Goal: Task Accomplishment & Management: Complete application form

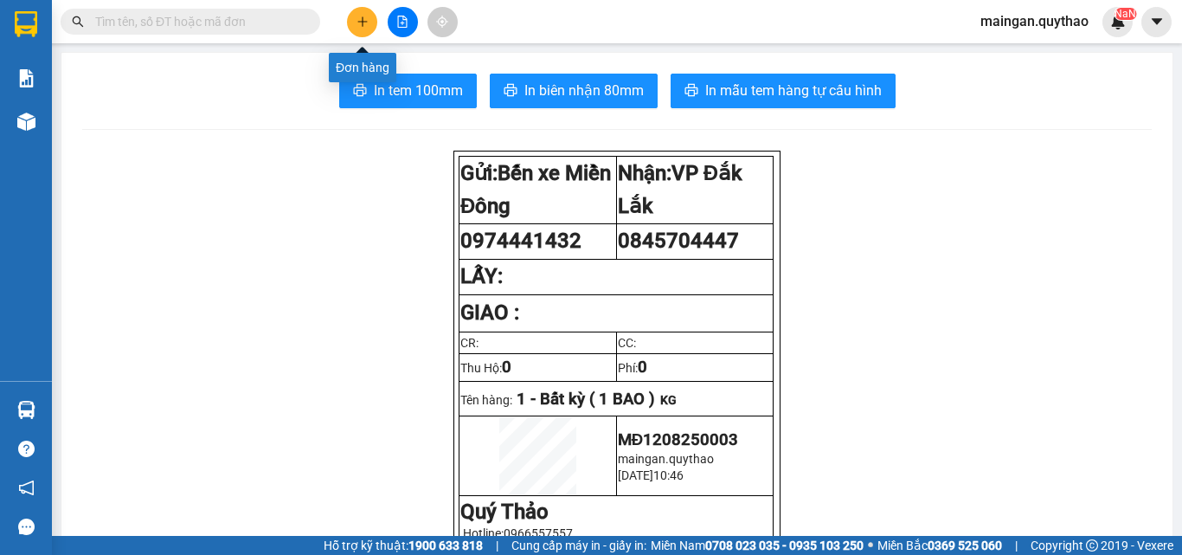
click at [357, 15] on button at bounding box center [362, 22] width 30 height 30
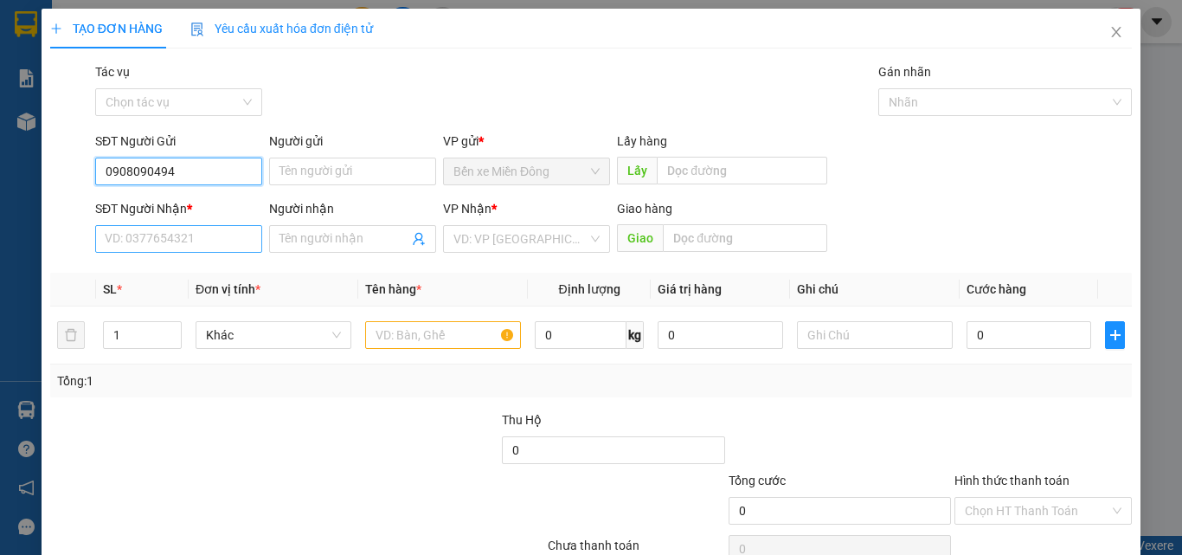
type input "0908090494"
click at [188, 240] on input "SĐT Người Nhận *" at bounding box center [178, 239] width 167 height 28
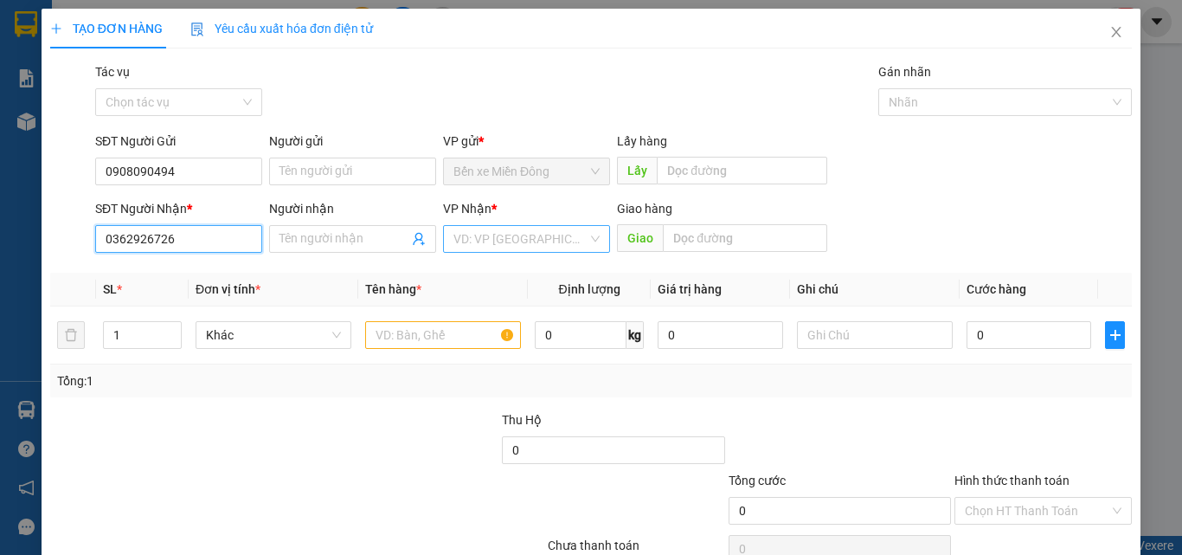
type input "0362926726"
drag, startPoint x: 506, startPoint y: 239, endPoint x: 511, endPoint y: 253, distance: 15.6
click at [507, 239] on input "search" at bounding box center [520, 239] width 134 height 26
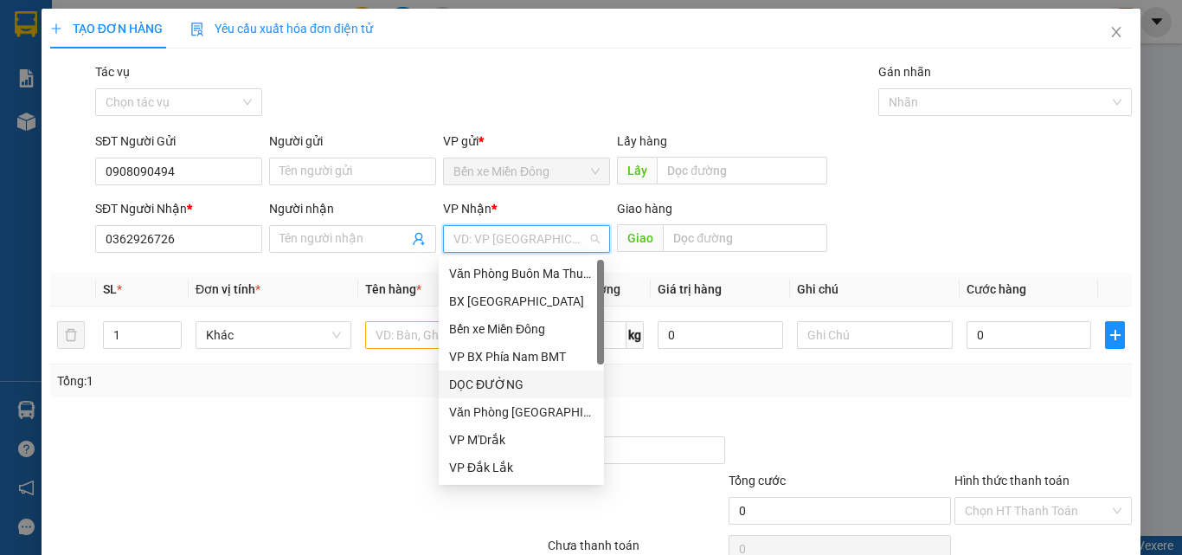
drag, startPoint x: 470, startPoint y: 467, endPoint x: 513, endPoint y: 365, distance: 110.9
click at [513, 366] on div "Văn Phòng Buôn Ma Thuột BX [GEOGRAPHIC_DATA] xe Miền Đông VP BX Phía Nam BMT DỌ…" at bounding box center [521, 398] width 165 height 277
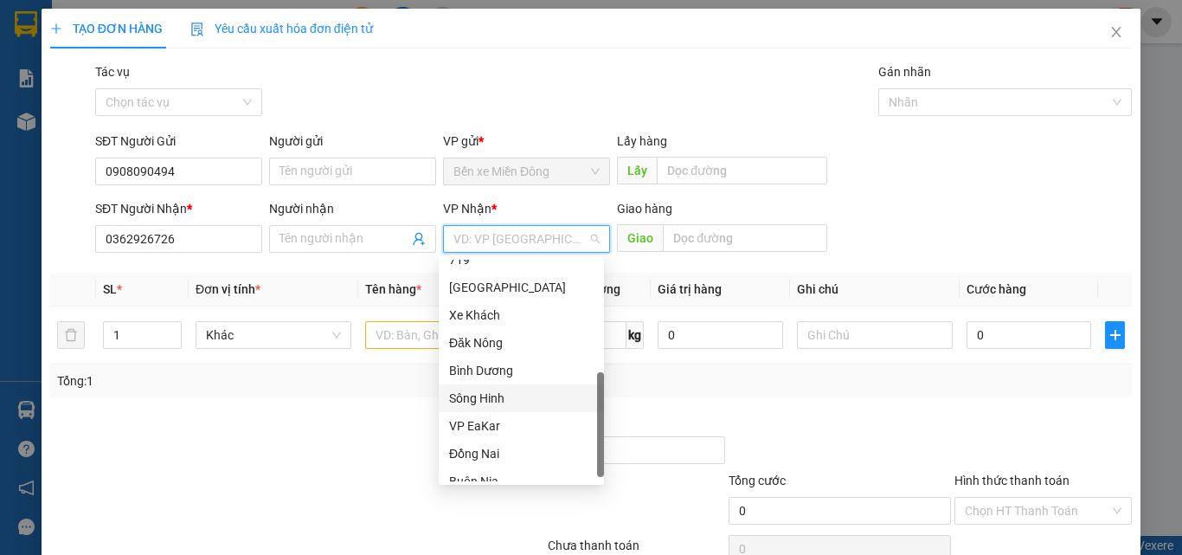
click at [491, 400] on div "Sông Hinh" at bounding box center [521, 397] width 144 height 19
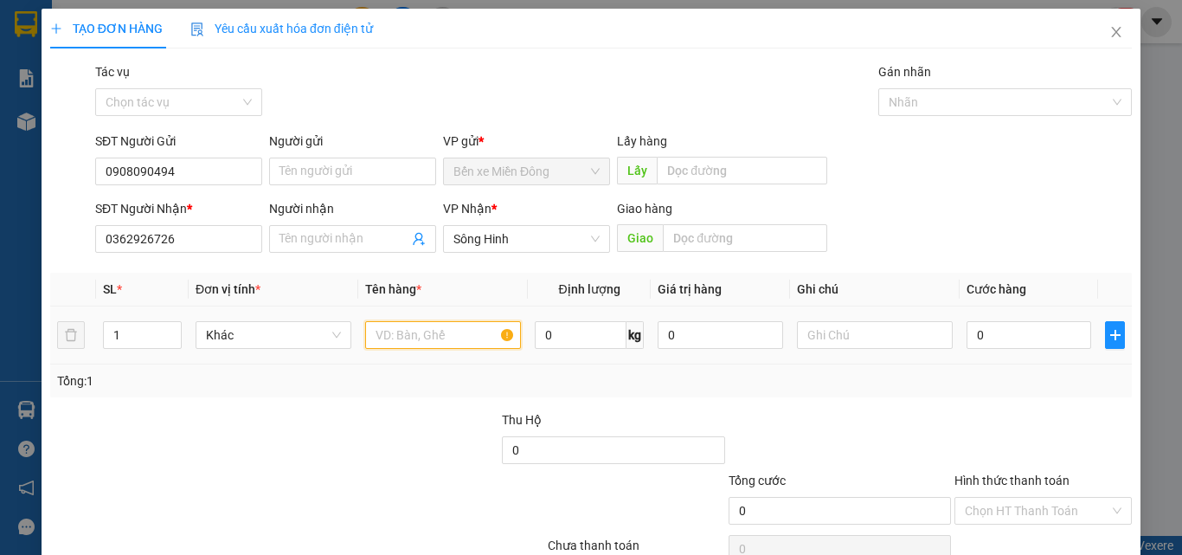
click at [400, 322] on input "text" at bounding box center [443, 335] width 156 height 28
type input "1 THÙNG"
click at [1018, 325] on input "0" at bounding box center [1028, 335] width 125 height 28
type input "04"
type input "4"
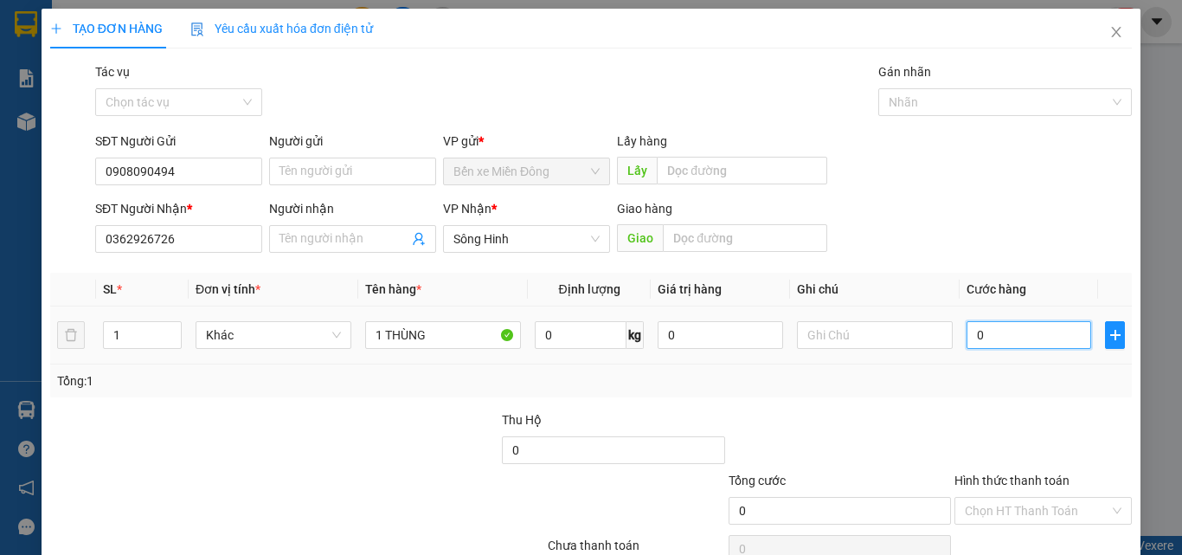
type input "4"
type input "040"
type input "40"
click at [1120, 401] on div "TẠO ĐƠN HÀNG Yêu cầu xuất hóa đơn điện tử Transit Pickup Surcharge Ids Transit …" at bounding box center [591, 314] width 1099 height 611
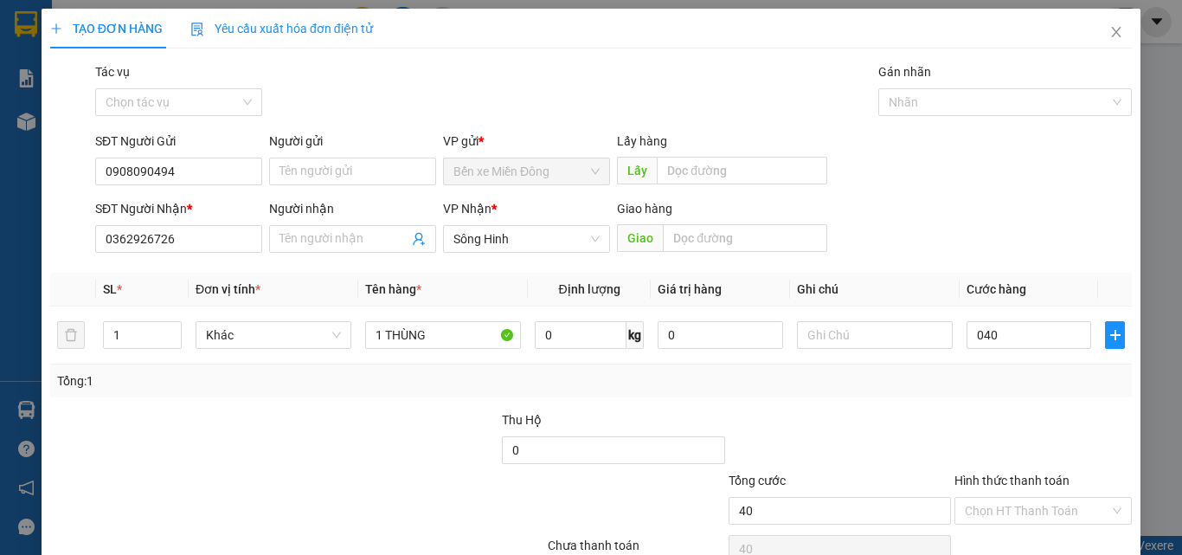
type input "40.000"
click at [1036, 504] on input "Hình thức thanh toán" at bounding box center [1037, 510] width 144 height 26
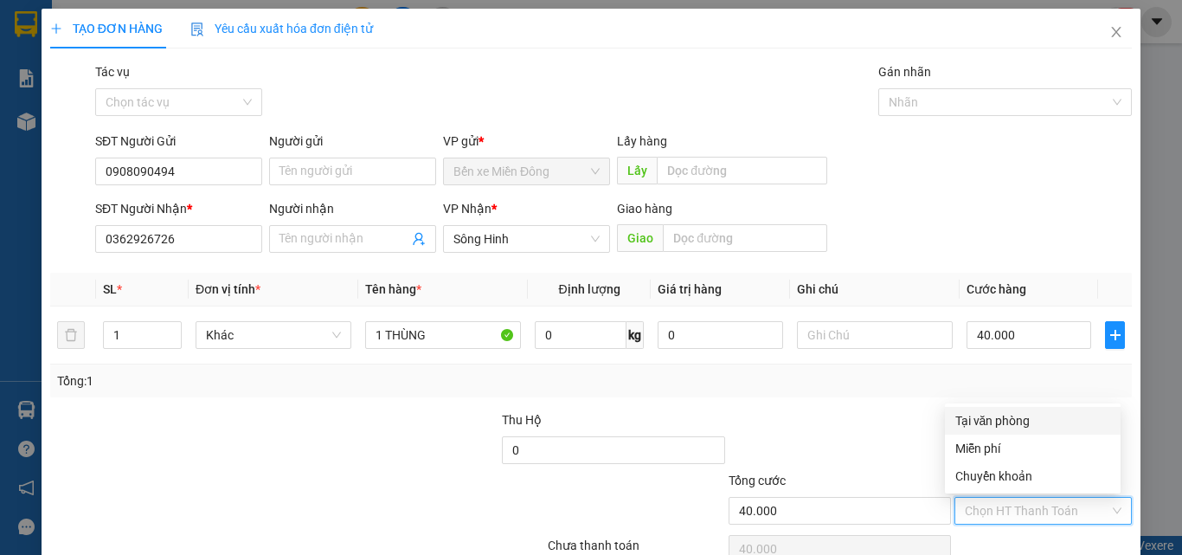
click at [1008, 424] on div "Tại văn phòng" at bounding box center [1032, 420] width 155 height 19
type input "0"
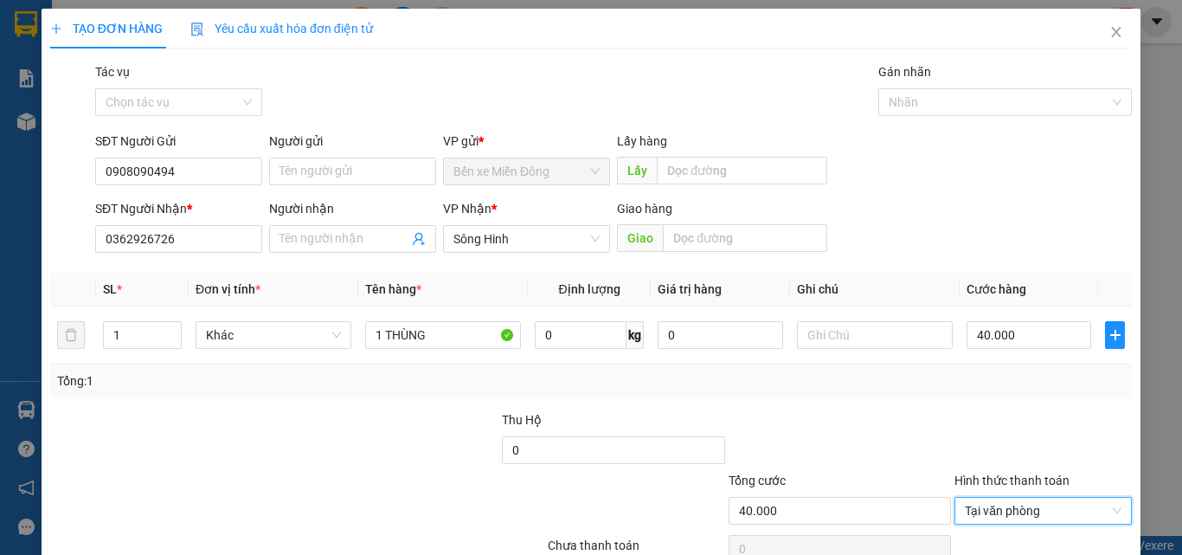
scroll to position [86, 0]
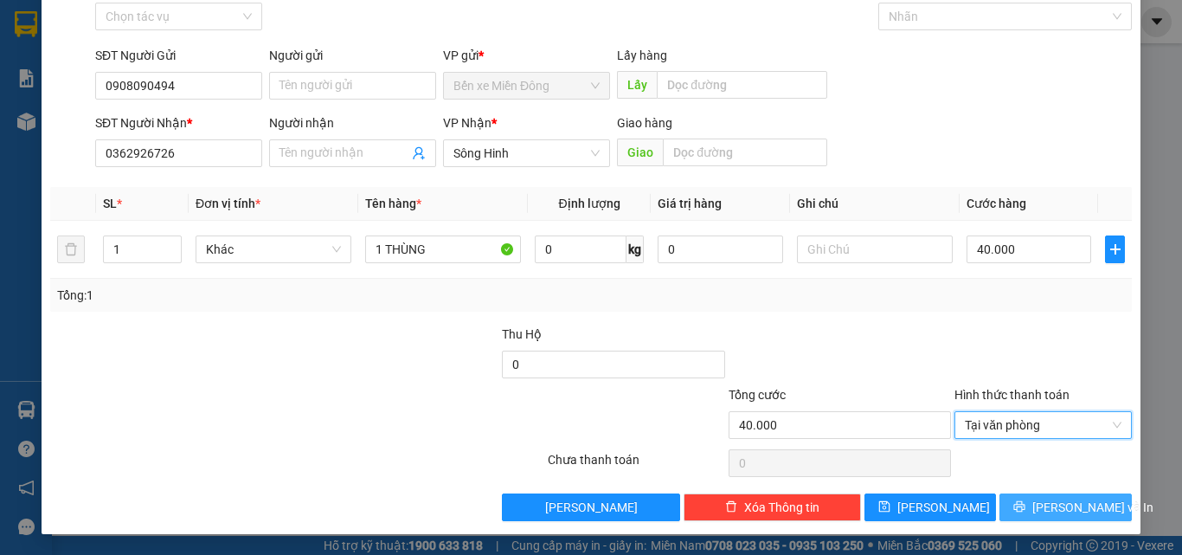
click at [1025, 510] on icon "printer" at bounding box center [1019, 506] width 11 height 11
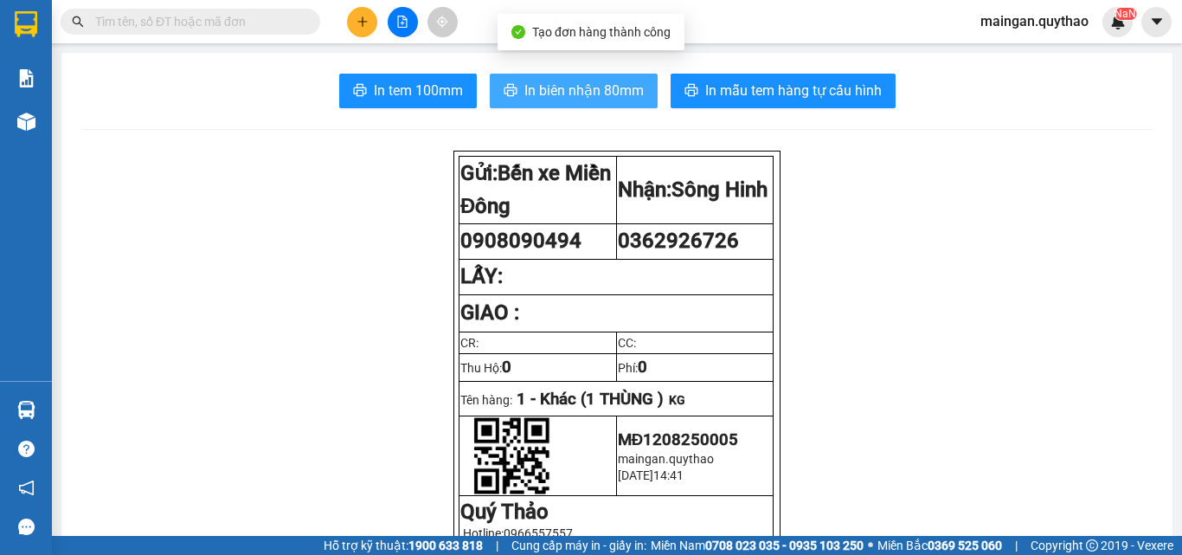
click at [569, 94] on span "In biên nhận 80mm" at bounding box center [583, 91] width 119 height 22
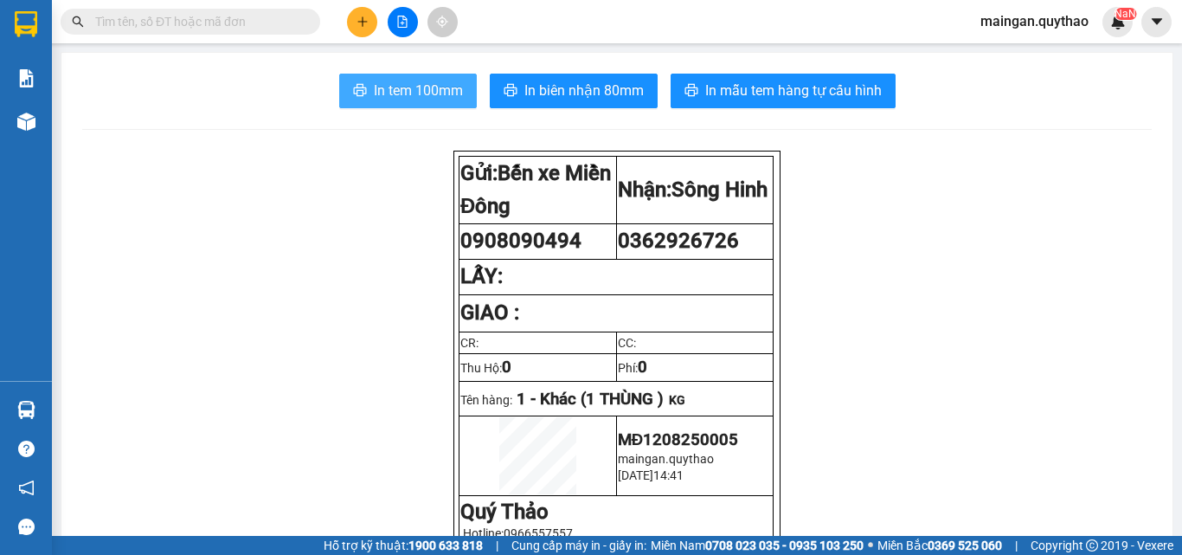
click at [431, 107] on button "In tem 100mm" at bounding box center [408, 91] width 138 height 35
click at [360, 29] on button at bounding box center [362, 22] width 30 height 30
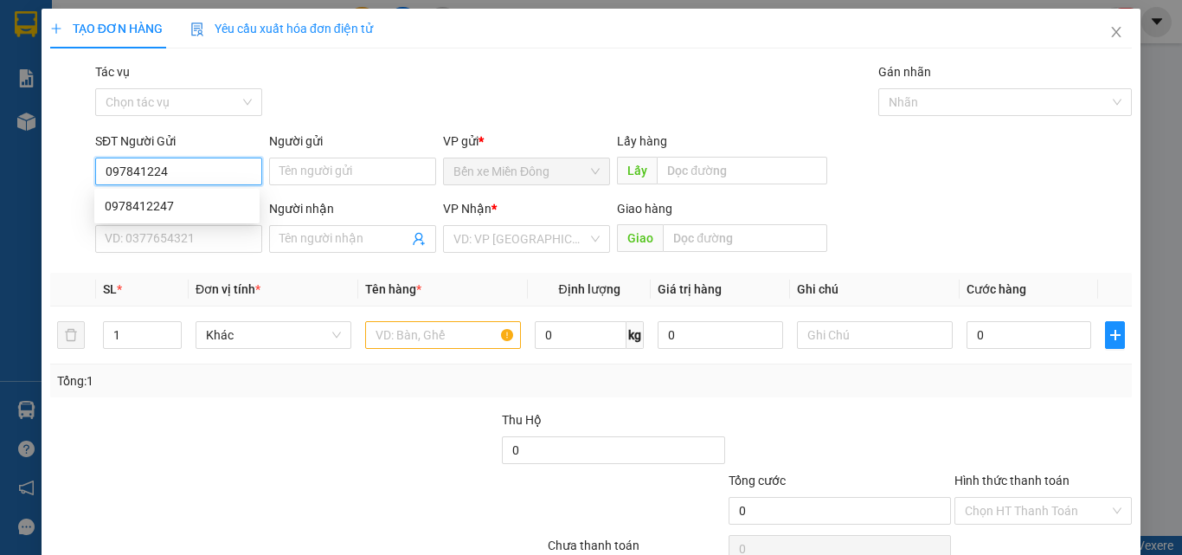
type input "0978412247"
click at [156, 201] on div "0978412247" at bounding box center [177, 205] width 144 height 19
type input "0976692769"
type input "0978412247"
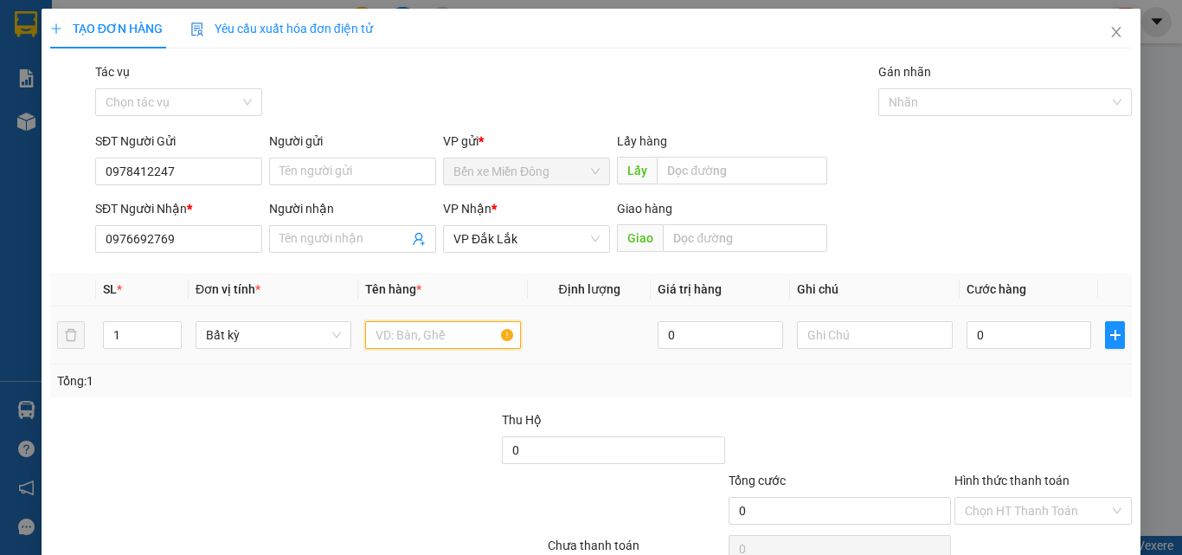
click at [478, 345] on input "text" at bounding box center [443, 335] width 156 height 28
type input "1 CỤC ĐEN"
click at [1002, 340] on input "0" at bounding box center [1028, 335] width 125 height 28
type input "03"
type input "3"
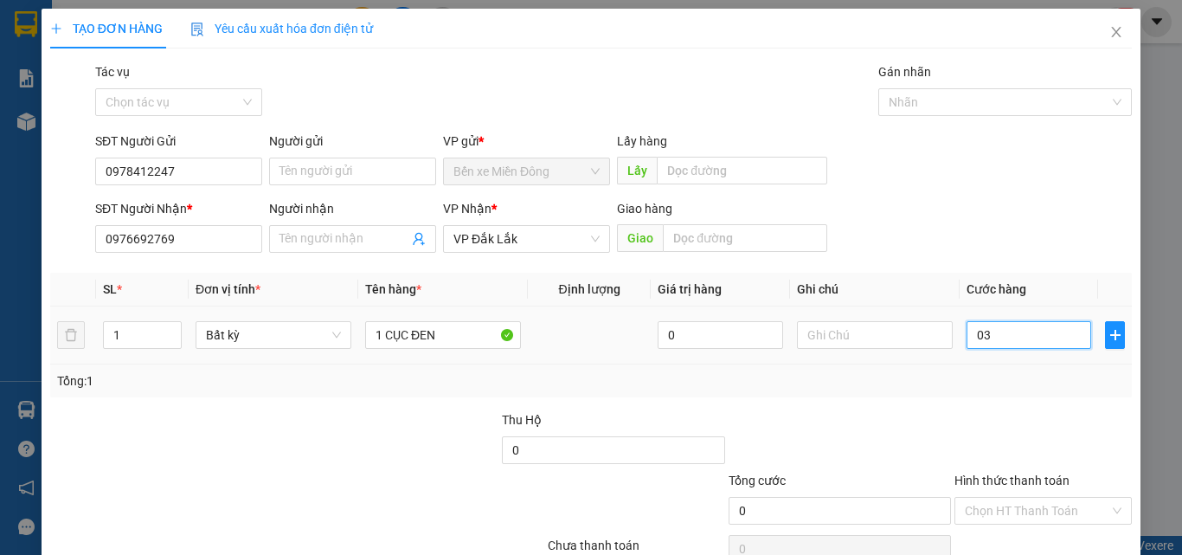
type input "3"
type input "030"
type input "30"
type input "30.000"
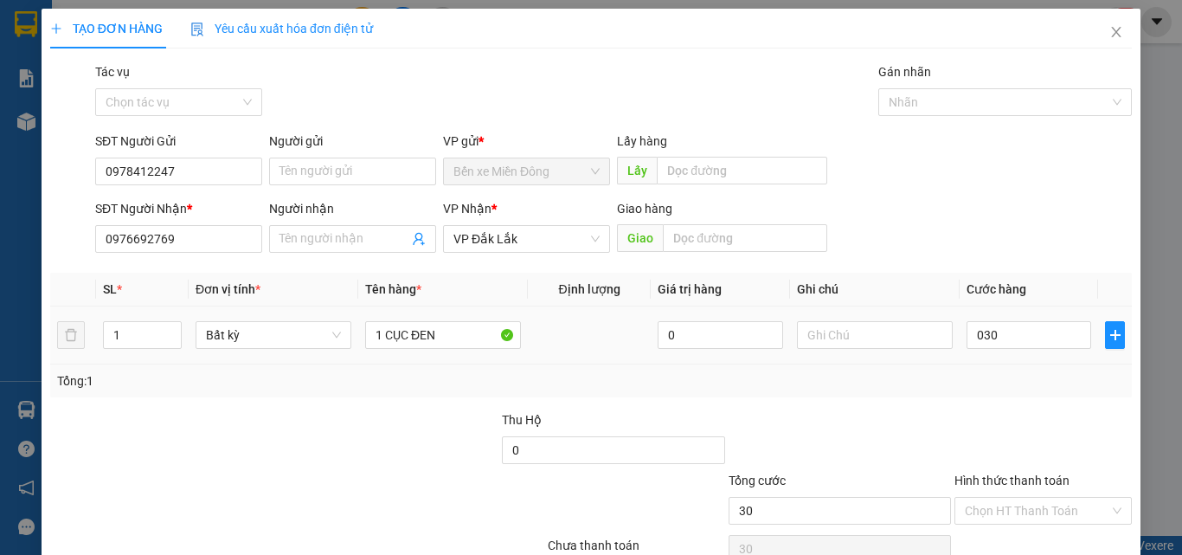
type input "30.000"
drag, startPoint x: 1003, startPoint y: 377, endPoint x: 1003, endPoint y: 387, distance: 9.5
click at [1003, 380] on div "Tổng: 1" at bounding box center [591, 380] width 1068 height 19
drag, startPoint x: 999, startPoint y: 506, endPoint x: 999, endPoint y: 494, distance: 12.1
click at [999, 503] on input "Hình thức thanh toán" at bounding box center [1037, 510] width 144 height 26
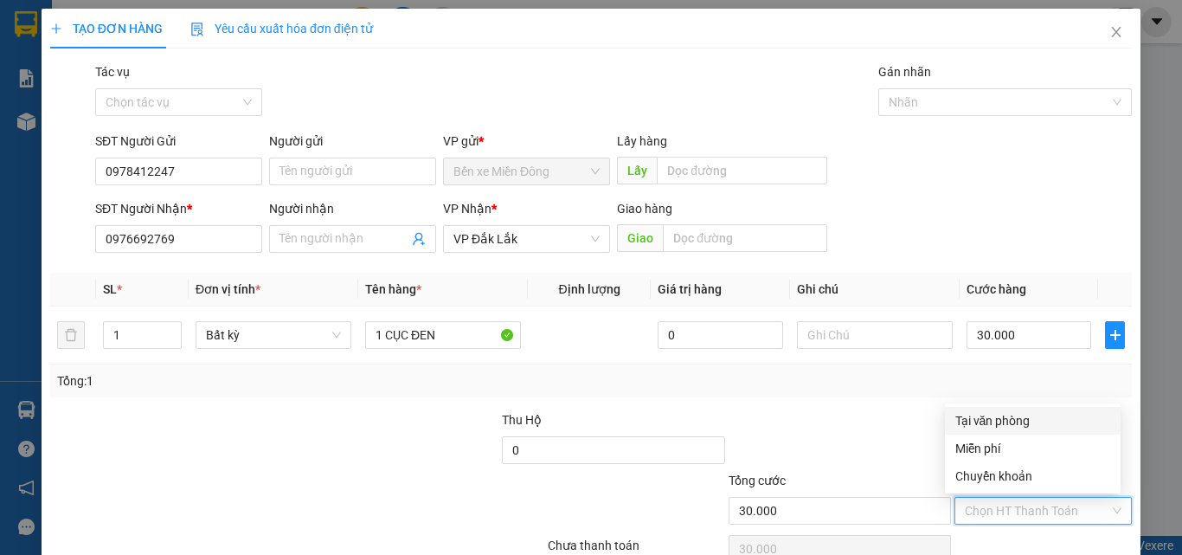
click at [988, 417] on div "Tại văn phòng" at bounding box center [1032, 420] width 155 height 19
type input "0"
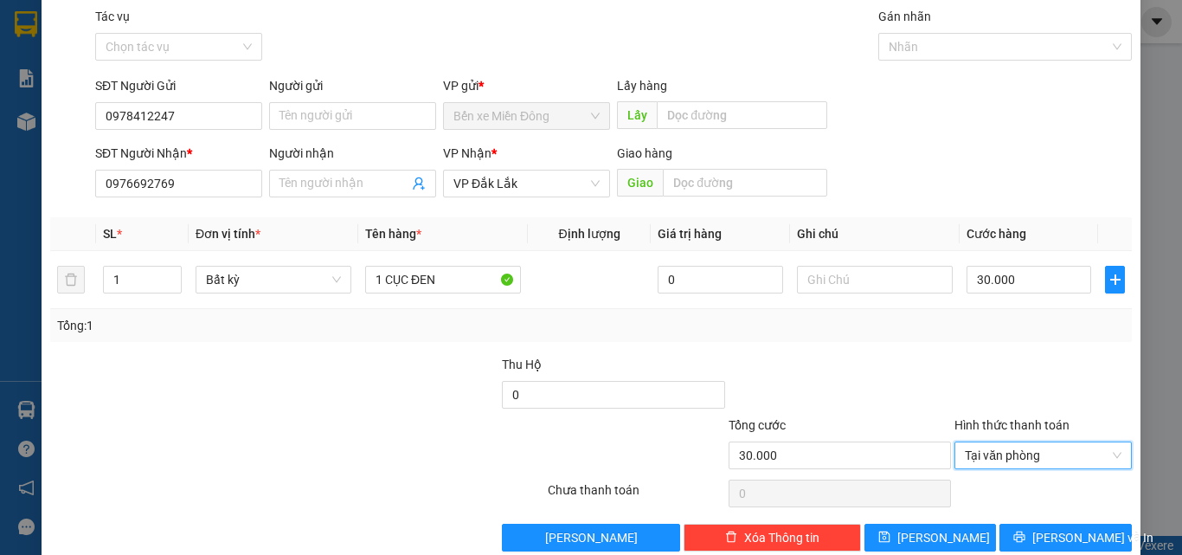
scroll to position [86, 0]
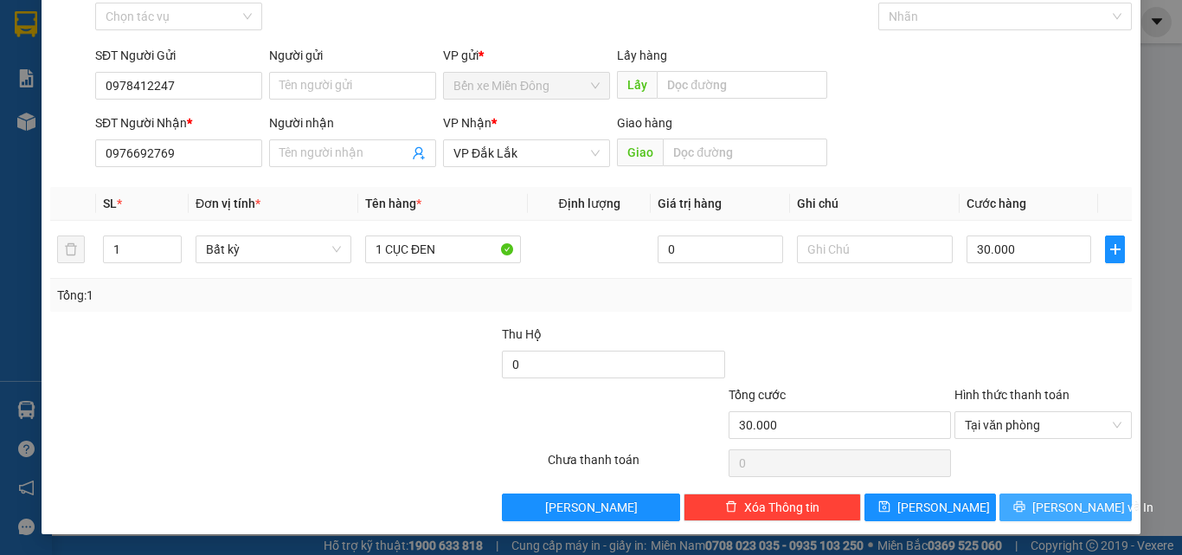
click at [1077, 504] on span "[PERSON_NAME] và In" at bounding box center [1092, 506] width 121 height 19
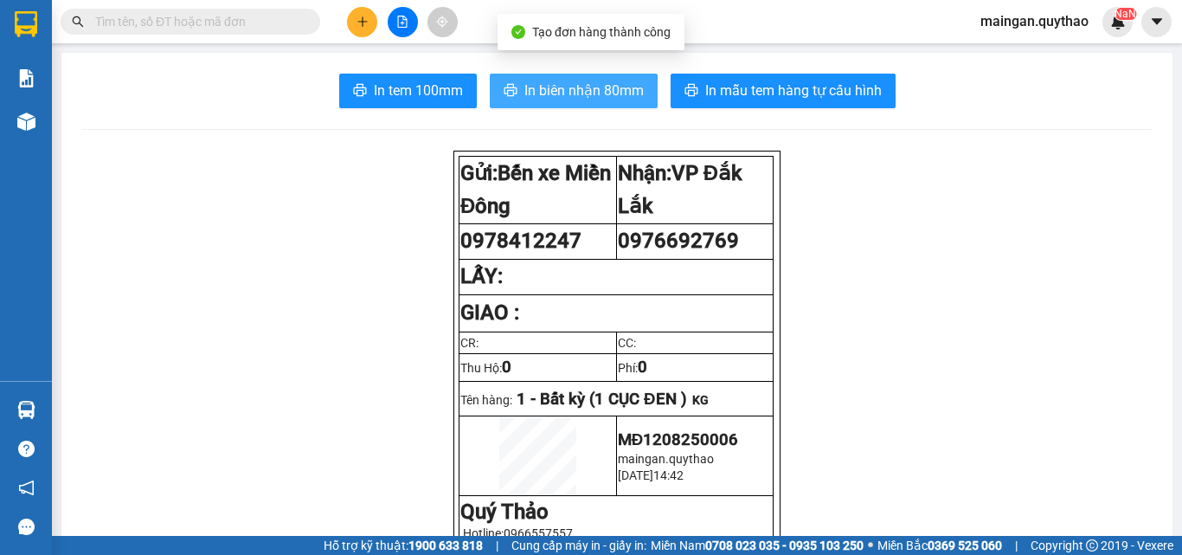
click at [571, 89] on span "In biên nhận 80mm" at bounding box center [583, 91] width 119 height 22
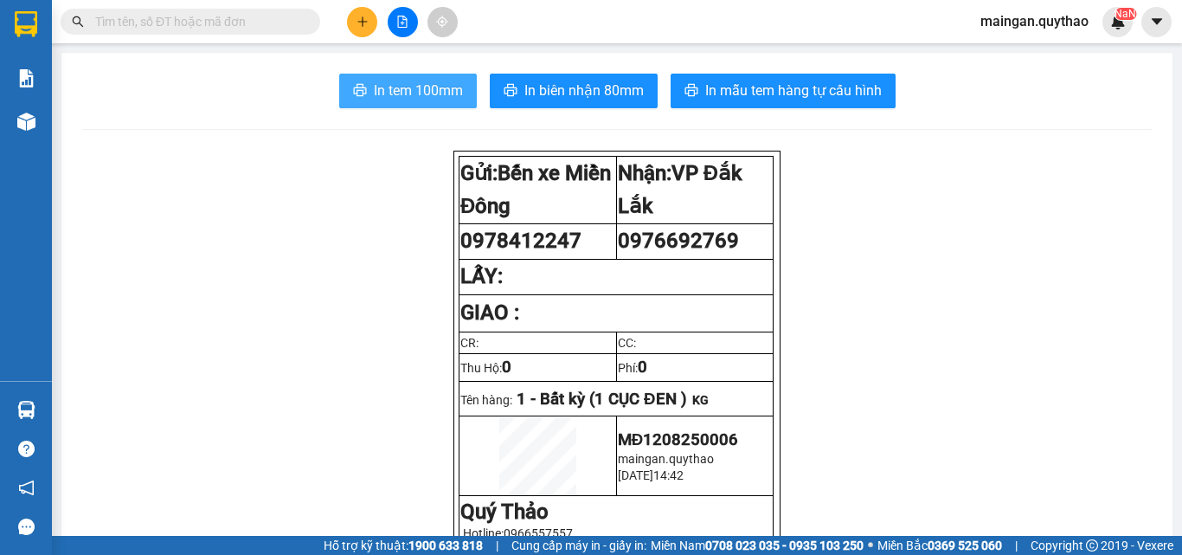
click at [391, 80] on button "In tem 100mm" at bounding box center [408, 91] width 138 height 35
click at [369, 22] on button at bounding box center [362, 22] width 30 height 30
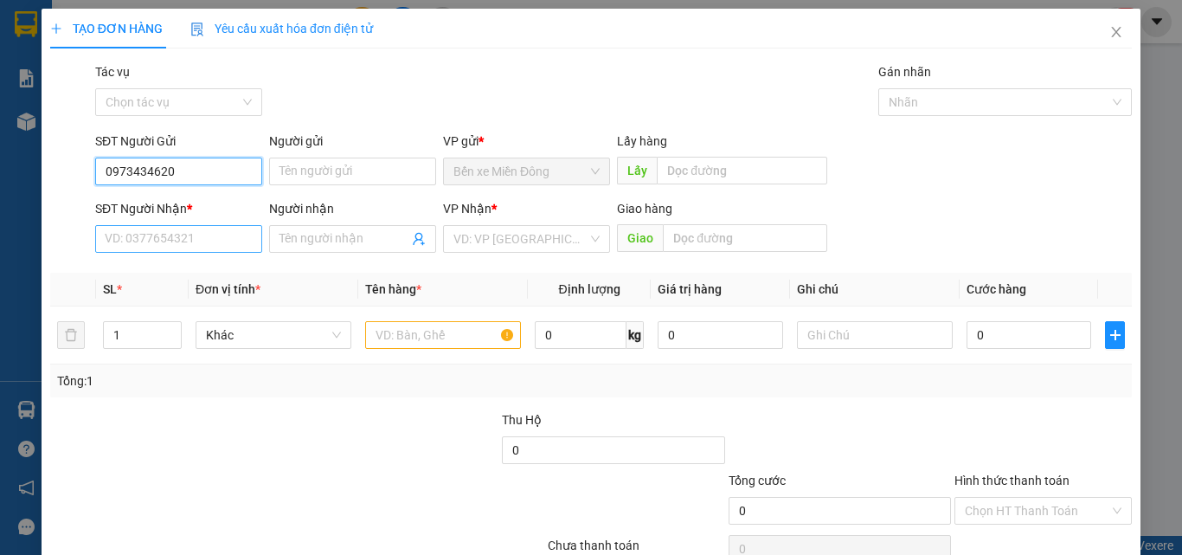
type input "0973434620"
click at [183, 247] on input "SĐT Người Nhận *" at bounding box center [178, 239] width 167 height 28
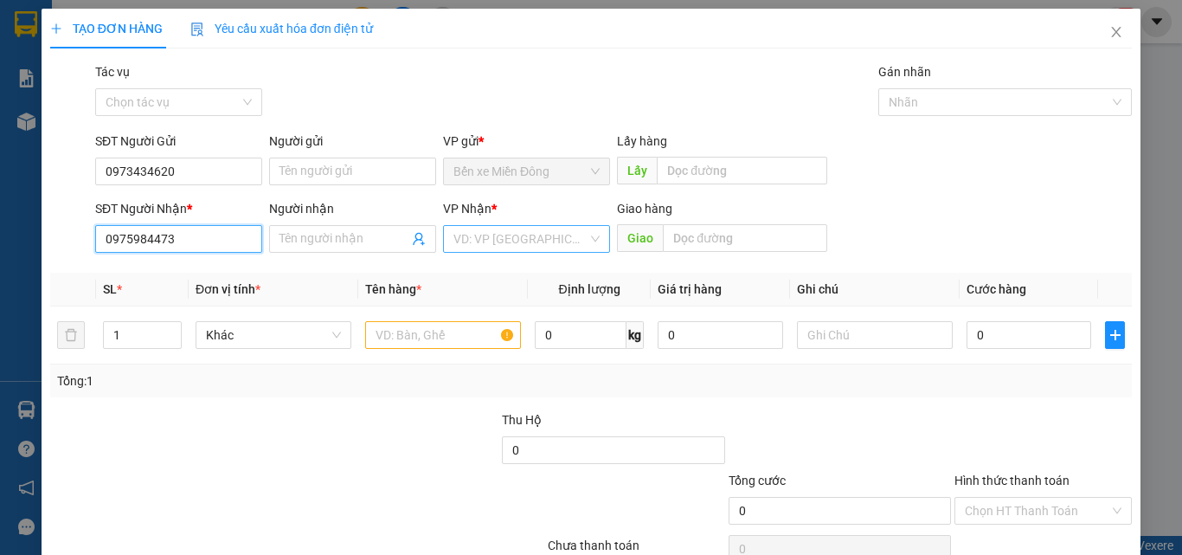
type input "0975984473"
click at [489, 245] on input "search" at bounding box center [520, 239] width 134 height 26
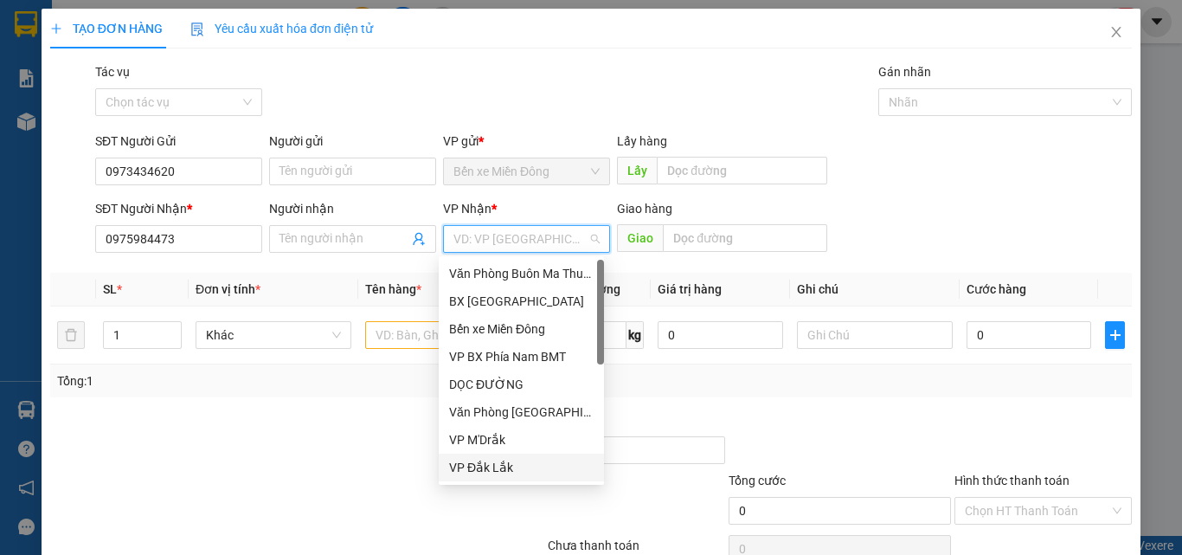
drag, startPoint x: 539, startPoint y: 473, endPoint x: 452, endPoint y: 337, distance: 161.8
click at [536, 471] on div "VP Đắk Lắk" at bounding box center [521, 467] width 144 height 19
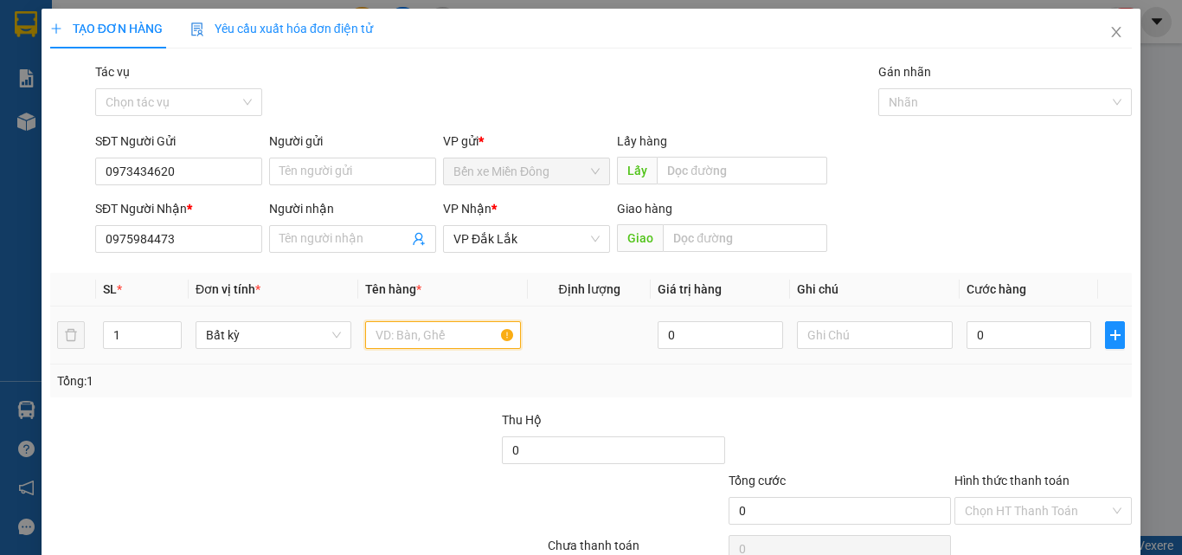
drag, startPoint x: 453, startPoint y: 332, endPoint x: 421, endPoint y: 334, distance: 32.1
click at [449, 332] on input "text" at bounding box center [443, 335] width 156 height 28
type input "1 THÙNG"
click at [1004, 335] on input "0" at bounding box center [1028, 335] width 125 height 28
type input "05"
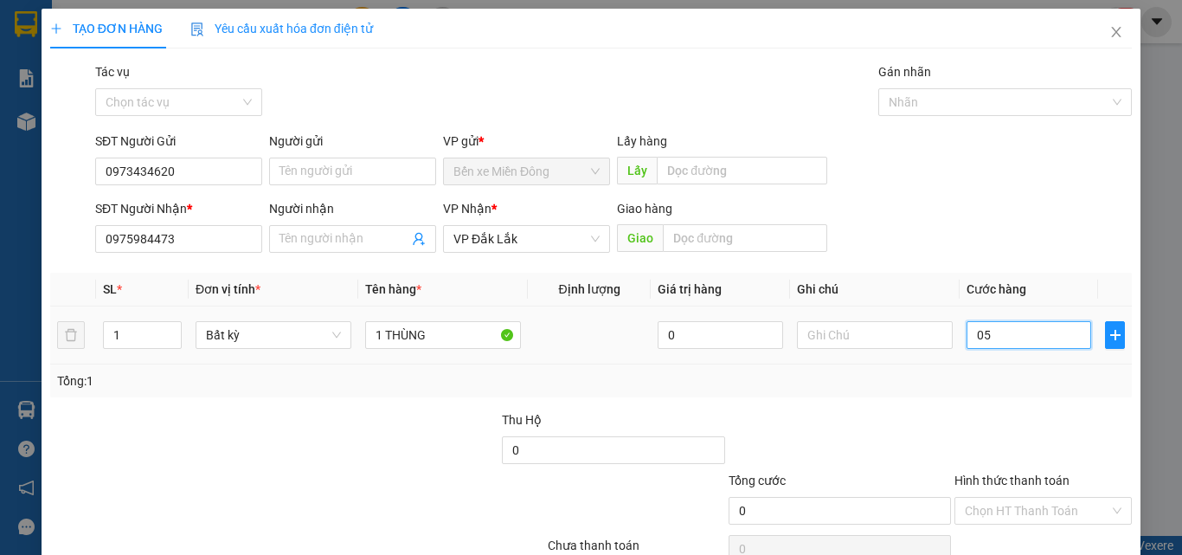
type input "5"
type input "050"
type input "50"
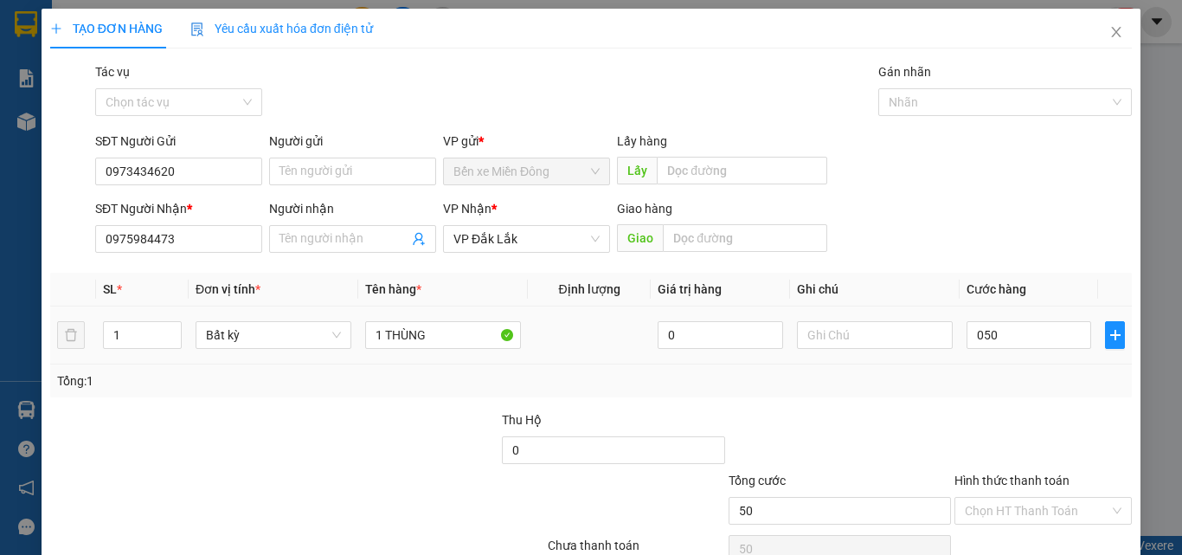
type input "50.000"
click at [970, 504] on input "Hình thức thanh toán" at bounding box center [1037, 510] width 144 height 26
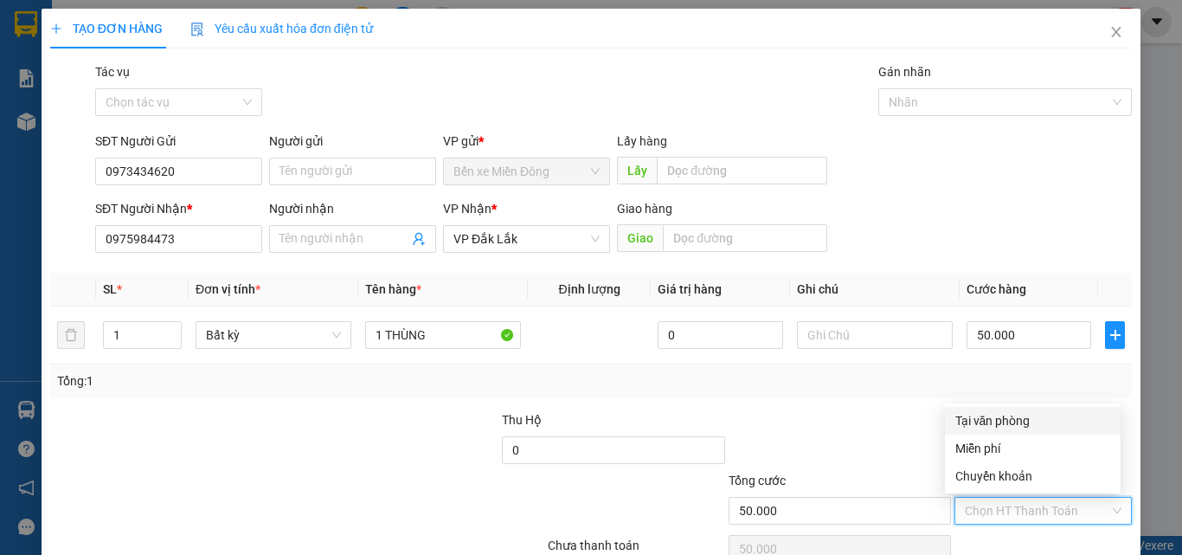
click at [947, 421] on div "Tại văn phòng" at bounding box center [1033, 421] width 176 height 28
type input "0"
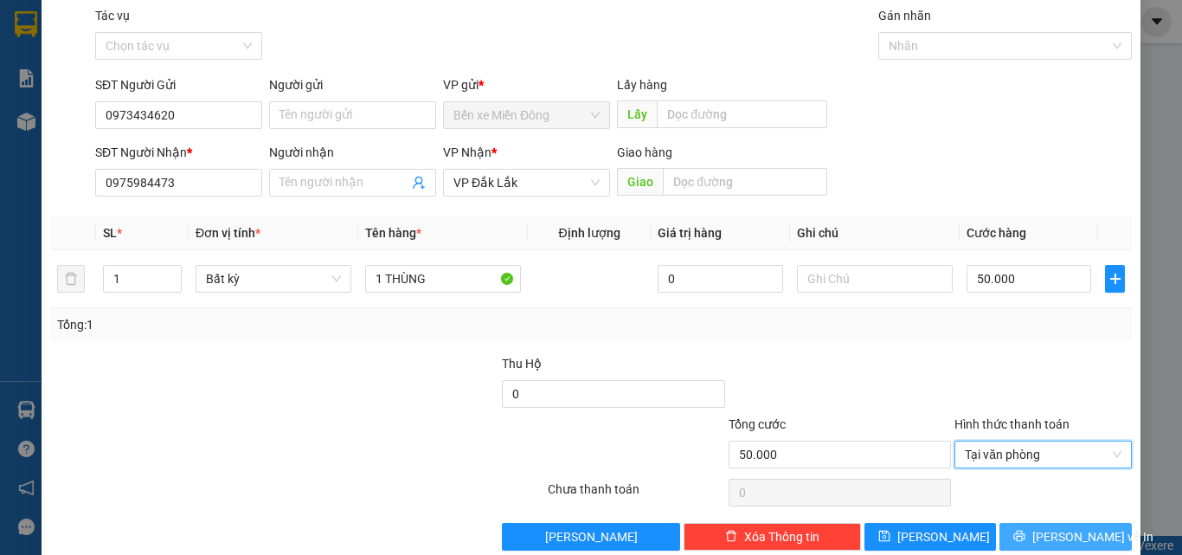
scroll to position [86, 0]
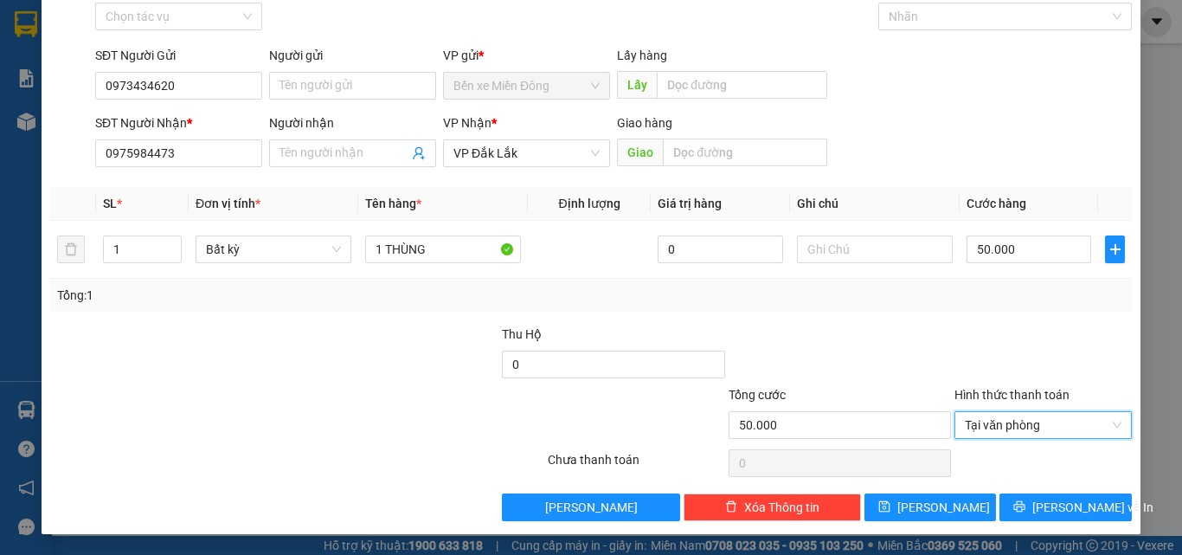
click at [1007, 491] on div "Transit Pickup Surcharge Ids Transit Deliver Surcharge Ids Transit Deliver Surc…" at bounding box center [590, 249] width 1081 height 544
click at [1015, 509] on button "[PERSON_NAME] và In" at bounding box center [1065, 507] width 132 height 28
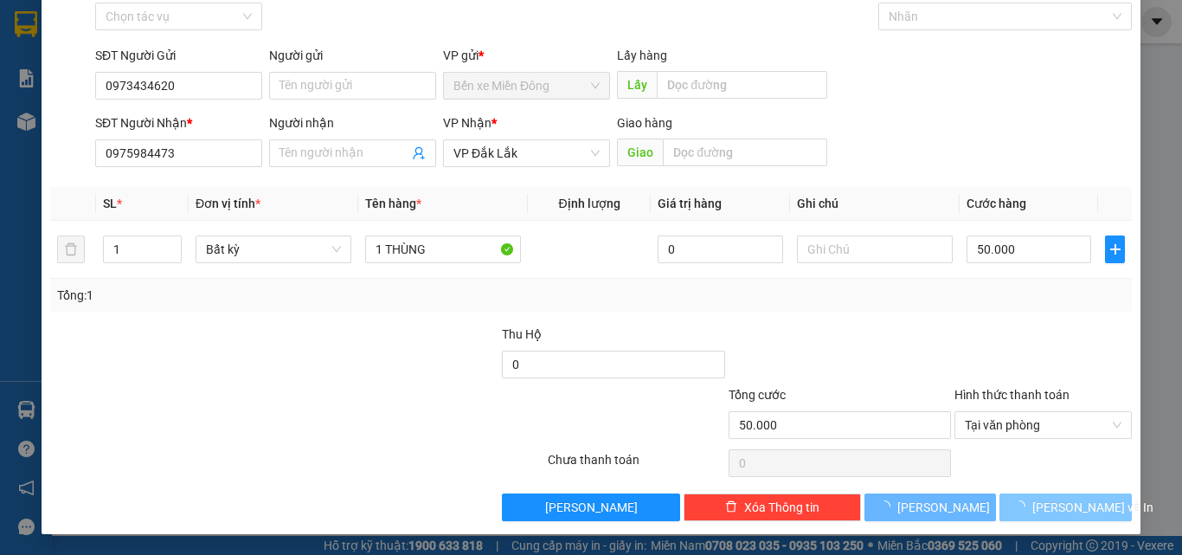
click at [1015, 509] on button "[PERSON_NAME] và In" at bounding box center [1065, 507] width 132 height 28
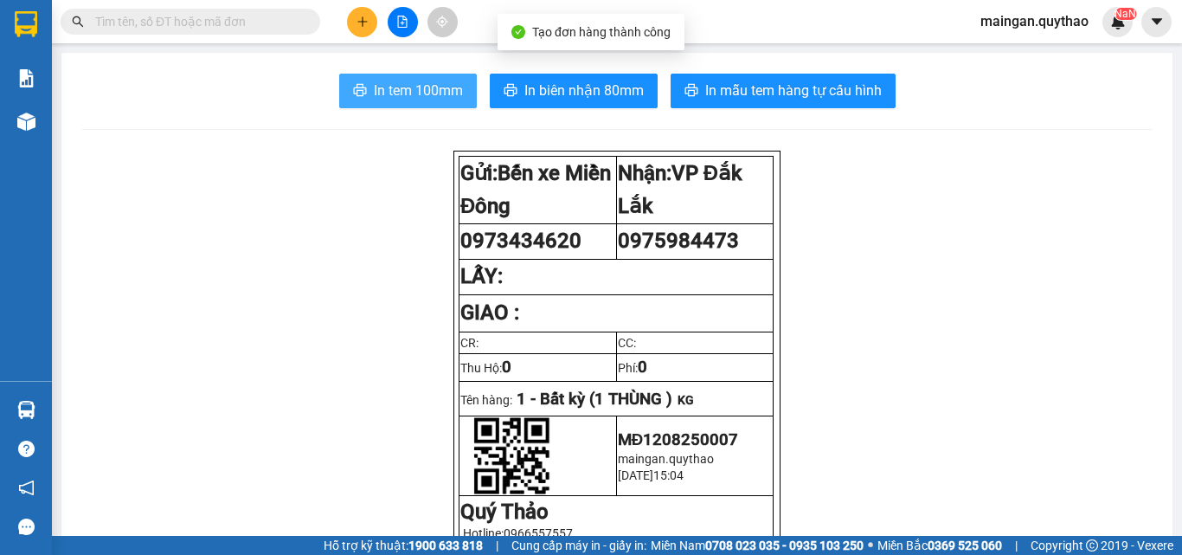
click at [392, 89] on span "In tem 100mm" at bounding box center [418, 91] width 89 height 22
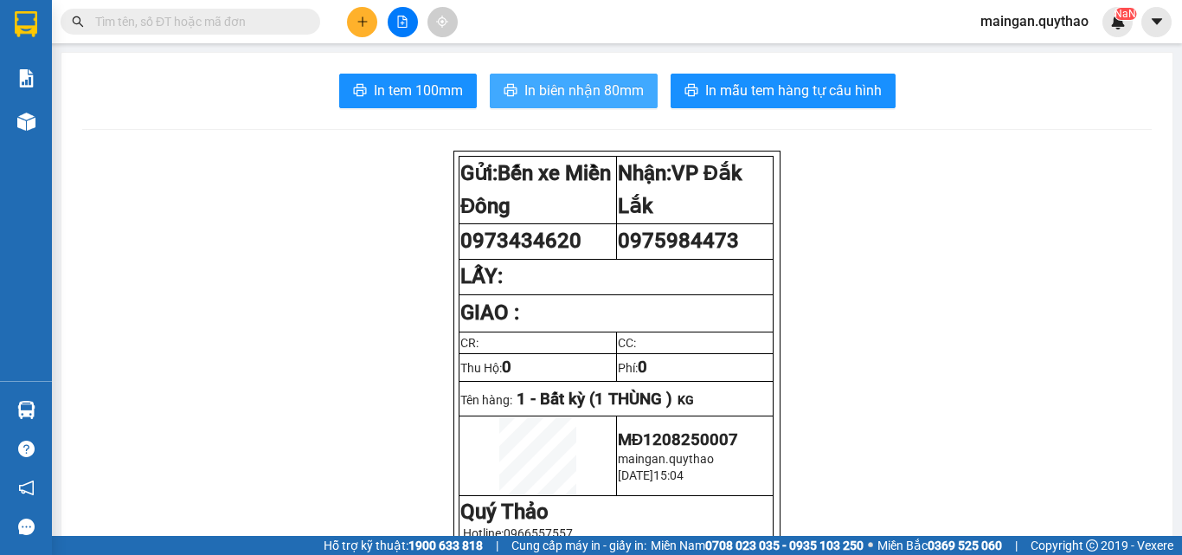
click at [619, 100] on span "In biên nhận 80mm" at bounding box center [583, 91] width 119 height 22
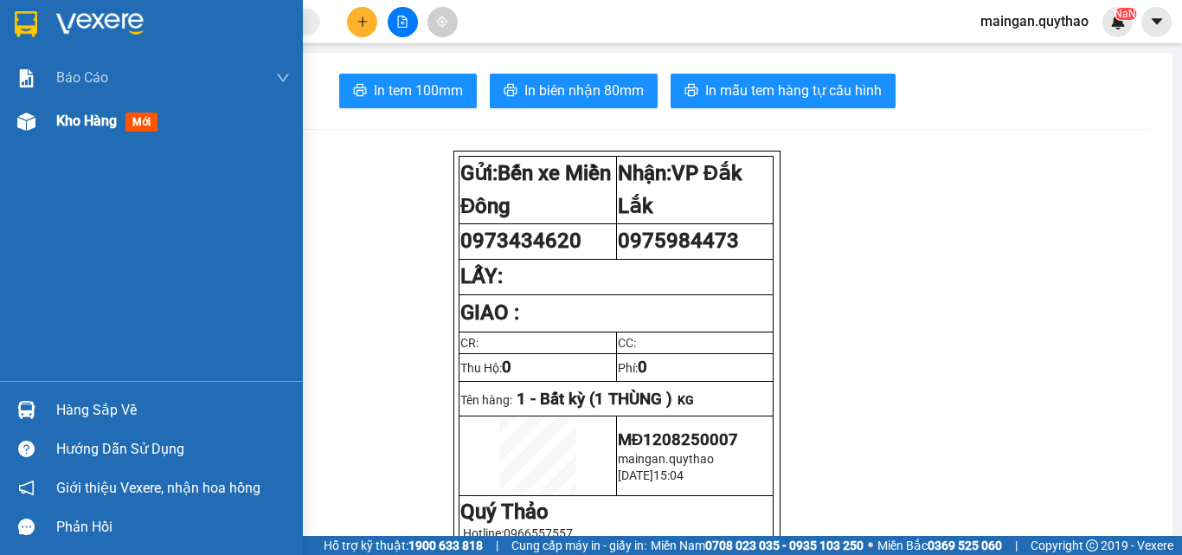
click at [119, 112] on div "Kho hàng mới" at bounding box center [110, 121] width 108 height 22
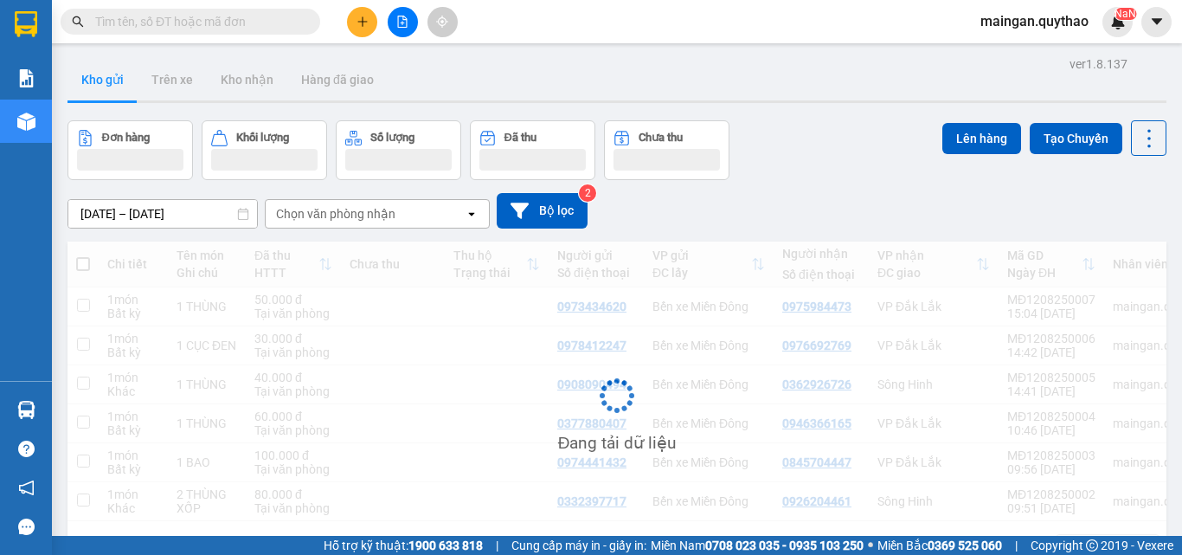
scroll to position [80, 0]
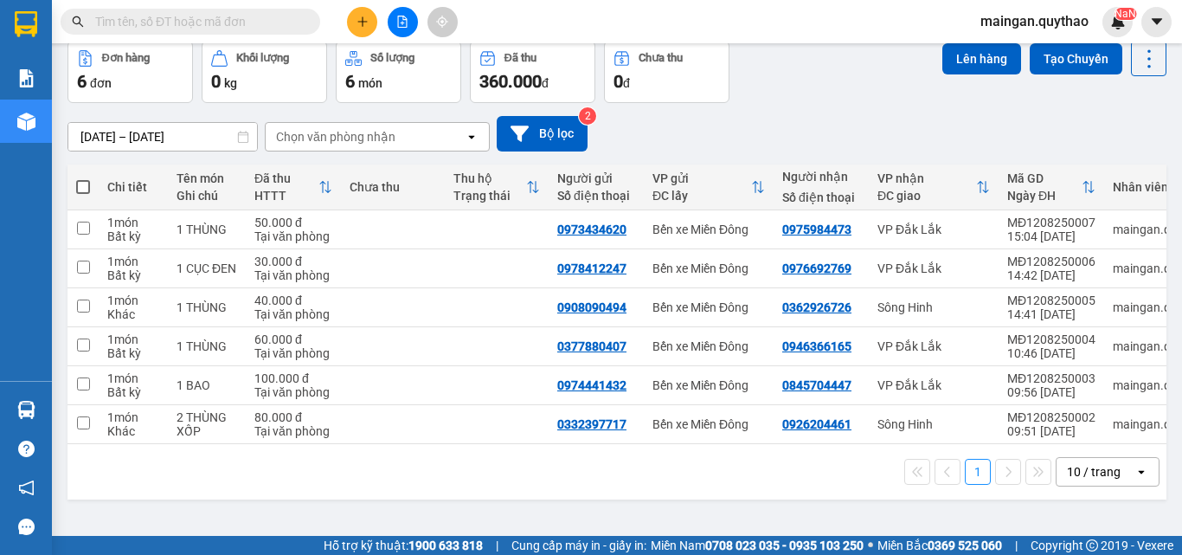
drag, startPoint x: 1114, startPoint y: 473, endPoint x: 1098, endPoint y: 467, distance: 17.5
click at [1113, 473] on div "10 / trang" at bounding box center [1095, 472] width 78 height 28
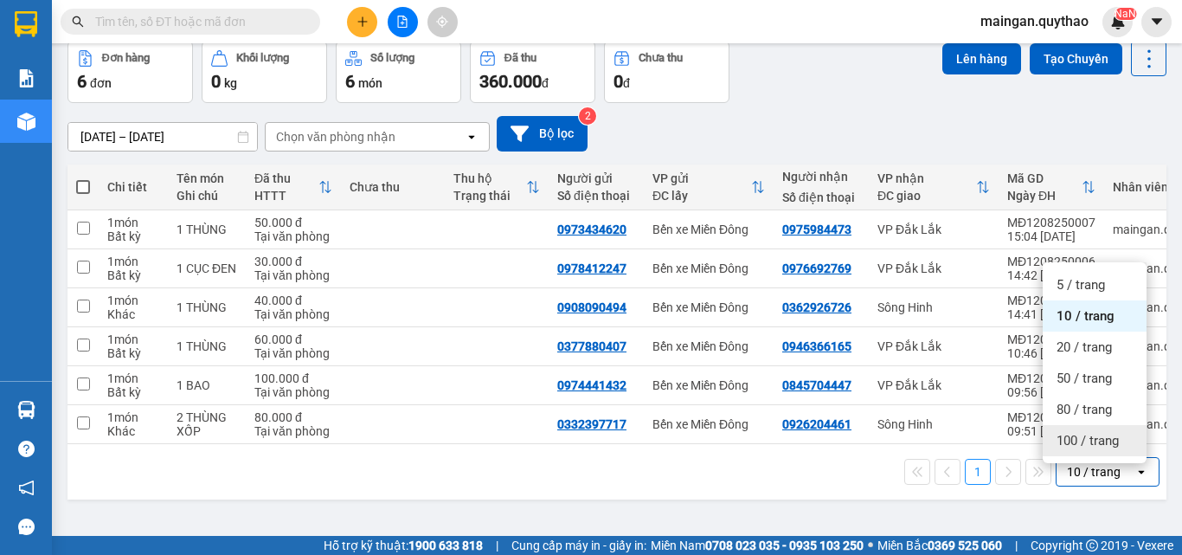
click at [1075, 446] on span "100 / trang" at bounding box center [1087, 440] width 62 height 17
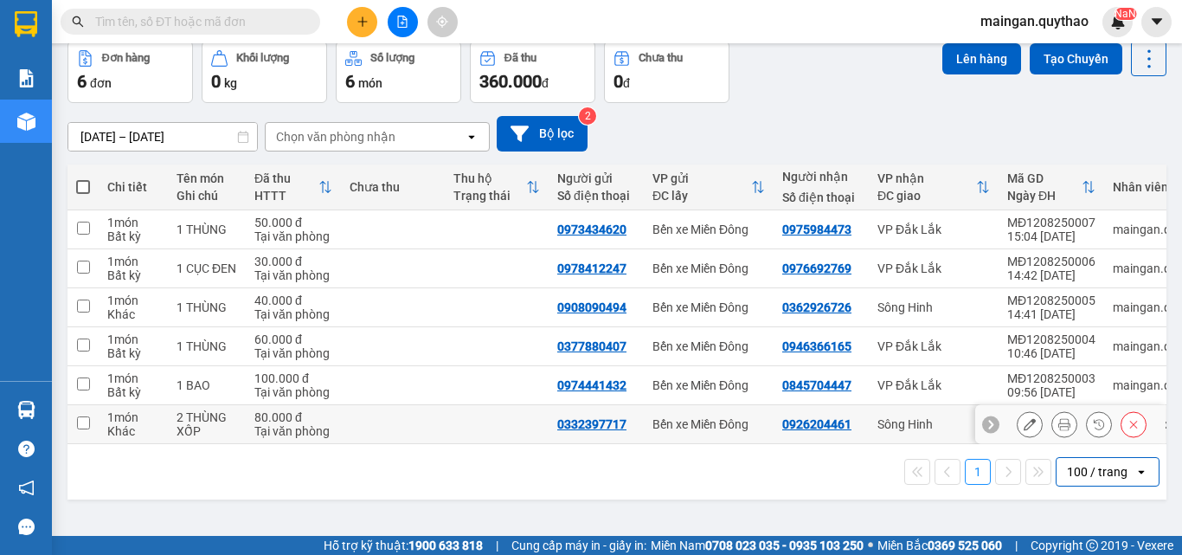
click at [1058, 427] on icon at bounding box center [1064, 424] width 12 height 12
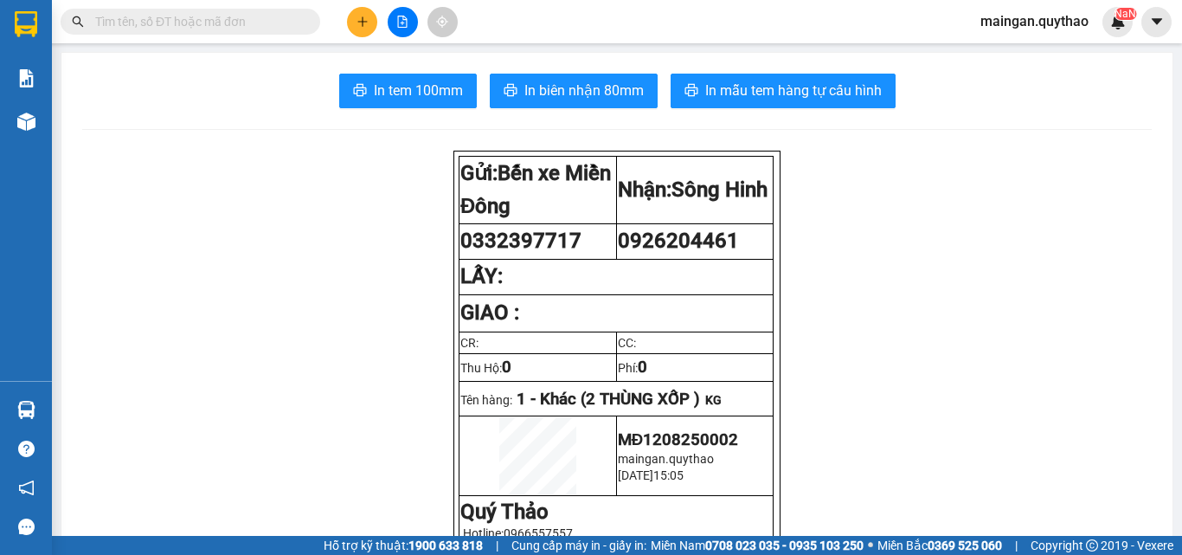
click at [423, 99] on span "In tem 100mm" at bounding box center [418, 91] width 89 height 22
click at [367, 27] on icon "plus" at bounding box center [362, 22] width 12 height 12
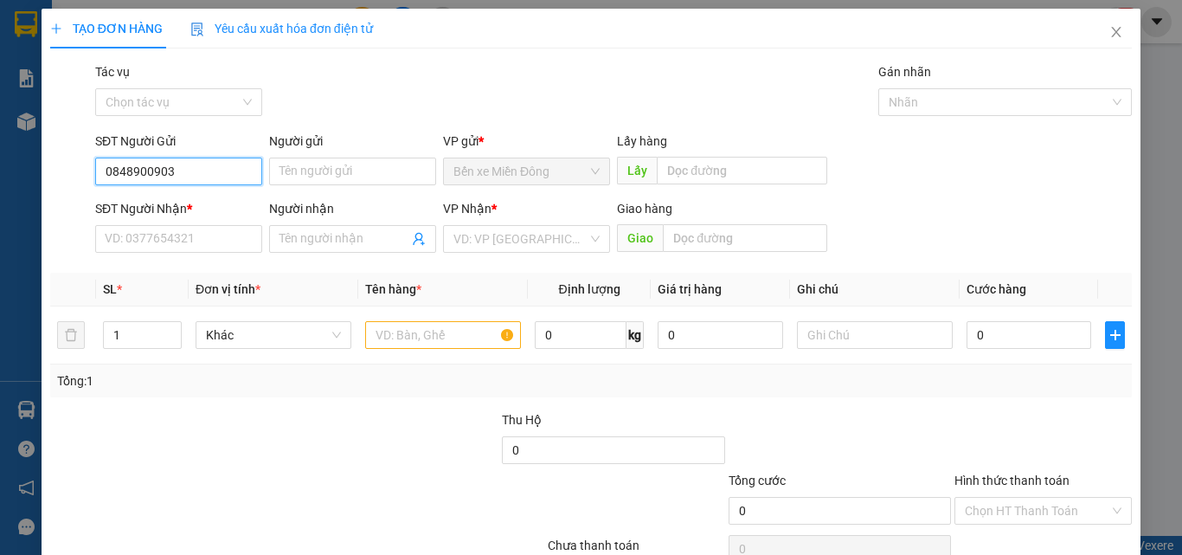
type input "0848900903"
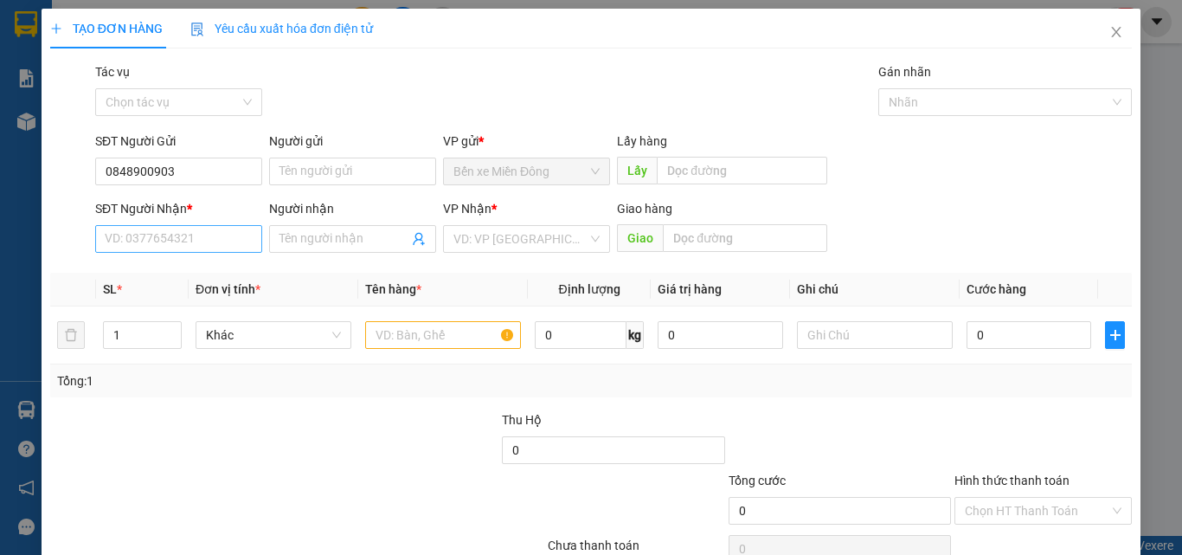
drag, startPoint x: 176, startPoint y: 255, endPoint x: 196, endPoint y: 243, distance: 23.3
click at [179, 255] on div "SĐT Người Nhận * VD: 0377654321" at bounding box center [178, 229] width 167 height 61
click at [196, 242] on input "SĐT Người Nhận *" at bounding box center [178, 239] width 167 height 28
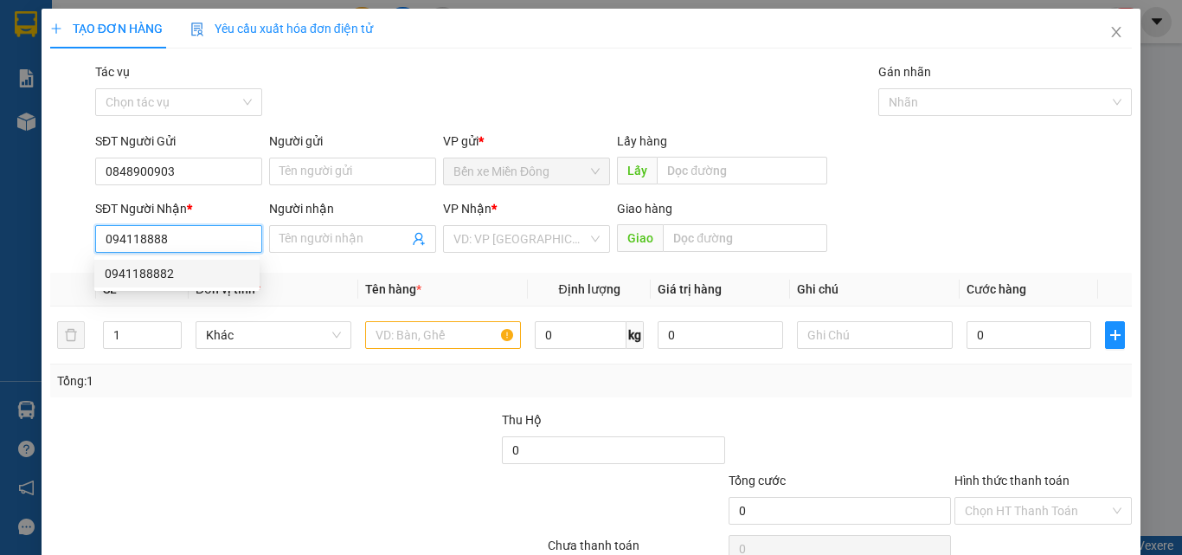
click at [202, 278] on div "0941188882" at bounding box center [177, 273] width 144 height 19
type input "0941188882"
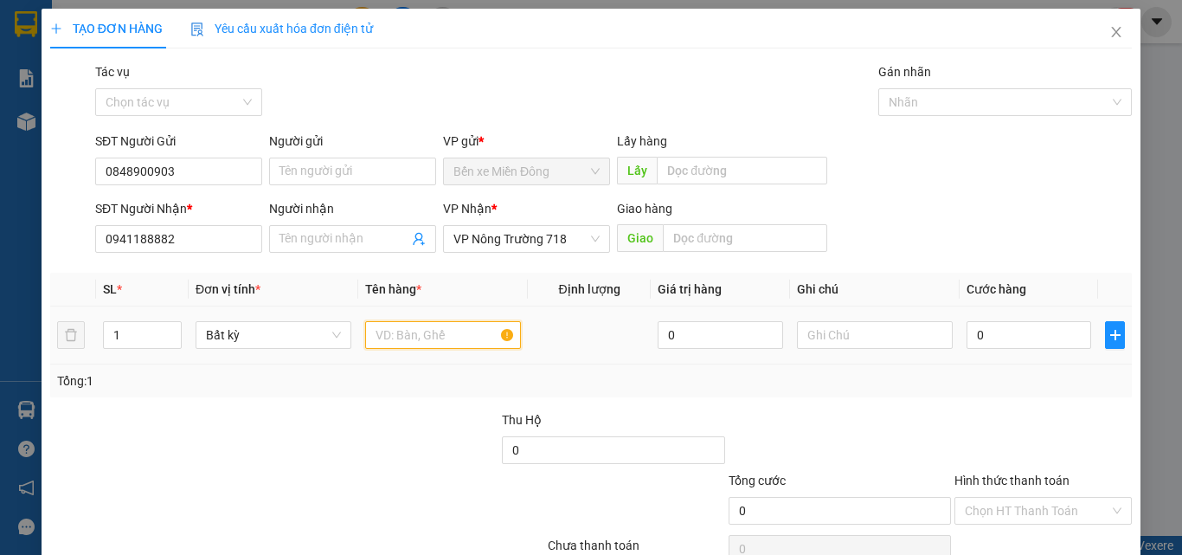
click at [417, 332] on input "text" at bounding box center [443, 335] width 156 height 28
type input "1 PHONG BÌ"
click at [1015, 333] on input "0" at bounding box center [1028, 335] width 125 height 28
type input "05"
type input "5"
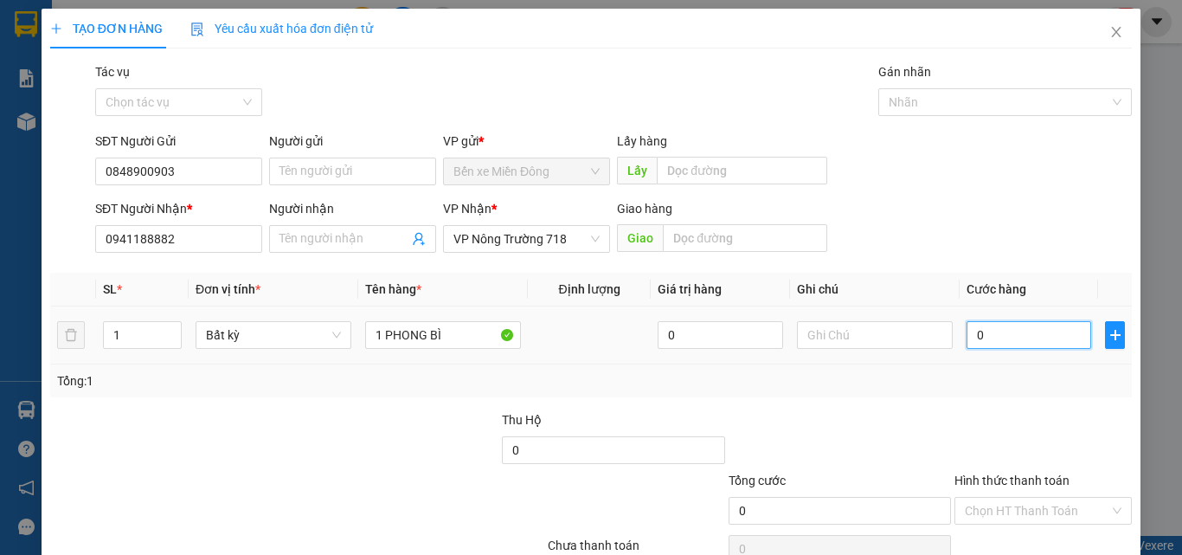
type input "5"
type input "050"
type input "50"
type input "50.000"
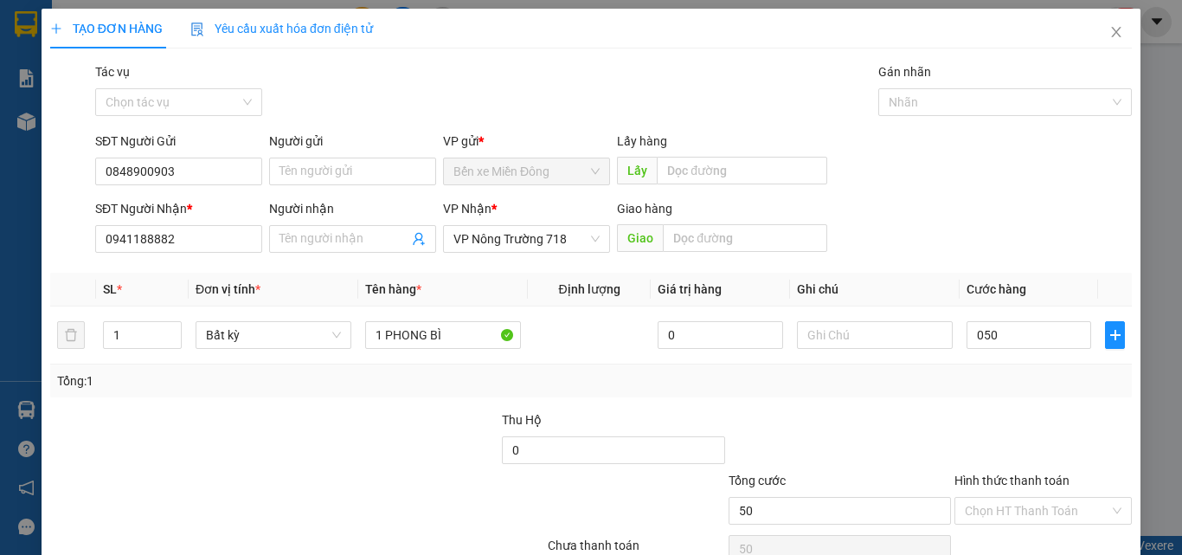
type input "50.000"
click at [1092, 435] on div at bounding box center [1043, 440] width 181 height 61
click at [1013, 504] on input "Hình thức thanh toán" at bounding box center [1037, 510] width 144 height 26
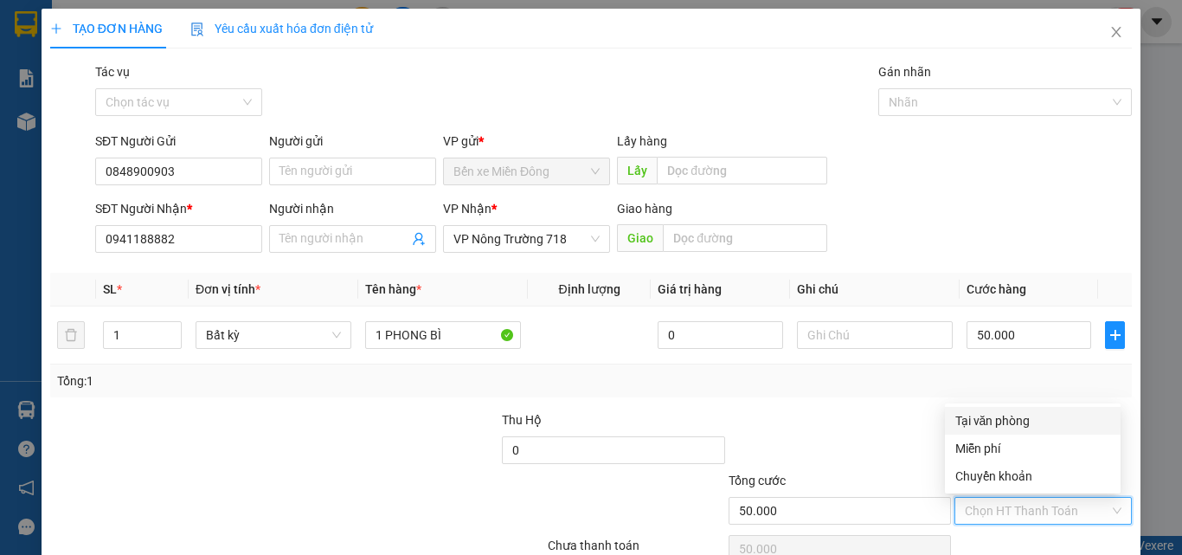
click at [1007, 421] on div "Tại văn phòng" at bounding box center [1032, 420] width 155 height 19
type input "0"
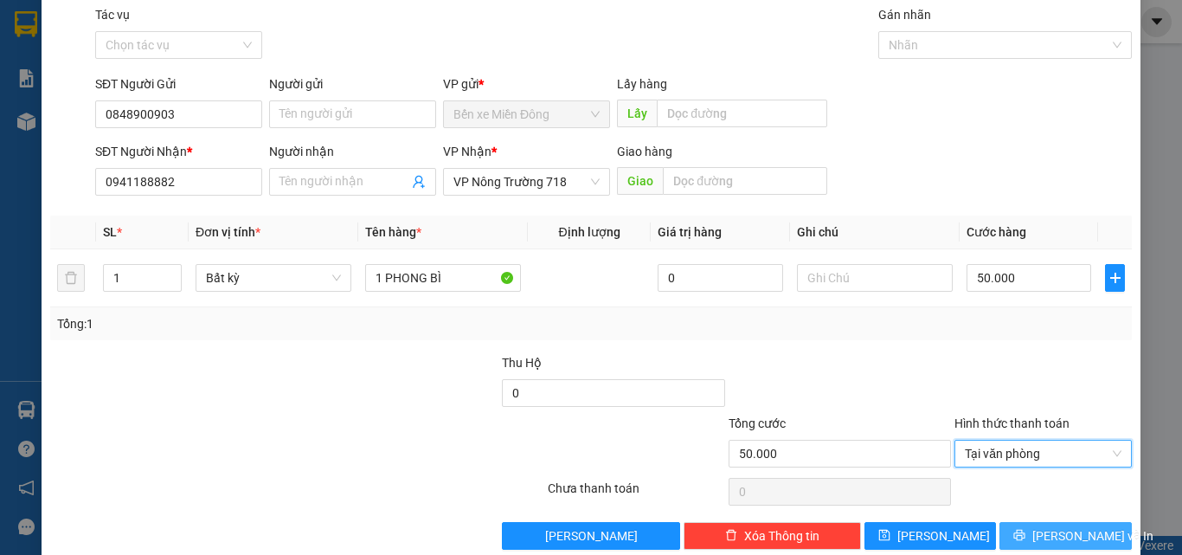
scroll to position [86, 0]
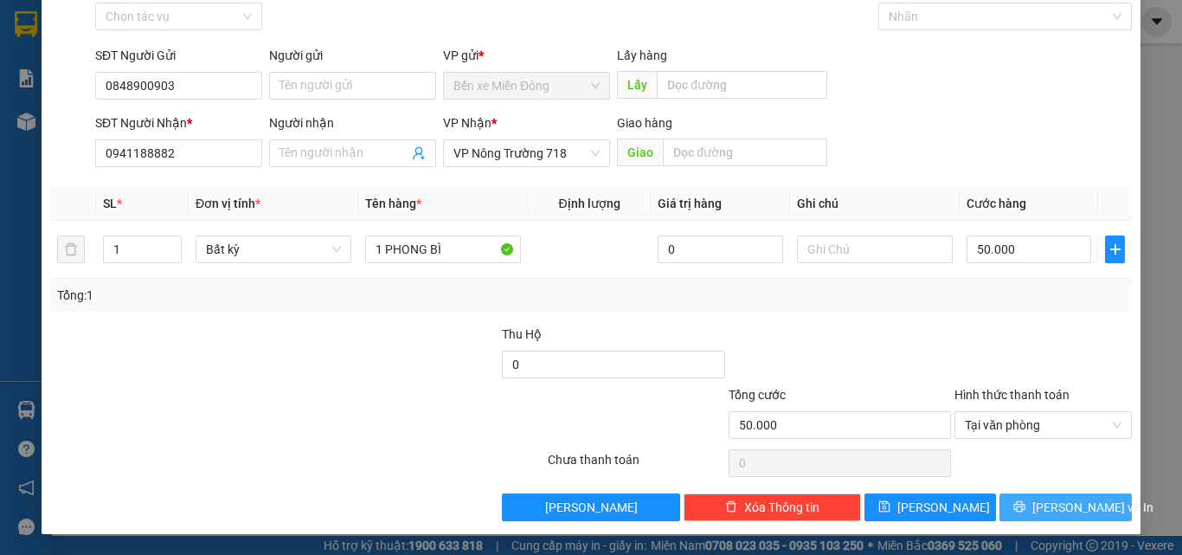
click at [1025, 510] on icon "printer" at bounding box center [1019, 506] width 12 height 12
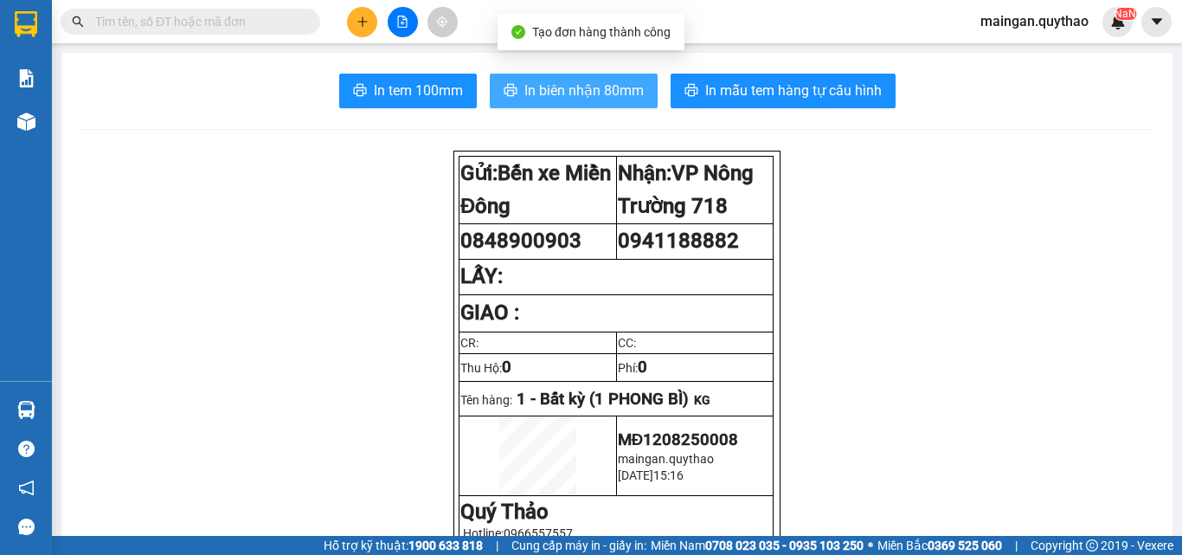
click at [607, 89] on span "In biên nhận 80mm" at bounding box center [583, 91] width 119 height 22
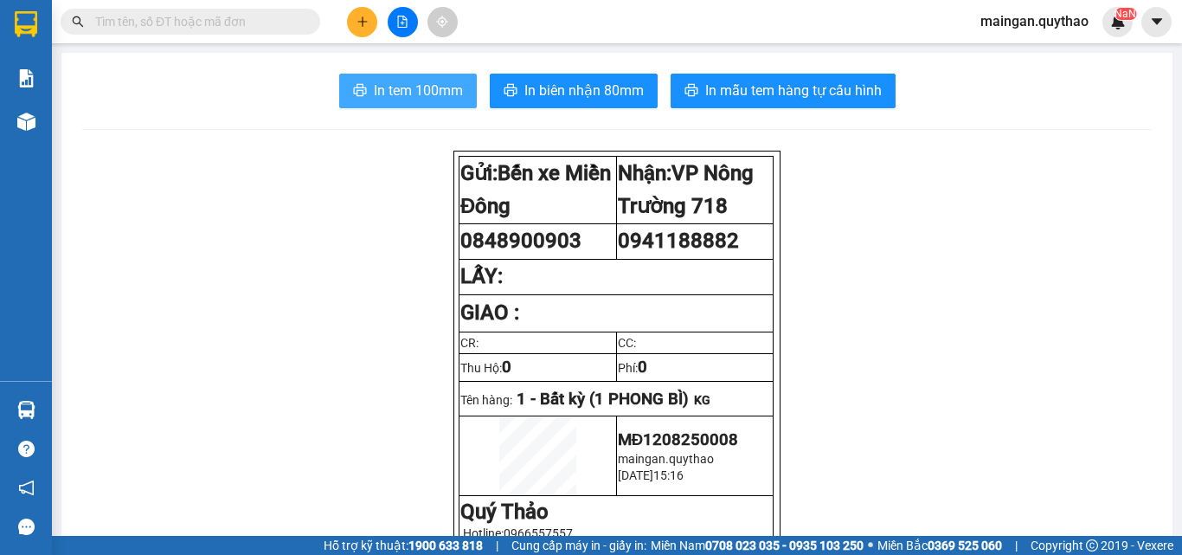
click at [356, 91] on icon "printer" at bounding box center [360, 90] width 14 height 14
click at [371, 21] on button at bounding box center [362, 22] width 30 height 30
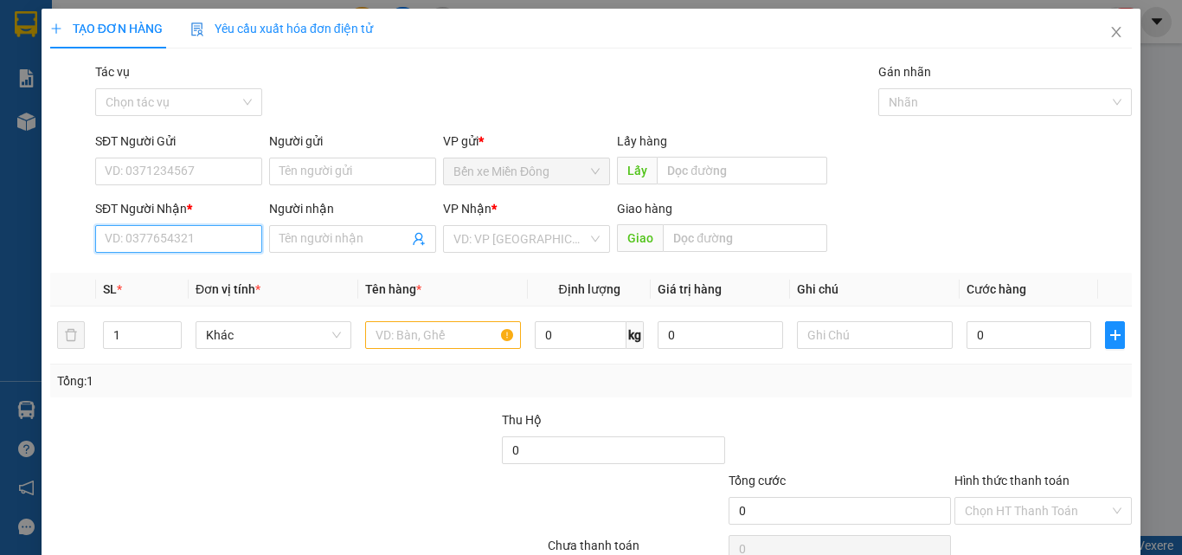
click at [229, 233] on input "SĐT Người Nhận *" at bounding box center [178, 239] width 167 height 28
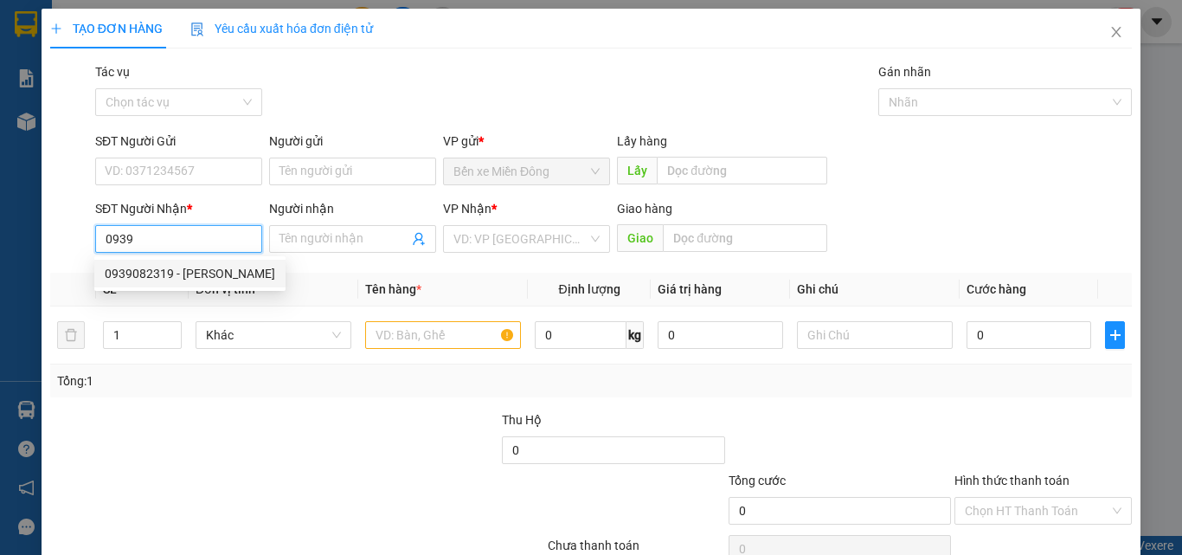
drag, startPoint x: 170, startPoint y: 274, endPoint x: 433, endPoint y: 328, distance: 267.6
click at [172, 273] on div "0939082319 - [PERSON_NAME]" at bounding box center [190, 273] width 170 height 19
type input "0939082319"
type input "[PERSON_NAME]"
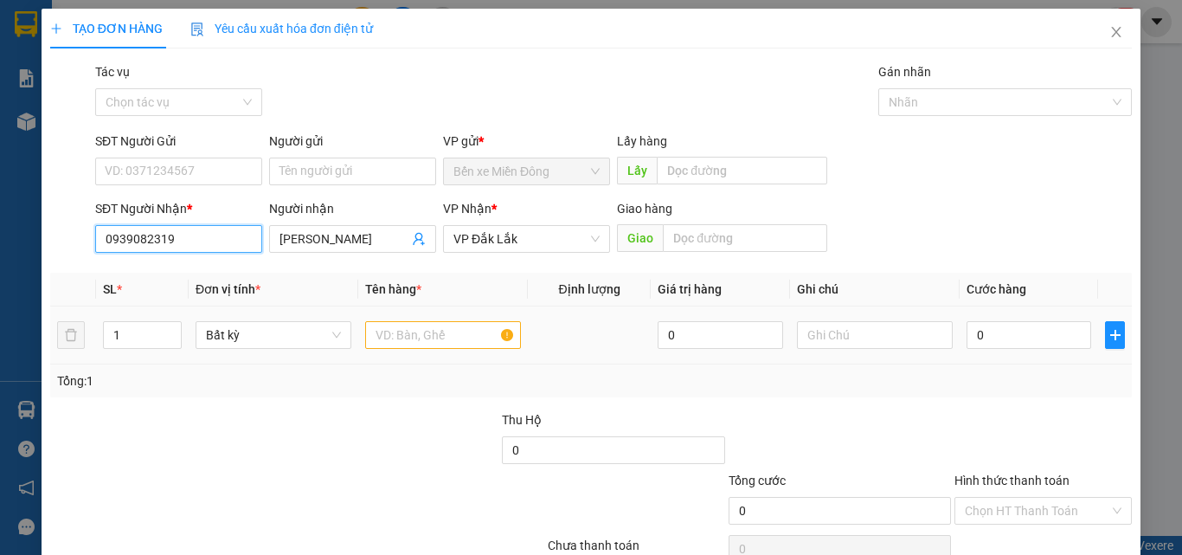
type input "0939082319"
click at [451, 349] on div at bounding box center [443, 335] width 156 height 35
click at [409, 337] on input "text" at bounding box center [443, 335] width 156 height 28
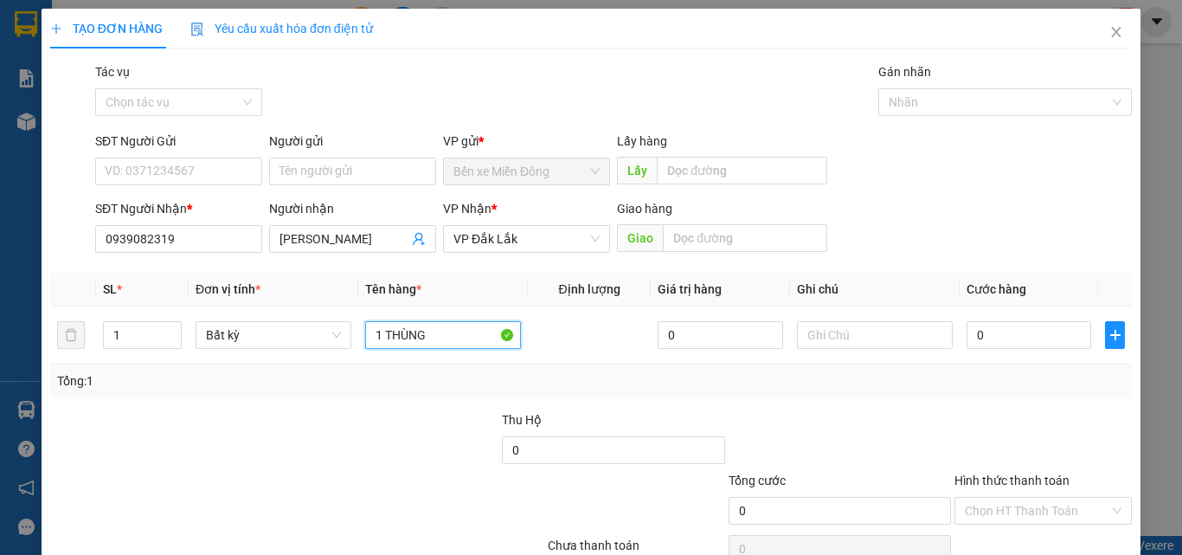
type input "1 THÙNG"
drag, startPoint x: 1139, startPoint y: 532, endPoint x: 926, endPoint y: 326, distance: 296.1
click at [795, 354] on td at bounding box center [875, 335] width 170 height 58
click at [1048, 343] on input "0" at bounding box center [1028, 335] width 125 height 28
type input "04"
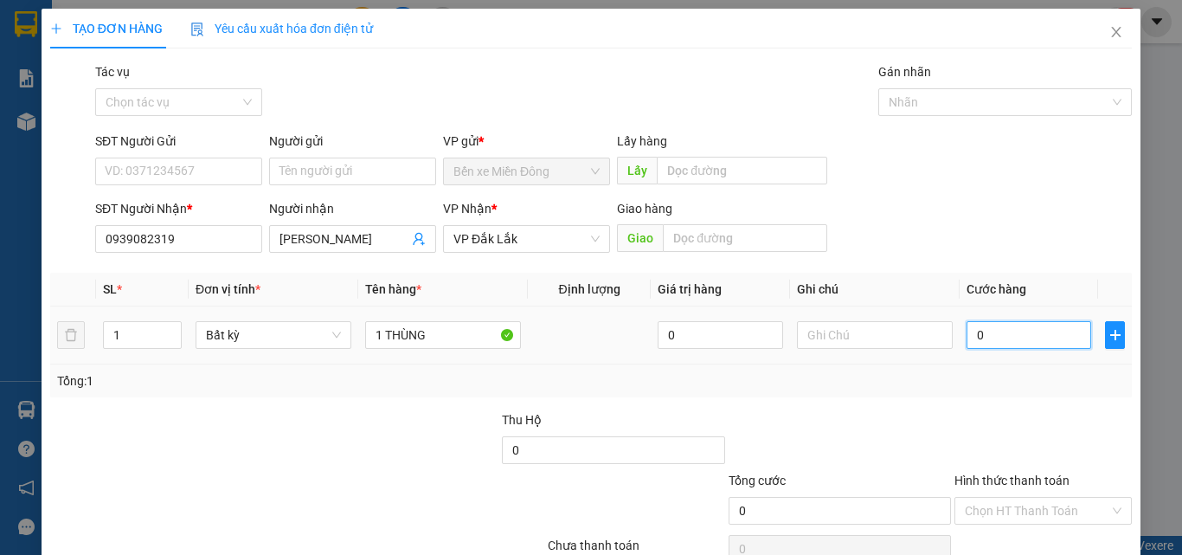
type input "4"
type input "040"
type input "40"
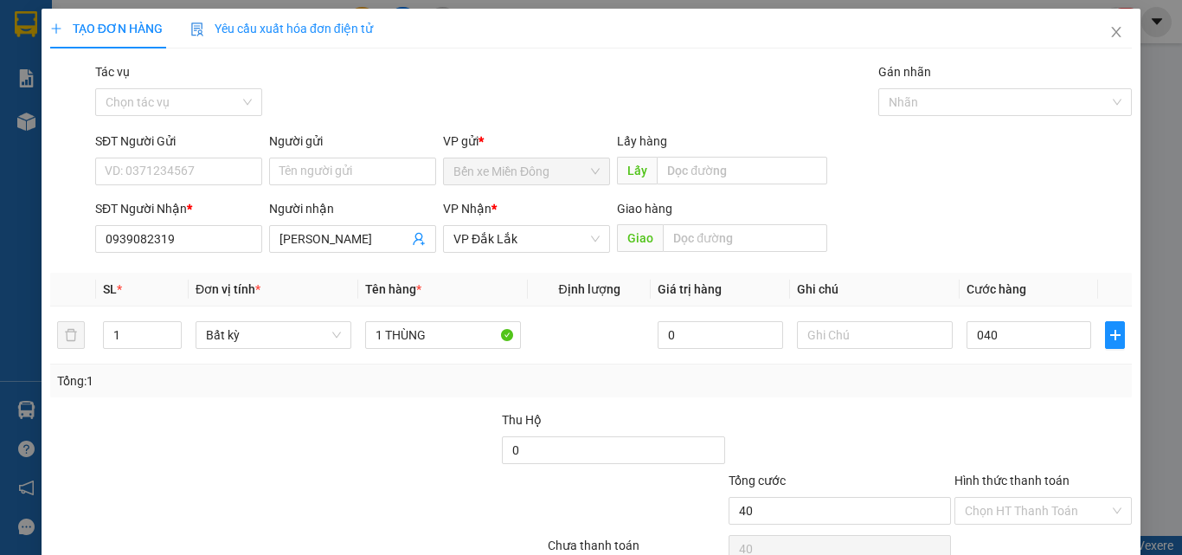
type input "40.000"
click at [1058, 412] on div at bounding box center [1043, 440] width 181 height 61
drag, startPoint x: 1012, startPoint y: 500, endPoint x: 1022, endPoint y: 440, distance: 60.4
click at [1012, 499] on input "Hình thức thanh toán" at bounding box center [1037, 510] width 144 height 26
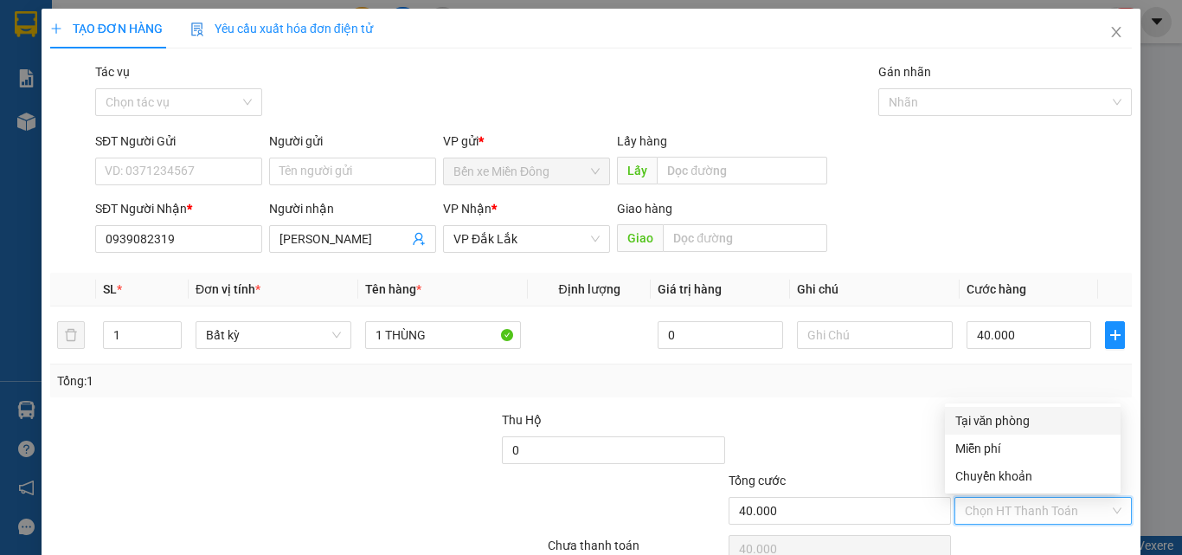
click at [1023, 424] on div "Tại văn phòng" at bounding box center [1032, 420] width 155 height 19
type input "0"
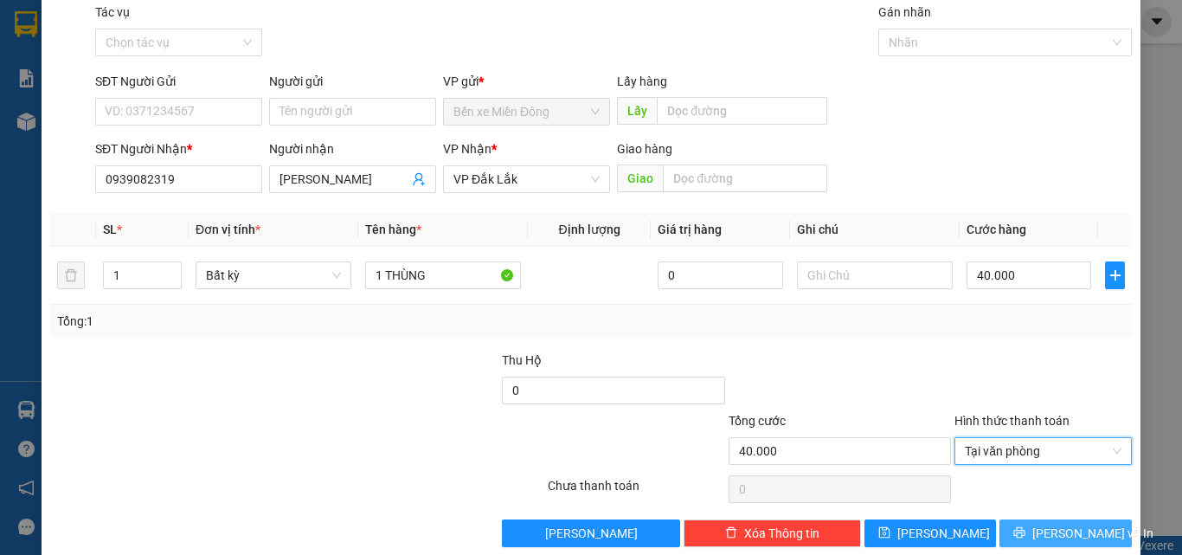
scroll to position [86, 0]
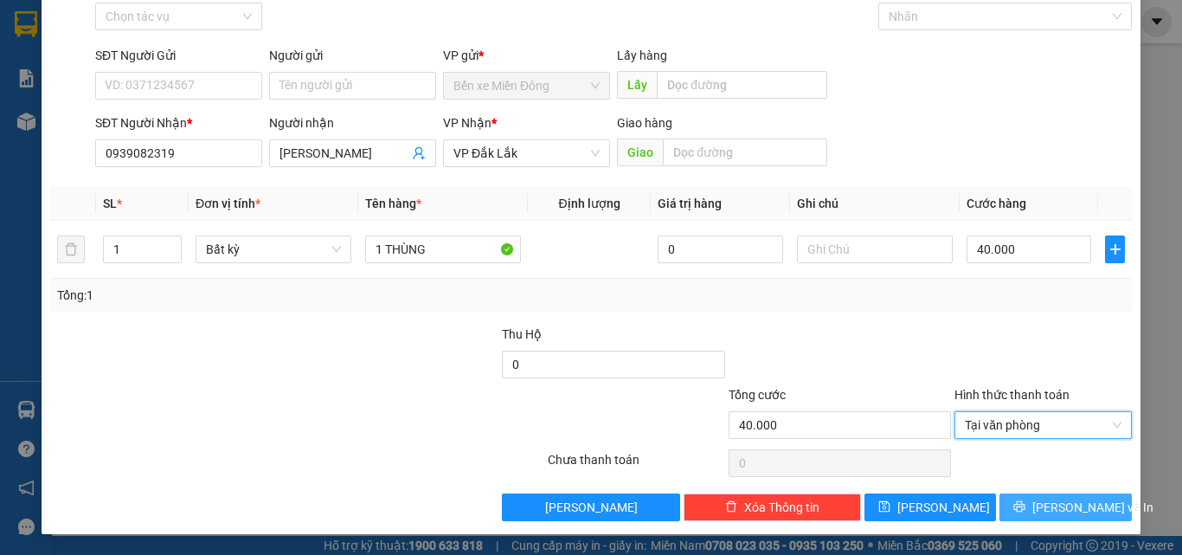
click at [1068, 504] on span "[PERSON_NAME] và In" at bounding box center [1092, 506] width 121 height 19
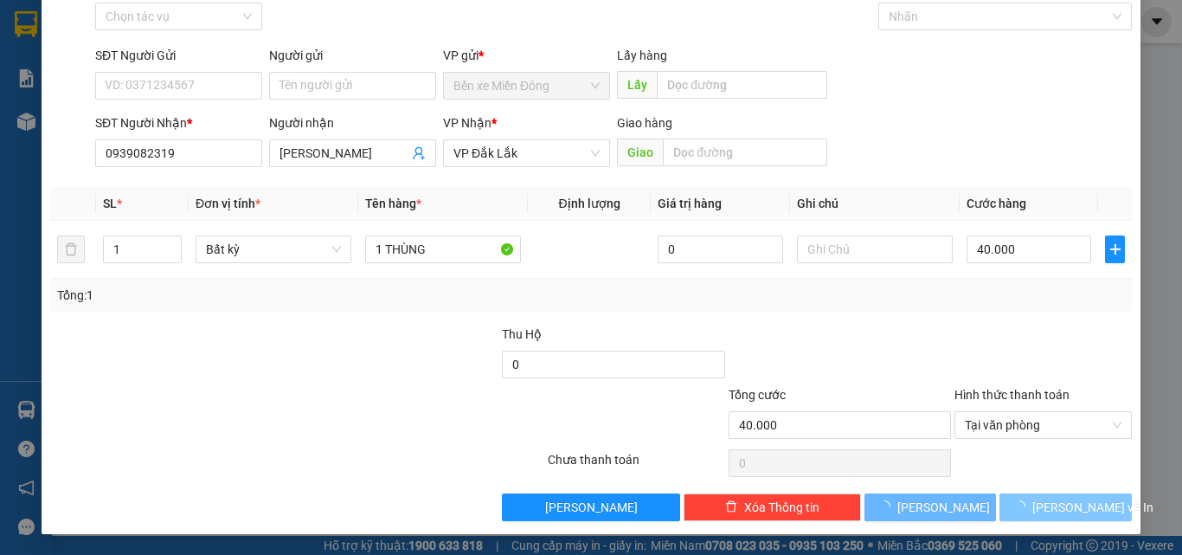
click at [1075, 505] on span "[PERSON_NAME] và In" at bounding box center [1092, 506] width 121 height 19
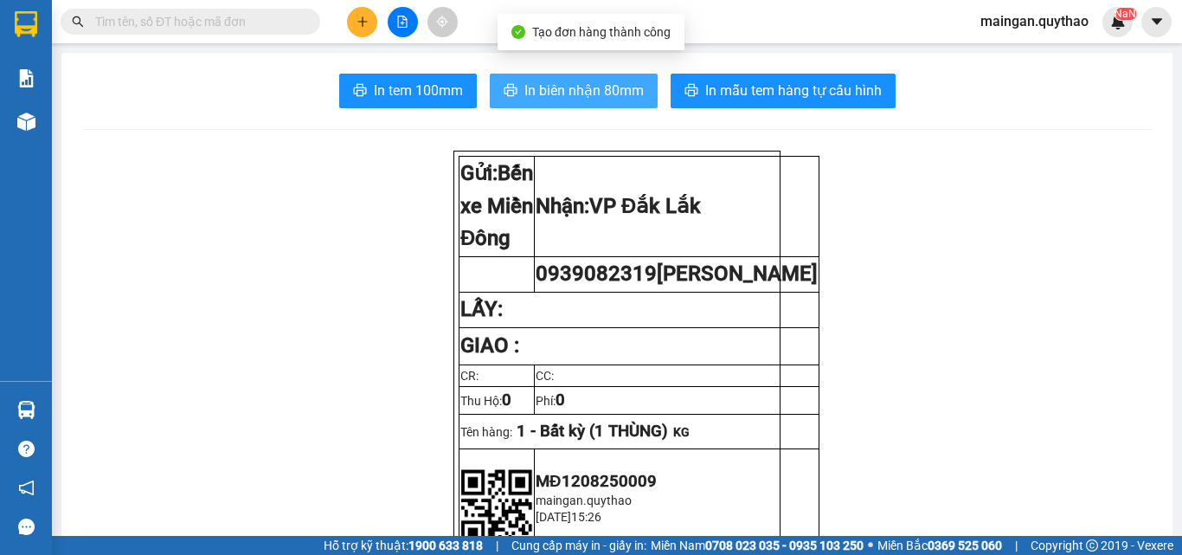
click at [622, 87] on span "In biên nhận 80mm" at bounding box center [583, 91] width 119 height 22
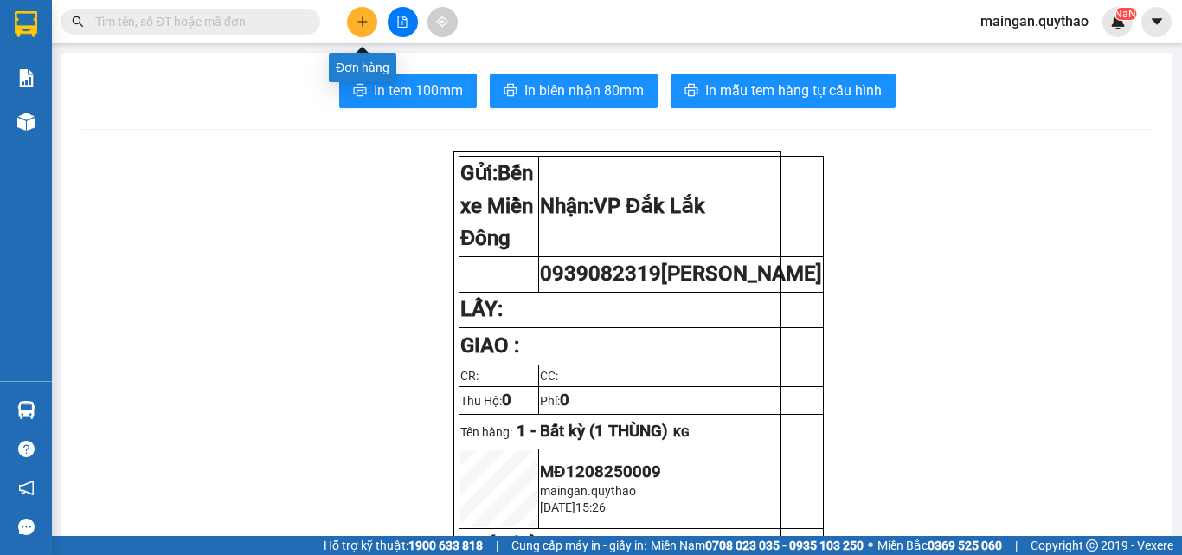
click at [356, 16] on icon "plus" at bounding box center [362, 22] width 12 height 12
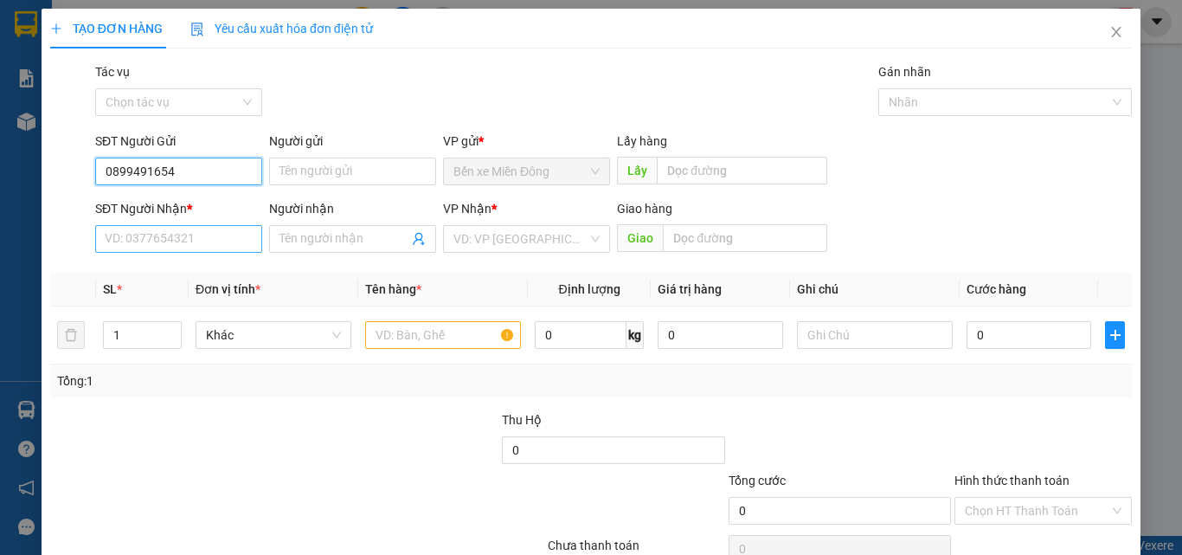
type input "0899491654"
click at [153, 228] on input "SĐT Người Nhận *" at bounding box center [178, 239] width 167 height 28
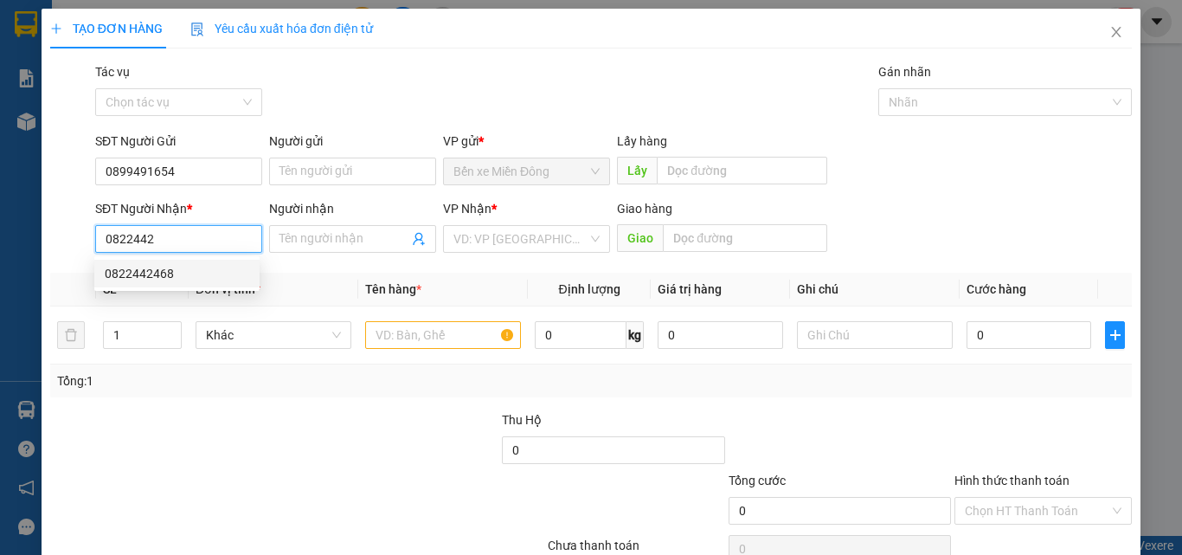
click at [170, 278] on div "0822442468" at bounding box center [177, 273] width 144 height 19
type input "0822442468"
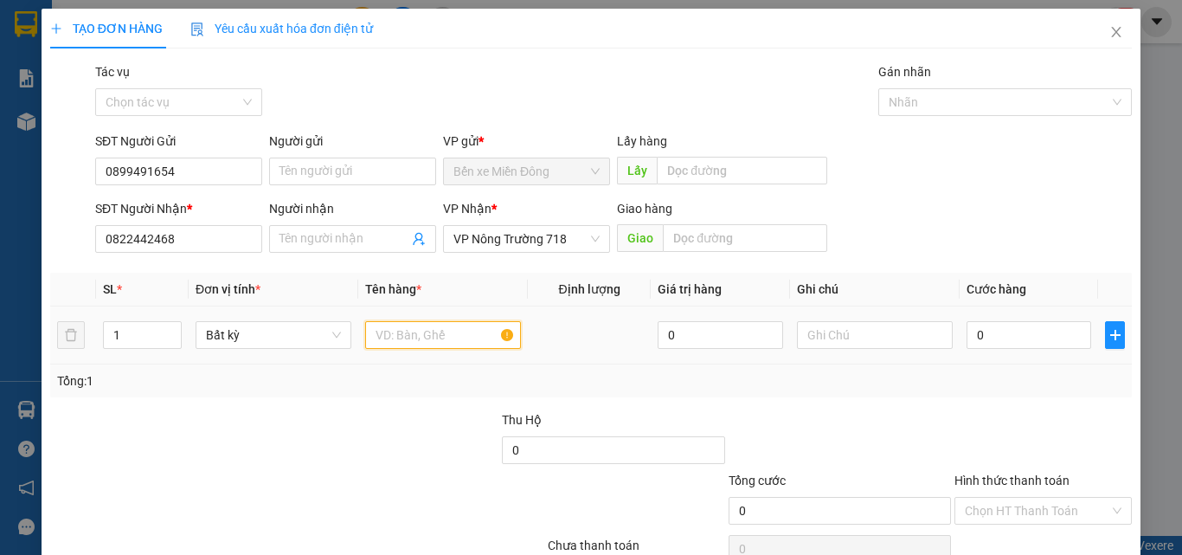
click at [382, 339] on input "text" at bounding box center [443, 335] width 156 height 28
type input "1 CỤC ĐEN"
click at [994, 324] on input "0" at bounding box center [1028, 335] width 125 height 28
type input "05"
type input "5"
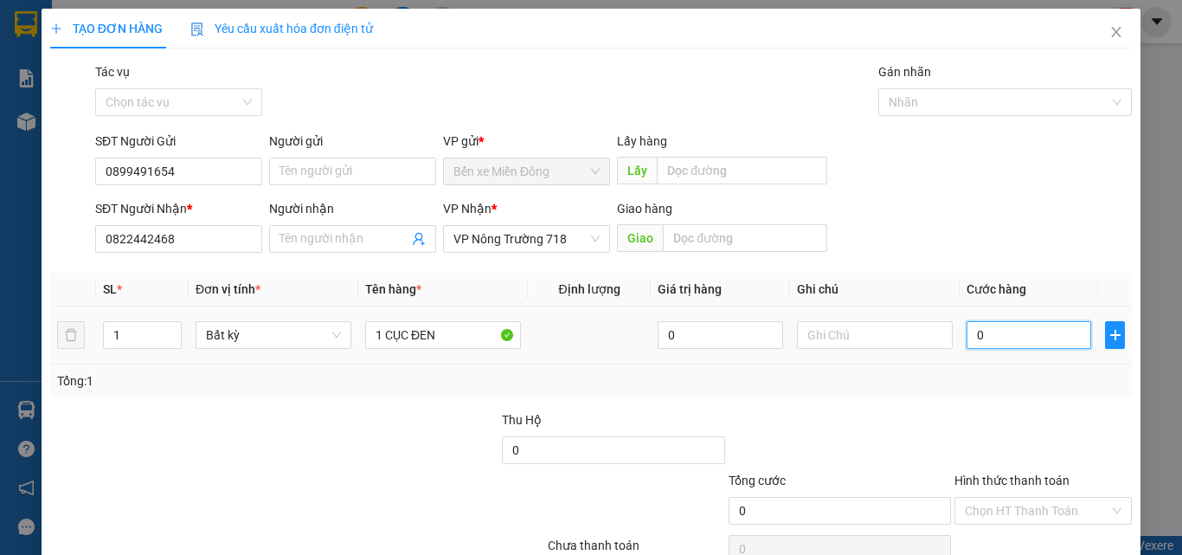
type input "5"
type input "050"
type input "50"
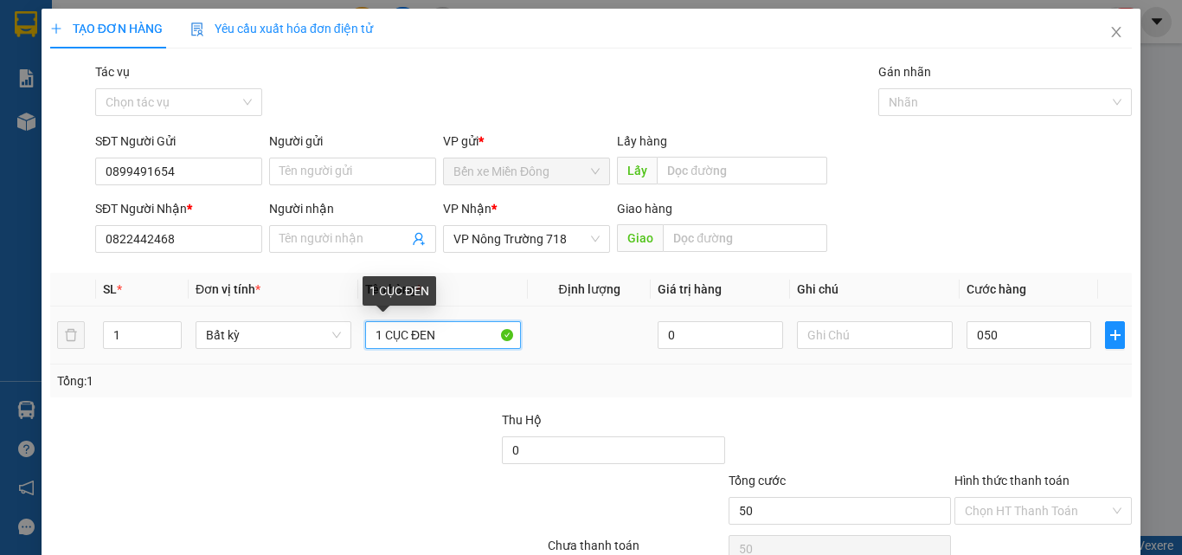
type input "50.000"
click at [440, 334] on input "1 CỤC ĐEN" at bounding box center [443, 335] width 156 height 28
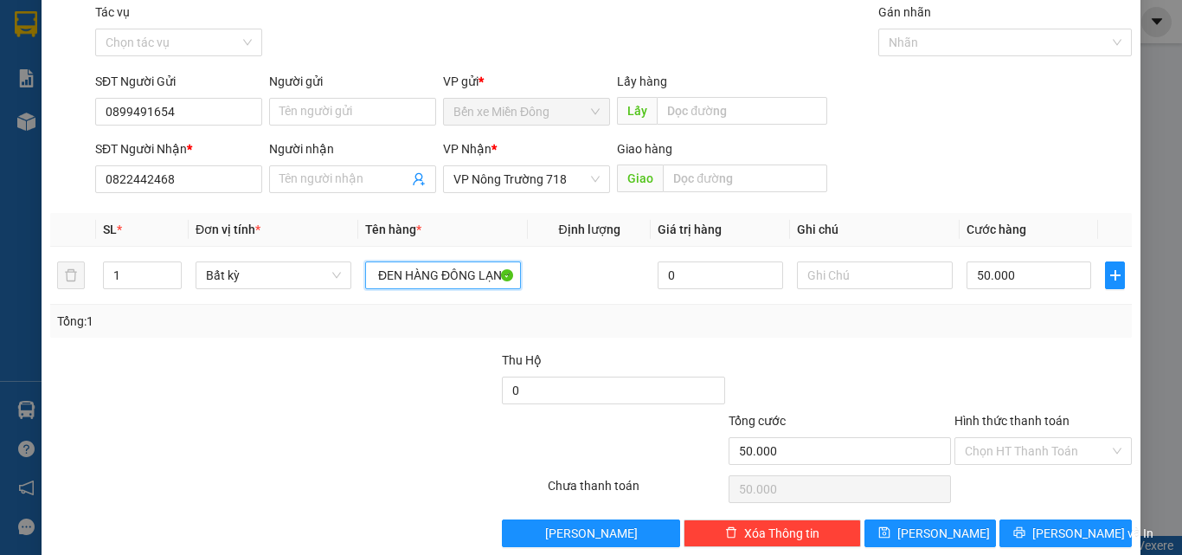
scroll to position [86, 0]
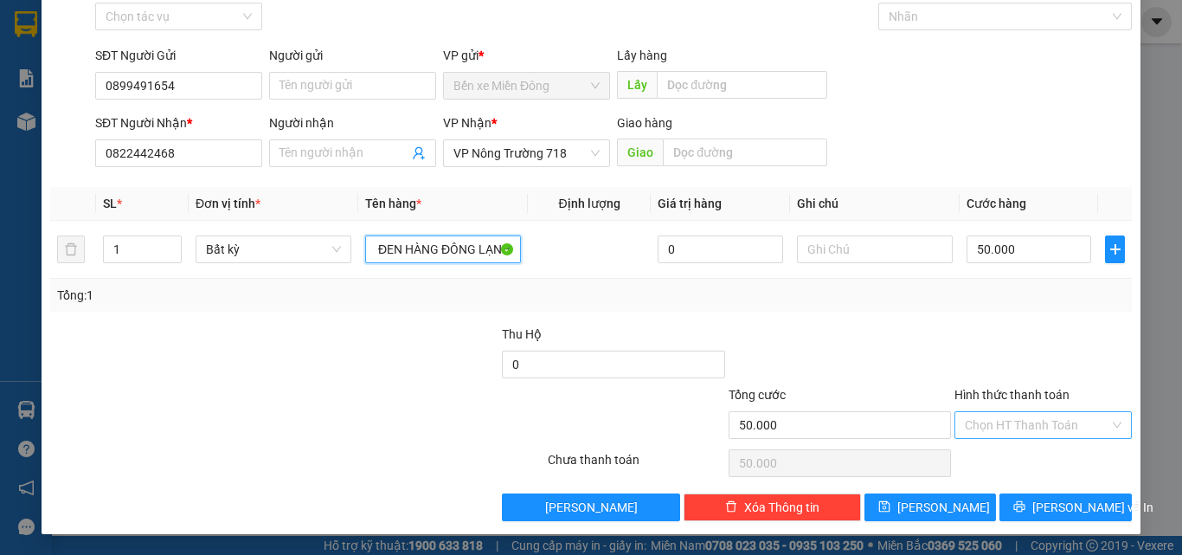
type input "1 CỤC ĐEN HÀNG ĐÔNG LẠNH"
click at [986, 434] on input "Hình thức thanh toán" at bounding box center [1037, 425] width 144 height 26
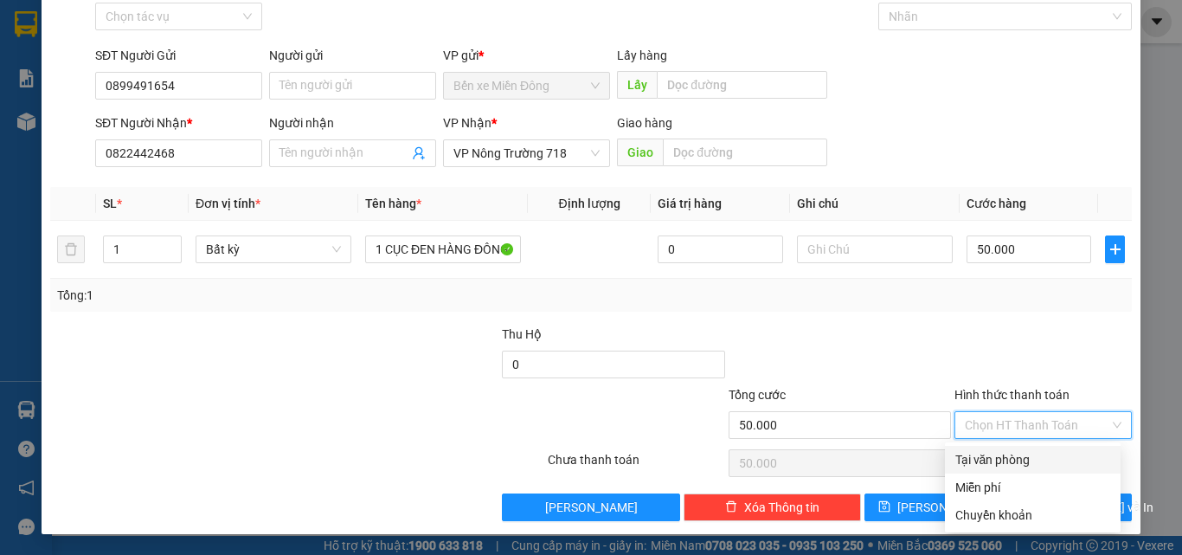
drag, startPoint x: 994, startPoint y: 452, endPoint x: 1015, endPoint y: 477, distance: 31.9
click at [995, 453] on div "Tại văn phòng" at bounding box center [1032, 459] width 155 height 19
type input "0"
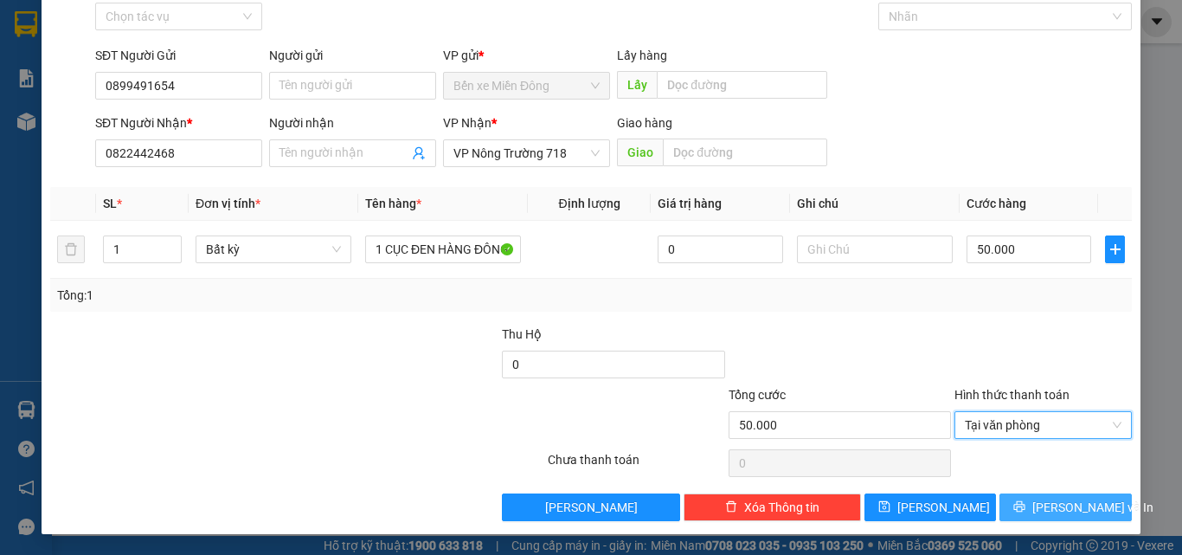
click at [1055, 506] on span "[PERSON_NAME] và In" at bounding box center [1092, 506] width 121 height 19
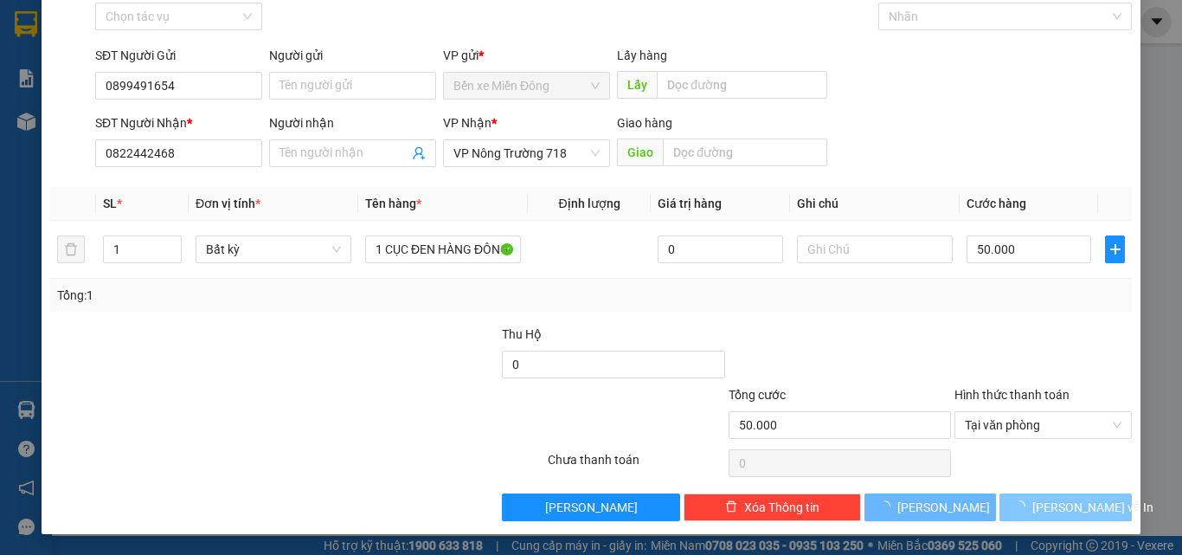
click at [1055, 499] on span "[PERSON_NAME] và In" at bounding box center [1092, 506] width 121 height 19
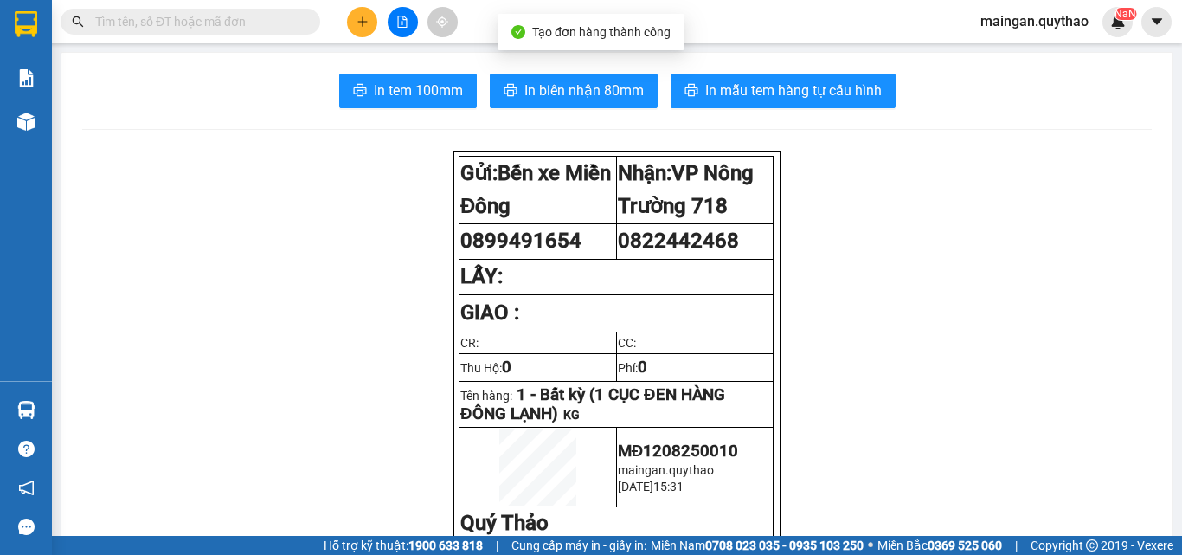
drag, startPoint x: 621, startPoint y: 127, endPoint x: 611, endPoint y: 77, distance: 51.2
click at [615, 80] on span "In biên nhận 80mm" at bounding box center [583, 91] width 119 height 22
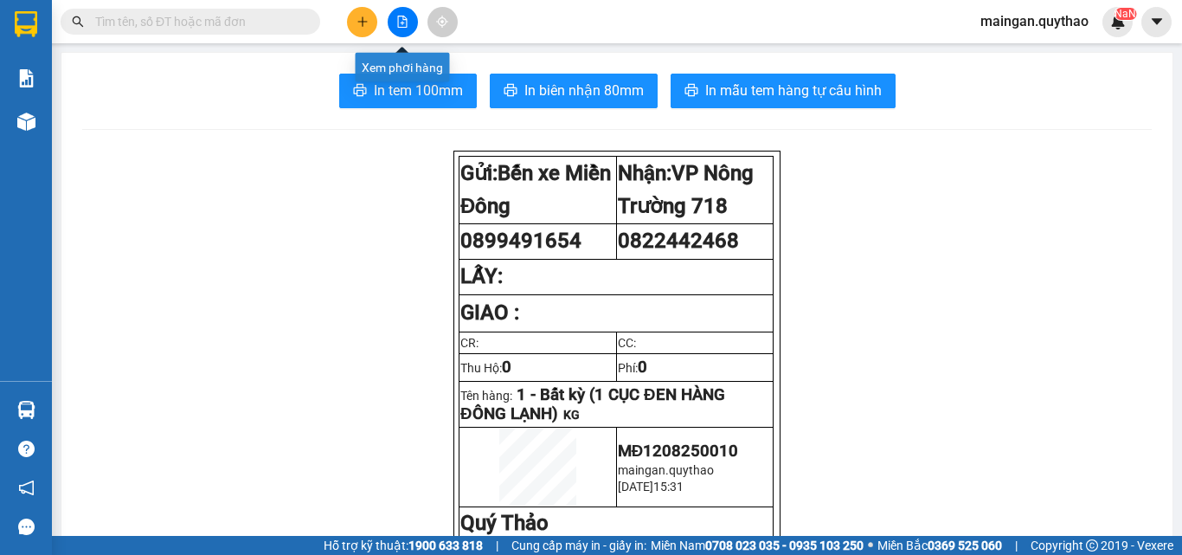
click at [368, 28] on button at bounding box center [362, 22] width 30 height 30
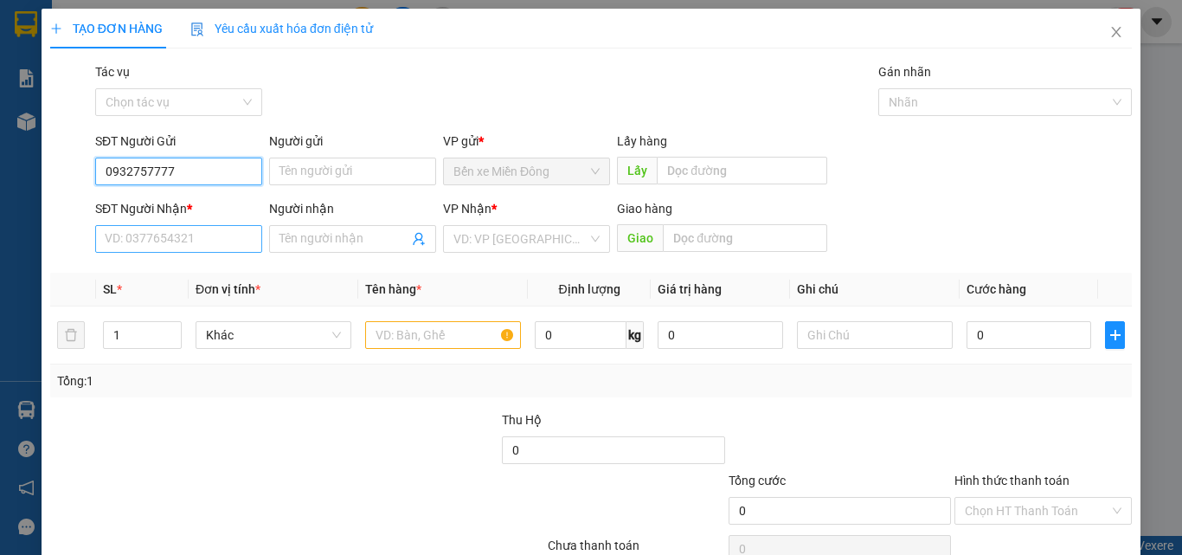
type input "0932757777"
click at [197, 235] on input "SĐT Người Nhận *" at bounding box center [178, 239] width 167 height 28
drag, startPoint x: 174, startPoint y: 178, endPoint x: 0, endPoint y: 198, distance: 175.0
click at [0, 159] on div "TẠO ĐƠN HÀNG Yêu cầu xuất hóa đơn điện tử Transit Pickup Surcharge Ids Transit …" at bounding box center [591, 277] width 1182 height 555
type input "0905584666"
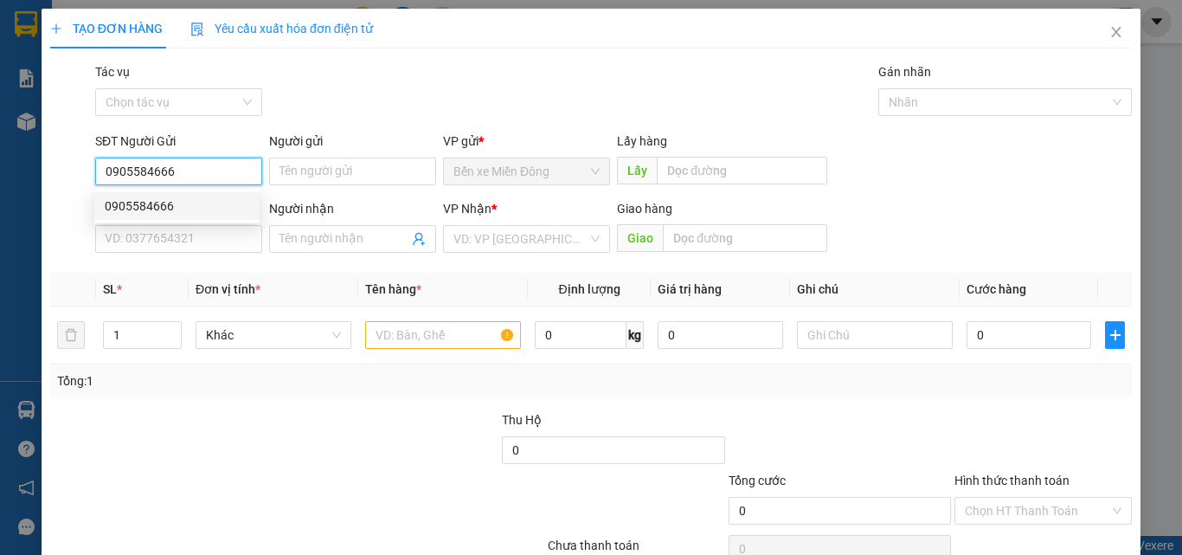
click at [215, 203] on div "0905584666" at bounding box center [177, 205] width 144 height 19
type input "0905441306"
type input "0905584666"
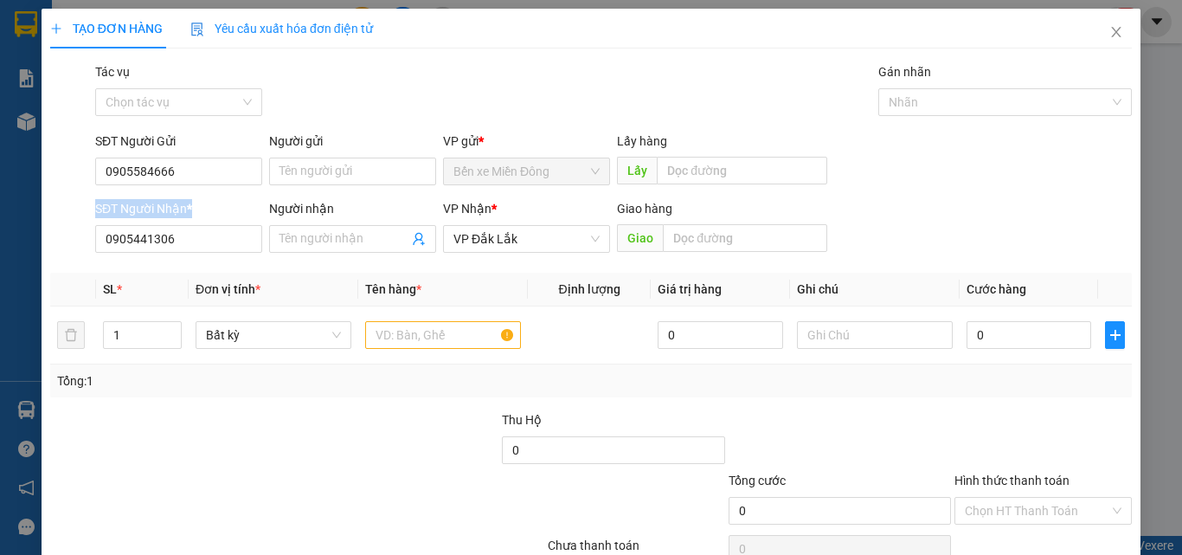
drag, startPoint x: 218, startPoint y: 256, endPoint x: 0, endPoint y: 202, distance: 224.7
click at [0, 204] on div "TẠO ĐƠN HÀNG Yêu cầu xuất hóa đơn điện tử Transit Pickup Surcharge Ids Transit …" at bounding box center [591, 277] width 1182 height 555
click at [181, 245] on input "0905441306" at bounding box center [178, 239] width 167 height 28
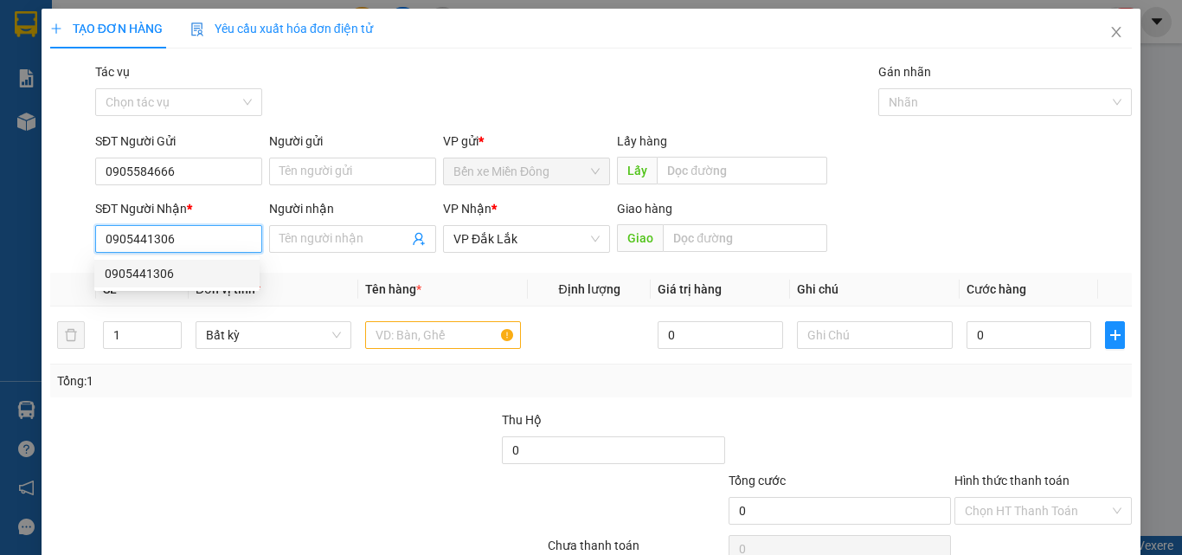
drag, startPoint x: 181, startPoint y: 246, endPoint x: 0, endPoint y: 268, distance: 182.2
click at [0, 268] on div "TẠO ĐƠN HÀNG Yêu cầu xuất hóa đơn điện tử Transit Pickup Surcharge Ids Transit …" at bounding box center [591, 277] width 1182 height 555
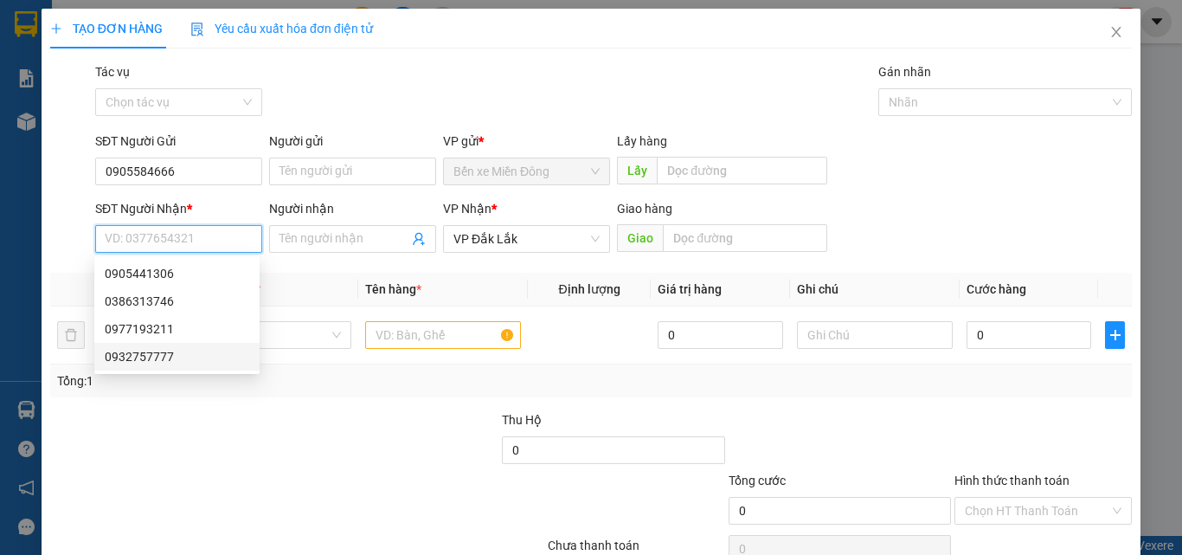
click at [132, 354] on div "0932757777" at bounding box center [177, 356] width 144 height 19
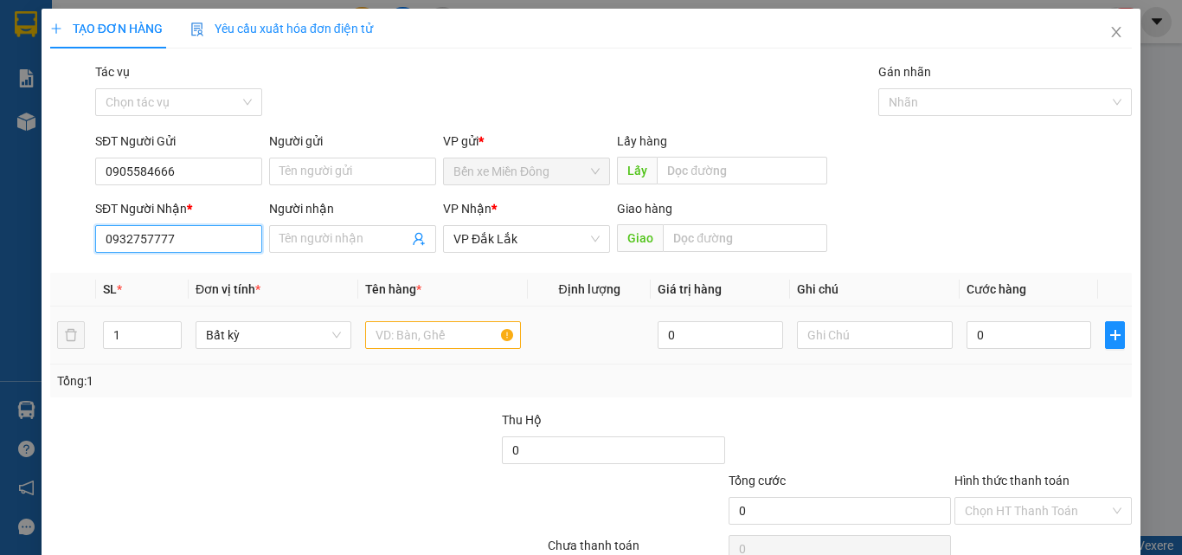
type input "0932757777"
click at [414, 335] on input "text" at bounding box center [443, 335] width 156 height 28
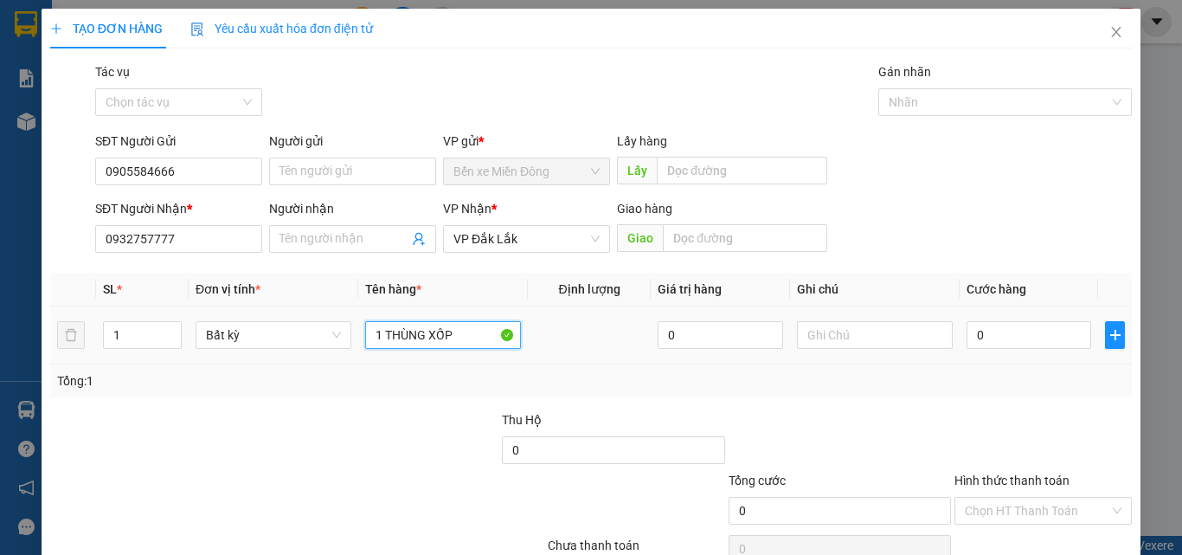
type input "1 THÙNG XỐP"
drag, startPoint x: 1020, startPoint y: 320, endPoint x: 1010, endPoint y: 330, distance: 13.5
click at [1017, 324] on div "0" at bounding box center [1028, 335] width 125 height 35
click at [1010, 329] on input "0" at bounding box center [1028, 335] width 125 height 28
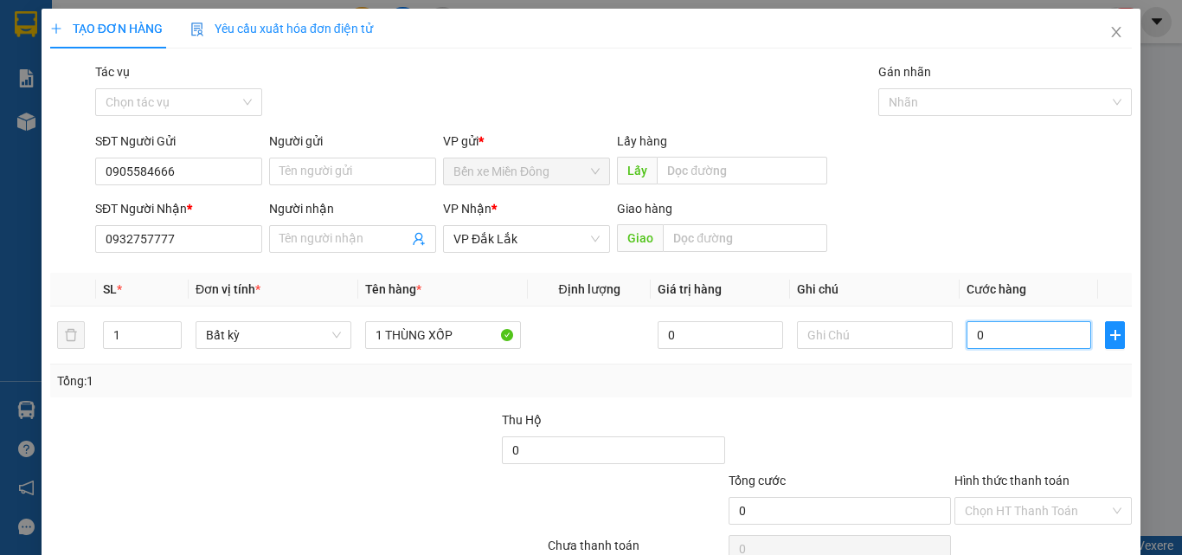
type input "04"
type input "4"
type input "049"
type input "49"
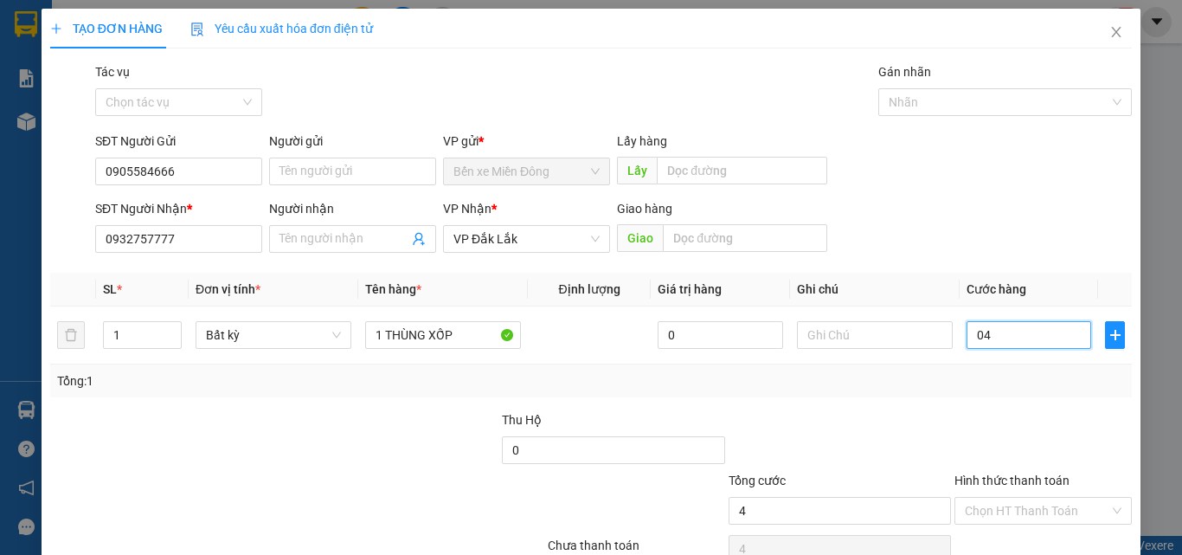
type input "49"
type input "04"
type input "4"
type input "040"
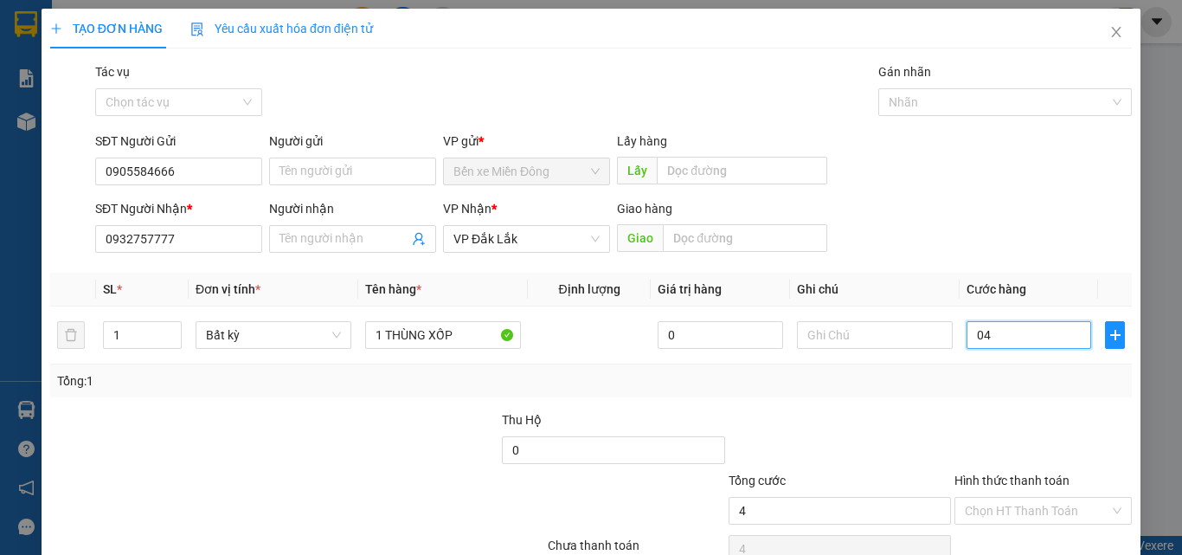
type input "40"
click at [1066, 430] on div at bounding box center [1043, 440] width 181 height 61
type input "40.000"
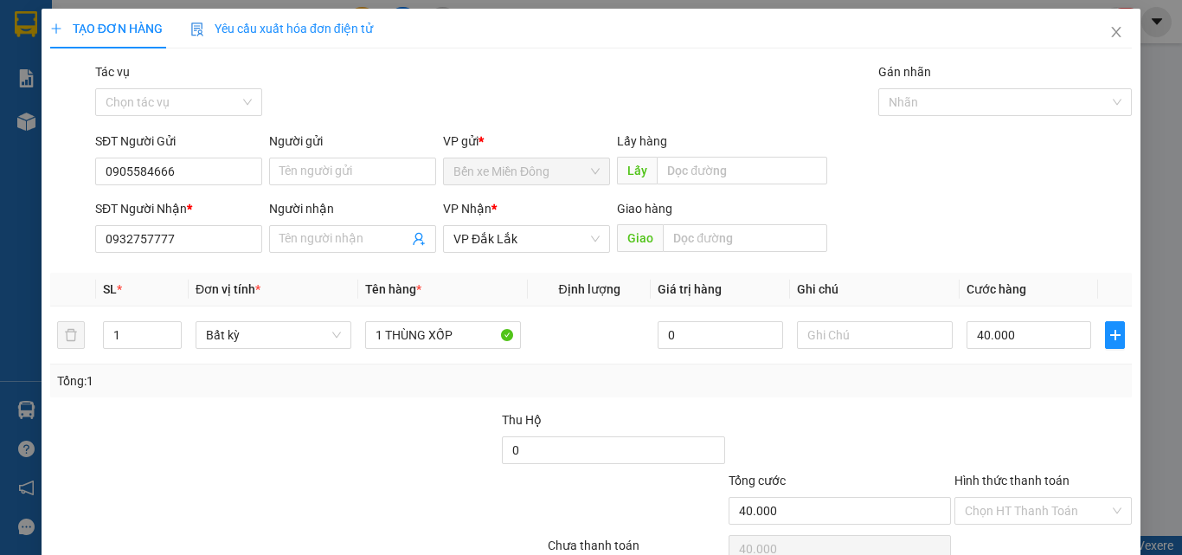
drag, startPoint x: 1061, startPoint y: 512, endPoint x: 1055, endPoint y: 493, distance: 20.0
click at [1061, 510] on input "Hình thức thanh toán" at bounding box center [1037, 510] width 144 height 26
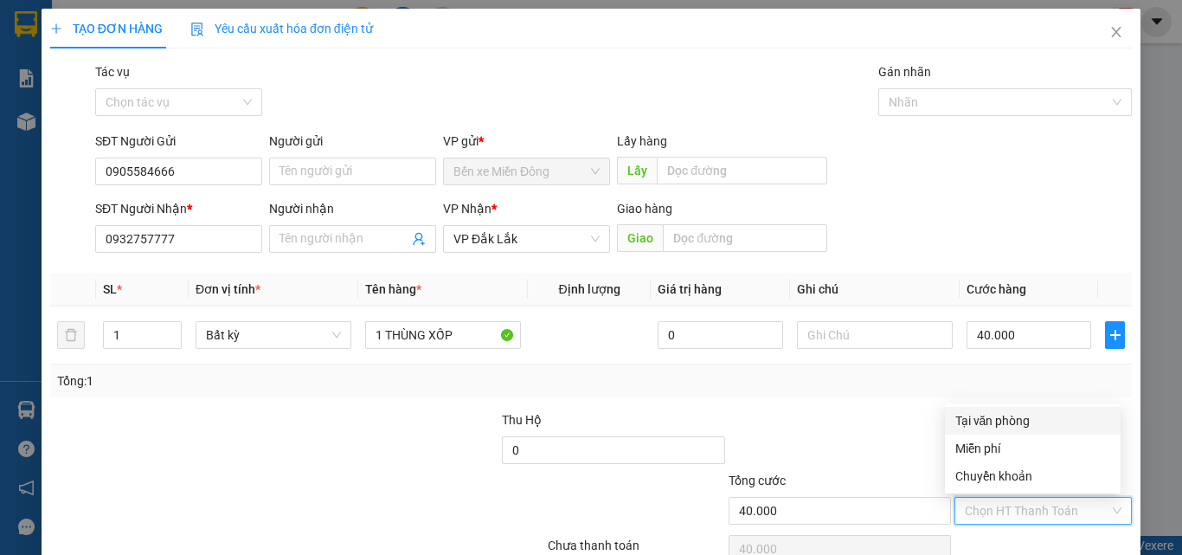
click at [1023, 425] on div "Tại văn phòng" at bounding box center [1032, 420] width 155 height 19
type input "0"
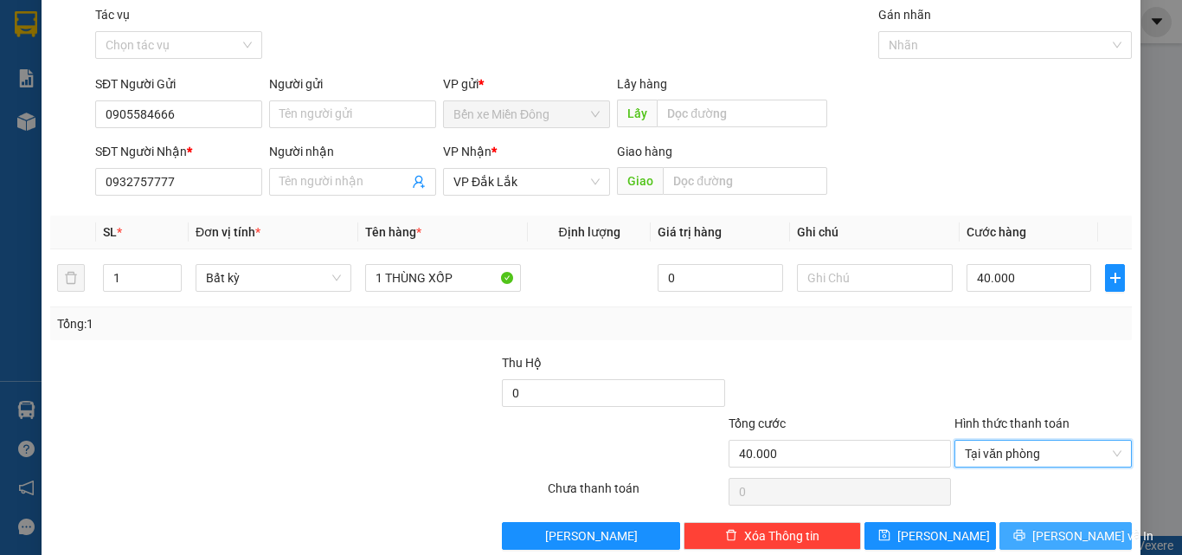
scroll to position [86, 0]
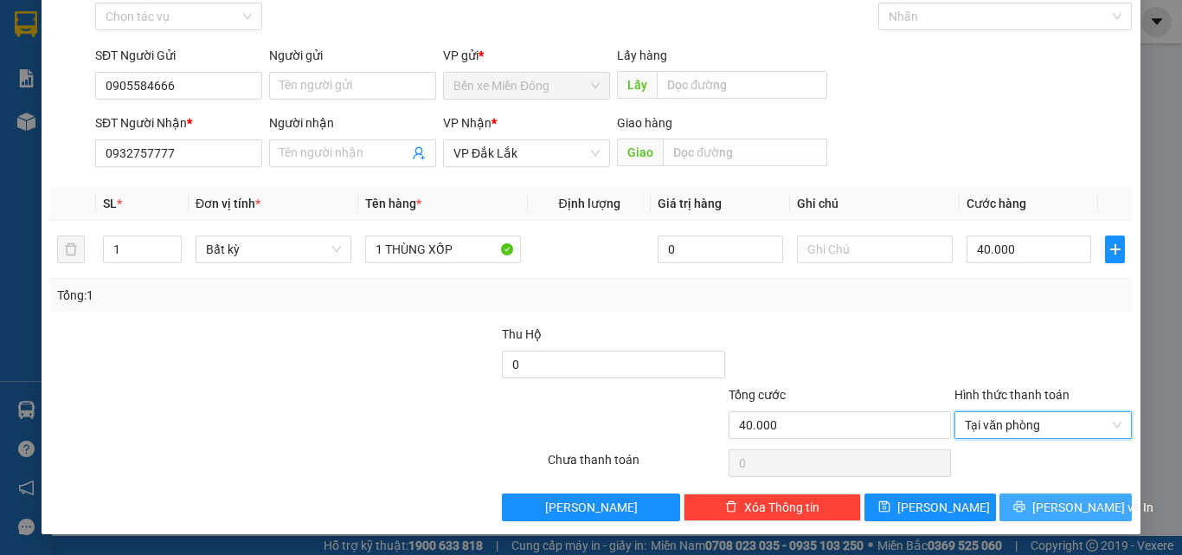
click at [1044, 506] on span "[PERSON_NAME] và In" at bounding box center [1092, 506] width 121 height 19
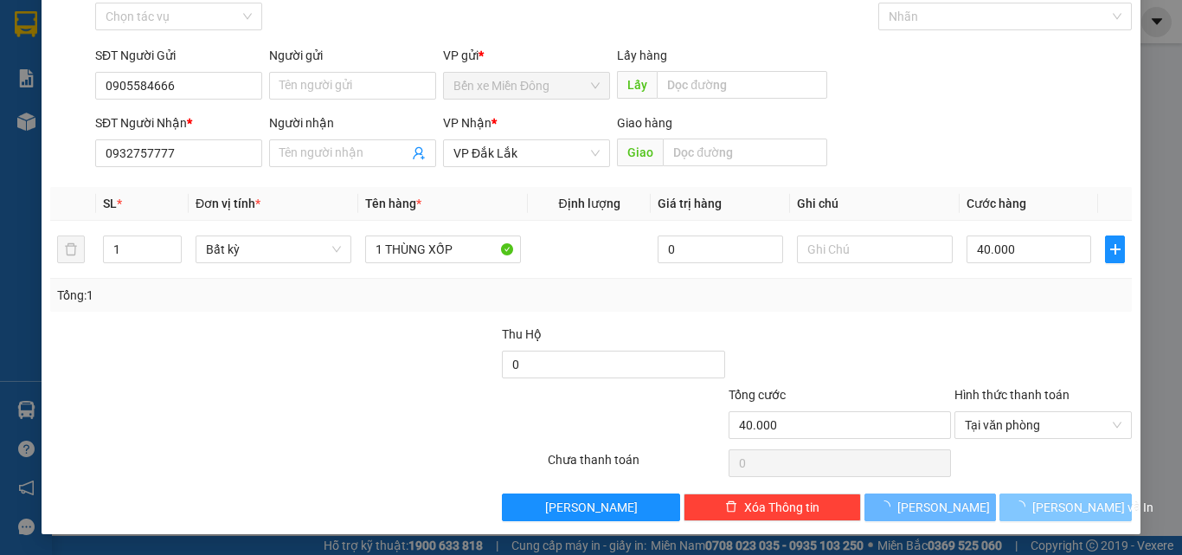
click at [1044, 506] on span "[PERSON_NAME] và In" at bounding box center [1092, 506] width 121 height 19
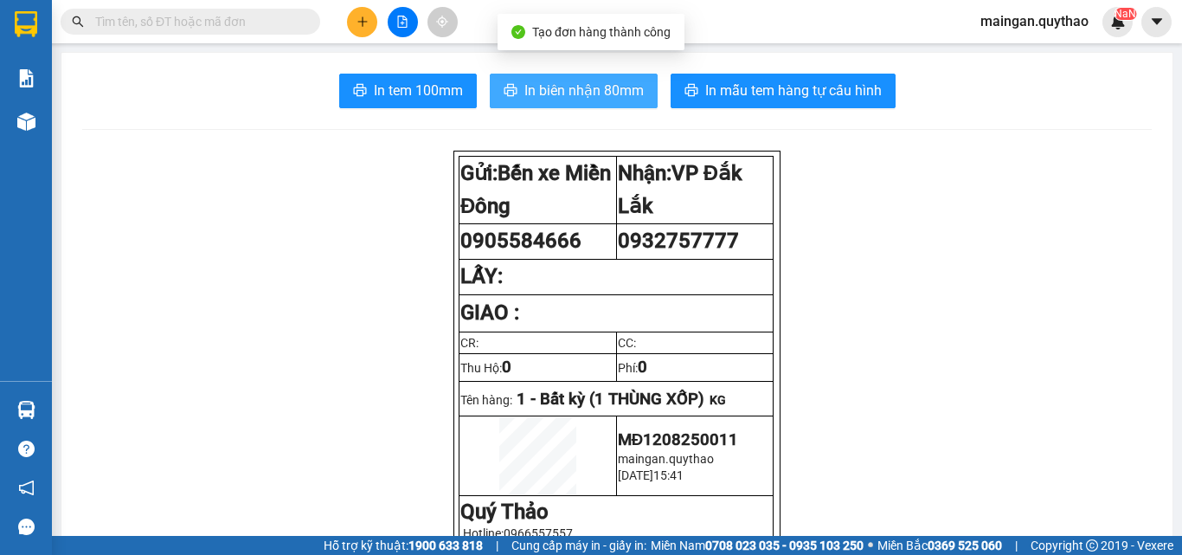
click at [577, 94] on span "In biên nhận 80mm" at bounding box center [583, 91] width 119 height 22
click at [578, 93] on span "In biên nhận 80mm" at bounding box center [583, 91] width 119 height 22
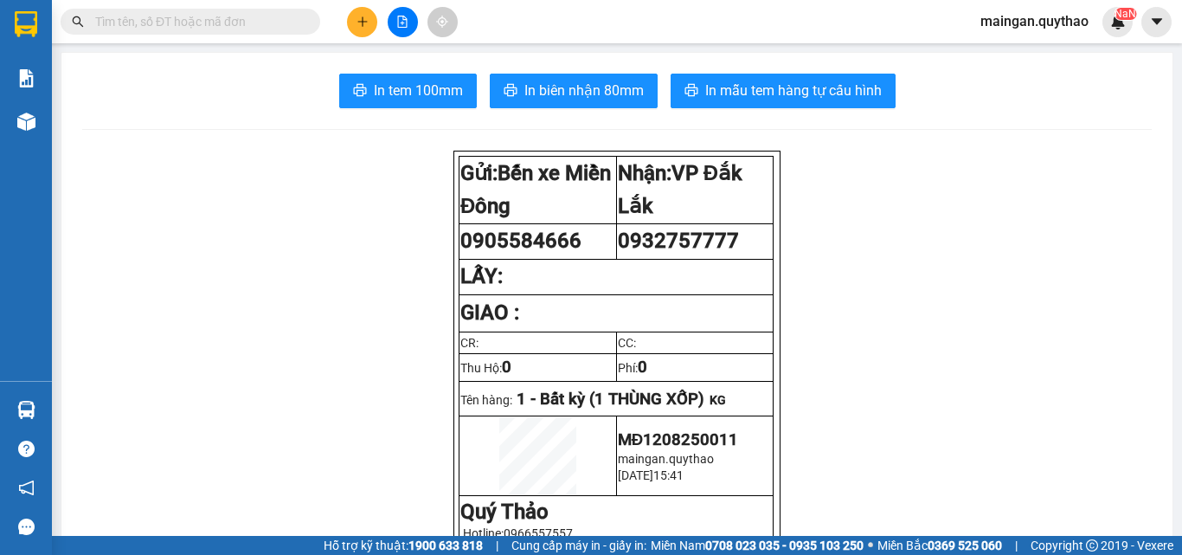
click at [441, 80] on span "In tem 100mm" at bounding box center [418, 91] width 89 height 22
click at [363, 29] on button at bounding box center [362, 22] width 30 height 30
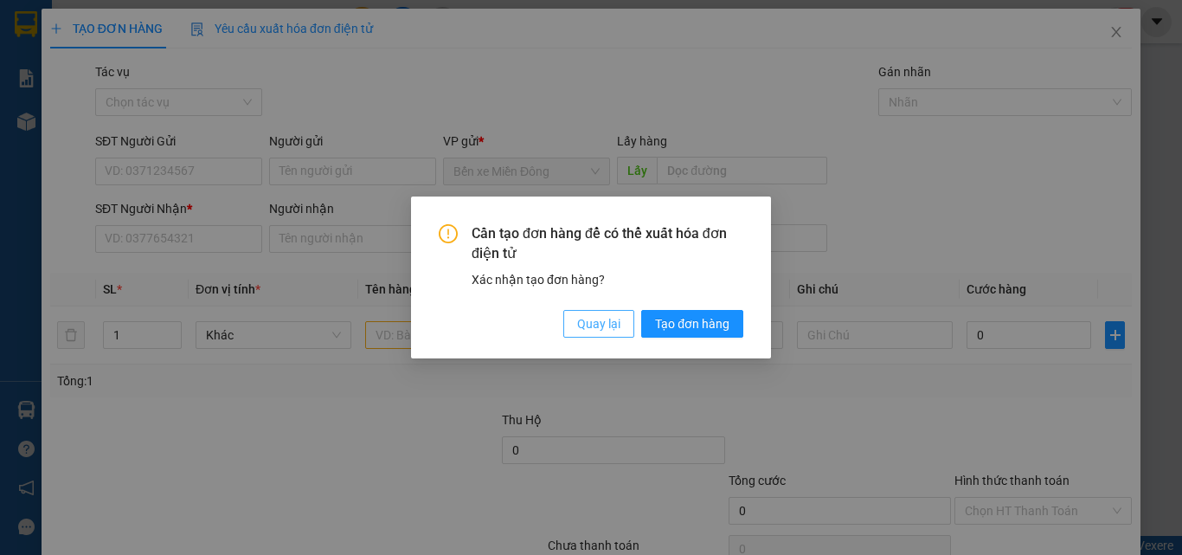
click at [619, 328] on span "Quay lại" at bounding box center [598, 323] width 43 height 19
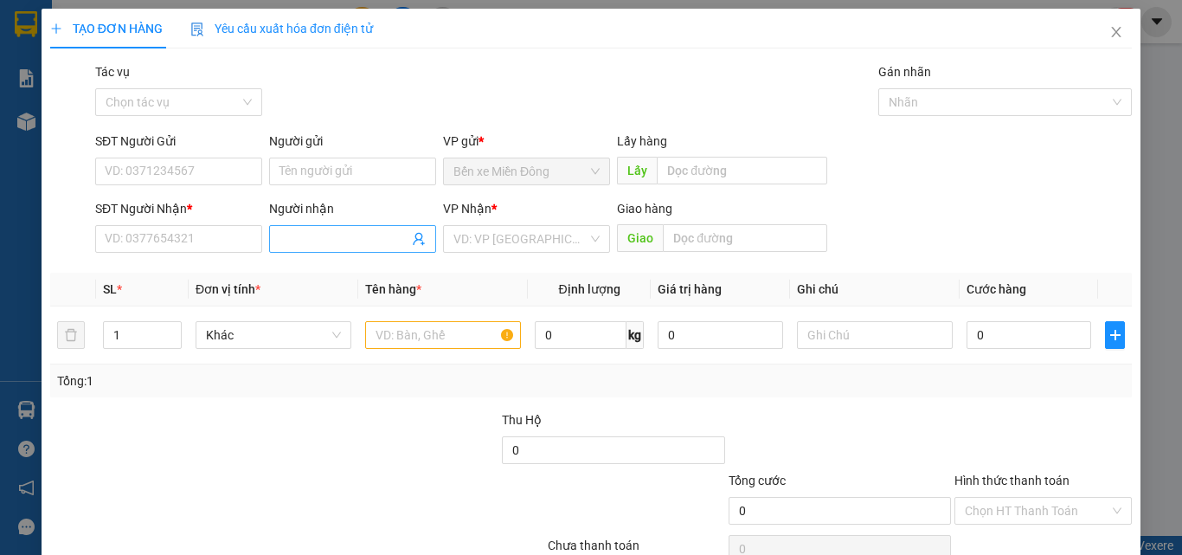
click at [298, 238] on input "Người nhận" at bounding box center [343, 238] width 129 height 19
type input "GIỎI"
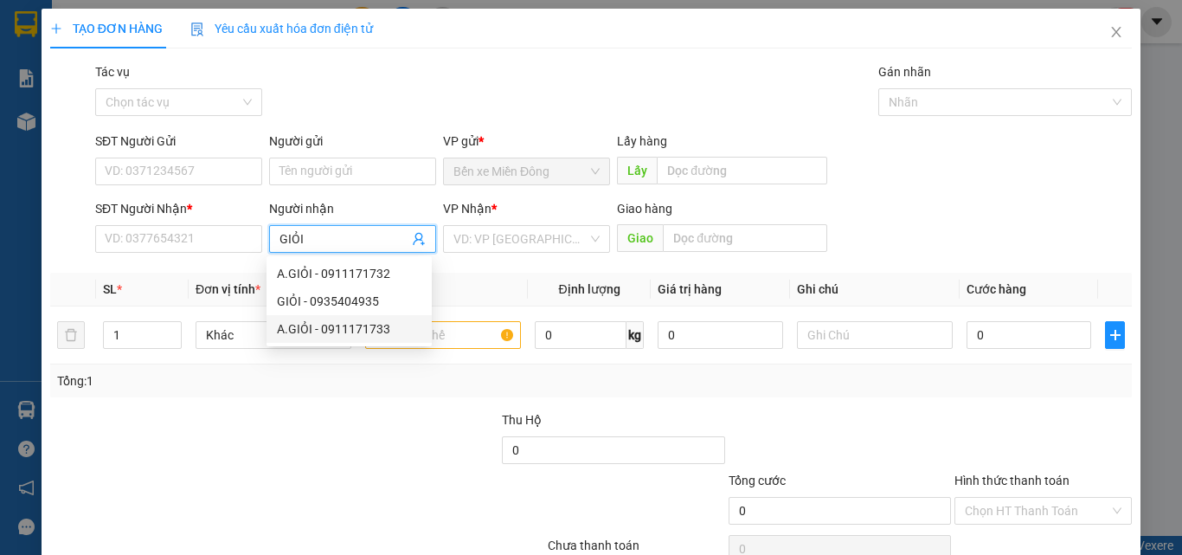
click at [375, 333] on div "A.GIỎI - 0911171733" at bounding box center [349, 328] width 144 height 19
type input "0911171733"
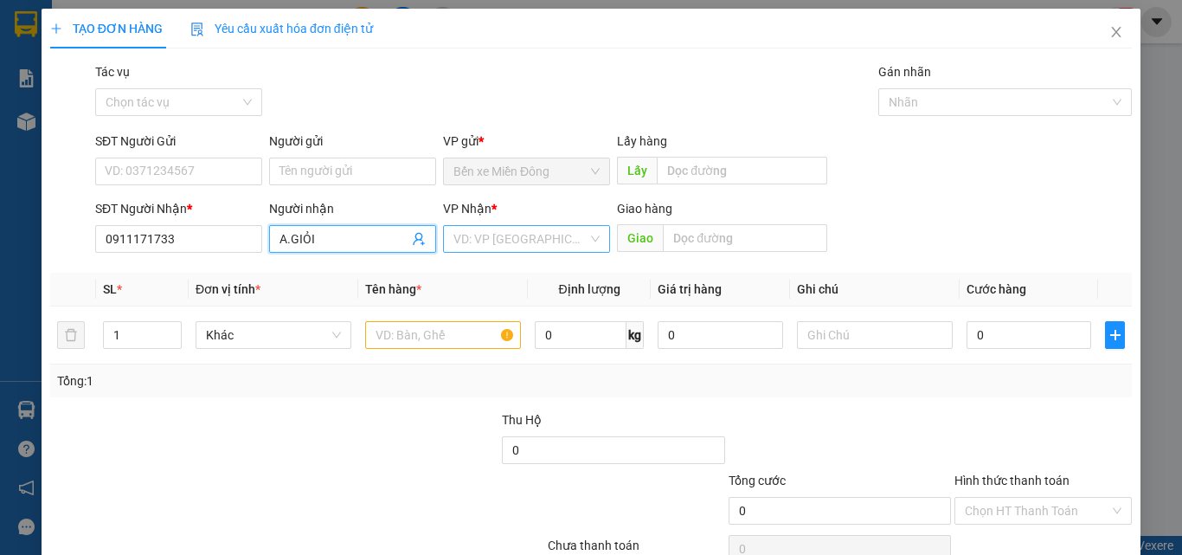
type input "A.GIỎI"
click at [528, 246] on input "search" at bounding box center [520, 239] width 134 height 26
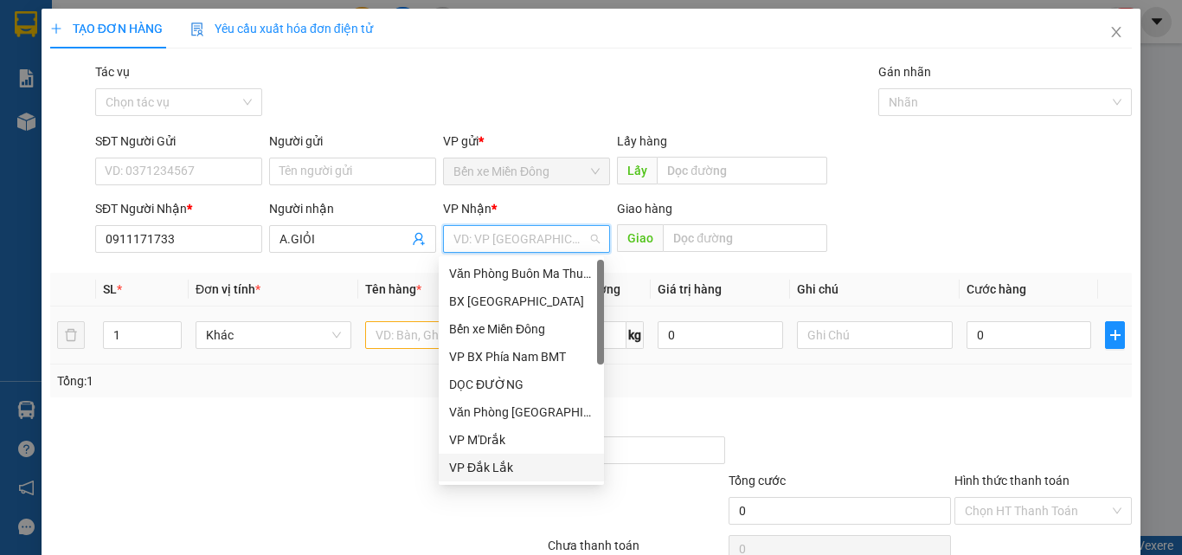
drag, startPoint x: 512, startPoint y: 470, endPoint x: 264, endPoint y: 306, distance: 297.3
click at [503, 463] on div "VP Đắk Lắk" at bounding box center [521, 467] width 144 height 19
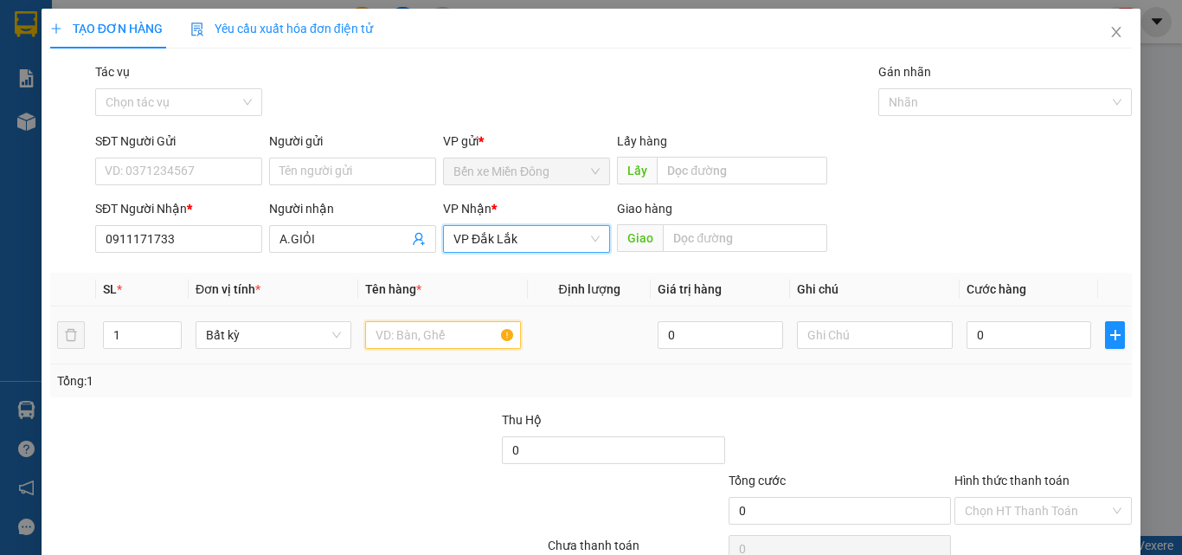
drag, startPoint x: 426, startPoint y: 341, endPoint x: 451, endPoint y: 349, distance: 26.3
click at [436, 345] on input "text" at bounding box center [443, 335] width 156 height 28
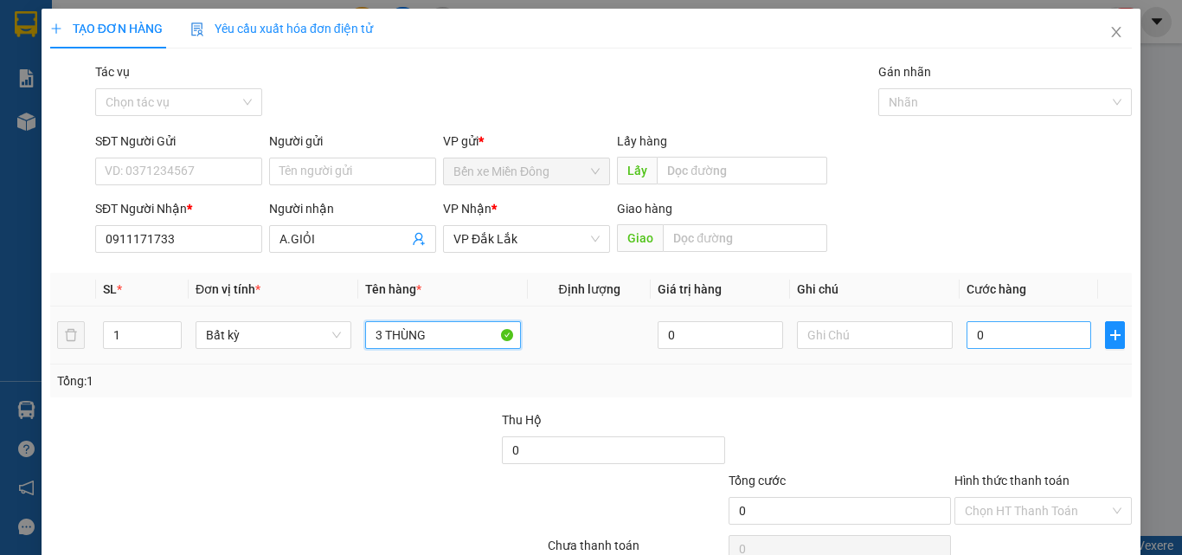
type input "3 THÙNG"
click at [992, 329] on input "0" at bounding box center [1028, 335] width 125 height 28
type input "01"
type input "1"
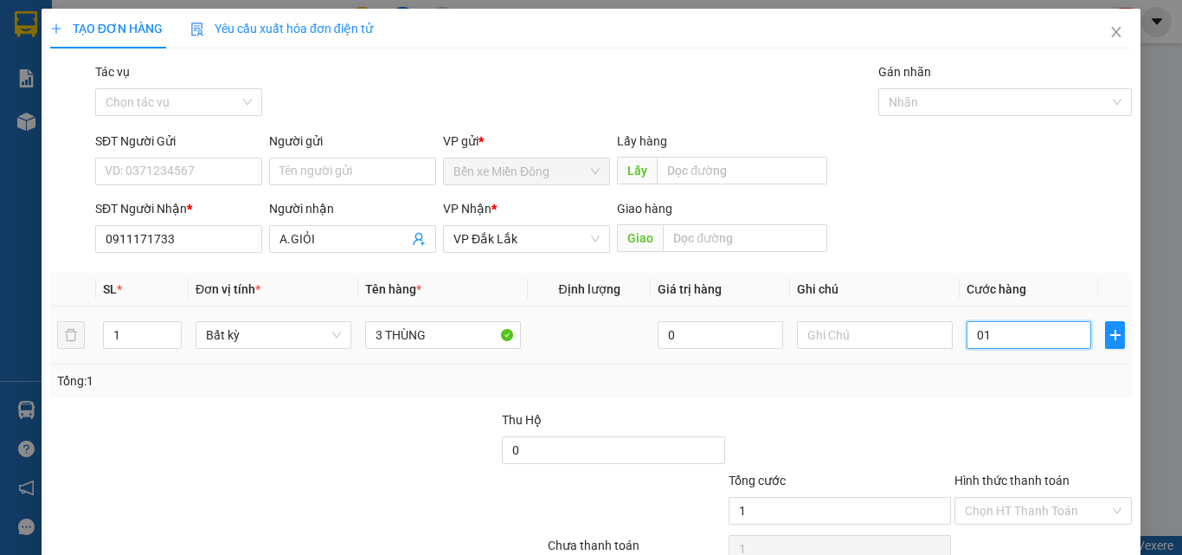
type input "015"
type input "15"
type input "0.150"
type input "150"
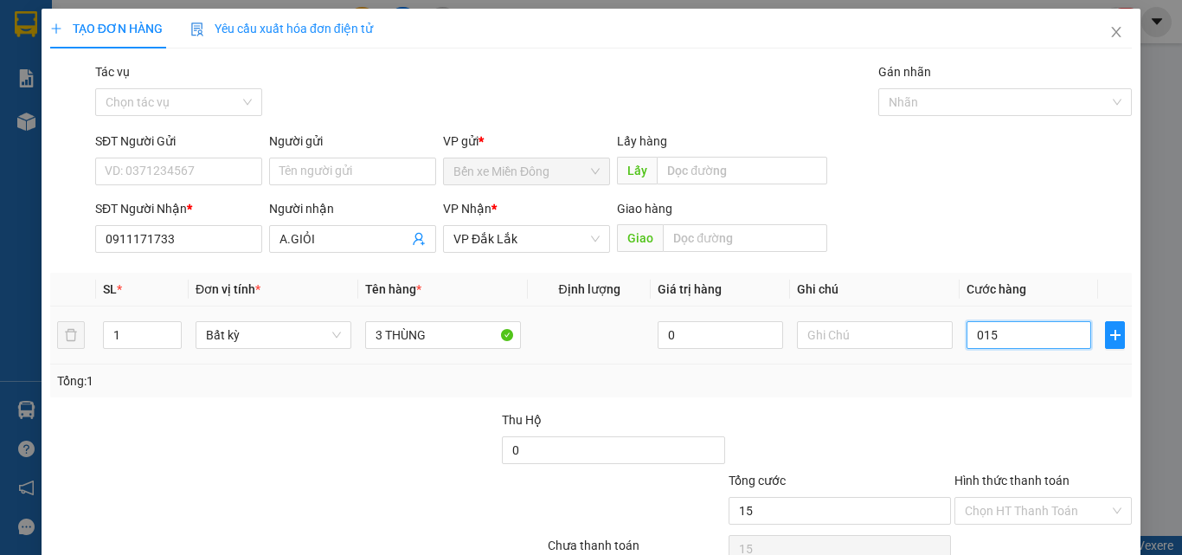
type input "150"
type input "150.000"
click at [1004, 474] on label "Hình thức thanh toán" at bounding box center [1011, 480] width 115 height 14
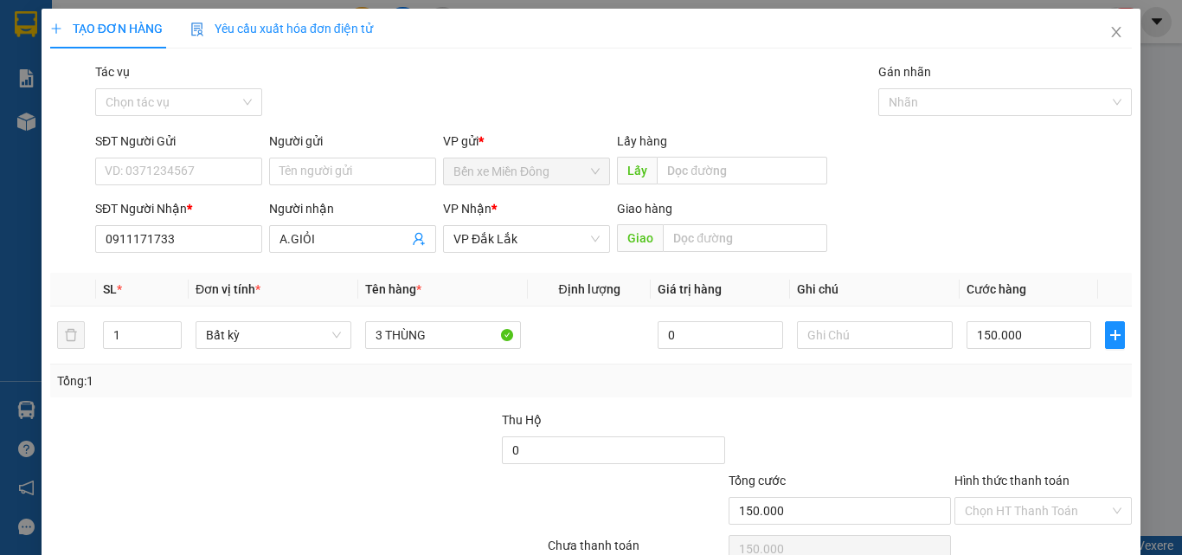
click at [1004, 497] on input "Hình thức thanh toán" at bounding box center [1037, 510] width 144 height 26
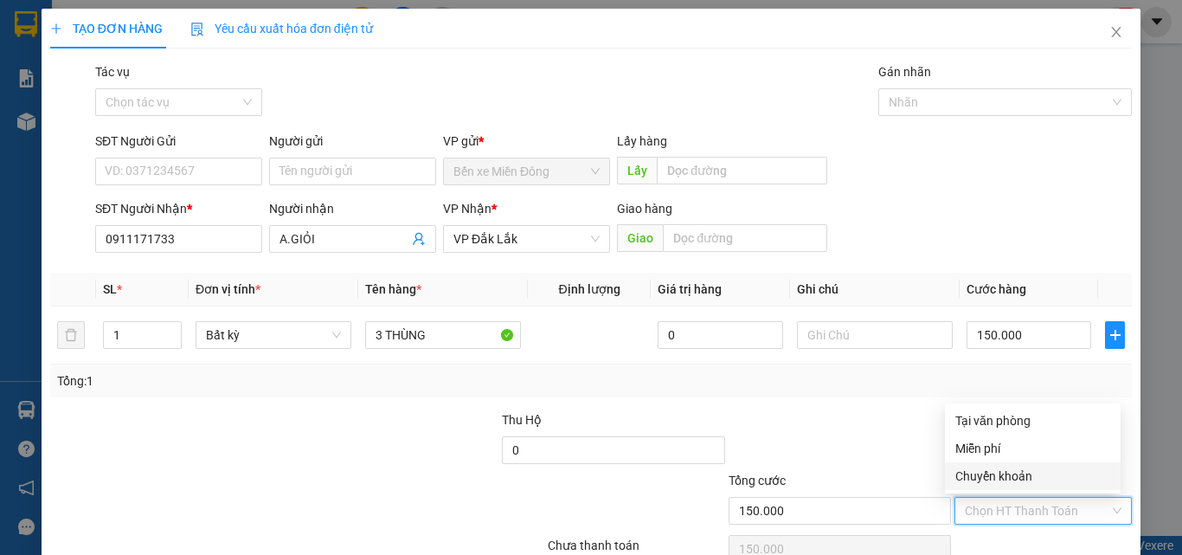
click at [1049, 531] on div "Chọn HT Thanh Toán" at bounding box center [1043, 548] width 181 height 35
drag, startPoint x: 1018, startPoint y: 513, endPoint x: 1017, endPoint y: 444, distance: 69.2
click at [1018, 510] on input "Hình thức thanh toán" at bounding box center [1037, 510] width 144 height 26
click at [1030, 437] on div "Miễn phí" at bounding box center [1033, 448] width 176 height 28
type input "0"
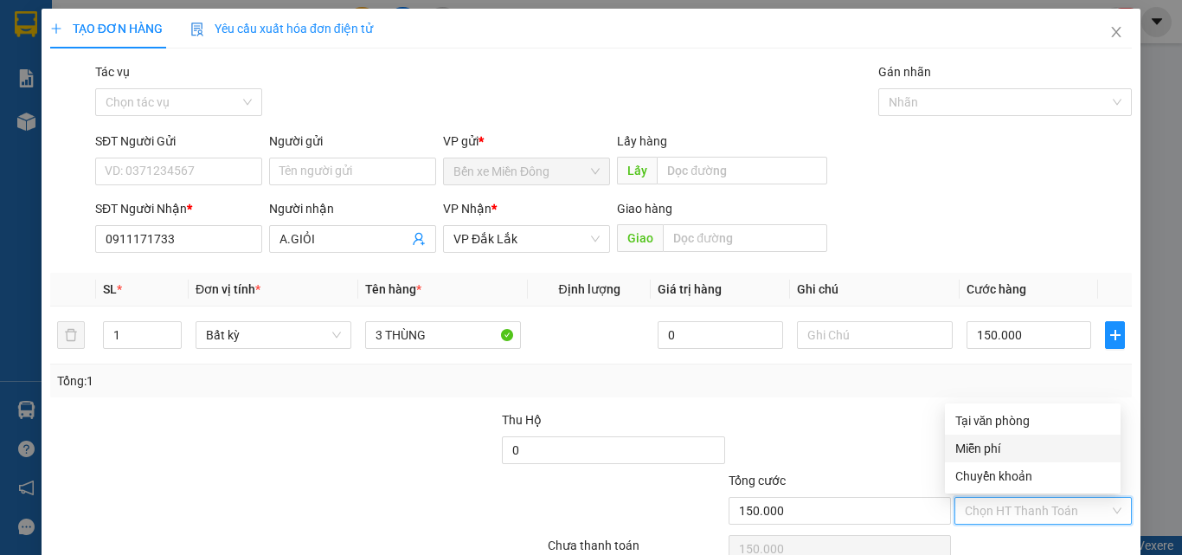
type input "0"
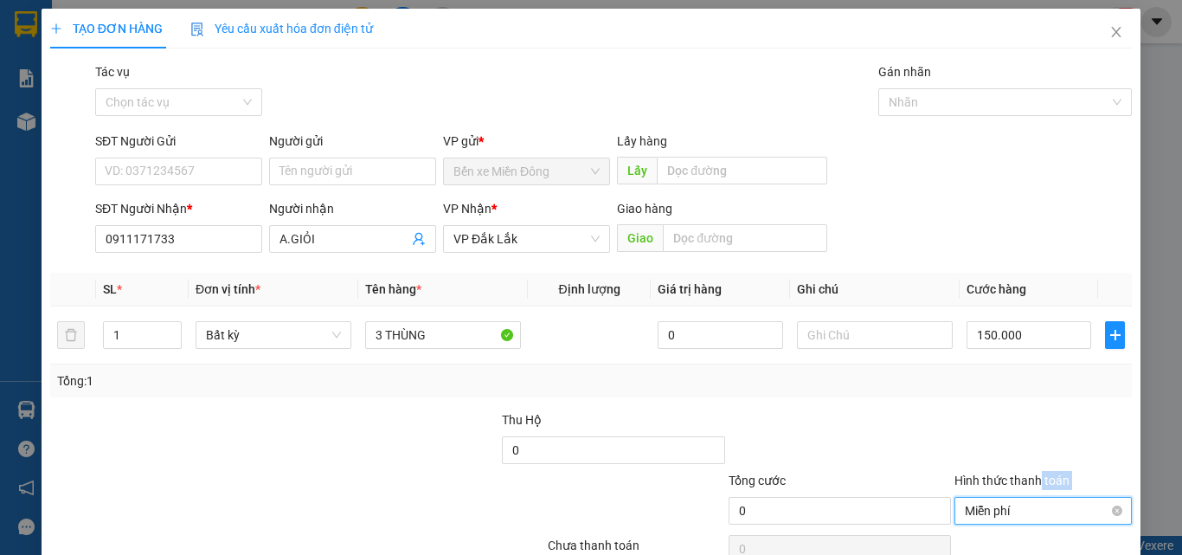
drag, startPoint x: 1030, startPoint y: 493, endPoint x: 1018, endPoint y: 507, distance: 17.8
click at [1020, 506] on div "Hình thức thanh toán Miễn phí Miễn phí" at bounding box center [1042, 501] width 177 height 61
click at [1017, 504] on span "Miễn phí" at bounding box center [1043, 510] width 157 height 26
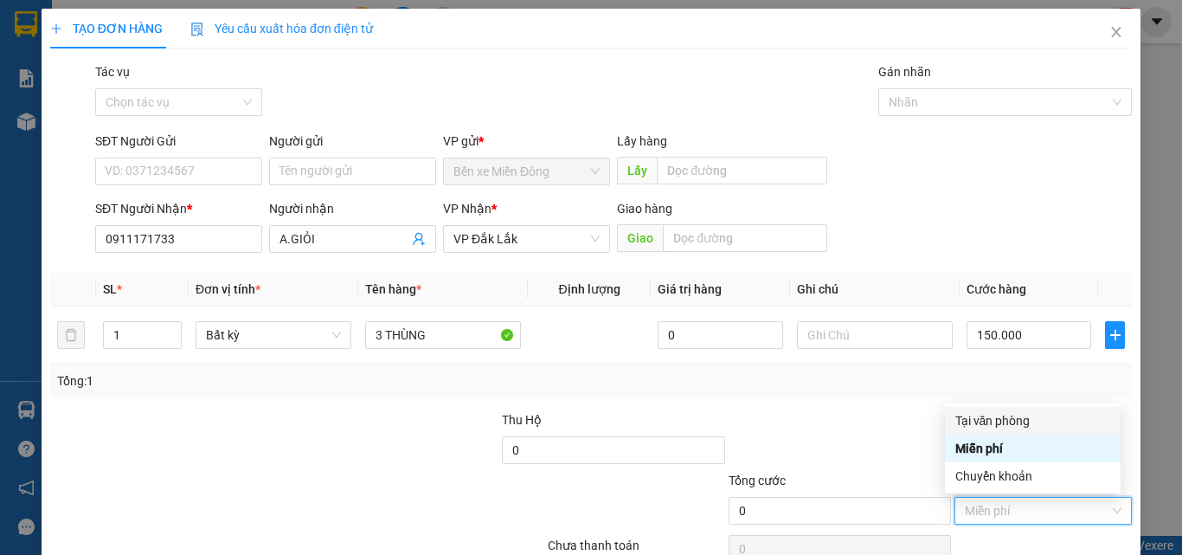
click at [1009, 416] on div "Tại văn phòng" at bounding box center [1032, 420] width 155 height 19
type input "150.000"
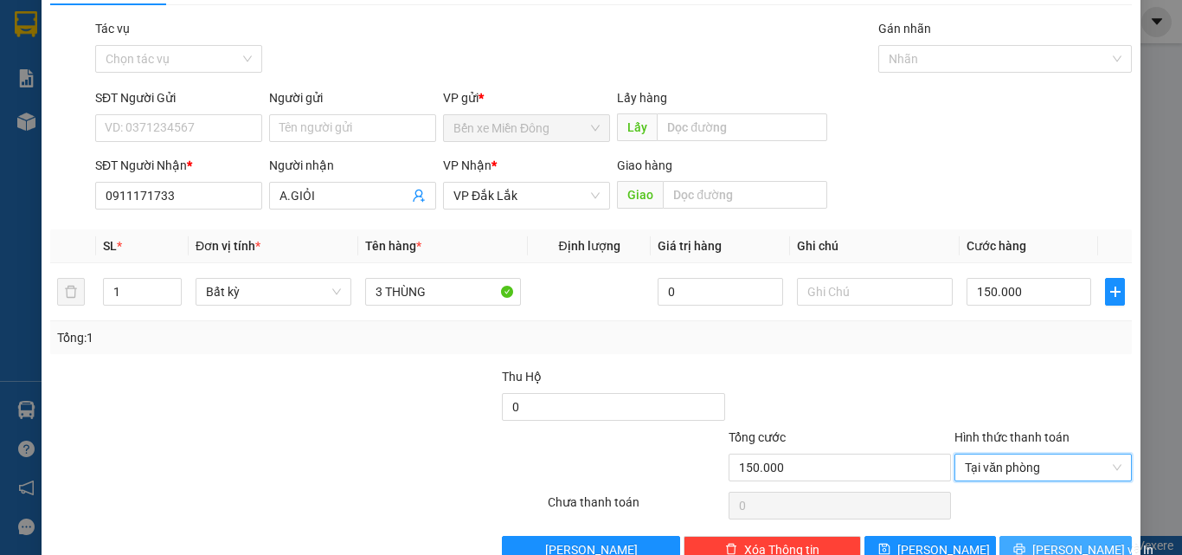
scroll to position [86, 0]
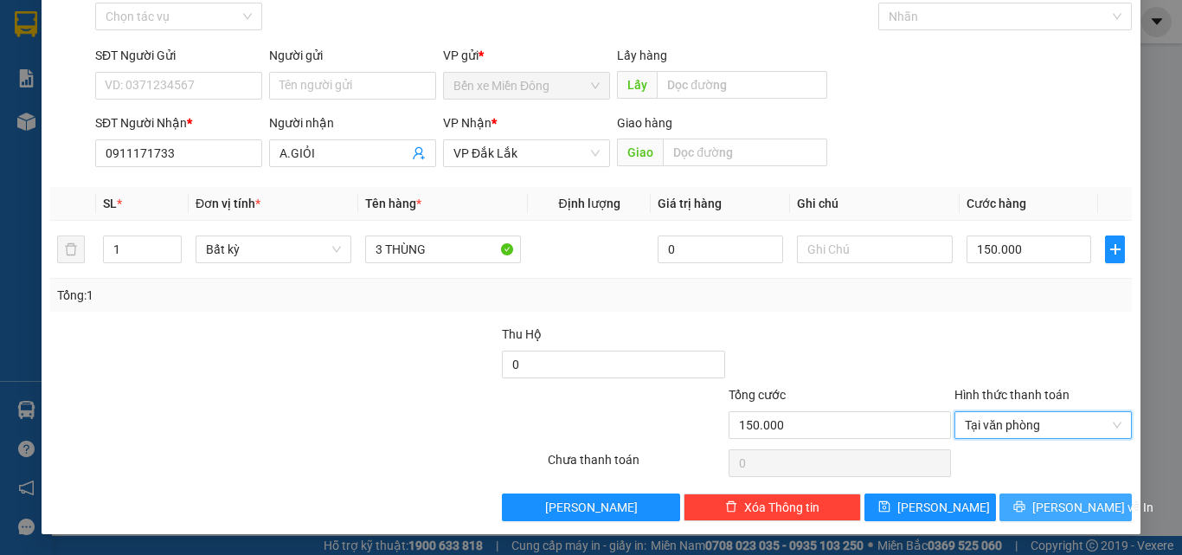
click at [1025, 509] on icon "printer" at bounding box center [1019, 506] width 11 height 11
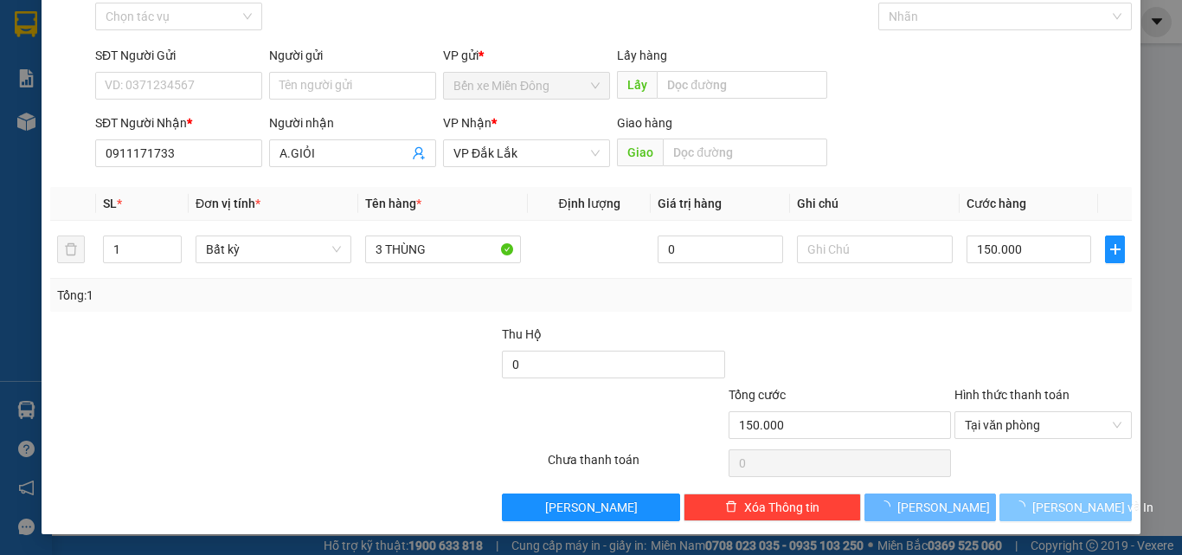
click at [1028, 509] on icon "loading" at bounding box center [1020, 506] width 16 height 16
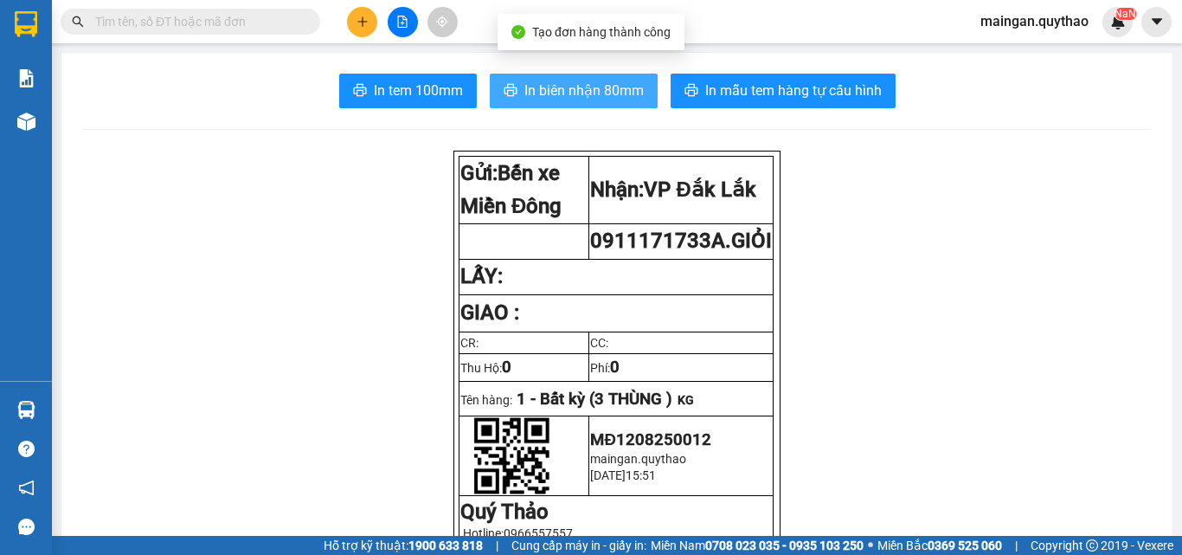
click at [562, 78] on button "In biên nhận 80mm" at bounding box center [574, 91] width 168 height 35
click at [561, 78] on button "In biên nhận 80mm" at bounding box center [574, 91] width 168 height 35
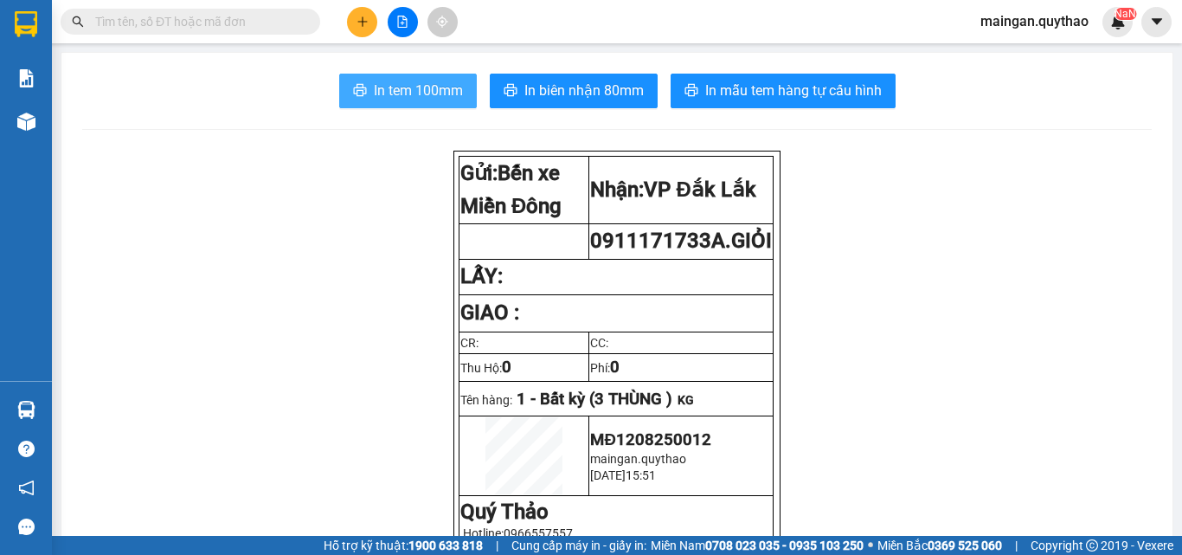
click at [407, 92] on span "In tem 100mm" at bounding box center [418, 91] width 89 height 22
click at [366, 18] on icon "plus" at bounding box center [362, 22] width 12 height 12
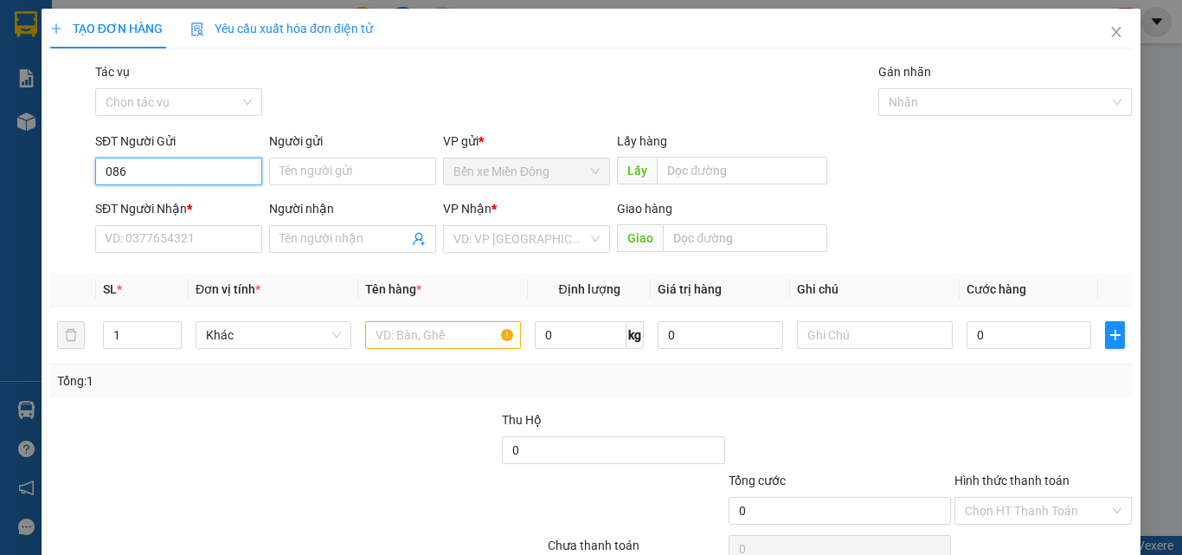
type input "0865"
drag, startPoint x: 138, startPoint y: 168, endPoint x: 0, endPoint y: 161, distance: 138.6
click at [0, 161] on div "TẠO ĐƠN HÀNG Yêu cầu xuất hóa đơn điện tử Transit Pickup Surcharge Ids Transit …" at bounding box center [591, 277] width 1182 height 555
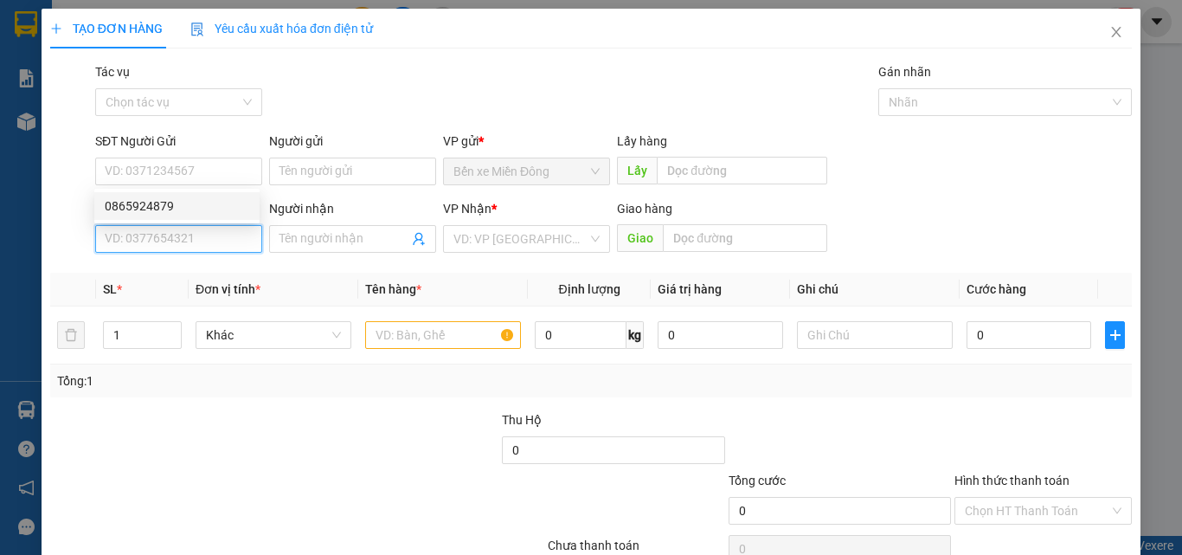
click at [189, 242] on input "SĐT Người Nhận *" at bounding box center [178, 239] width 167 height 28
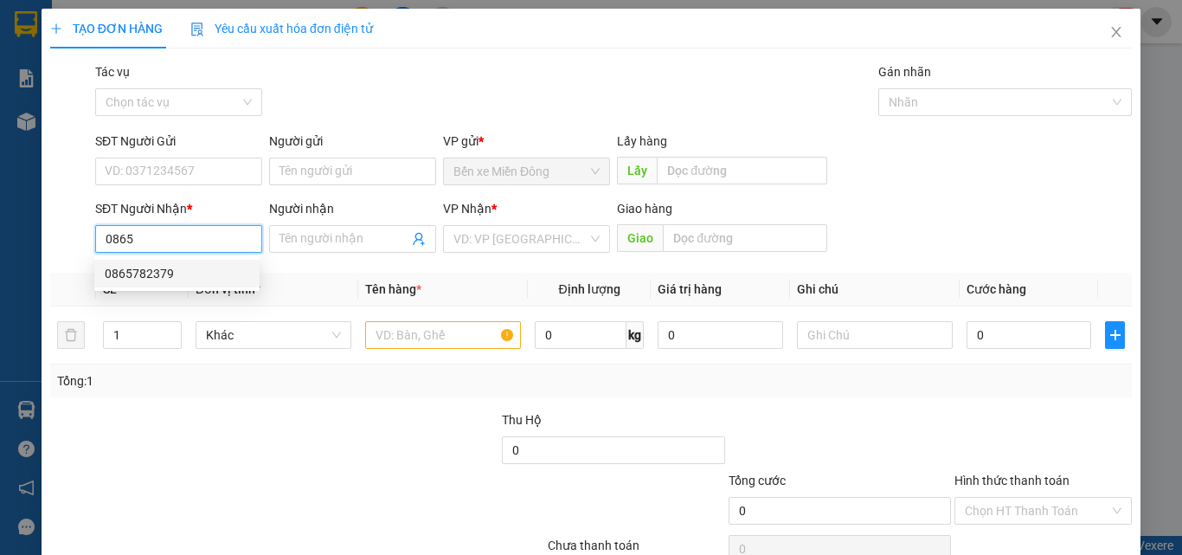
click at [155, 277] on div "0865782379" at bounding box center [177, 273] width 144 height 19
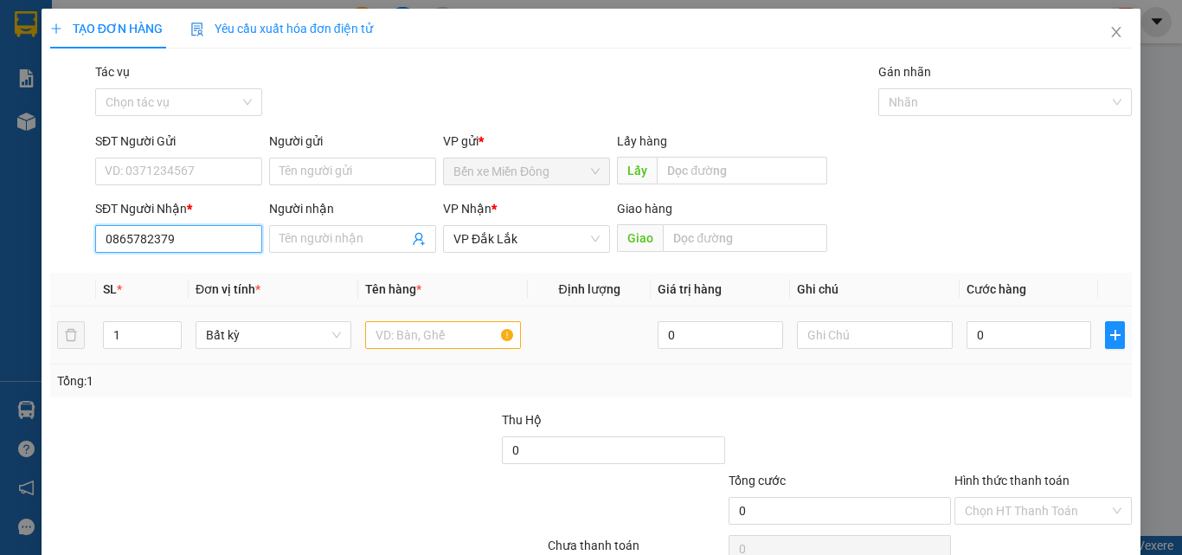
type input "0865782379"
click at [393, 358] on td at bounding box center [443, 335] width 170 height 58
drag, startPoint x: 408, startPoint y: 342, endPoint x: 390, endPoint y: 324, distance: 25.7
click at [408, 341] on input "text" at bounding box center [443, 335] width 156 height 28
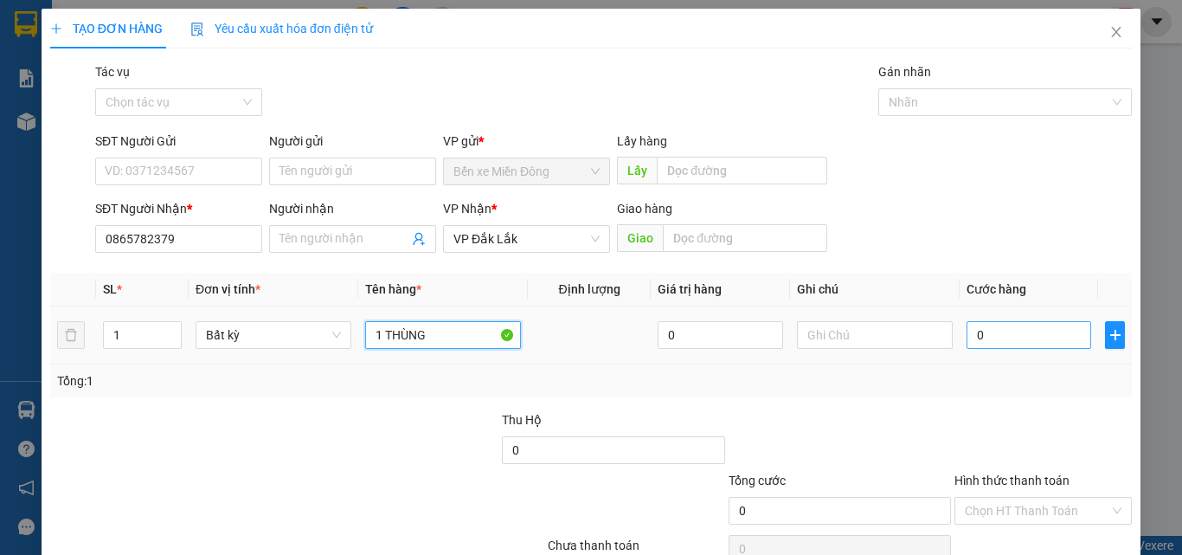
type input "1 THÙNG"
click at [1017, 326] on input "0" at bounding box center [1028, 335] width 125 height 28
type input "06"
type input "6"
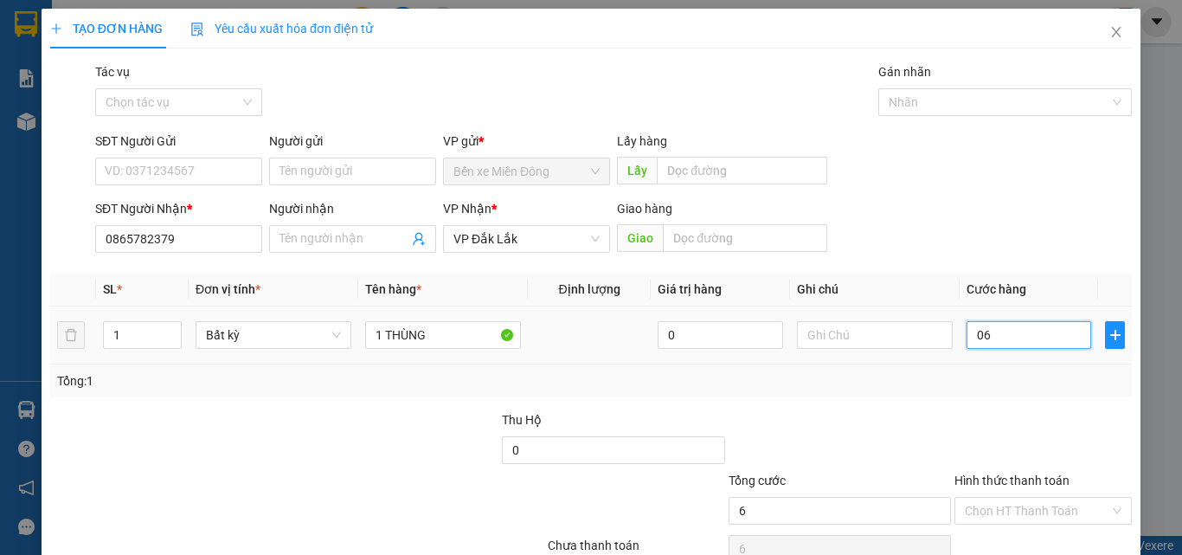
type input "060"
type input "60"
type input "60.000"
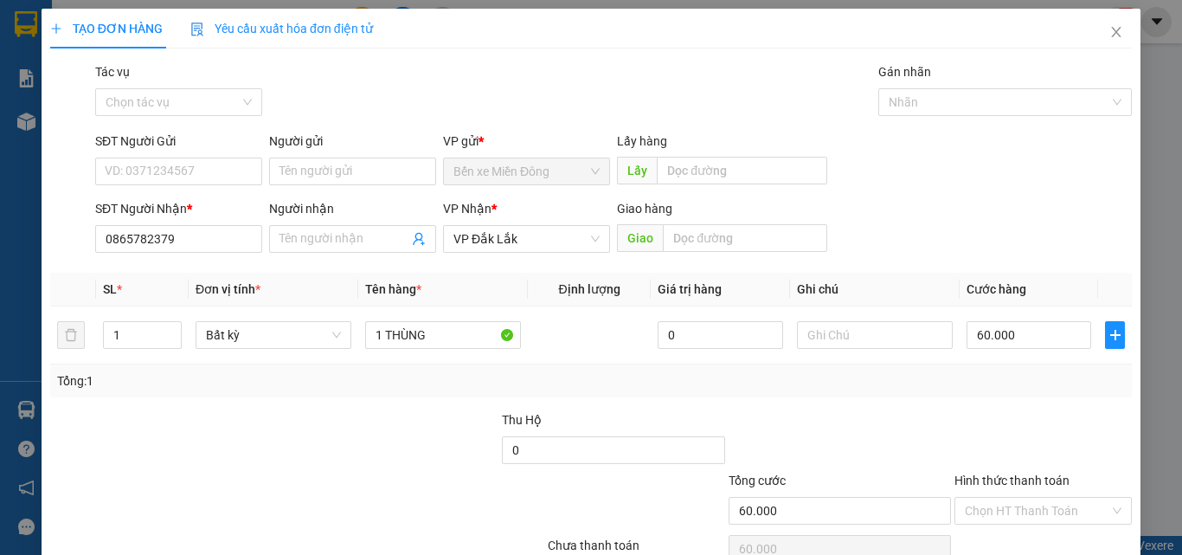
click at [1098, 411] on div "Transit Pickup Surcharge Ids Transit Deliver Surcharge Ids Transit Deliver Surc…" at bounding box center [590, 334] width 1081 height 544
click at [1001, 509] on input "Hình thức thanh toán" at bounding box center [1037, 510] width 144 height 26
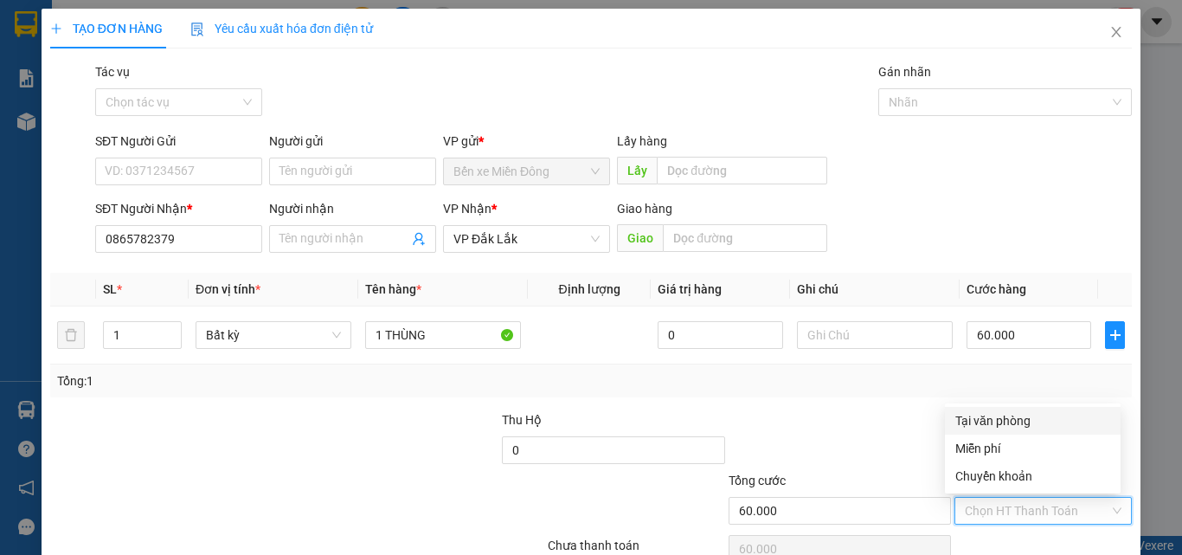
click at [998, 419] on div "Tại văn phòng" at bounding box center [1032, 420] width 155 height 19
type input "0"
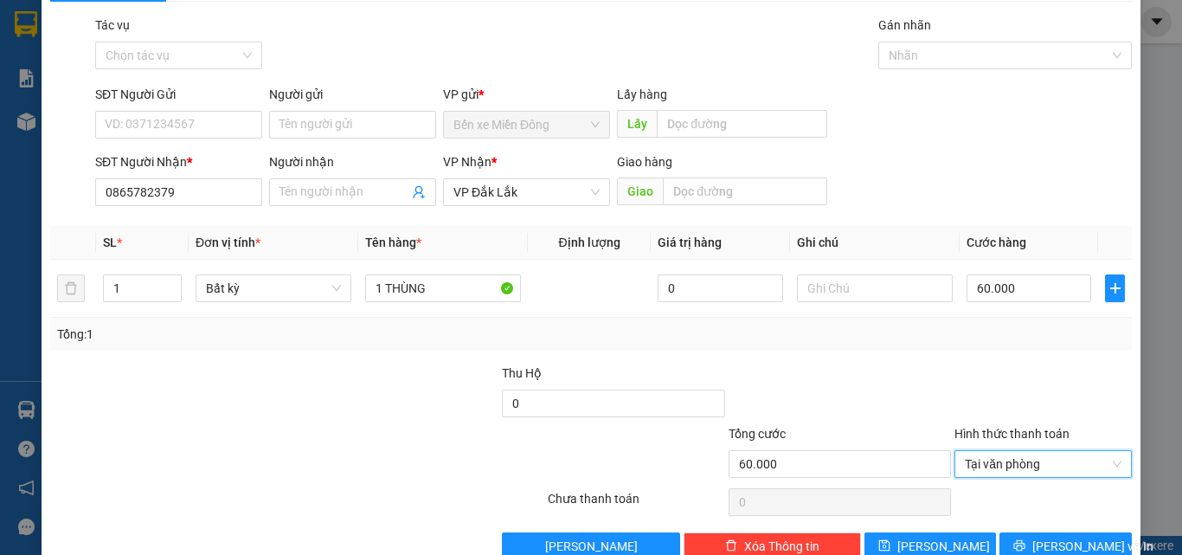
scroll to position [86, 0]
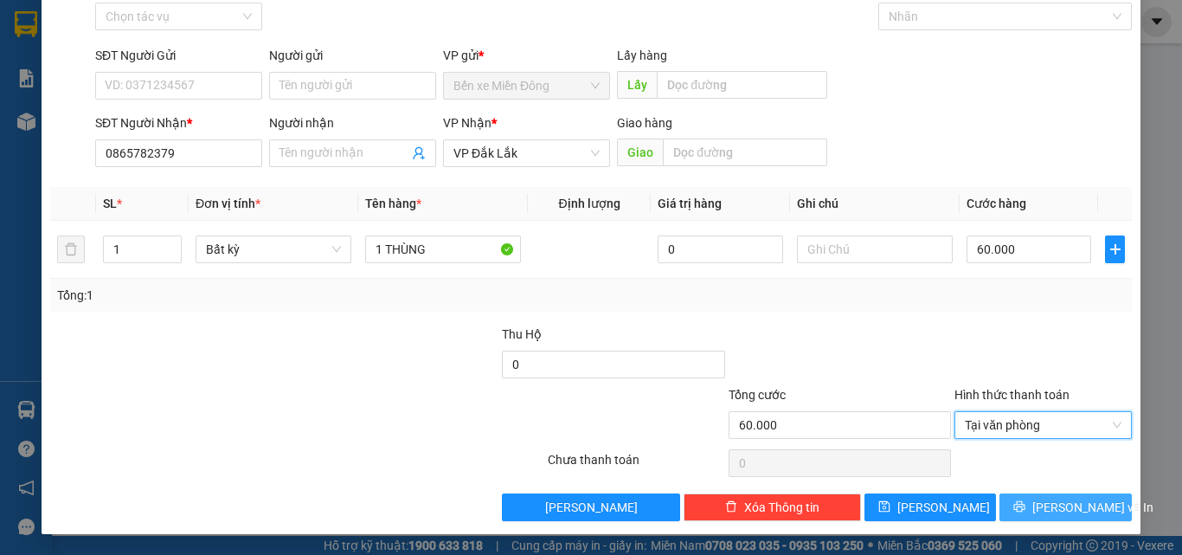
click at [1015, 505] on button "[PERSON_NAME] và In" at bounding box center [1065, 507] width 132 height 28
drag, startPoint x: 1015, startPoint y: 505, endPoint x: 728, endPoint y: 287, distance: 360.6
click at [1015, 499] on button "[PERSON_NAME] và In" at bounding box center [1065, 507] width 132 height 28
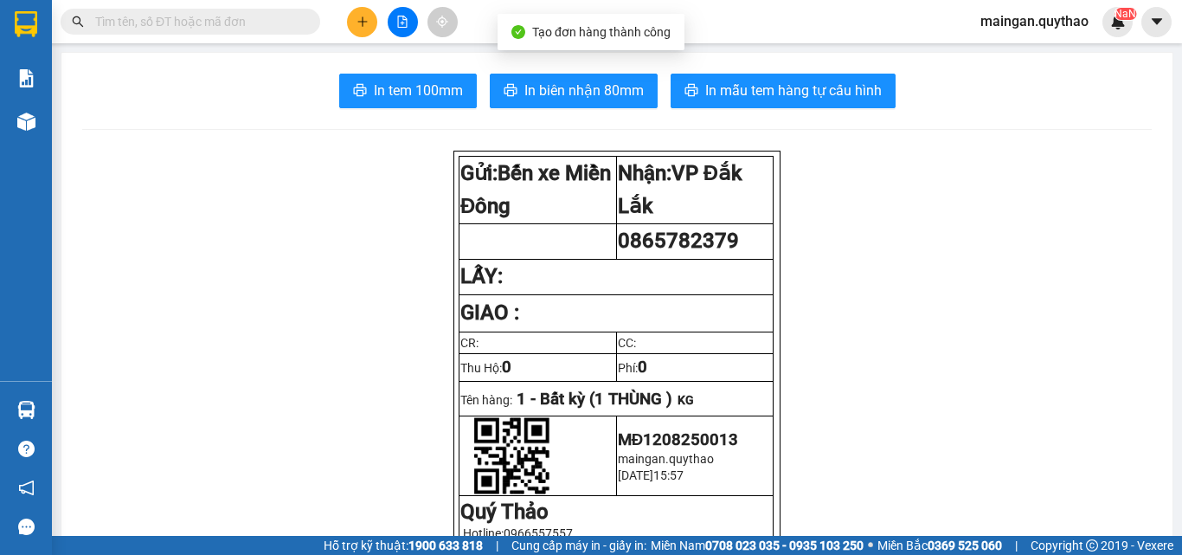
drag, startPoint x: 397, startPoint y: 46, endPoint x: 403, endPoint y: 61, distance: 16.7
click at [403, 61] on main "In tem 100mm In biên nhận 80mm In mẫu tem hàng tự cấu hình Gửi: Bến xe Miền Đô…" at bounding box center [591, 268] width 1182 height 536
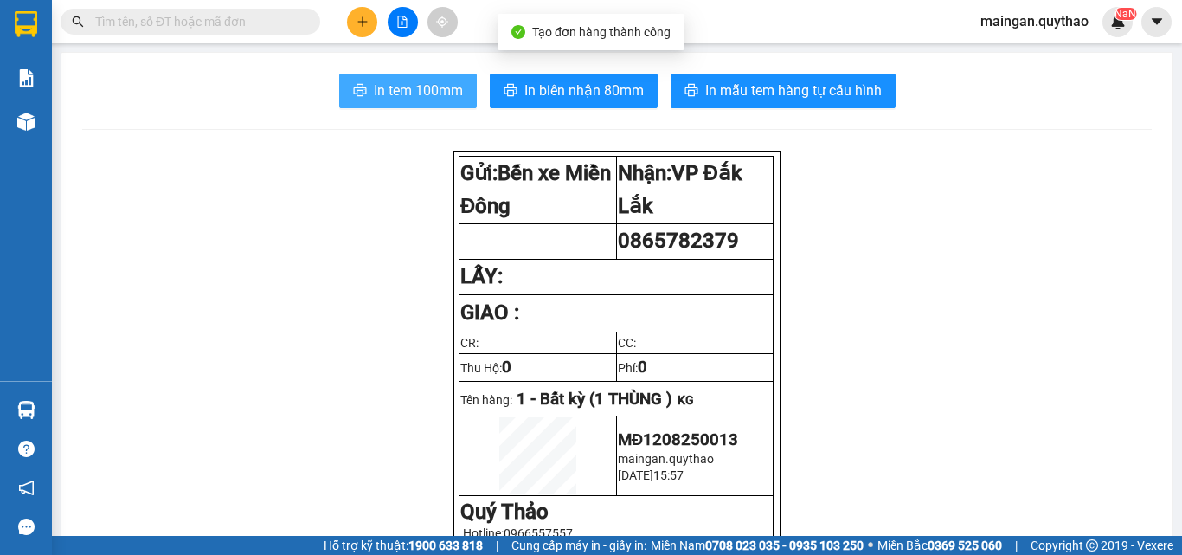
click at [412, 78] on button "In tem 100mm" at bounding box center [408, 91] width 138 height 35
click at [414, 78] on button "In tem 100mm" at bounding box center [408, 91] width 138 height 35
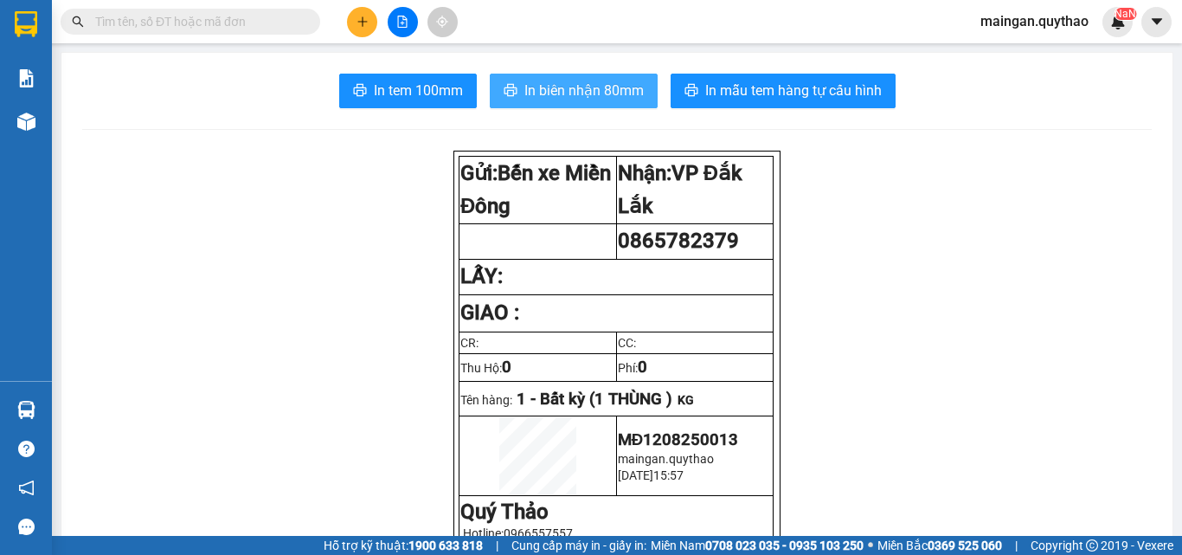
drag, startPoint x: 514, startPoint y: 87, endPoint x: 522, endPoint y: 96, distance: 12.3
click at [516, 87] on button "In biên nhận 80mm" at bounding box center [574, 91] width 168 height 35
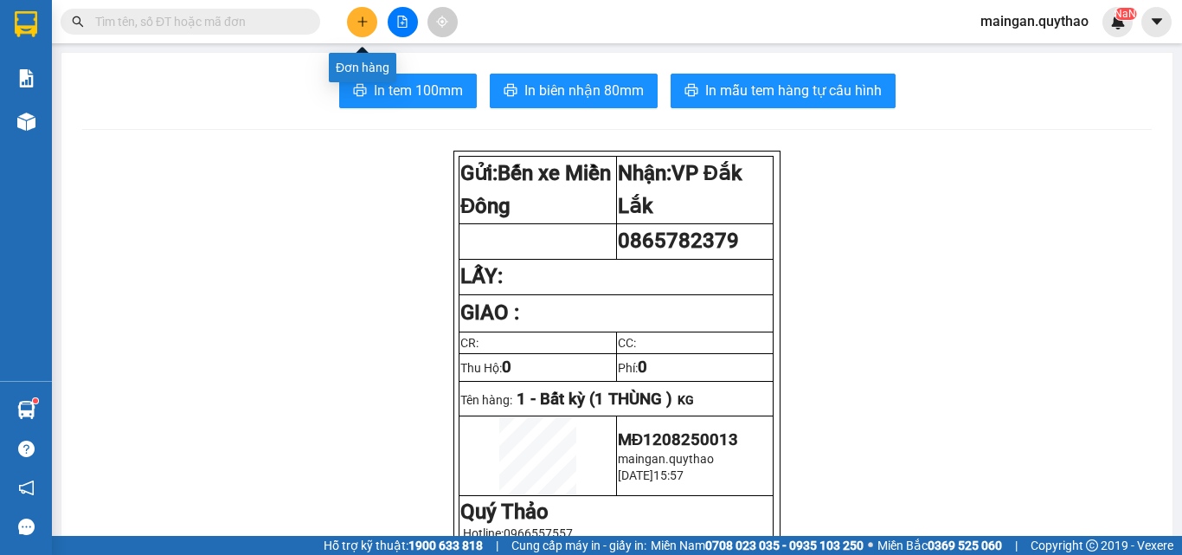
click at [363, 28] on button at bounding box center [362, 22] width 30 height 30
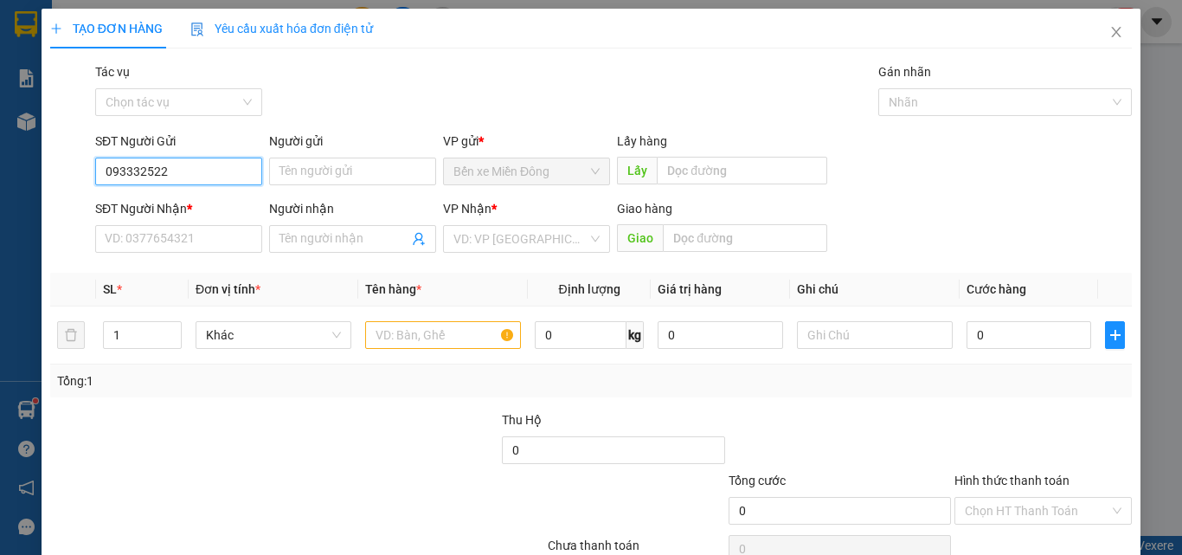
type input "0933325220"
drag, startPoint x: 208, startPoint y: 208, endPoint x: 244, endPoint y: 226, distance: 40.6
click at [209, 208] on div "0933325220" at bounding box center [177, 205] width 144 height 19
type input "0986440604"
type input "0933325220"
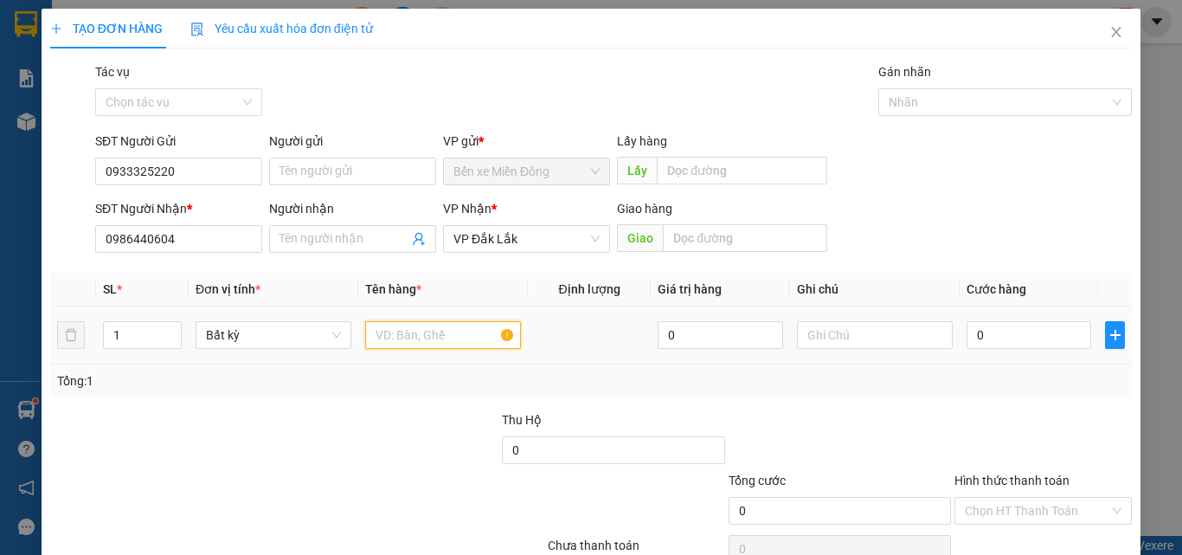
click at [482, 337] on input "text" at bounding box center [443, 335] width 156 height 28
type input "1 THÙNG"
drag, startPoint x: 985, startPoint y: 336, endPoint x: 974, endPoint y: 334, distance: 11.4
click at [985, 335] on input "0" at bounding box center [1028, 335] width 125 height 28
type input "03"
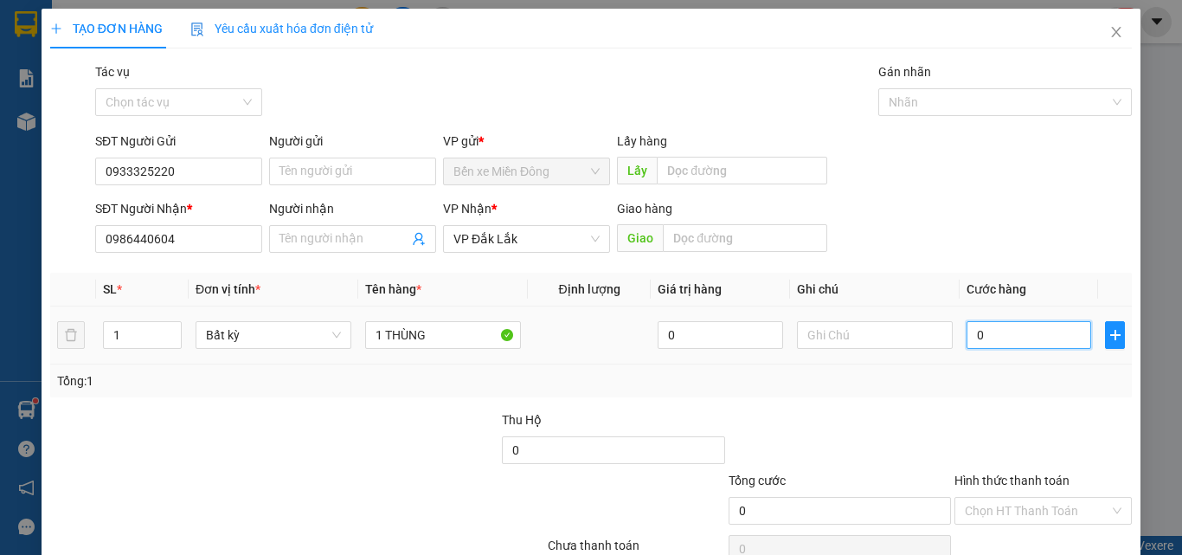
type input "3"
type input "030"
type input "30"
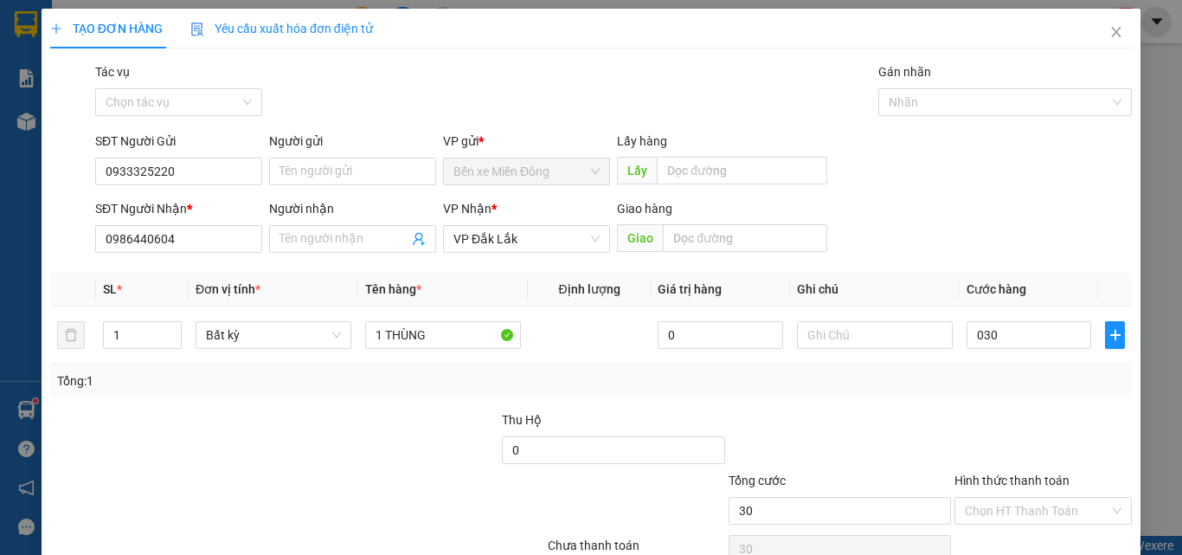
click at [1081, 424] on div at bounding box center [1043, 440] width 181 height 61
type input "30.000"
drag, startPoint x: 1057, startPoint y: 510, endPoint x: 1030, endPoint y: 438, distance: 76.7
click at [1057, 510] on input "Hình thức thanh toán" at bounding box center [1037, 510] width 144 height 26
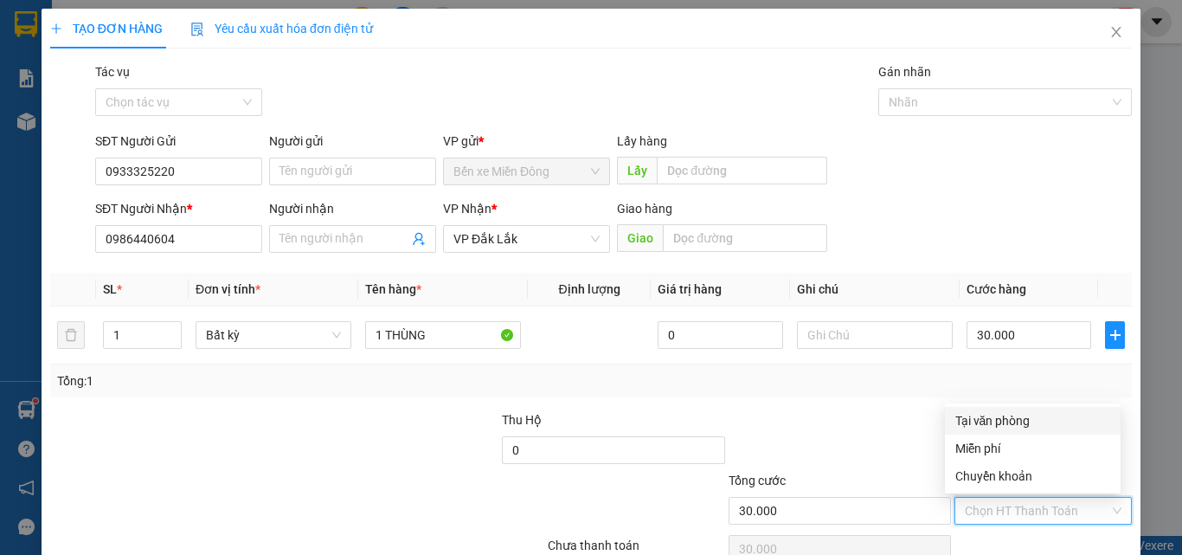
click at [1029, 425] on div "Tại văn phòng" at bounding box center [1032, 420] width 155 height 19
type input "0"
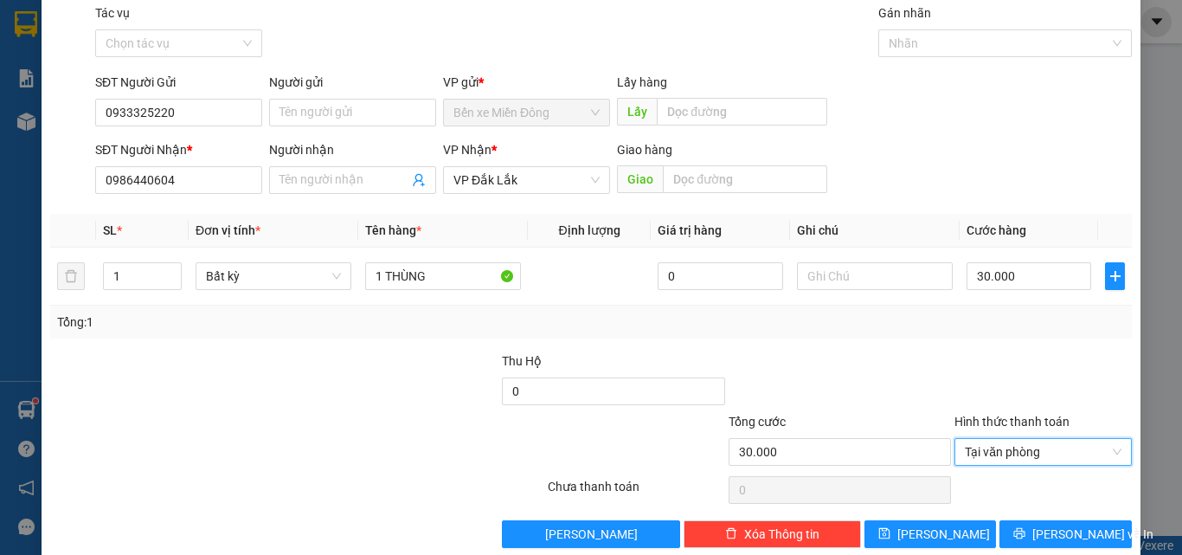
scroll to position [86, 0]
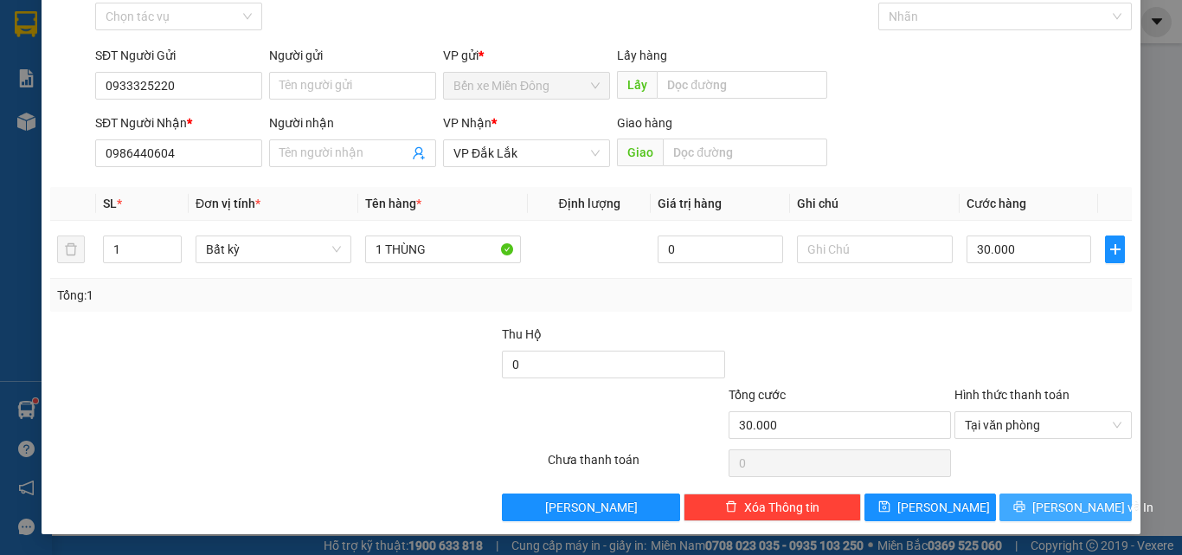
click at [1076, 507] on span "[PERSON_NAME] và In" at bounding box center [1092, 506] width 121 height 19
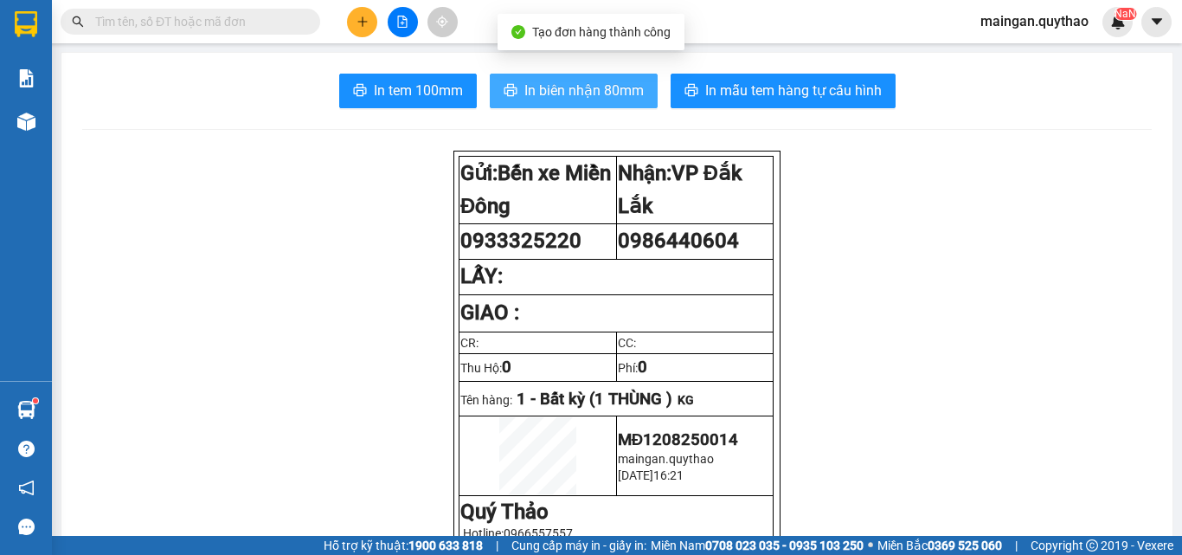
click at [600, 86] on span "In biên nhận 80mm" at bounding box center [583, 91] width 119 height 22
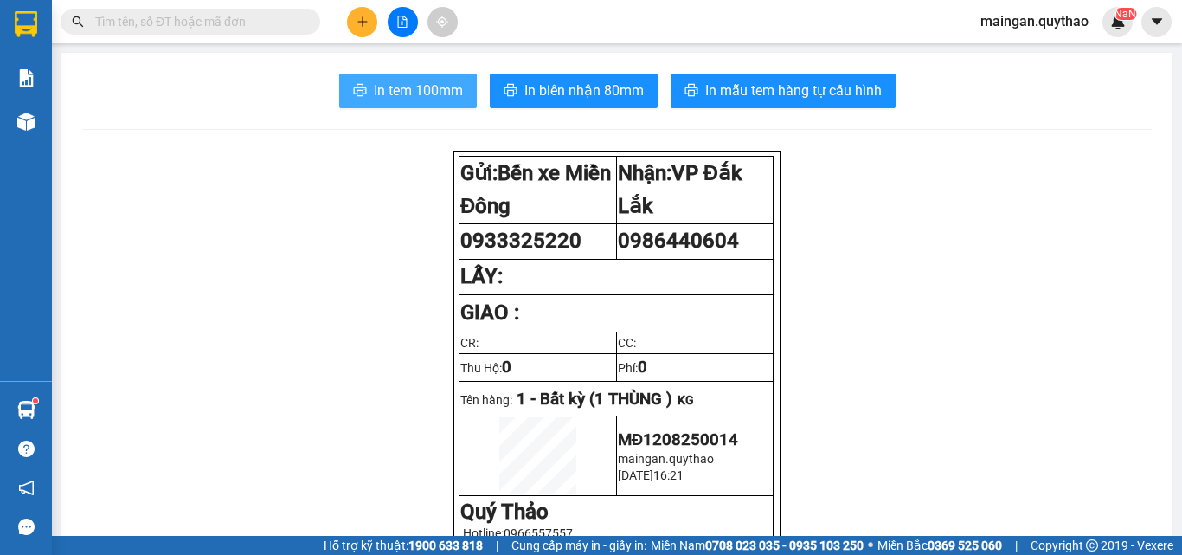
drag, startPoint x: 396, startPoint y: 73, endPoint x: 399, endPoint y: 87, distance: 14.9
click at [399, 88] on span "In tem 100mm" at bounding box center [418, 91] width 89 height 22
click at [360, 28] on button at bounding box center [362, 22] width 30 height 30
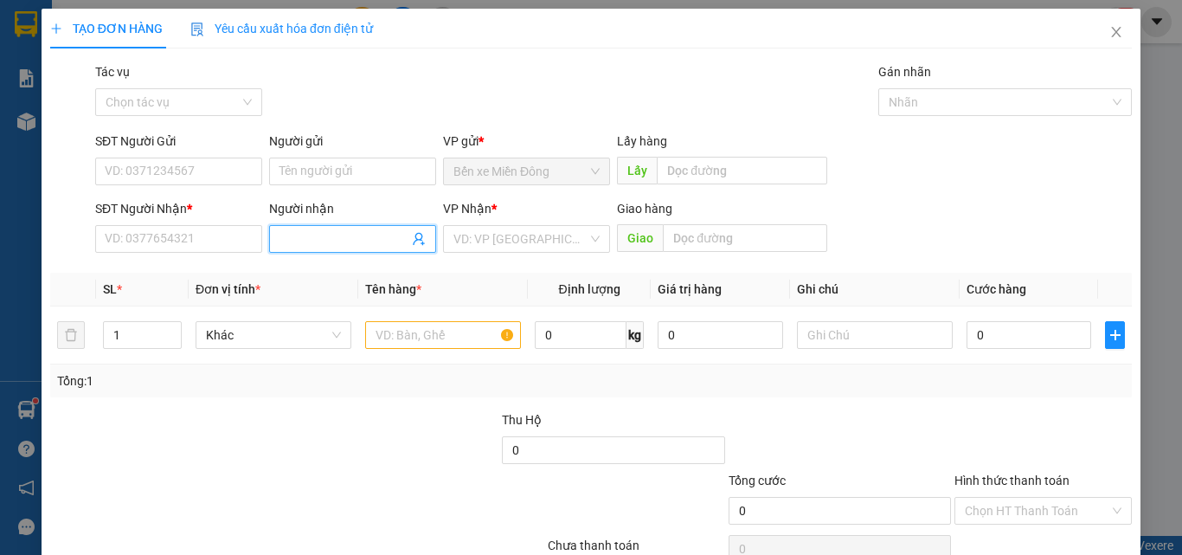
drag, startPoint x: 332, startPoint y: 239, endPoint x: 331, endPoint y: 227, distance: 12.1
click at [333, 240] on input "Người nhận" at bounding box center [343, 238] width 129 height 19
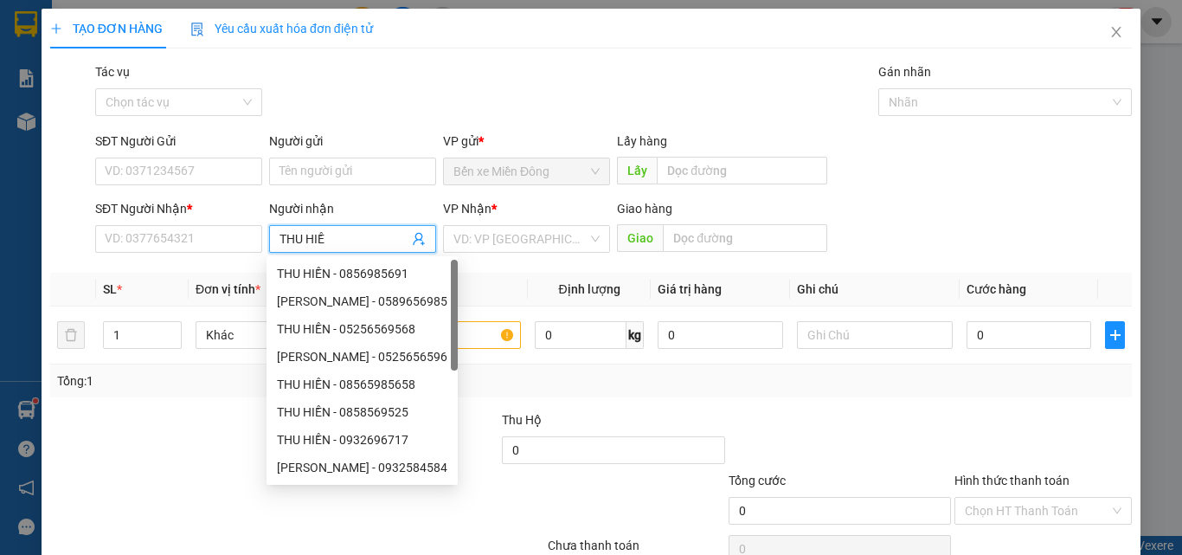
type input "[PERSON_NAME]"
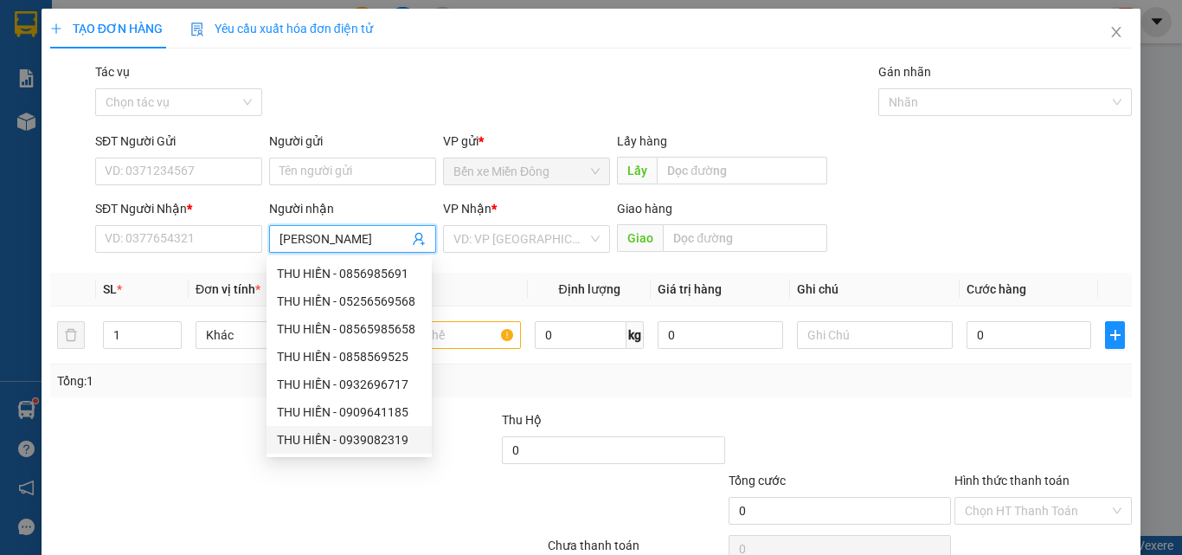
click at [362, 438] on div "THU HIỀN - 0939082319" at bounding box center [349, 439] width 144 height 19
type input "0939082319"
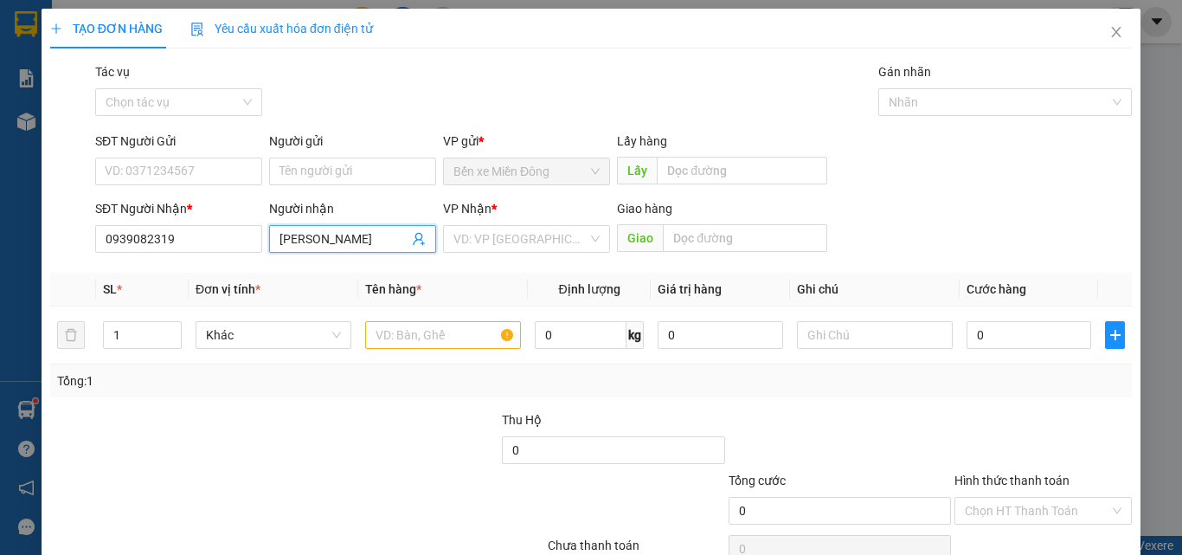
type input "[PERSON_NAME]"
drag, startPoint x: 558, startPoint y: 262, endPoint x: 516, endPoint y: 343, distance: 91.3
click at [562, 264] on div "Transit Pickup Surcharge Ids Transit Deliver Surcharge Ids Transit Deliver Surc…" at bounding box center [590, 334] width 1081 height 544
click at [524, 237] on input "search" at bounding box center [520, 239] width 134 height 26
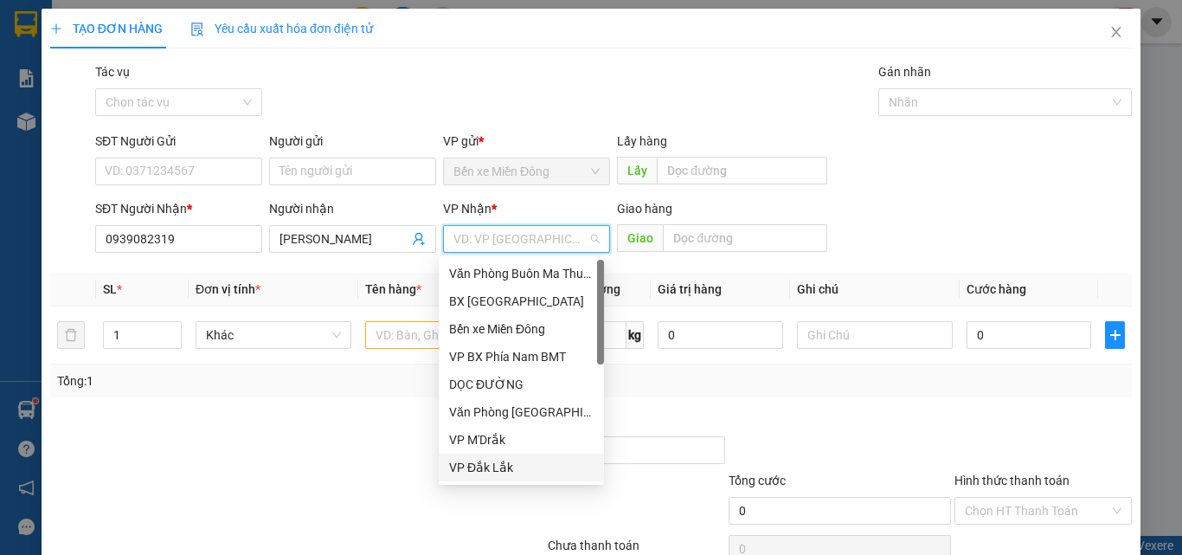
click at [498, 463] on div "VP Đắk Lắk" at bounding box center [521, 467] width 144 height 19
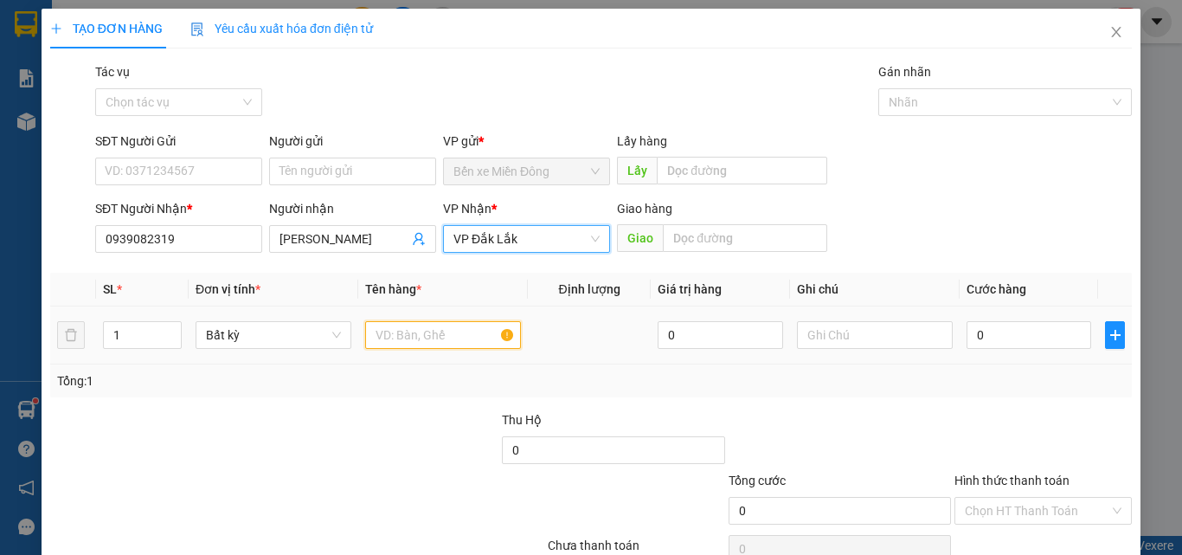
click at [397, 333] on input "text" at bounding box center [443, 335] width 156 height 28
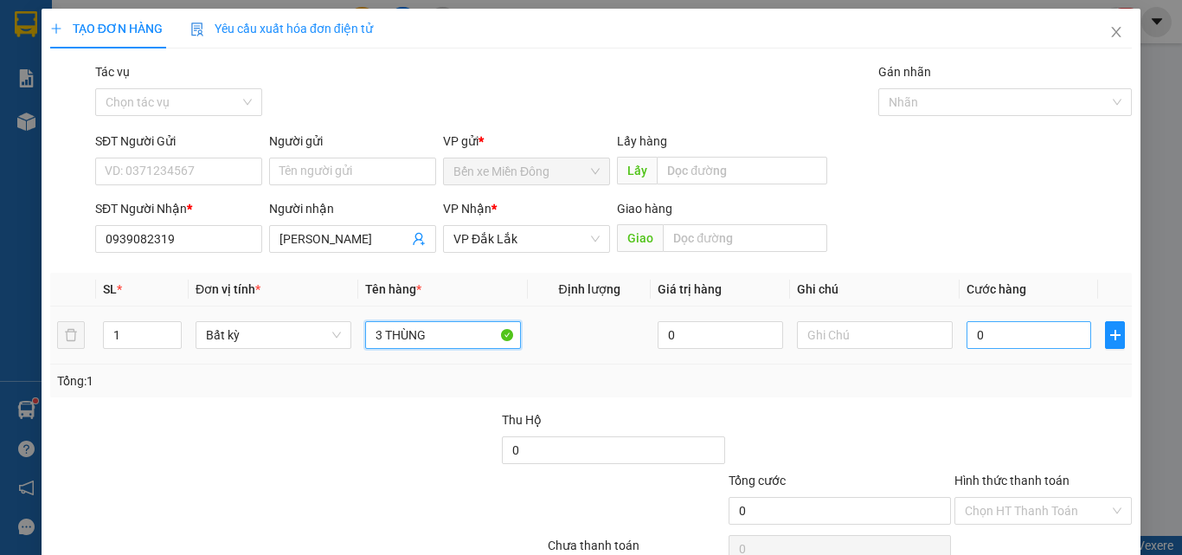
type input "3 THÙNG"
drag, startPoint x: 1029, startPoint y: 329, endPoint x: 1016, endPoint y: 306, distance: 26.0
click at [1028, 328] on input "0" at bounding box center [1028, 335] width 125 height 28
type input "01"
type input "1"
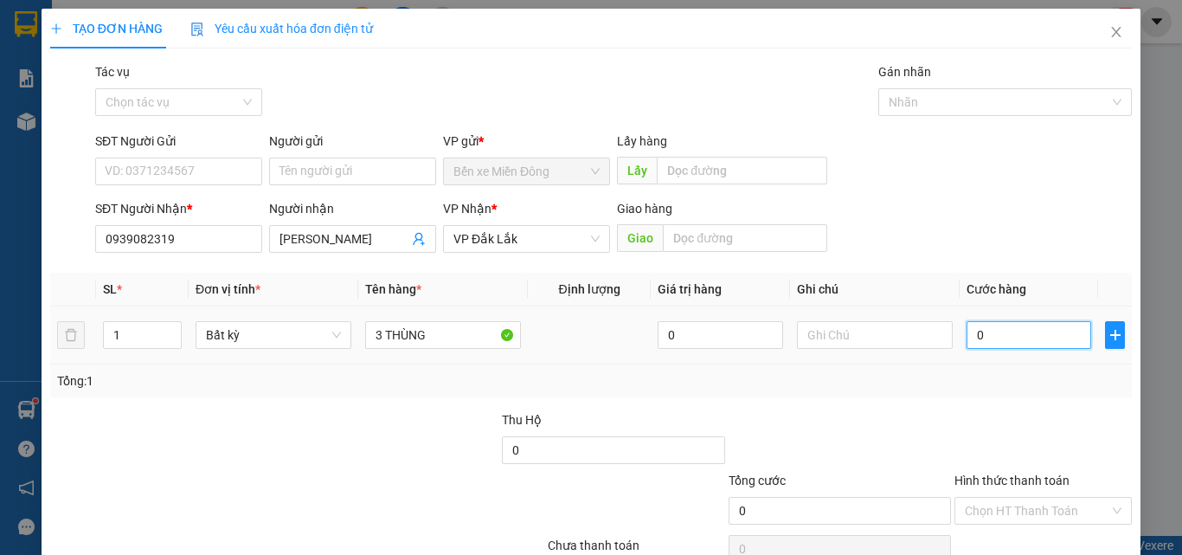
type input "1"
type input "012"
type input "12"
type input "0.120"
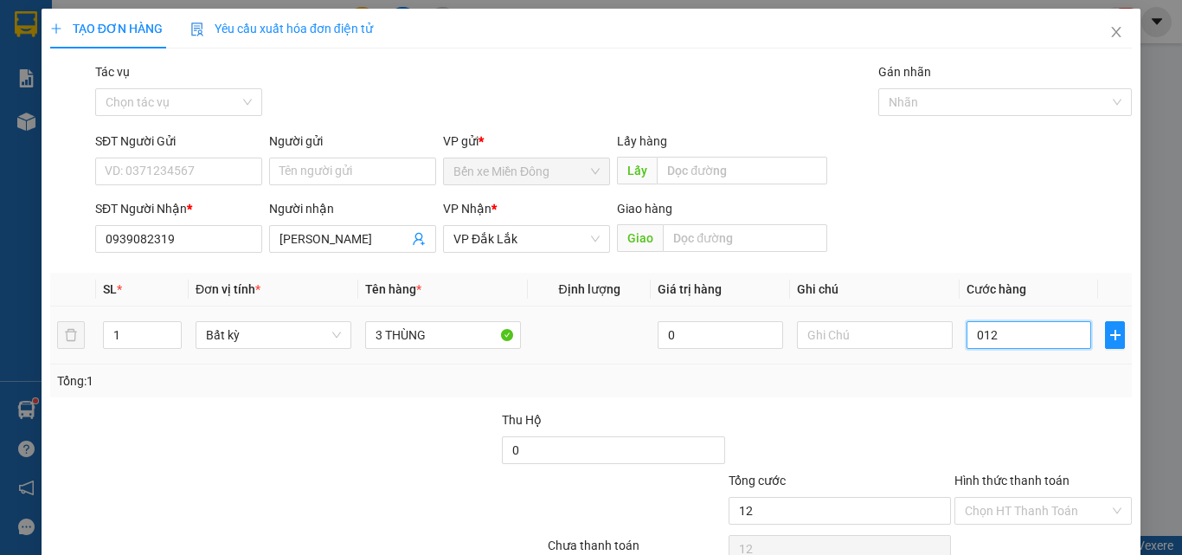
type input "120"
type input "120.000"
click at [1021, 395] on div "Tổng: 1" at bounding box center [590, 380] width 1081 height 33
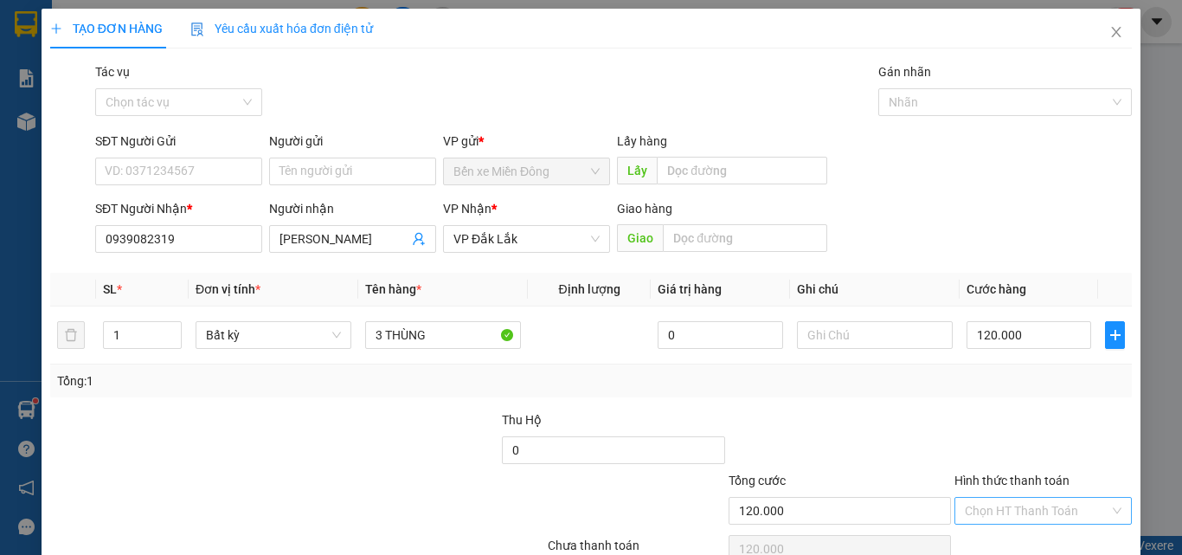
click at [985, 506] on input "Hình thức thanh toán" at bounding box center [1037, 510] width 144 height 26
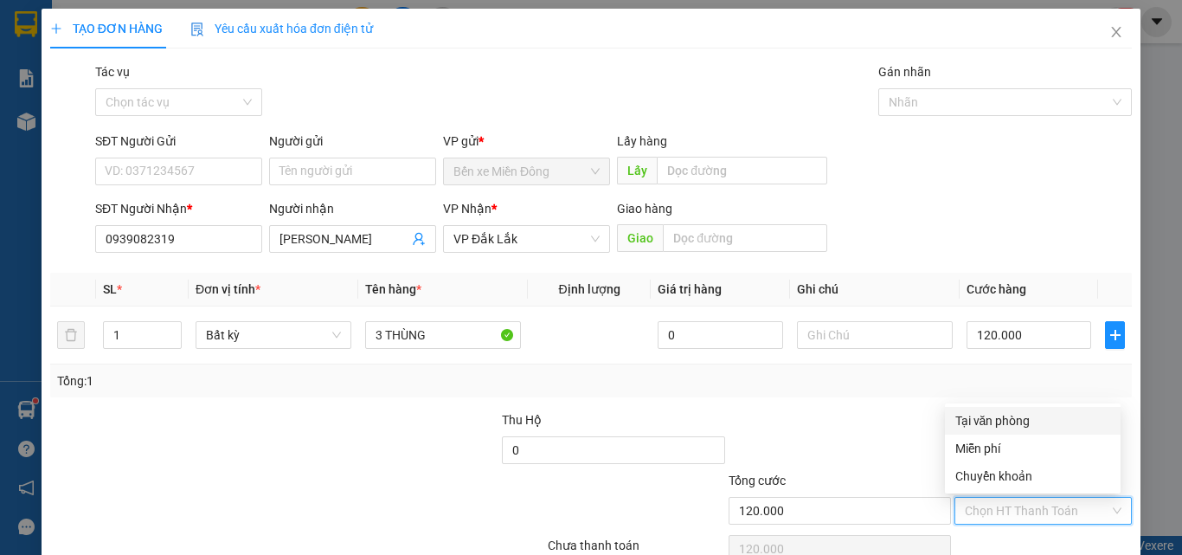
click at [995, 420] on div "Tại văn phòng" at bounding box center [1032, 420] width 155 height 19
type input "0"
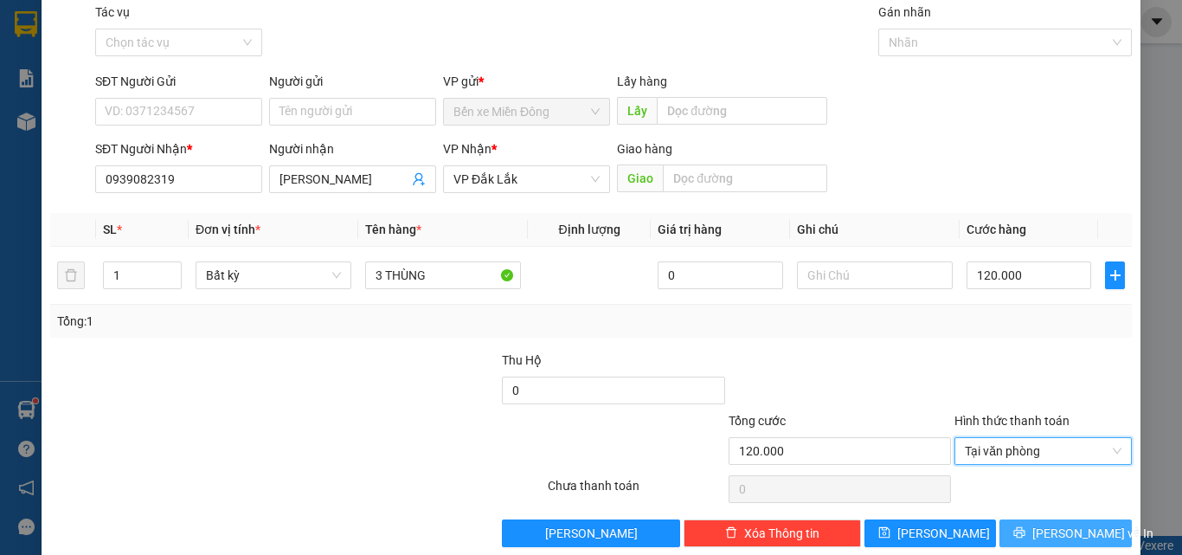
scroll to position [86, 0]
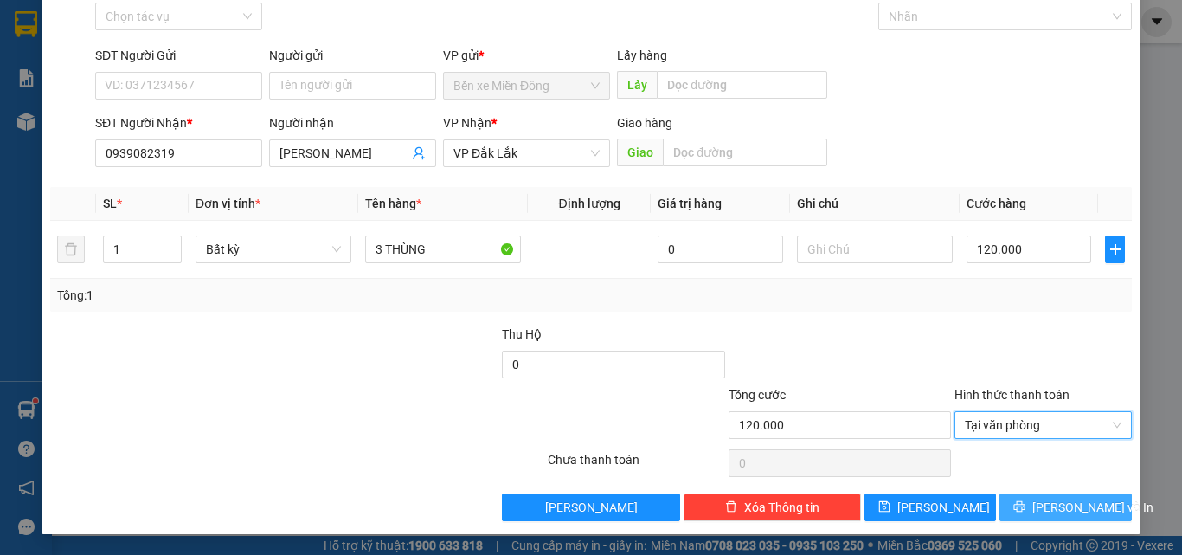
click at [1024, 516] on button "[PERSON_NAME] và In" at bounding box center [1065, 507] width 132 height 28
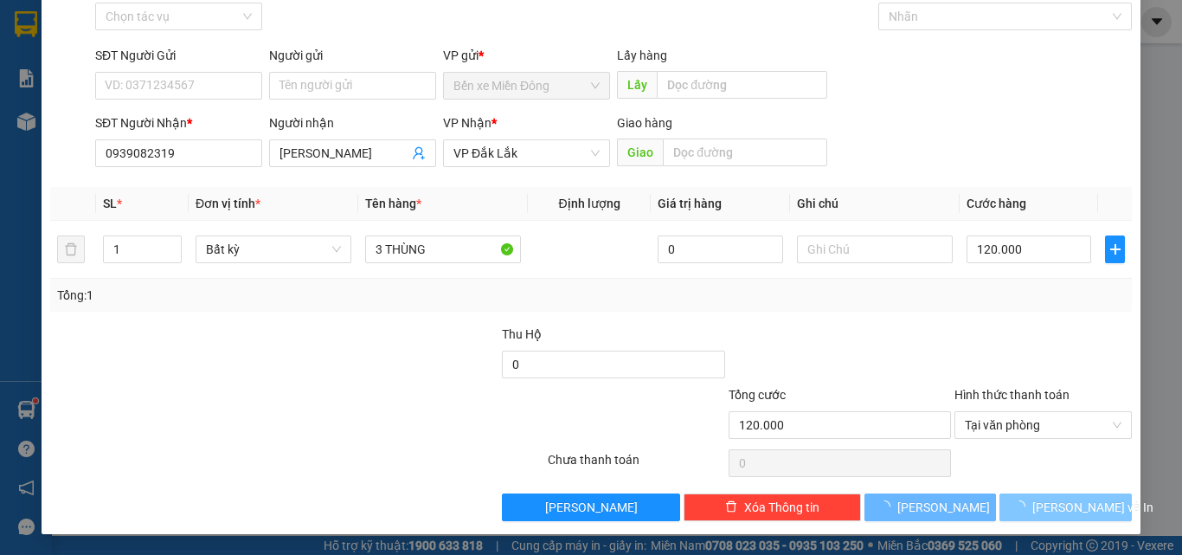
click at [1025, 514] on span "button" at bounding box center [1022, 506] width 19 height 19
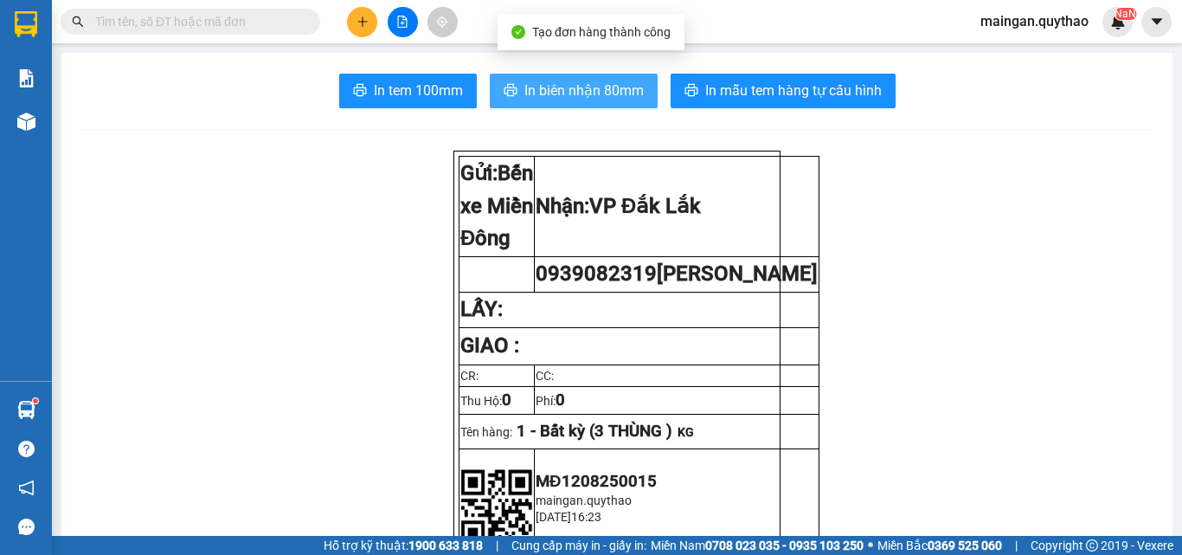
click at [598, 93] on span "In biên nhận 80mm" at bounding box center [583, 91] width 119 height 22
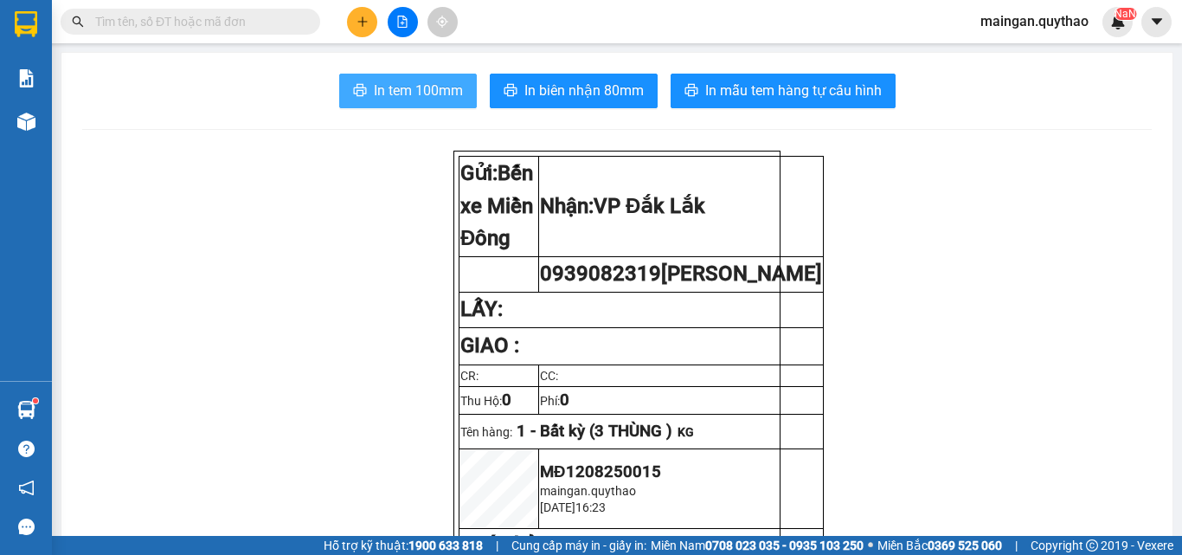
click at [412, 96] on span "In tem 100mm" at bounding box center [418, 91] width 89 height 22
drag, startPoint x: 689, startPoint y: 165, endPoint x: 257, endPoint y: 101, distance: 436.4
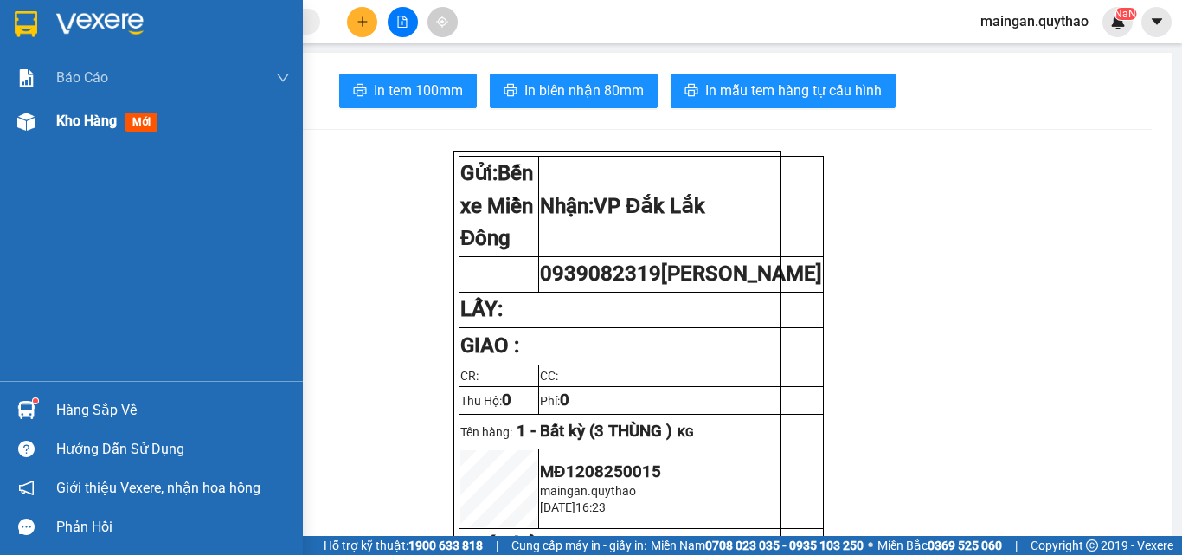
click at [51, 117] on div "Kho hàng mới" at bounding box center [151, 120] width 303 height 43
click at [55, 116] on div "Kho hàng mới" at bounding box center [151, 120] width 303 height 43
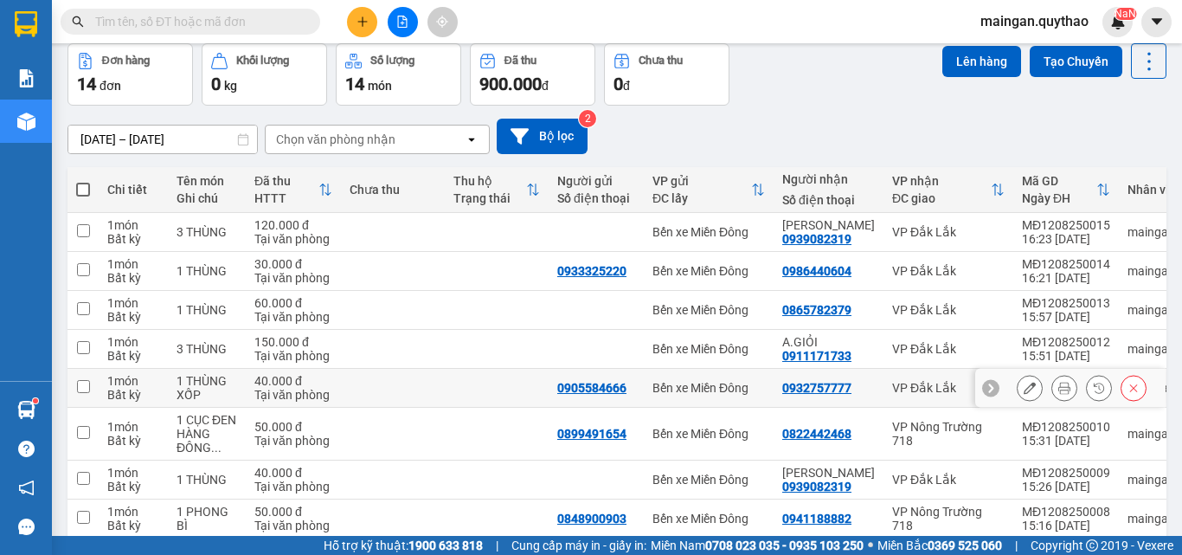
scroll to position [173, 0]
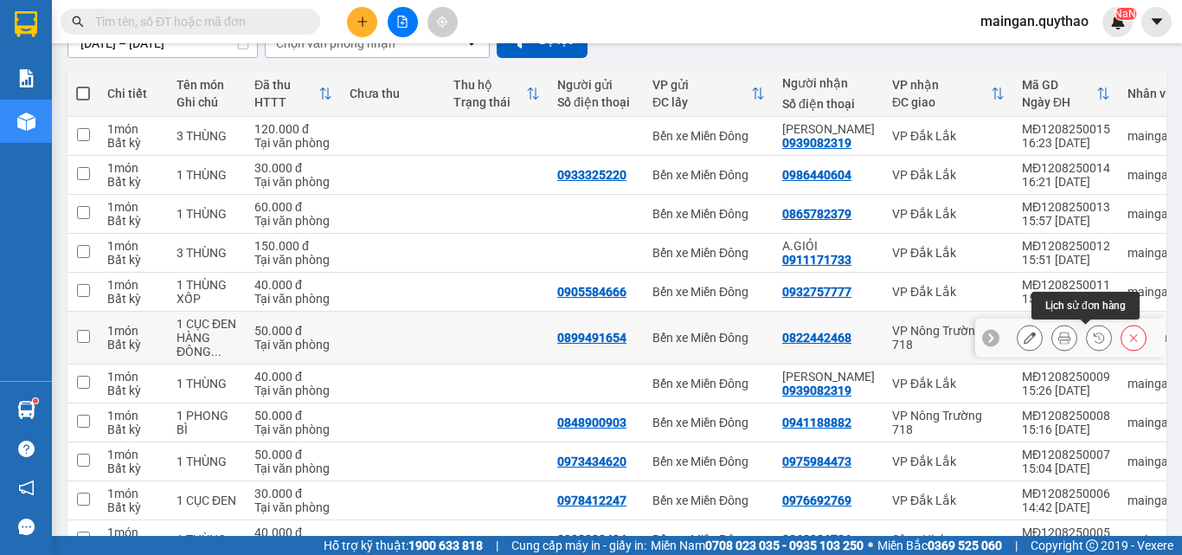
click at [1052, 336] on button at bounding box center [1064, 338] width 24 height 30
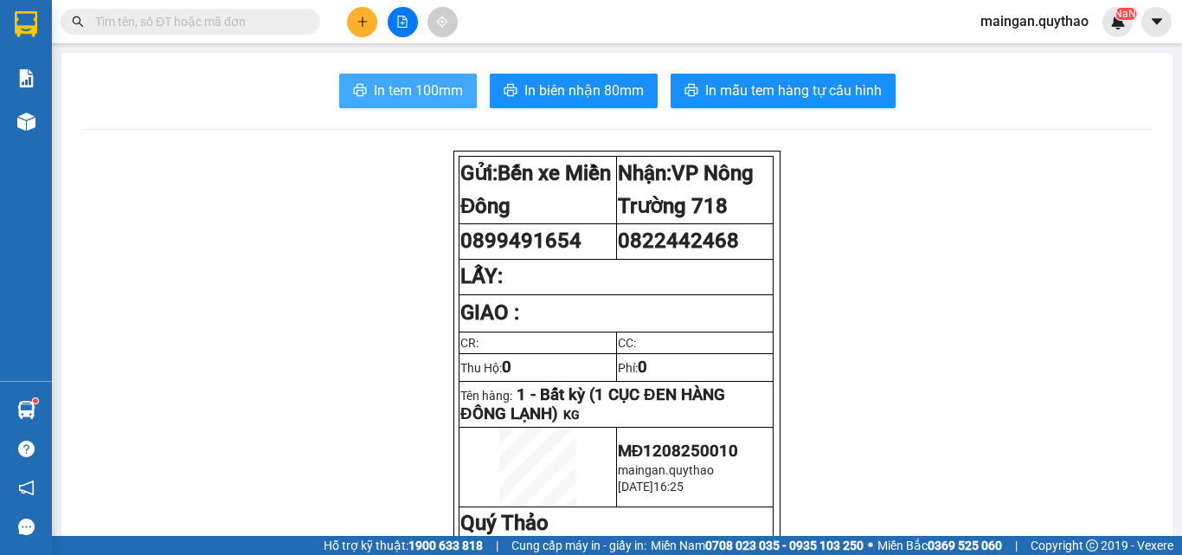
click at [439, 80] on span "In tem 100mm" at bounding box center [418, 91] width 89 height 22
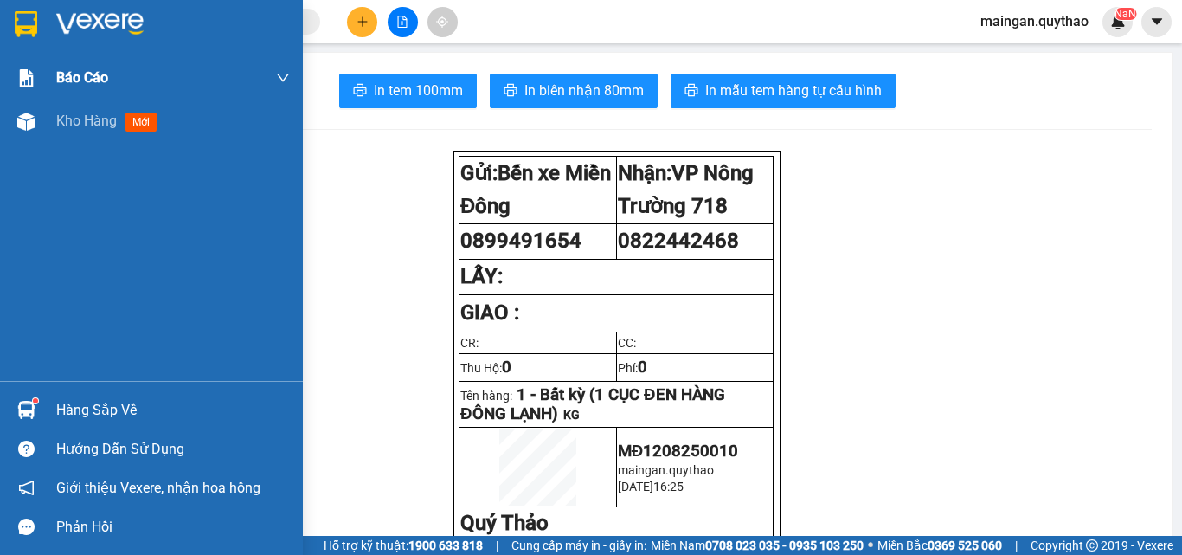
drag, startPoint x: 70, startPoint y: 135, endPoint x: 119, endPoint y: 99, distance: 60.6
click at [70, 134] on div "Kho hàng mới" at bounding box center [173, 120] width 234 height 43
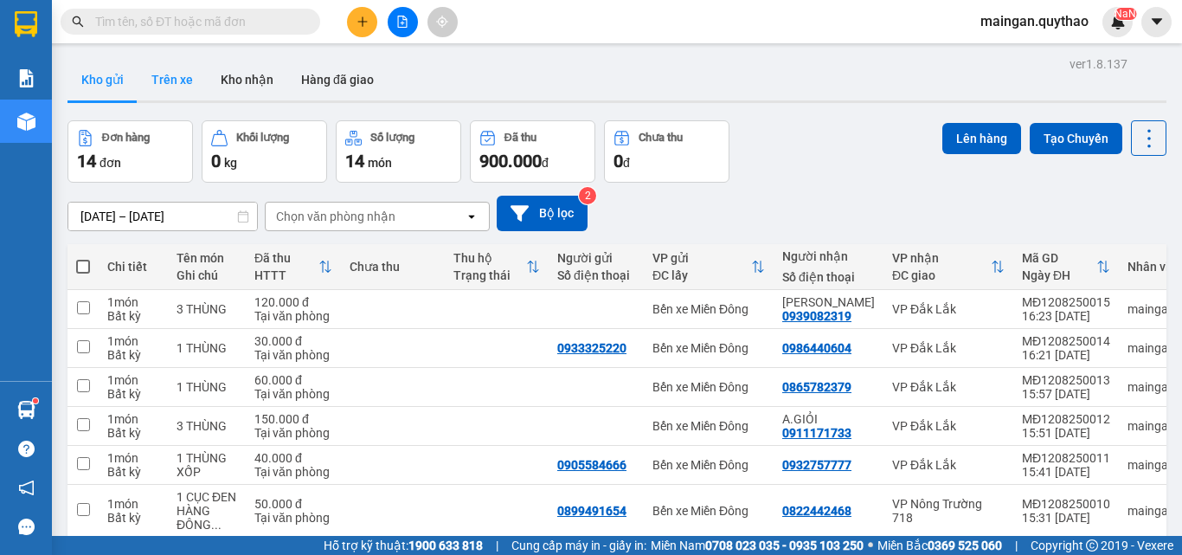
drag, startPoint x: 178, startPoint y: 71, endPoint x: 201, endPoint y: 70, distance: 22.5
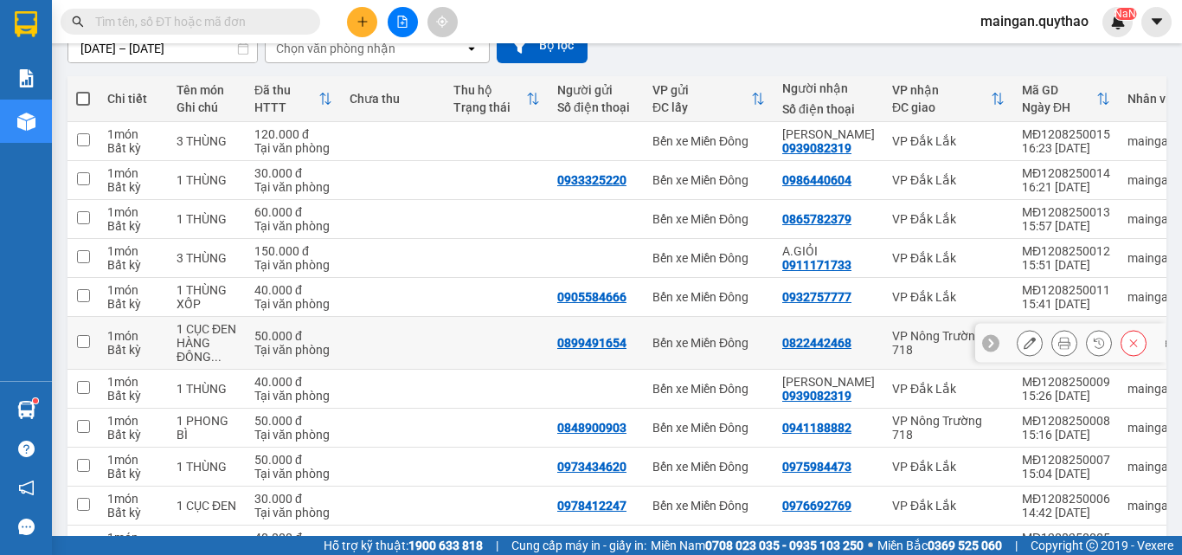
scroll to position [173, 0]
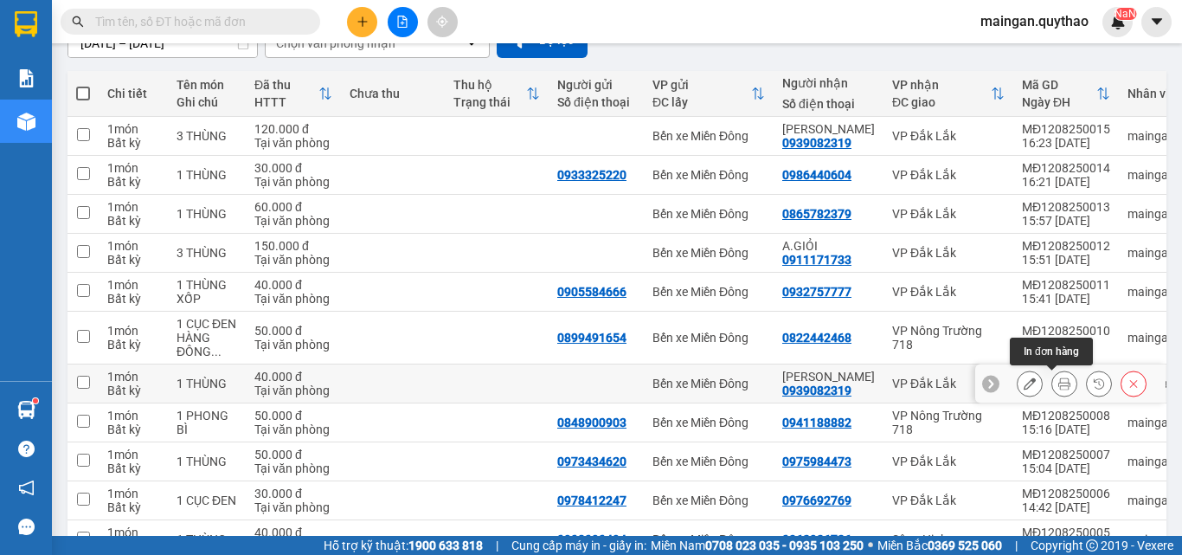
click at [1058, 386] on icon at bounding box center [1064, 383] width 12 height 12
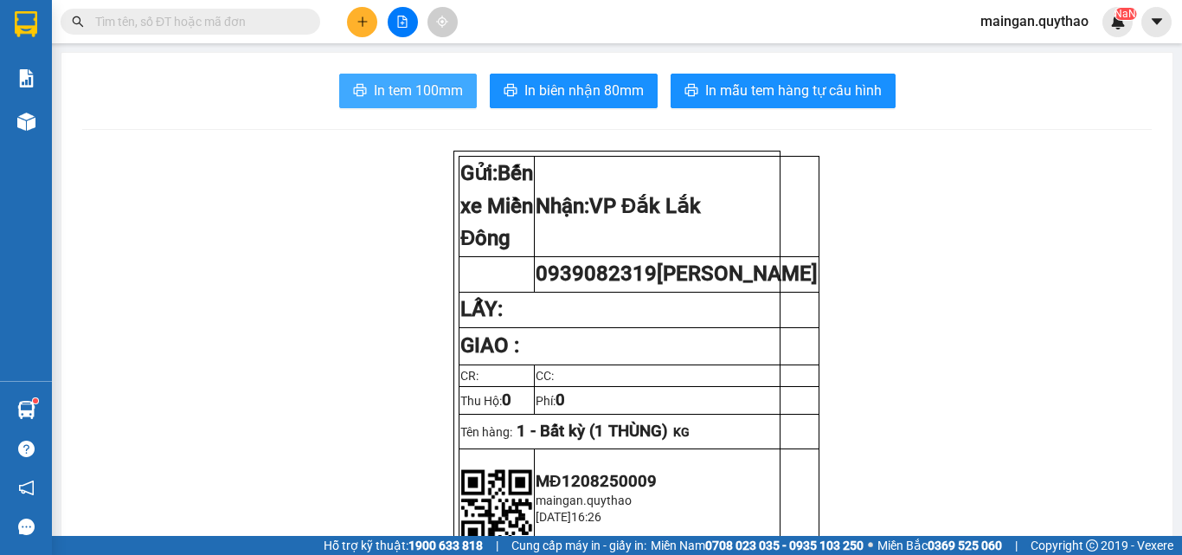
click at [432, 88] on span "In tem 100mm" at bounding box center [418, 91] width 89 height 22
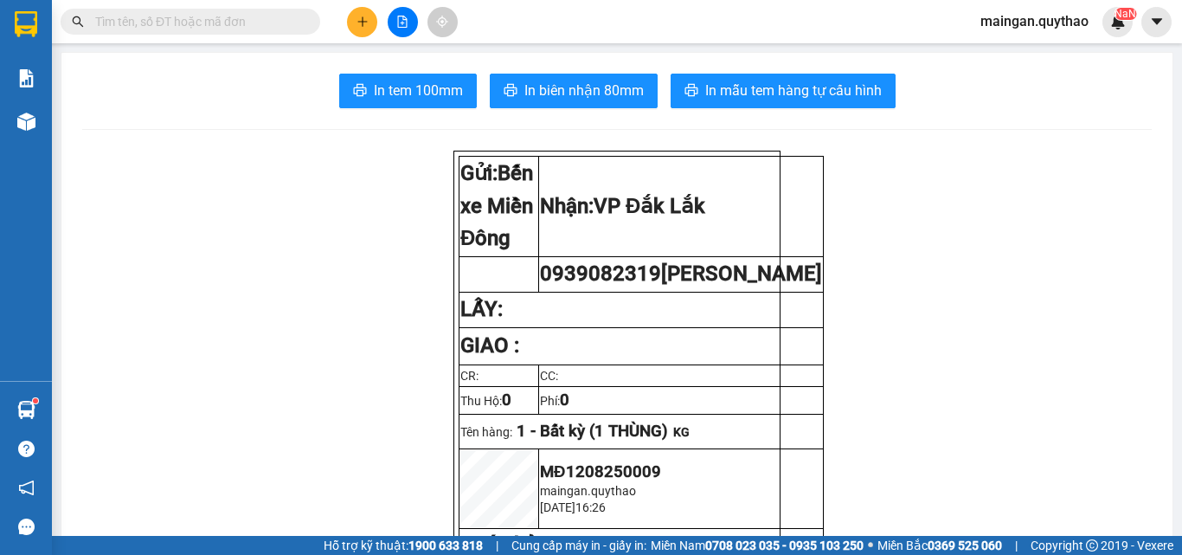
click at [362, 31] on button at bounding box center [362, 22] width 30 height 30
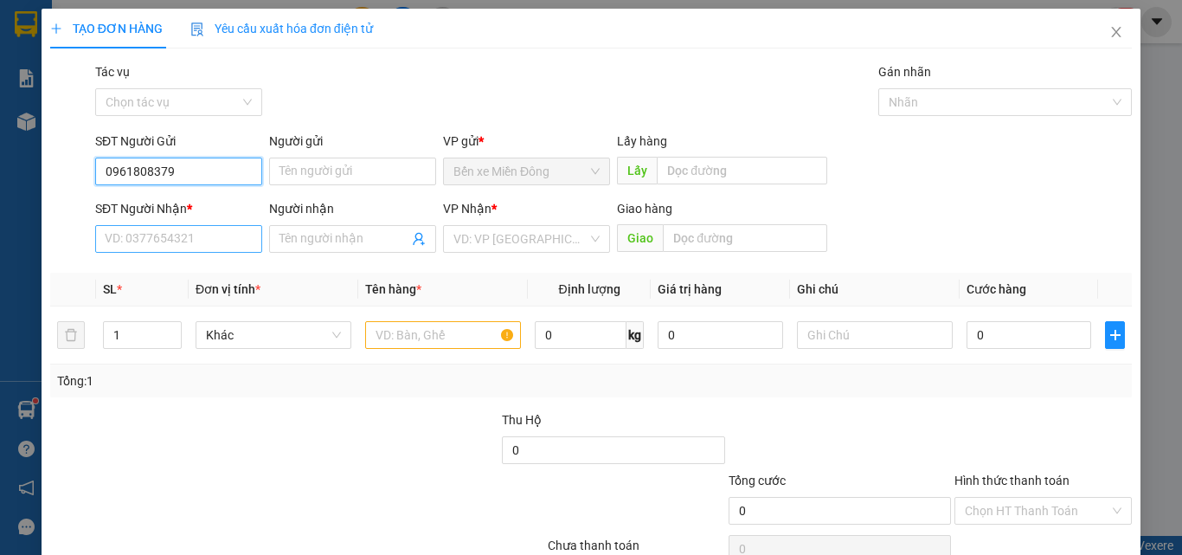
type input "0961808379"
click at [225, 241] on input "SĐT Người Nhận *" at bounding box center [178, 239] width 167 height 28
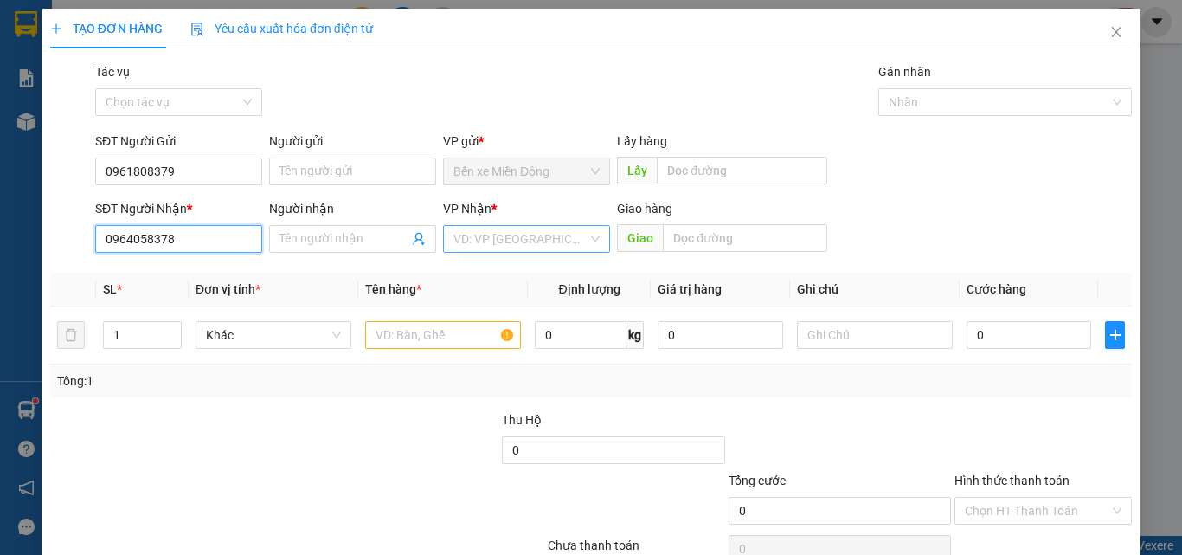
type input "0964058378"
drag, startPoint x: 507, startPoint y: 244, endPoint x: 504, endPoint y: 255, distance: 11.8
click at [506, 246] on input "search" at bounding box center [520, 239] width 134 height 26
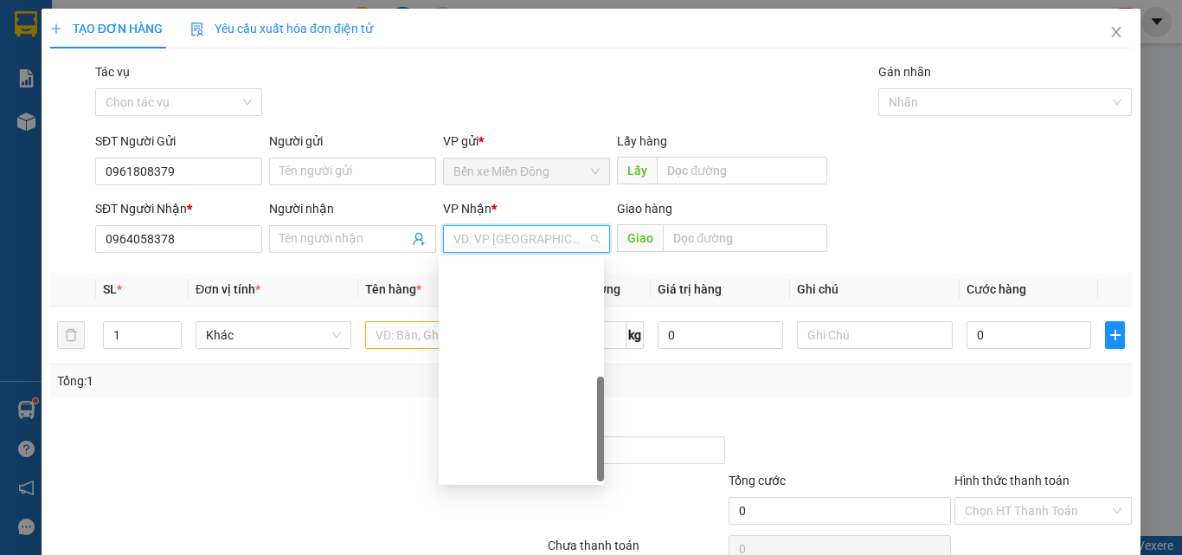
scroll to position [346, 0]
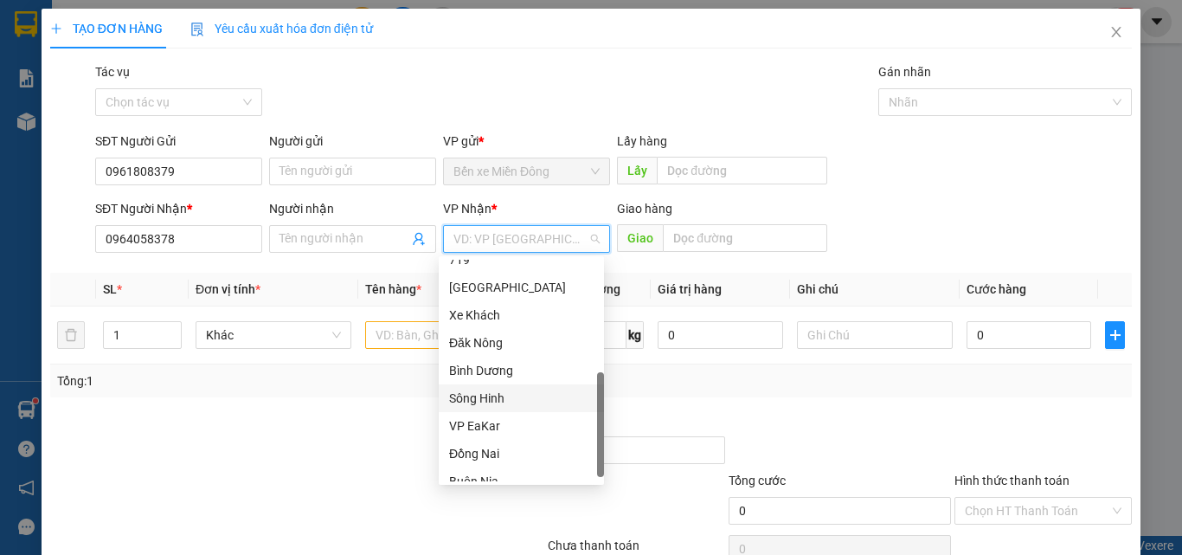
drag, startPoint x: 510, startPoint y: 396, endPoint x: 670, endPoint y: 301, distance: 186.2
click at [511, 393] on div "Sông Hinh" at bounding box center [521, 397] width 144 height 19
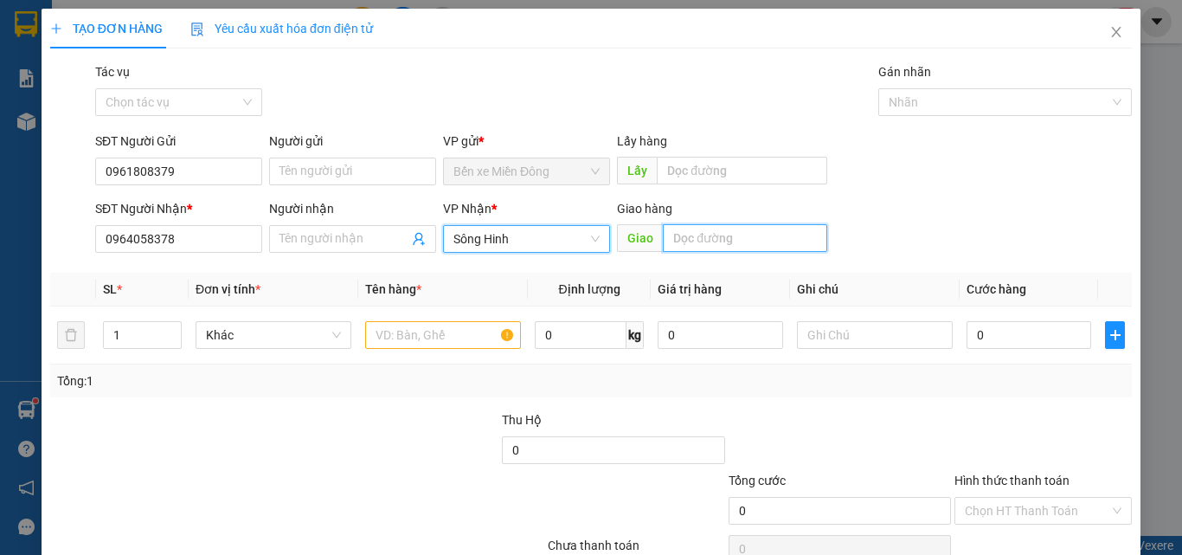
click at [677, 240] on input "text" at bounding box center [745, 238] width 164 height 28
type input "MỎ ĐẤT"
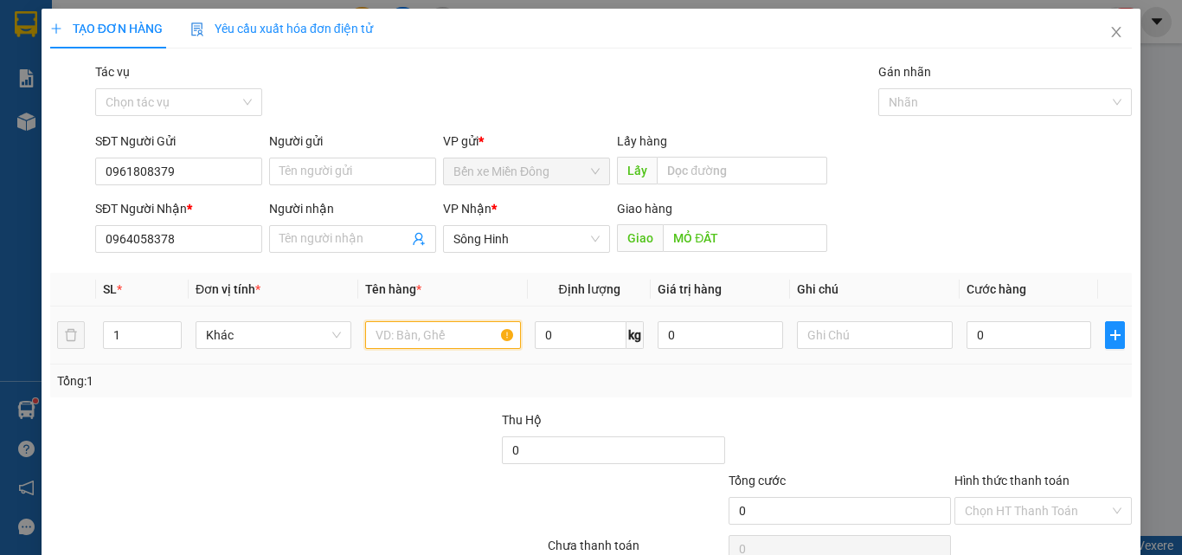
click at [485, 344] on input "text" at bounding box center [443, 335] width 156 height 28
type input "2 THÙNG"
click at [988, 328] on input "0" at bounding box center [1028, 335] width 125 height 28
type input "02"
type input "2"
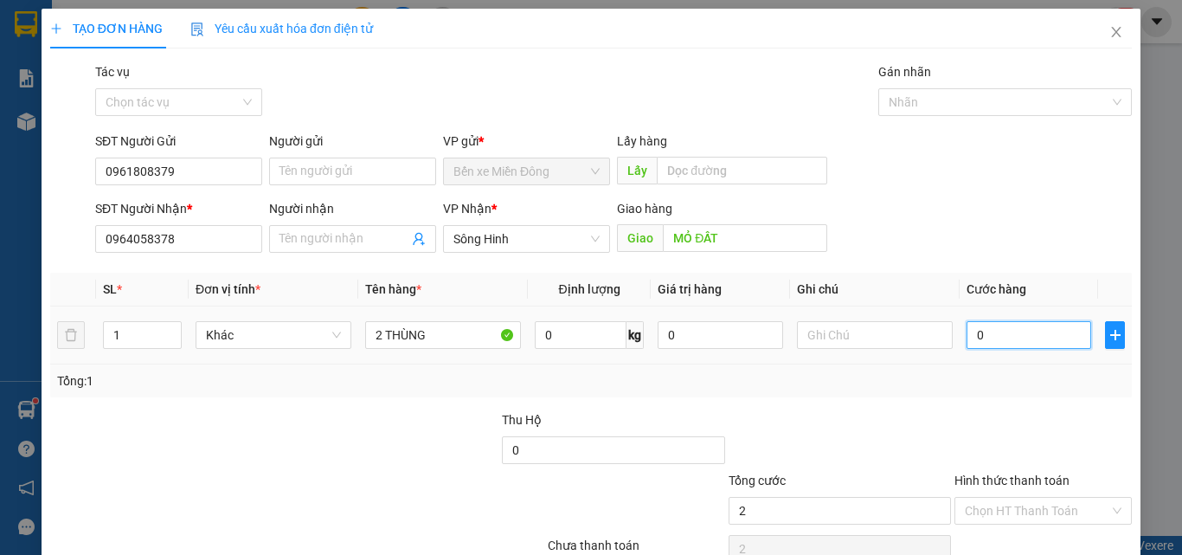
type input "2"
type input "0"
type input "01"
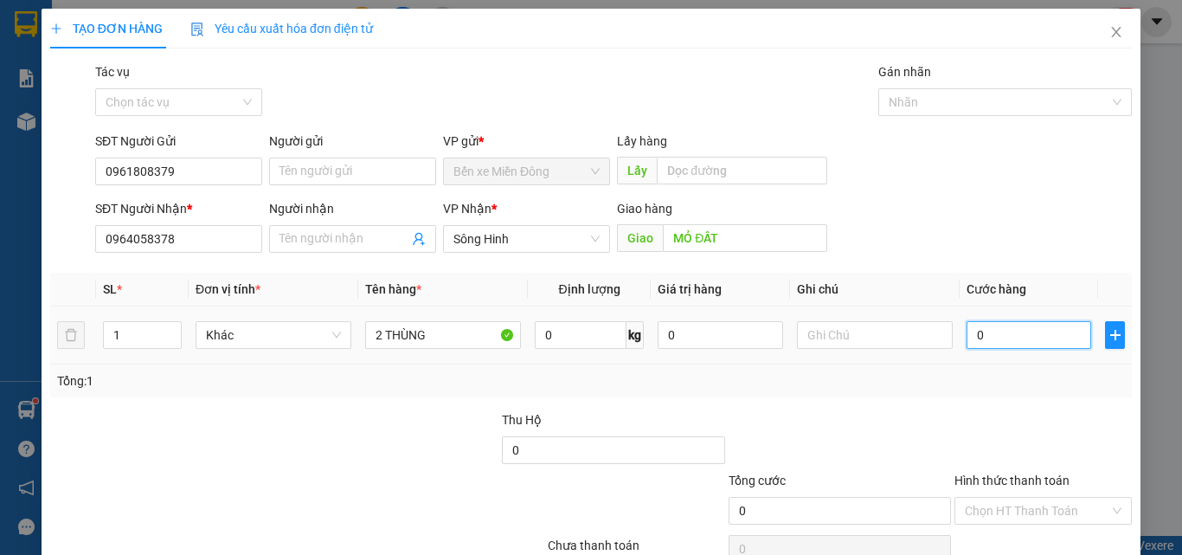
type input "1"
type input "010"
type input "10"
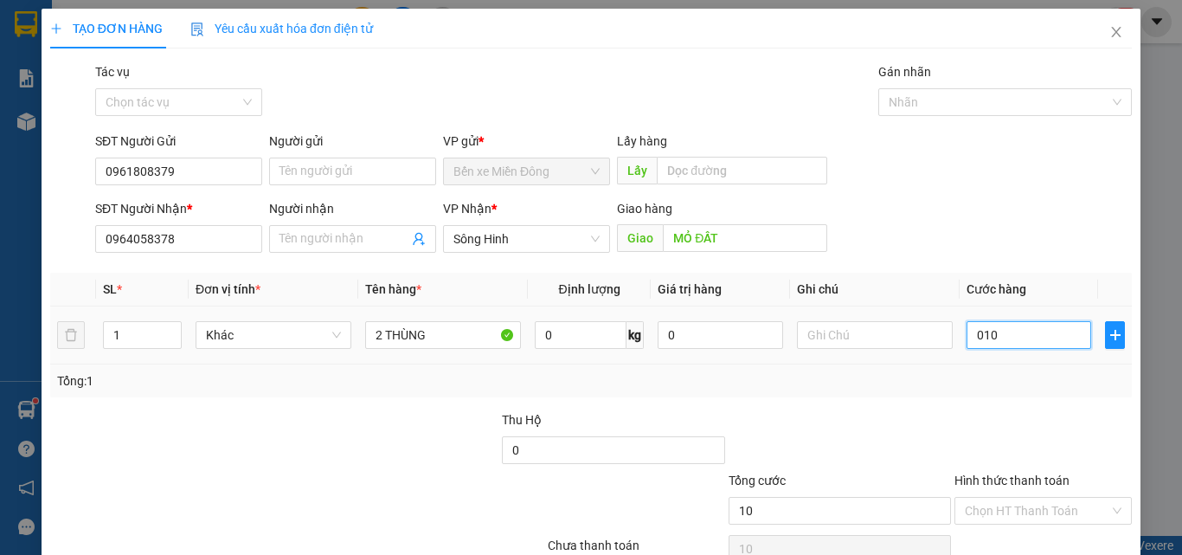
type input "0.100"
type input "100"
click at [1033, 440] on div at bounding box center [1043, 440] width 181 height 61
type input "100.000"
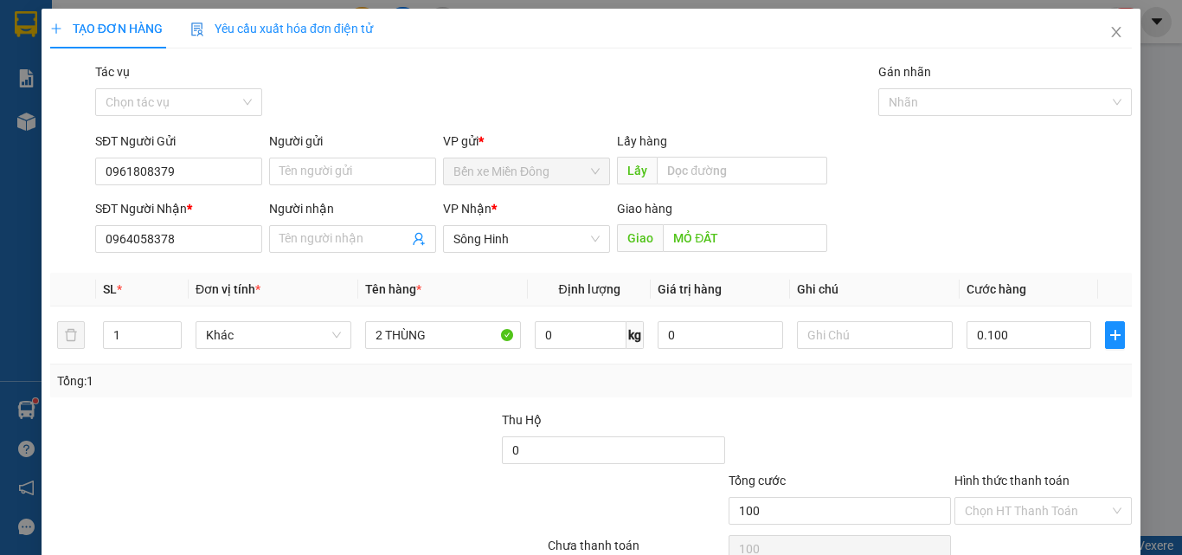
type input "100.000"
click at [1048, 507] on input "Hình thức thanh toán" at bounding box center [1037, 510] width 144 height 26
drag, startPoint x: 1013, startPoint y: 401, endPoint x: 1022, endPoint y: 420, distance: 21.7
click at [1022, 420] on div "Transit Pickup Surcharge Ids Transit Deliver Surcharge Ids Transit Deliver Surc…" at bounding box center [590, 334] width 1081 height 544
click at [1022, 420] on div at bounding box center [1043, 440] width 181 height 61
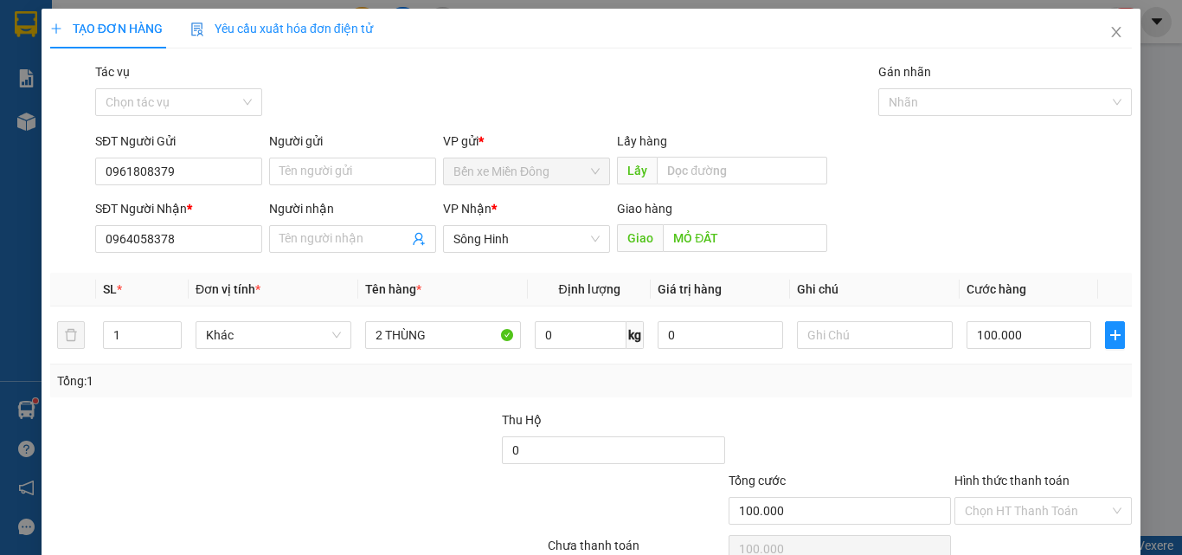
click at [1003, 491] on div "Hình thức thanh toán" at bounding box center [1042, 484] width 177 height 26
drag, startPoint x: 986, startPoint y: 501, endPoint x: 974, endPoint y: 427, distance: 75.4
click at [985, 500] on input "Hình thức thanh toán" at bounding box center [1037, 510] width 144 height 26
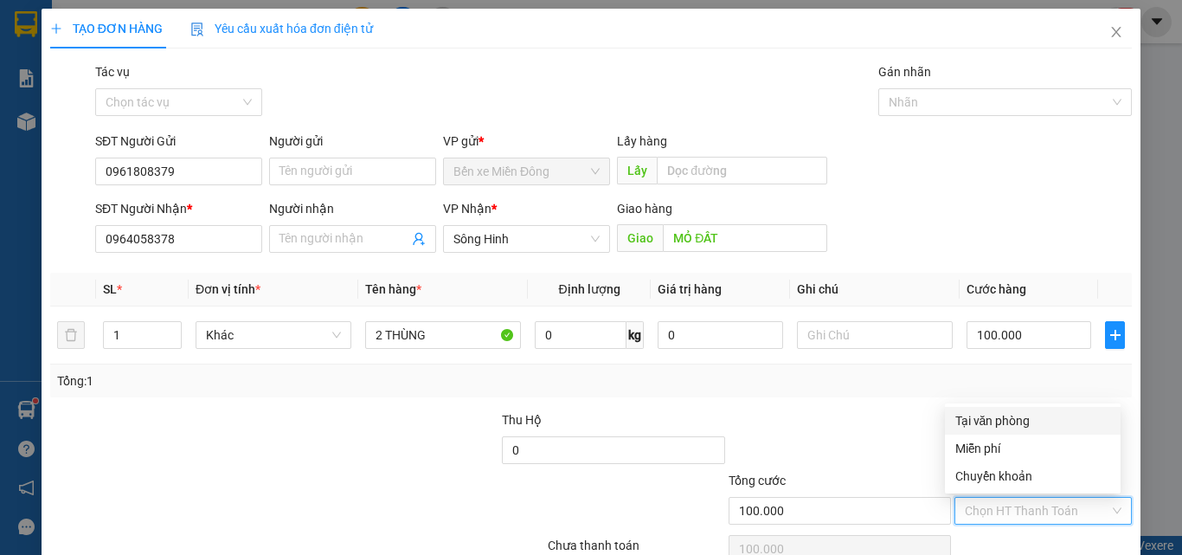
click at [976, 429] on div "Tại văn phòng" at bounding box center [1032, 420] width 155 height 19
type input "0"
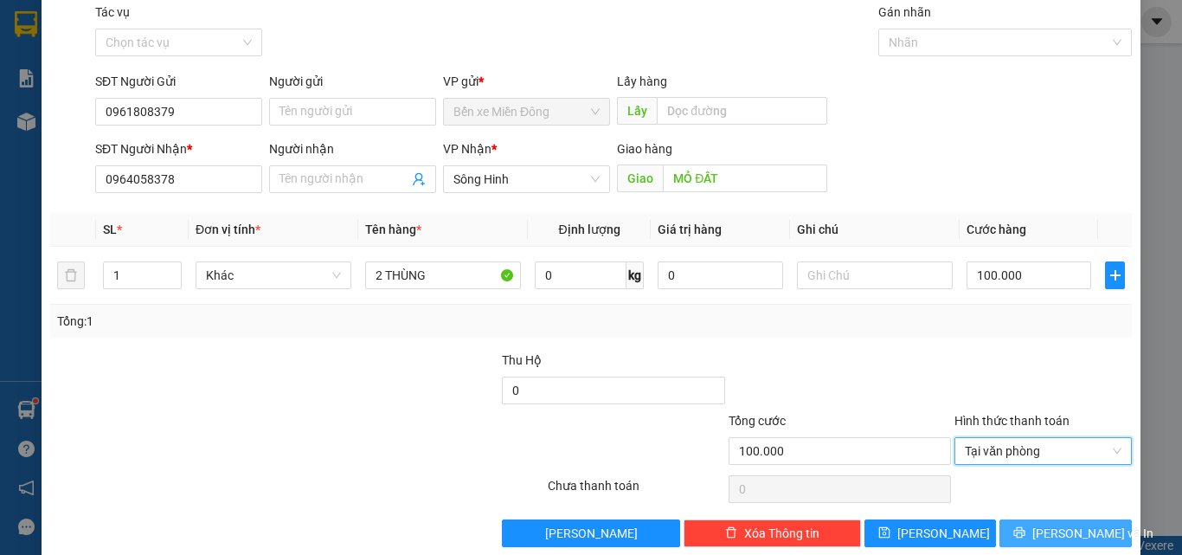
scroll to position [86, 0]
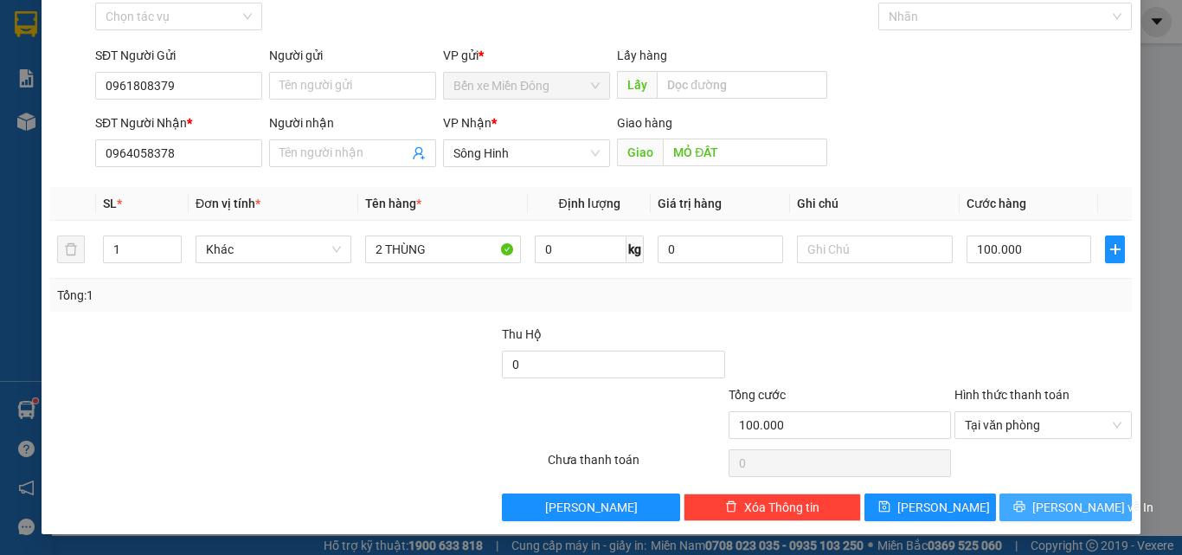
click at [1036, 507] on button "[PERSON_NAME] và In" at bounding box center [1065, 507] width 132 height 28
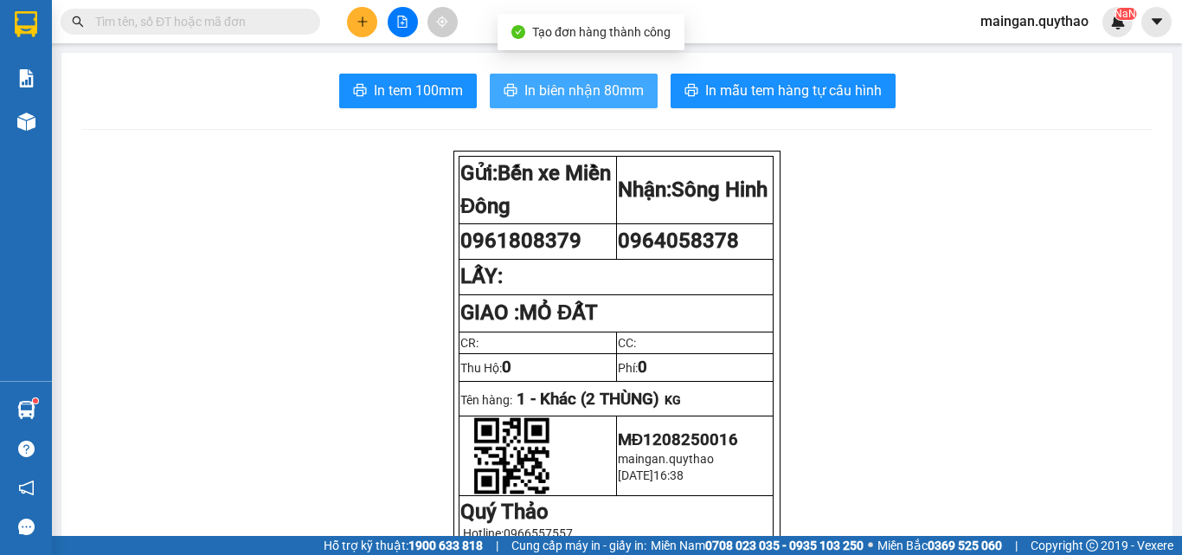
click at [591, 97] on span "In biên nhận 80mm" at bounding box center [583, 91] width 119 height 22
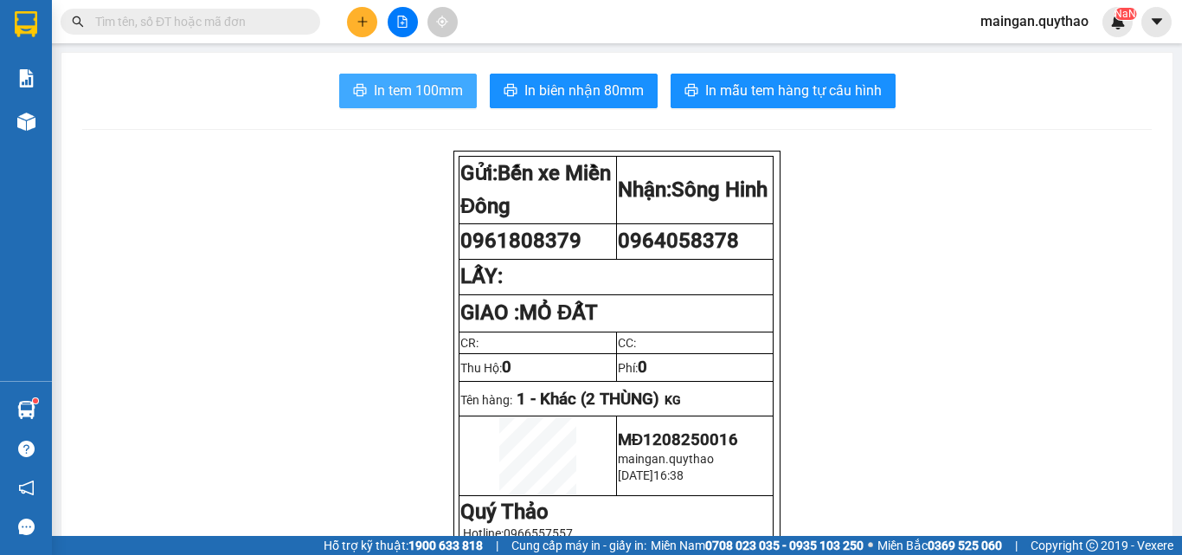
click at [402, 98] on span "In tem 100mm" at bounding box center [418, 91] width 89 height 22
click at [410, 97] on span "In tem 100mm" at bounding box center [418, 91] width 89 height 22
click at [350, 17] on button at bounding box center [362, 22] width 30 height 30
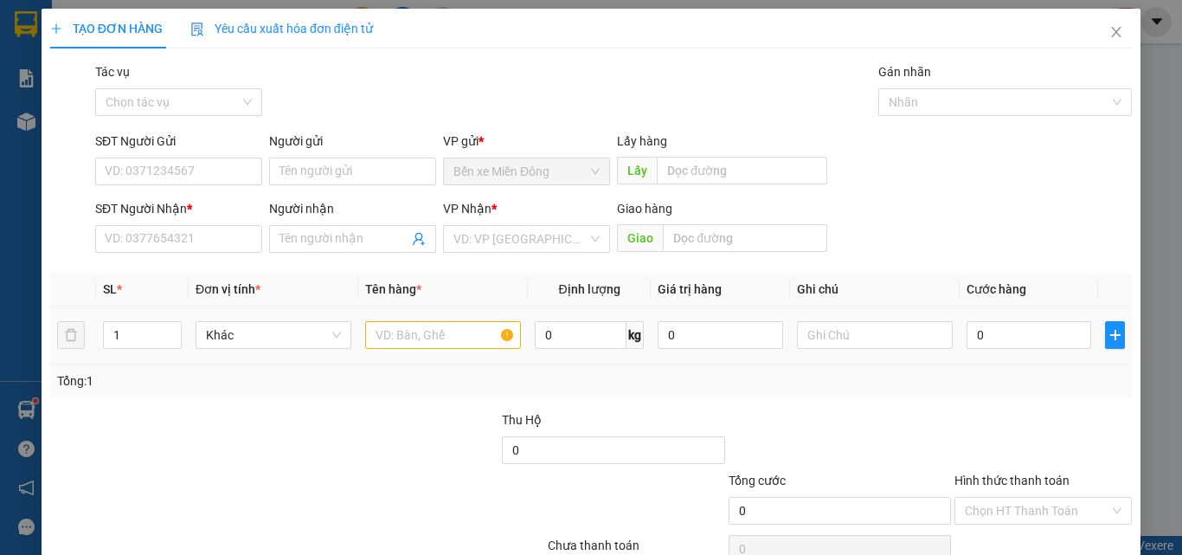
drag, startPoint x: 329, startPoint y: 350, endPoint x: 316, endPoint y: 276, distance: 75.5
click at [324, 325] on td "Khác" at bounding box center [274, 335] width 170 height 58
drag, startPoint x: 323, startPoint y: 265, endPoint x: 353, endPoint y: 244, distance: 36.7
click at [327, 261] on div "Transit Pickup Surcharge Ids Transit Deliver Surcharge Ids Transit Deliver Surc…" at bounding box center [590, 334] width 1081 height 544
click at [353, 244] on input "Người nhận" at bounding box center [343, 238] width 129 height 19
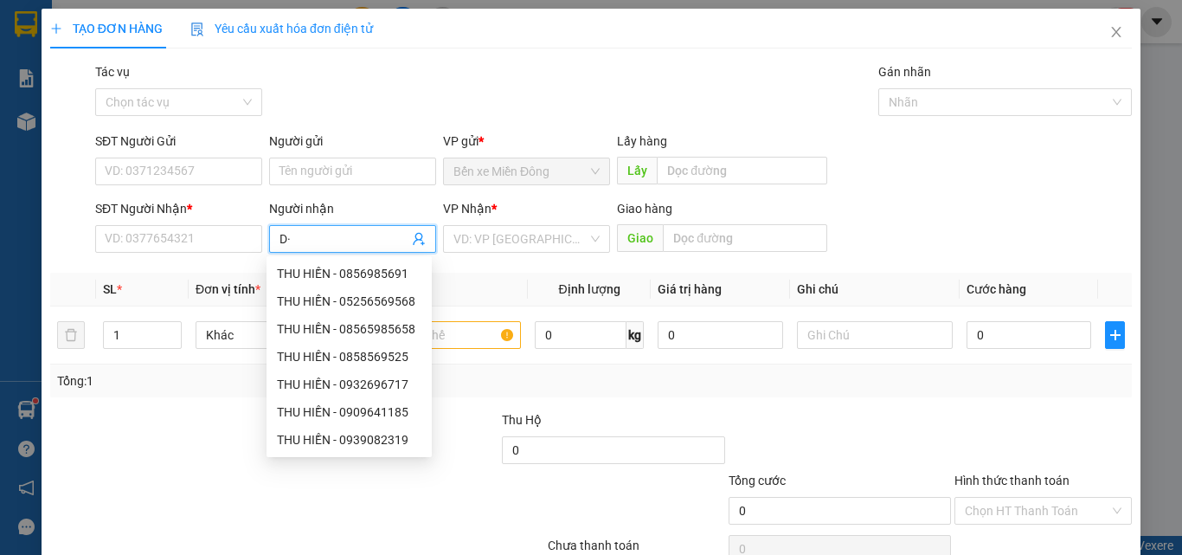
type input "D"
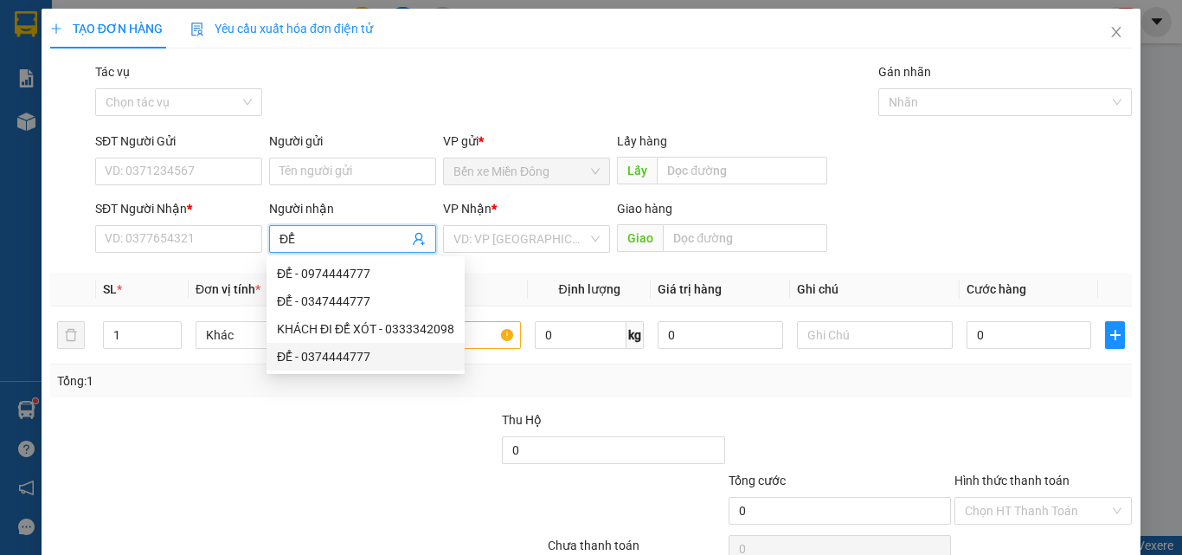
drag, startPoint x: 370, startPoint y: 345, endPoint x: 471, endPoint y: 258, distance: 133.1
click at [375, 341] on div "ĐỂ - 0974444777 ĐỂ - 0347444777 KHÁCH ĐI ĐỂ XÓT - 0333342098 ĐỂ - 0374444777" at bounding box center [365, 315] width 198 height 111
type input "ĐỂ"
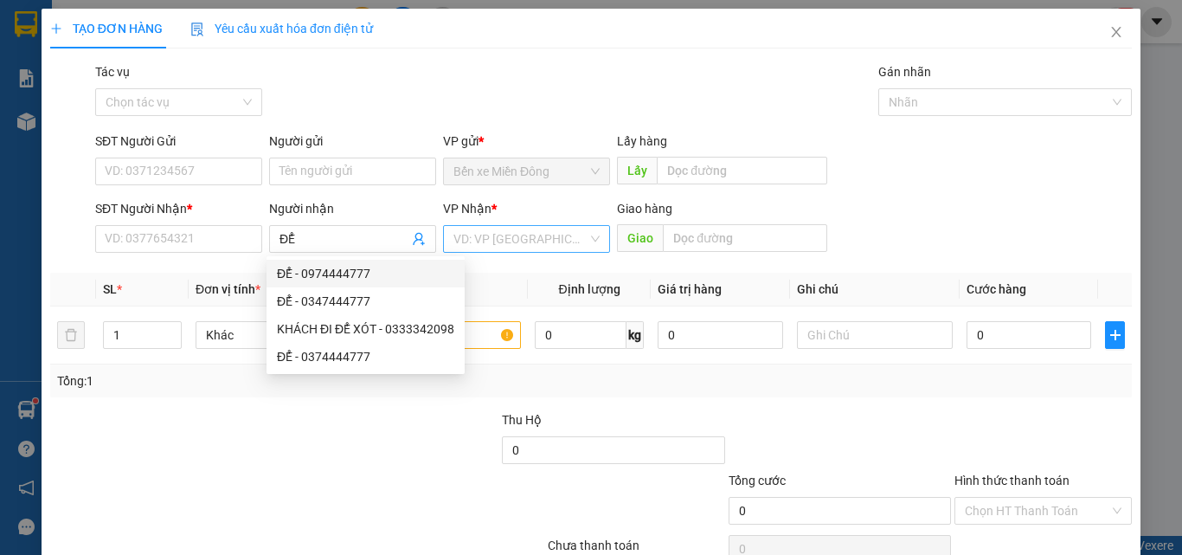
drag, startPoint x: 491, startPoint y: 203, endPoint x: 504, endPoint y: 234, distance: 33.7
click at [494, 210] on form "SĐT Người Gửi VD: 0371234567 Người gửi Tên người gửi VP gửi * Bến xe Miền Đông …" at bounding box center [590, 196] width 1081 height 128
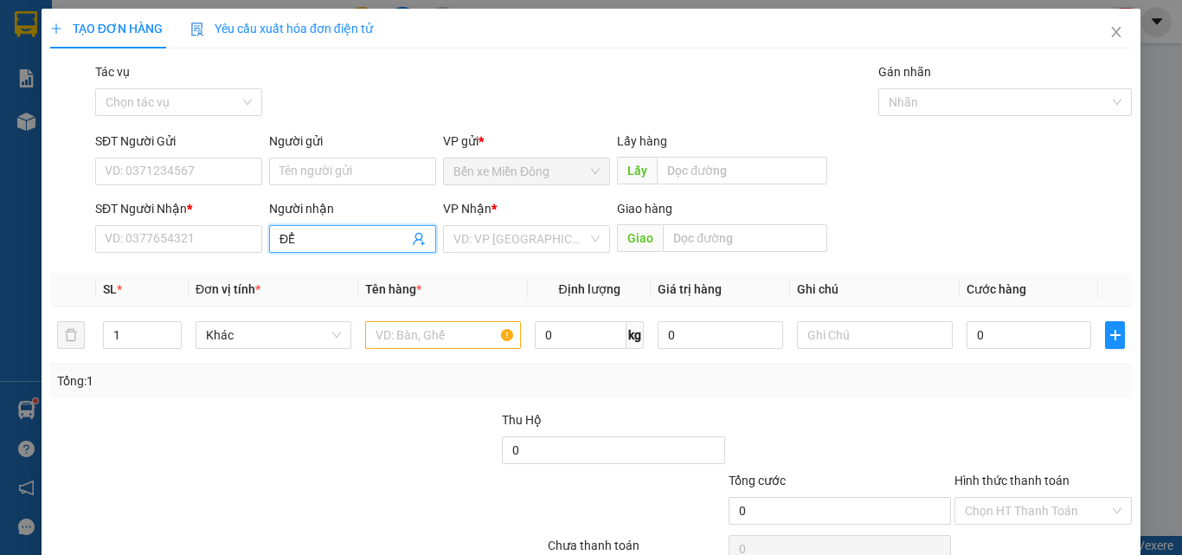
drag, startPoint x: 337, startPoint y: 228, endPoint x: 338, endPoint y: 294, distance: 66.6
click at [337, 227] on span "ĐỂ" at bounding box center [352, 239] width 167 height 28
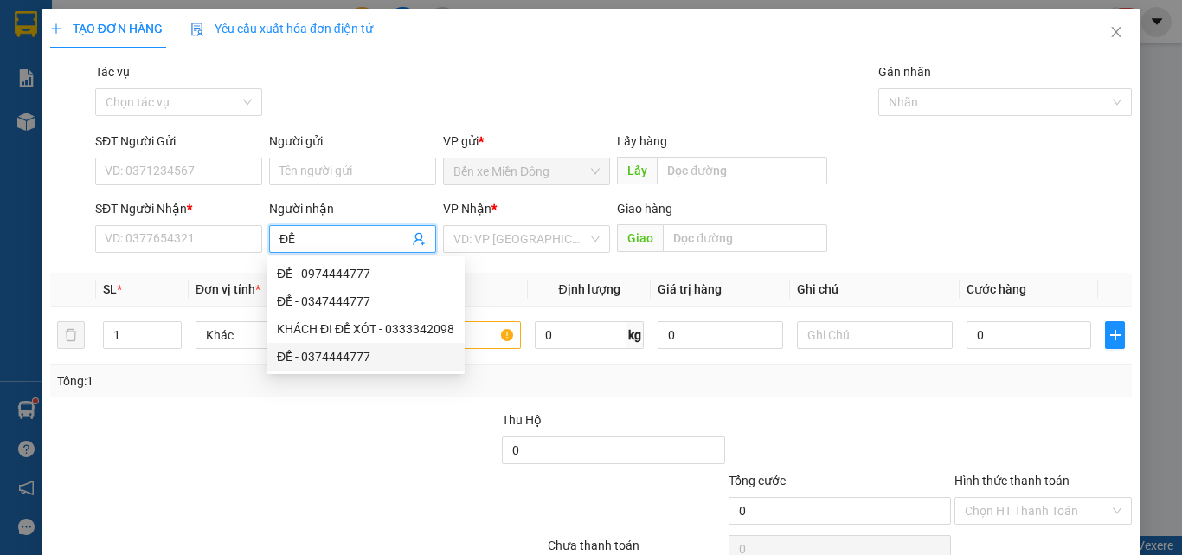
click at [349, 357] on div "ĐỂ - 0374444777" at bounding box center [365, 356] width 177 height 19
type input "0374444777"
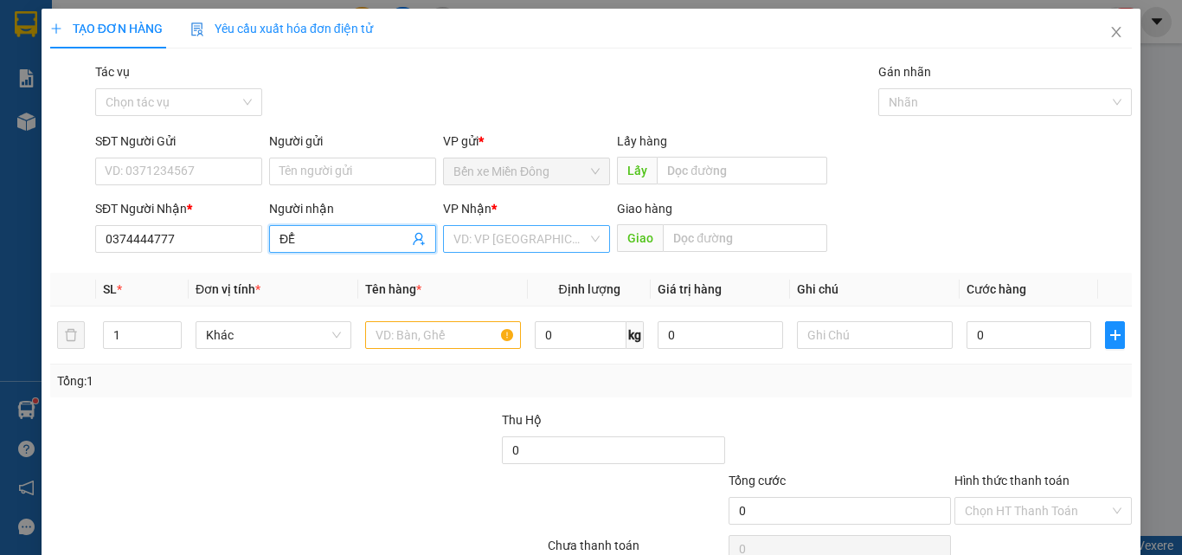
drag, startPoint x: 549, startPoint y: 234, endPoint x: 550, endPoint y: 249, distance: 15.7
click at [549, 236] on input "search" at bounding box center [520, 239] width 134 height 26
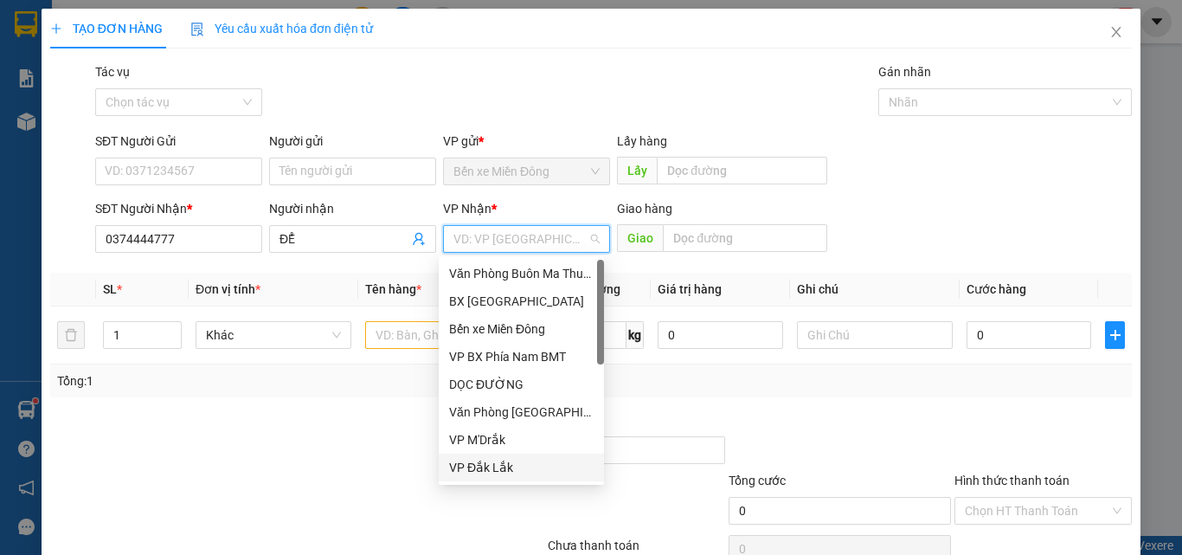
drag, startPoint x: 484, startPoint y: 468, endPoint x: 505, endPoint y: 459, distance: 23.3
click at [489, 467] on div "VP Đắk Lắk" at bounding box center [521, 467] width 144 height 19
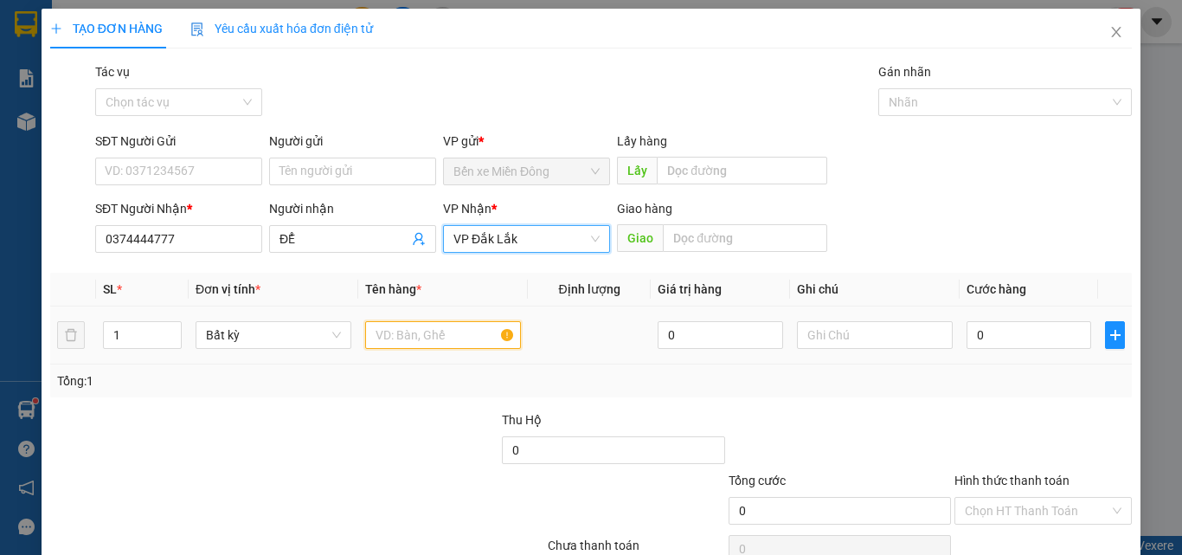
click at [479, 346] on input "text" at bounding box center [443, 335] width 156 height 28
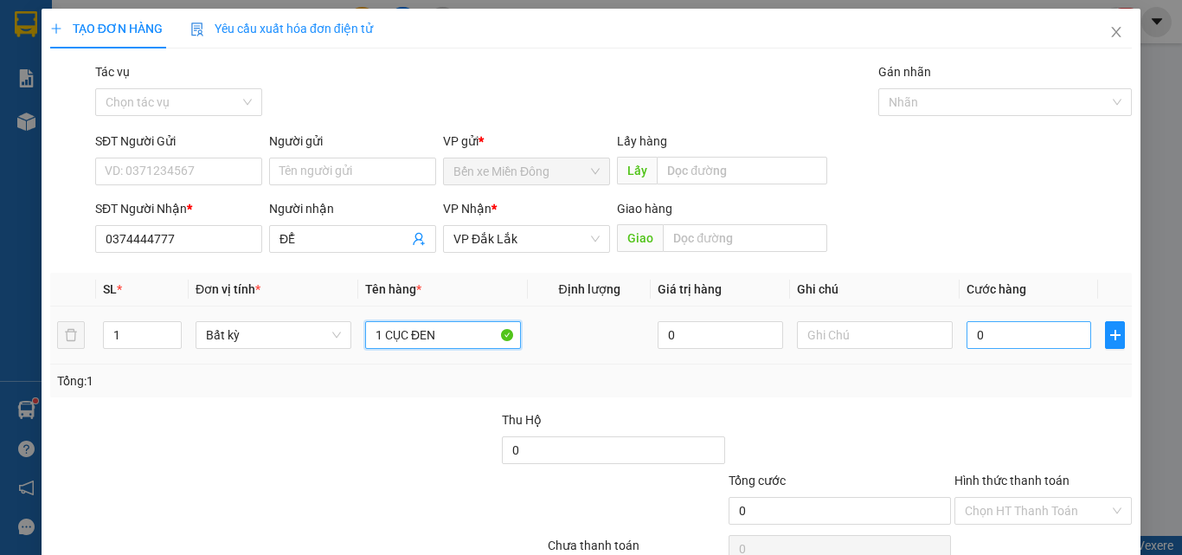
type input "1 CỤC ĐEN"
click at [1021, 346] on input "0" at bounding box center [1028, 335] width 125 height 28
type input "05"
type input "5"
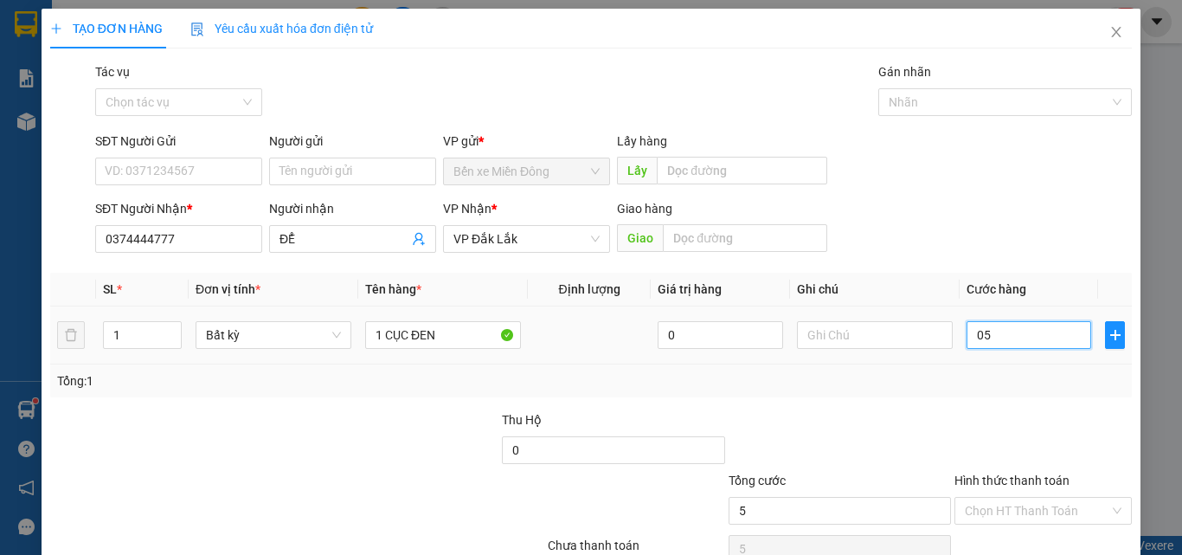
type input "050"
type input "50"
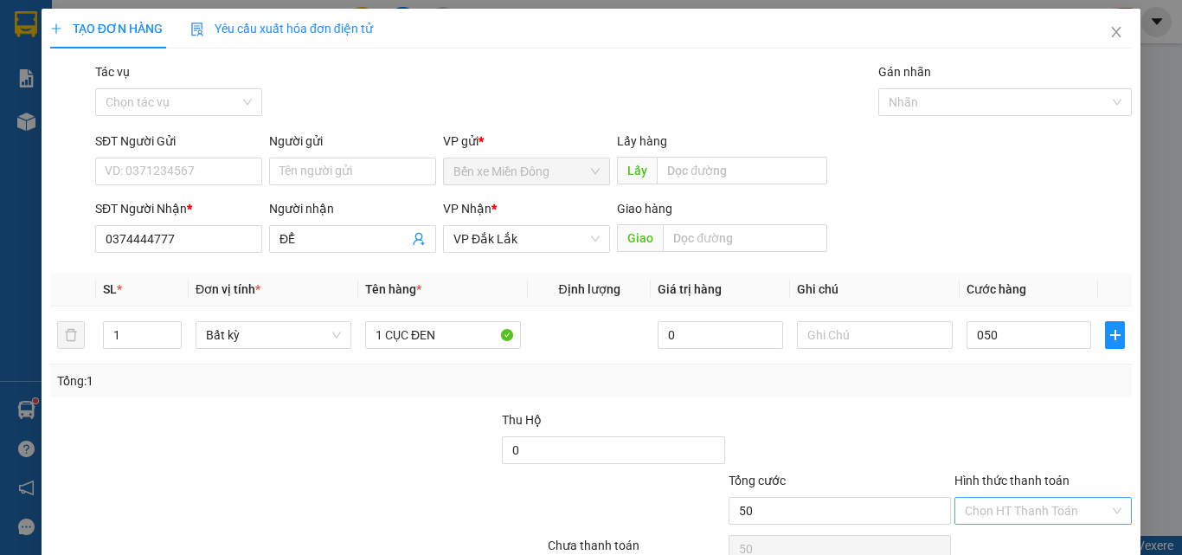
type input "50.000"
click at [1060, 522] on input "Hình thức thanh toán" at bounding box center [1037, 510] width 144 height 26
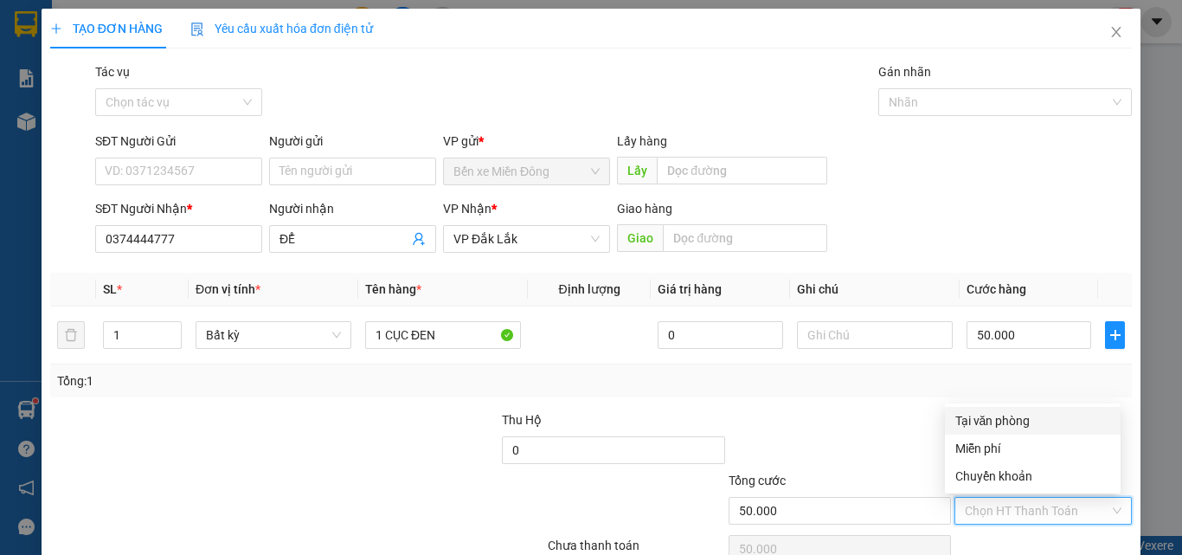
click at [1011, 418] on div "Tại văn phòng" at bounding box center [1032, 420] width 155 height 19
type input "0"
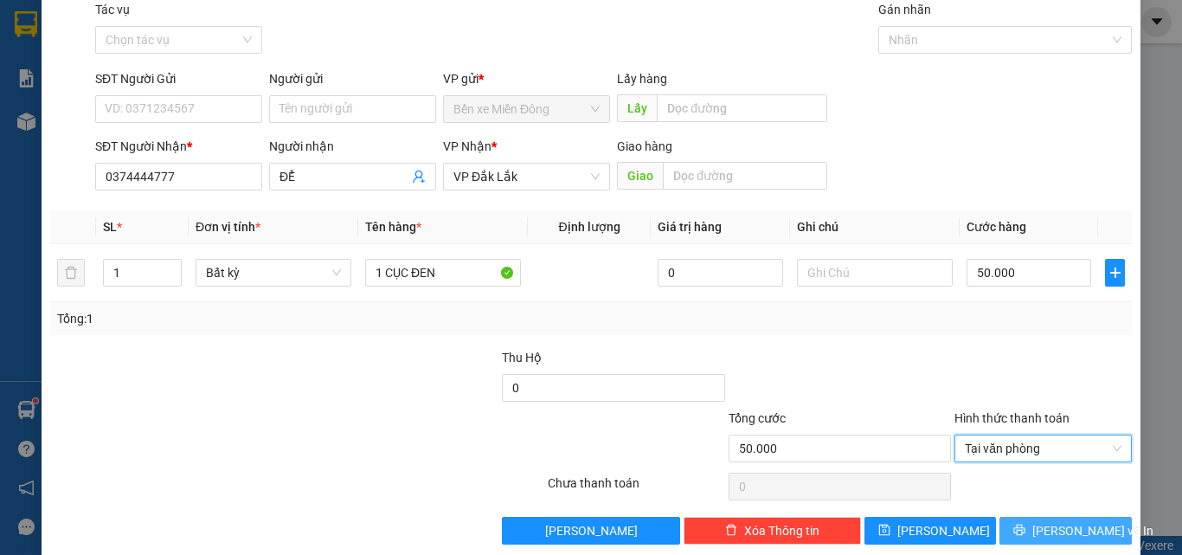
scroll to position [86, 0]
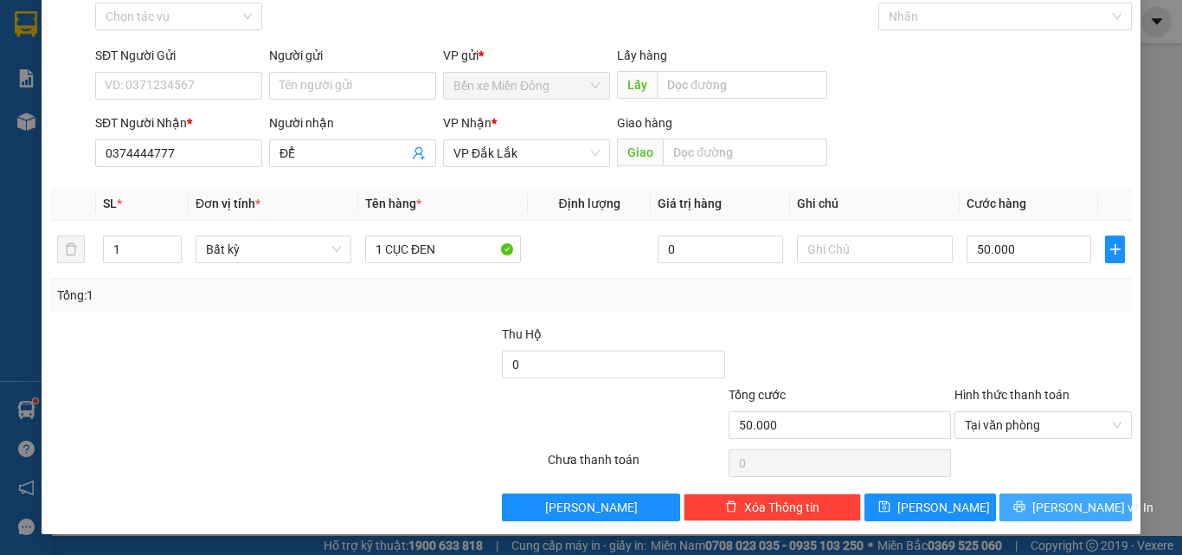
click at [1039, 506] on span "[PERSON_NAME] và In" at bounding box center [1092, 506] width 121 height 19
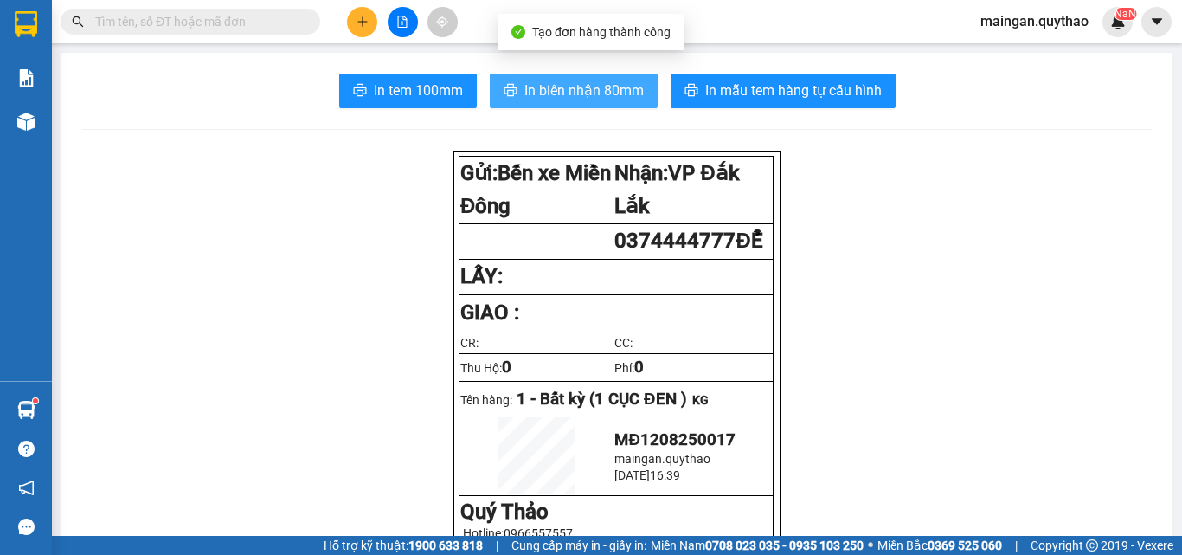
click at [513, 101] on button "In biên nhận 80mm" at bounding box center [574, 91] width 168 height 35
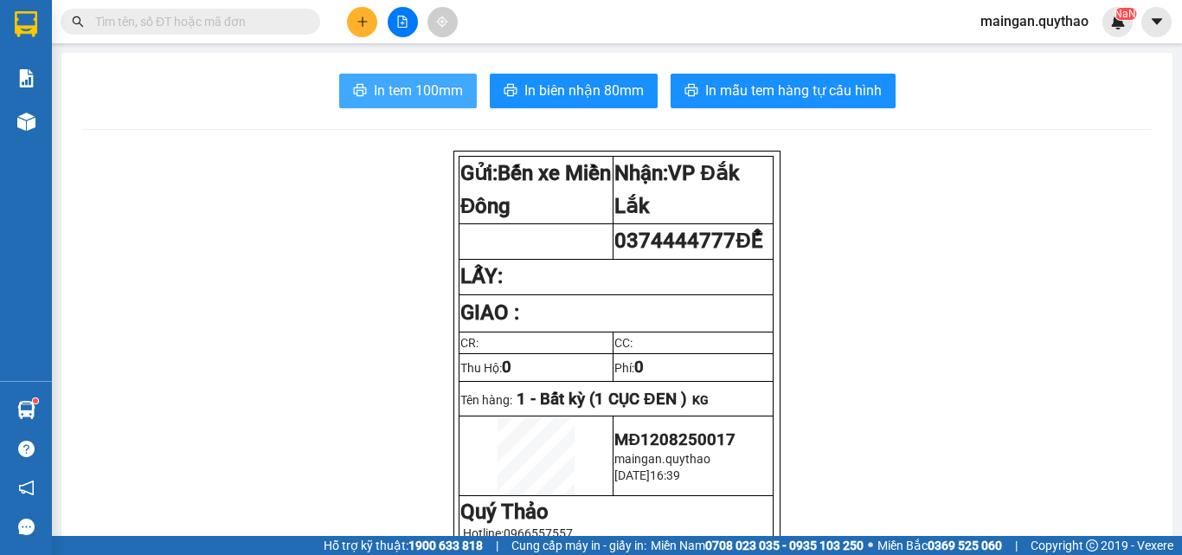
click at [430, 95] on span "In tem 100mm" at bounding box center [418, 91] width 89 height 22
click at [368, 10] on button at bounding box center [362, 22] width 30 height 30
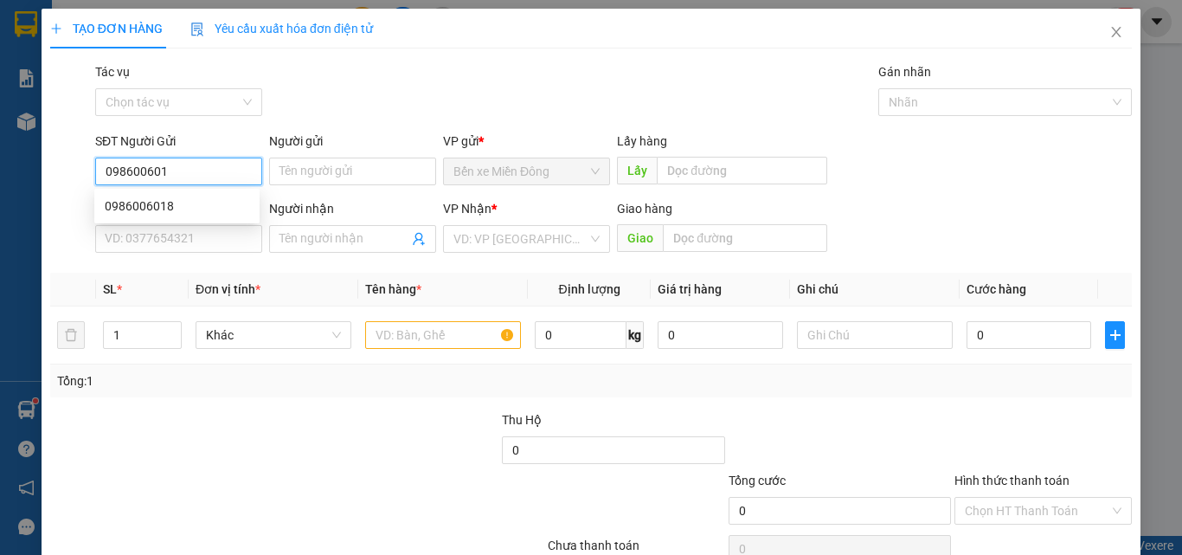
type input "0986006018"
click at [187, 210] on div "0986006018" at bounding box center [177, 205] width 144 height 19
type input "0962147347"
type input "0986006018"
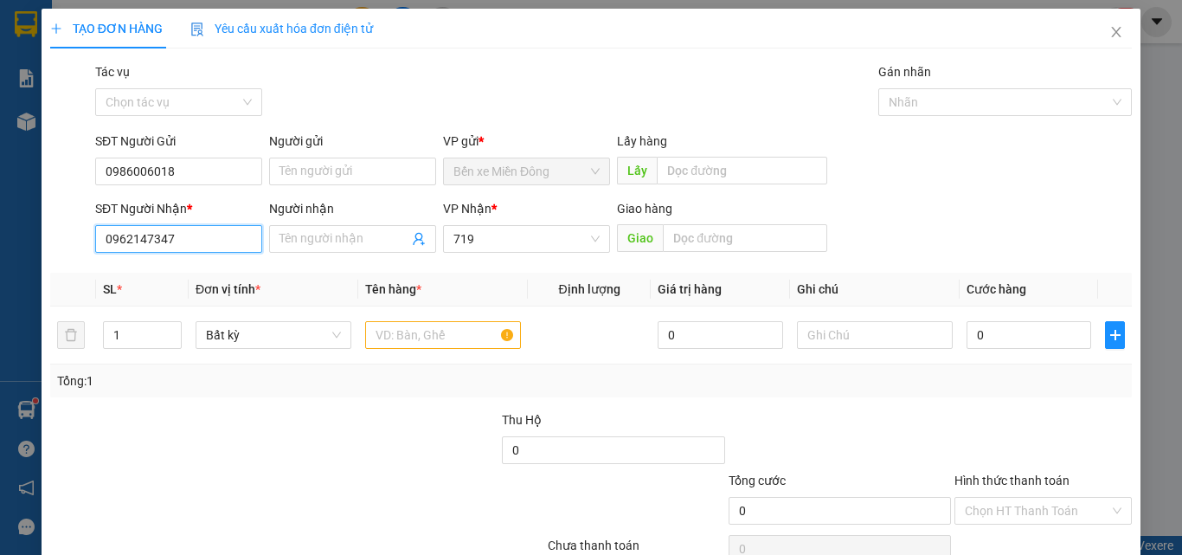
drag, startPoint x: 185, startPoint y: 247, endPoint x: 0, endPoint y: 176, distance: 198.3
click at [0, 197] on div "TẠO ĐƠN HÀNG Yêu cầu xuất hóa đơn điện tử Transit Pickup Surcharge Ids Transit …" at bounding box center [591, 277] width 1182 height 555
type input "0971977719"
click at [453, 337] on input "text" at bounding box center [443, 335] width 156 height 28
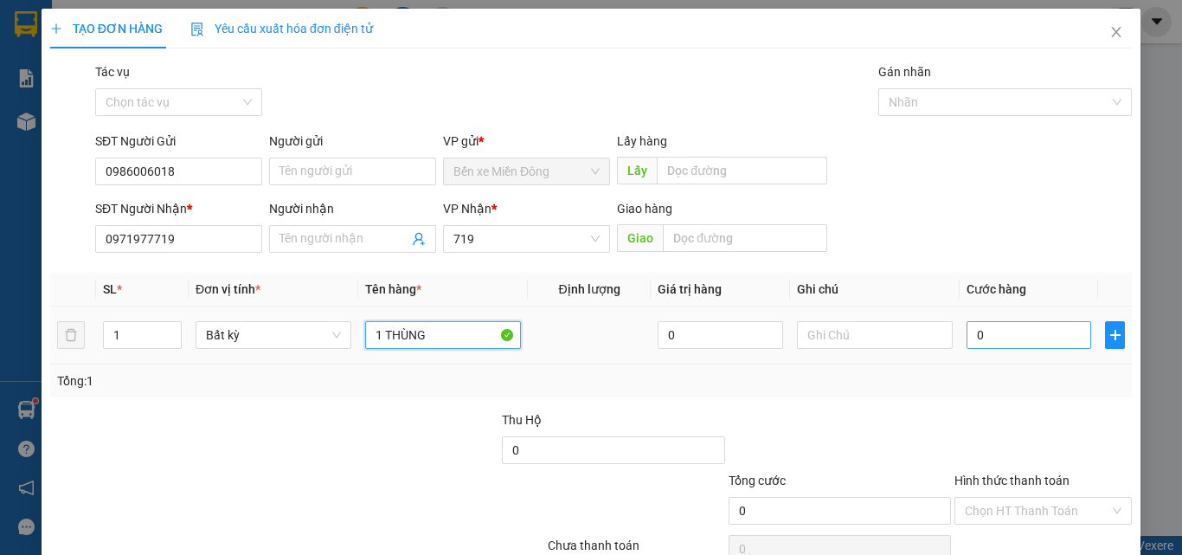
type input "1 THÙNG"
click at [1027, 323] on input "0" at bounding box center [1028, 335] width 125 height 28
type input "05"
type input "5"
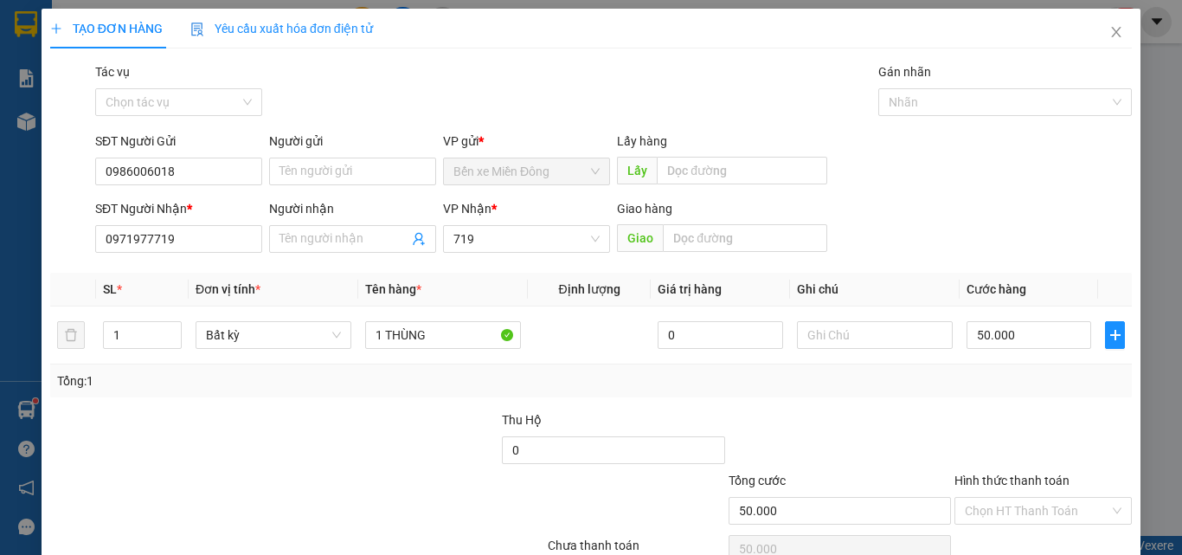
click at [1026, 427] on div at bounding box center [1043, 440] width 181 height 61
drag, startPoint x: 1021, startPoint y: 516, endPoint x: 1024, endPoint y: 497, distance: 20.2
click at [1024, 513] on input "Hình thức thanh toán" at bounding box center [1037, 510] width 144 height 26
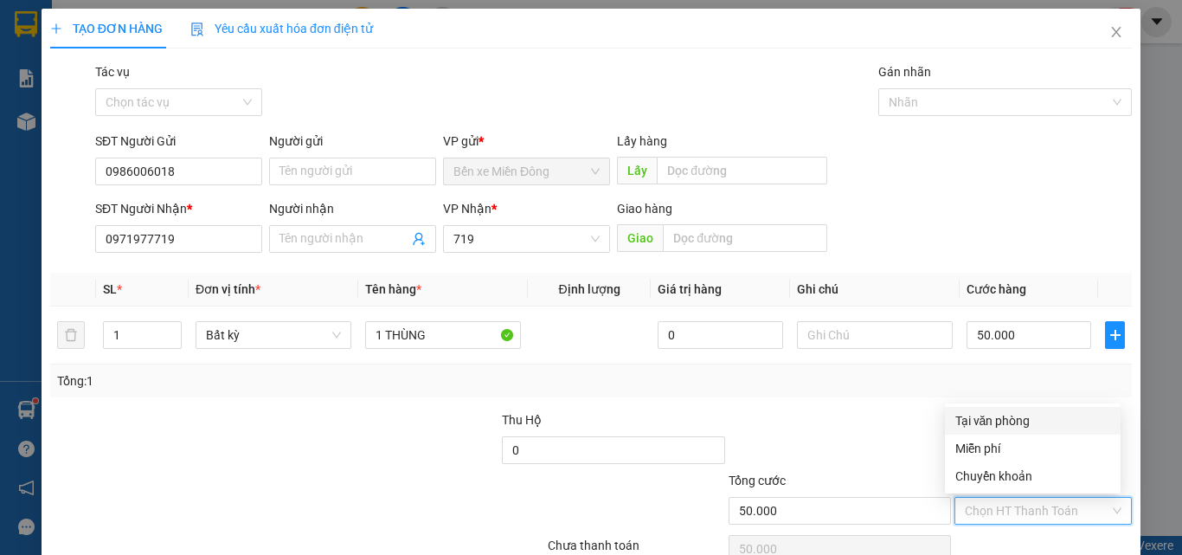
click at [1036, 413] on div "Tại văn phòng" at bounding box center [1032, 420] width 155 height 19
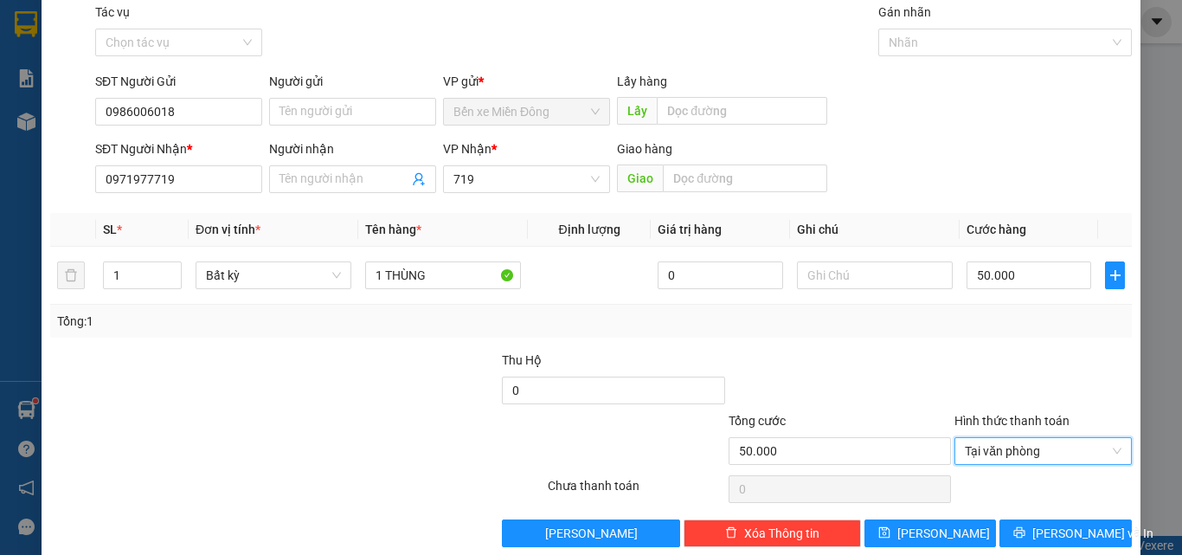
scroll to position [86, 0]
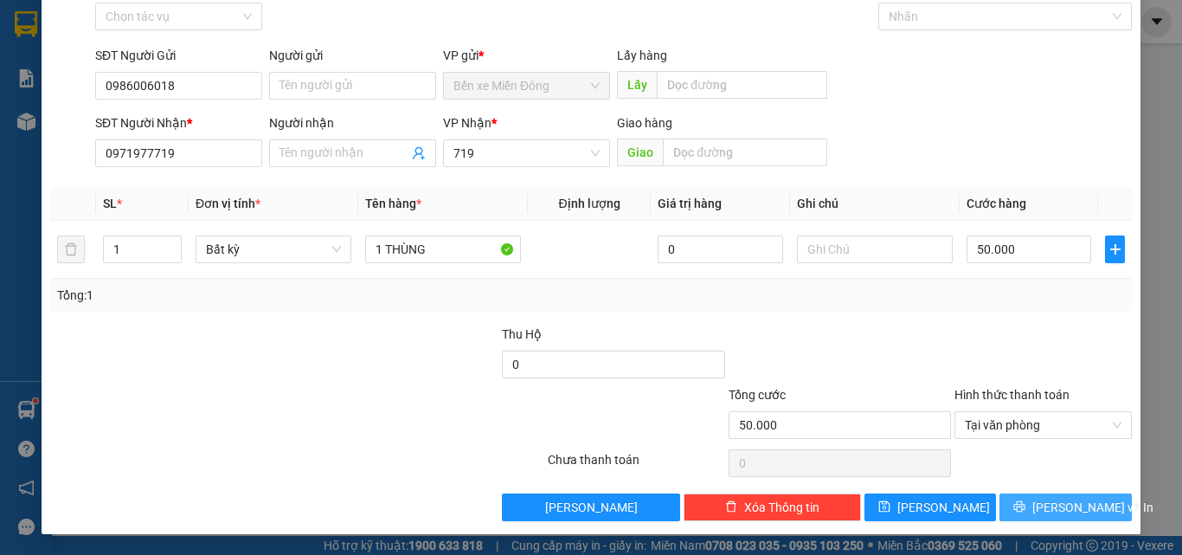
click at [1057, 501] on span "[PERSON_NAME] và In" at bounding box center [1092, 506] width 121 height 19
click at [1058, 501] on span "[PERSON_NAME] và In" at bounding box center [1092, 506] width 121 height 19
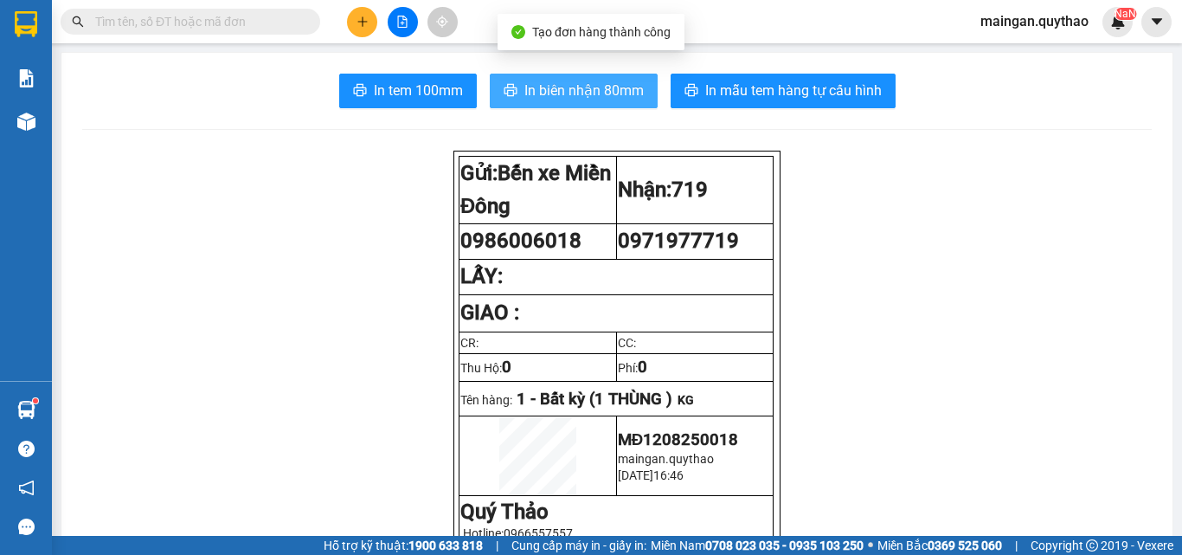
click at [608, 79] on button "In biên nhận 80mm" at bounding box center [574, 91] width 168 height 35
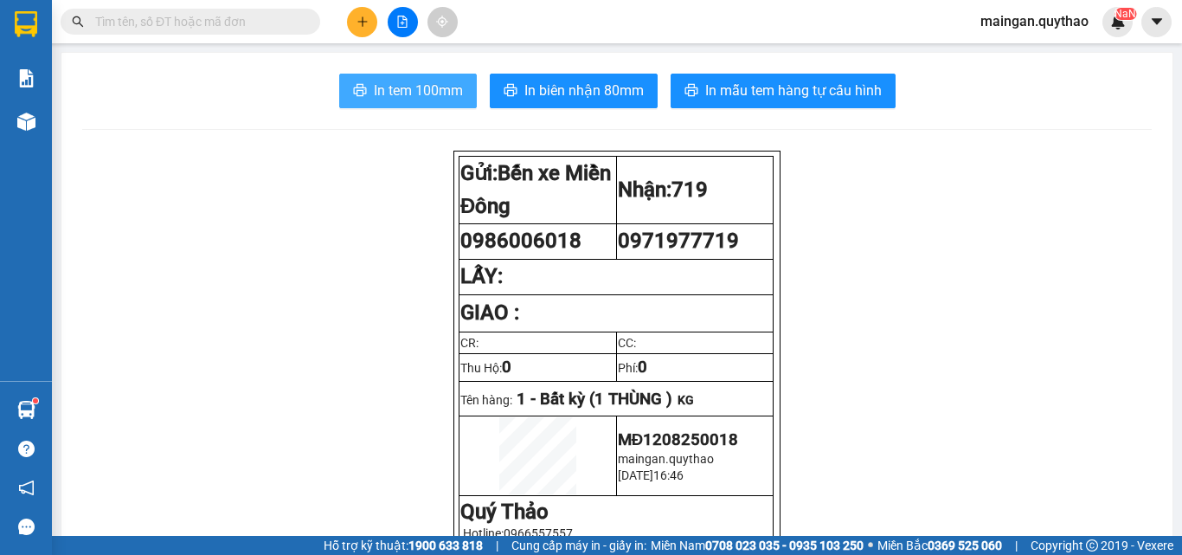
click at [430, 97] on span "In tem 100mm" at bounding box center [418, 91] width 89 height 22
click at [367, 29] on button at bounding box center [362, 22] width 30 height 30
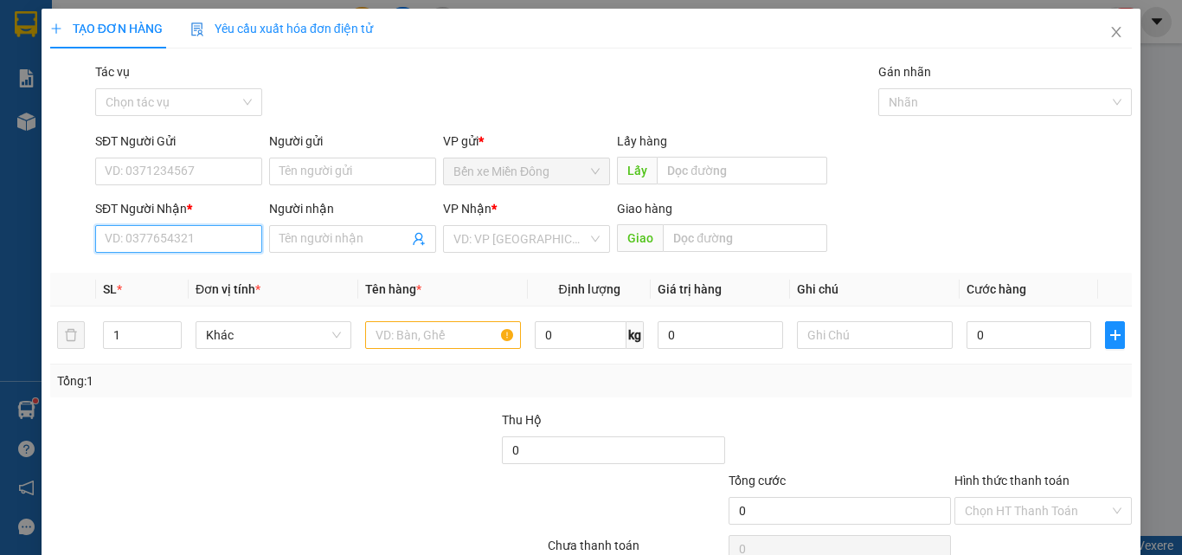
drag, startPoint x: 136, startPoint y: 244, endPoint x: 141, endPoint y: 224, distance: 20.6
click at [138, 236] on input "SĐT Người Nhận *" at bounding box center [178, 239] width 167 height 28
click at [192, 272] on div "0922922414" at bounding box center [177, 273] width 144 height 19
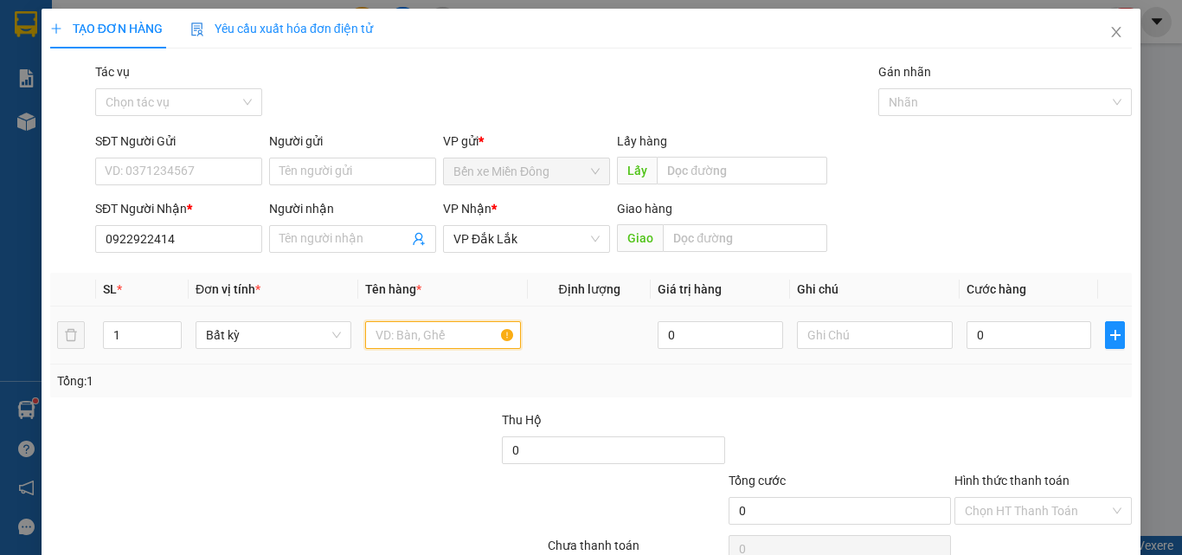
click at [426, 336] on input "text" at bounding box center [443, 335] width 156 height 28
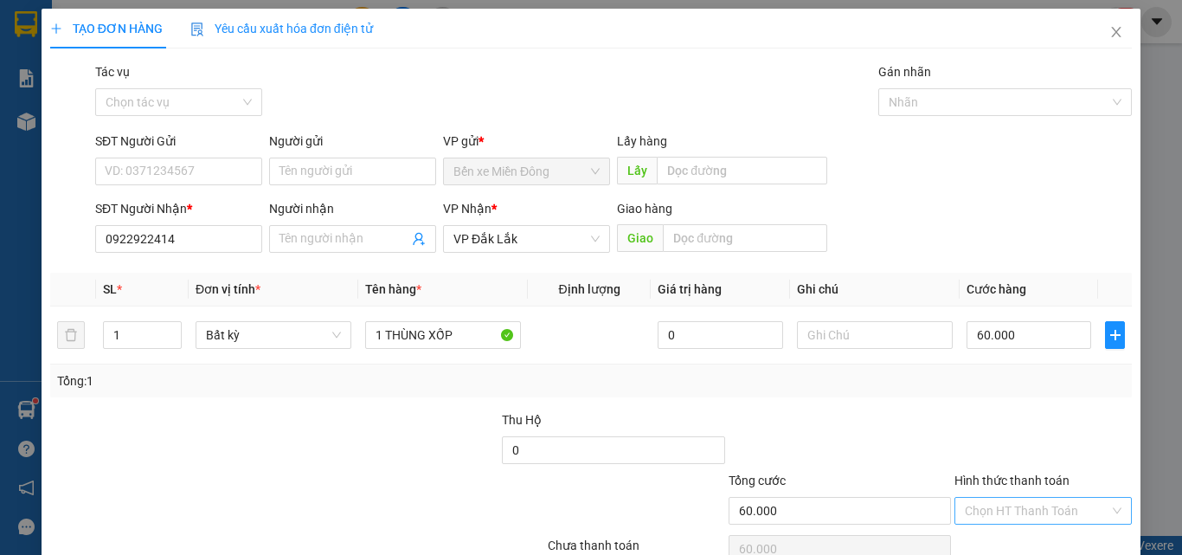
drag, startPoint x: 1010, startPoint y: 407, endPoint x: 991, endPoint y: 497, distance: 92.0
click at [1008, 413] on div "Transit Pickup Surcharge Ids Transit Deliver Surcharge Ids Transit Deliver Surc…" at bounding box center [590, 334] width 1081 height 544
click at [990, 500] on input "Hình thức thanh toán" at bounding box center [1037, 510] width 144 height 26
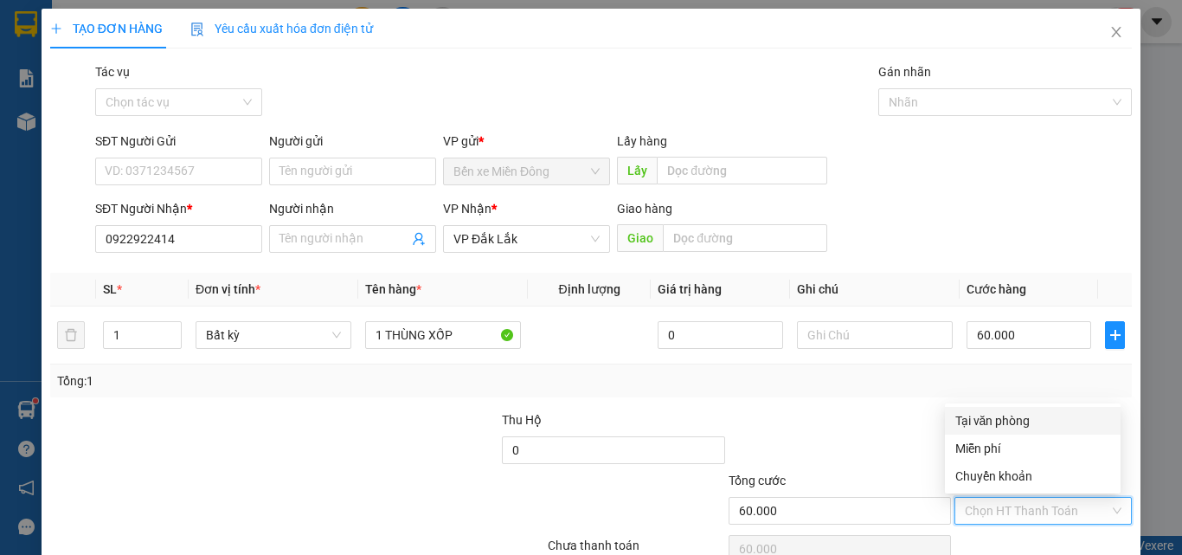
click at [992, 407] on div "Tại văn phòng" at bounding box center [1033, 421] width 176 height 28
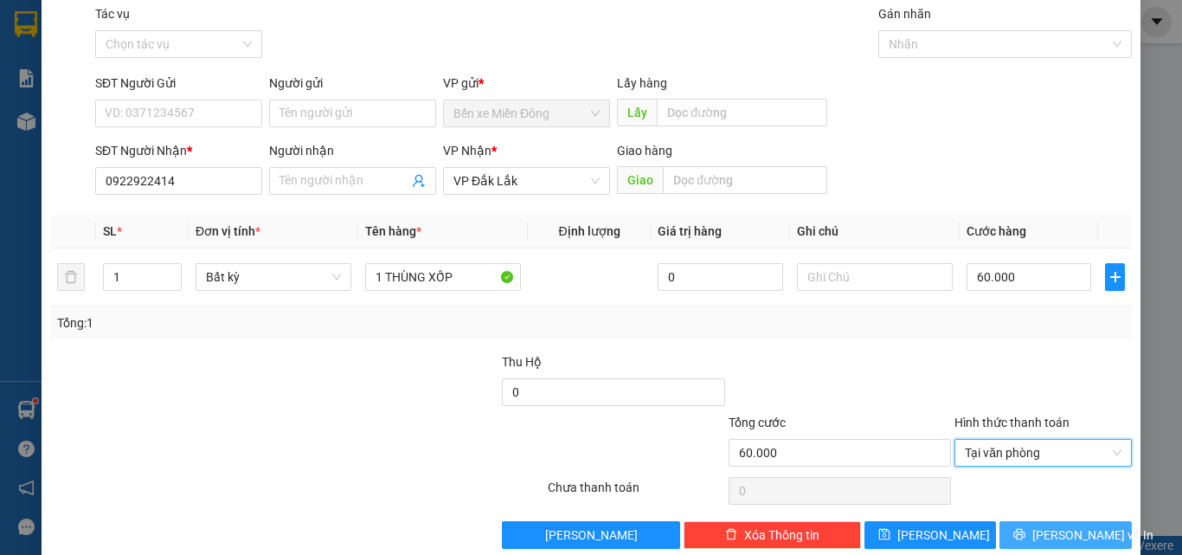
scroll to position [86, 0]
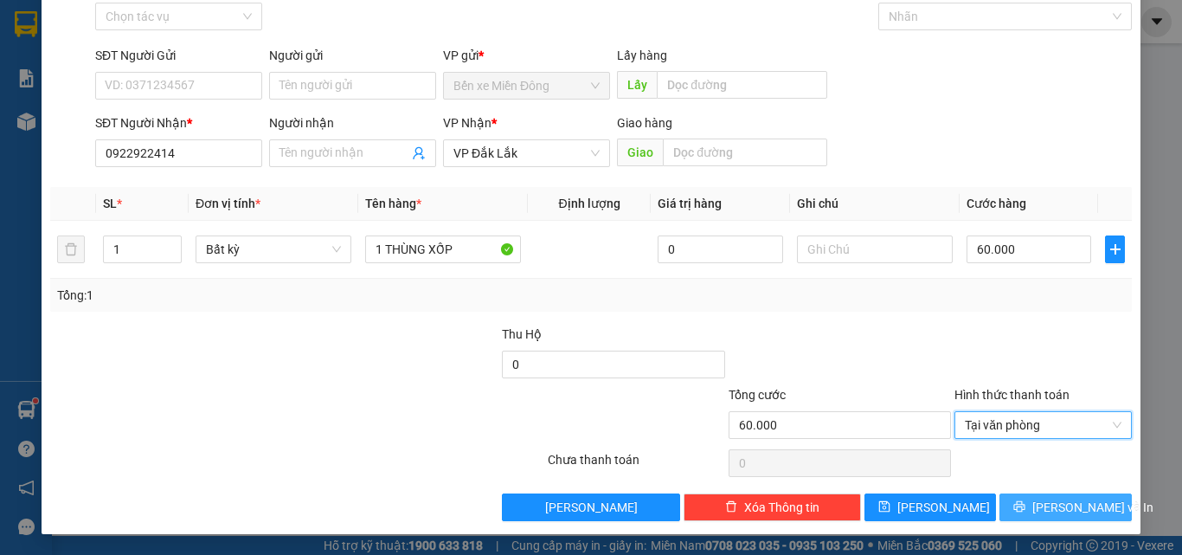
click at [1022, 497] on button "[PERSON_NAME] và In" at bounding box center [1065, 507] width 132 height 28
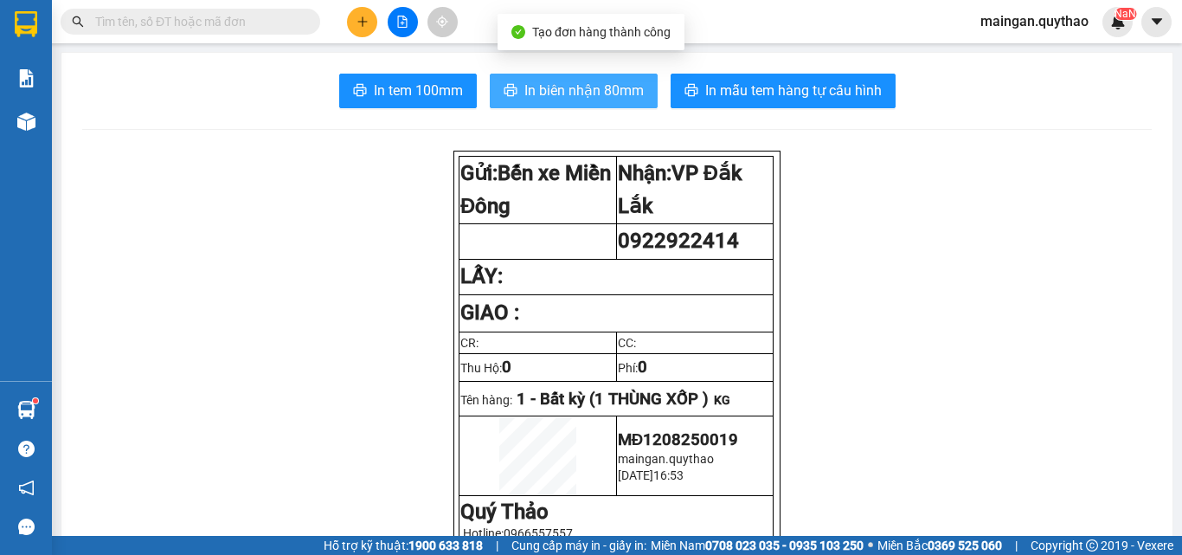
drag, startPoint x: 600, startPoint y: 62, endPoint x: 604, endPoint y: 90, distance: 27.9
click at [604, 90] on span "In biên nhận 80mm" at bounding box center [583, 91] width 119 height 22
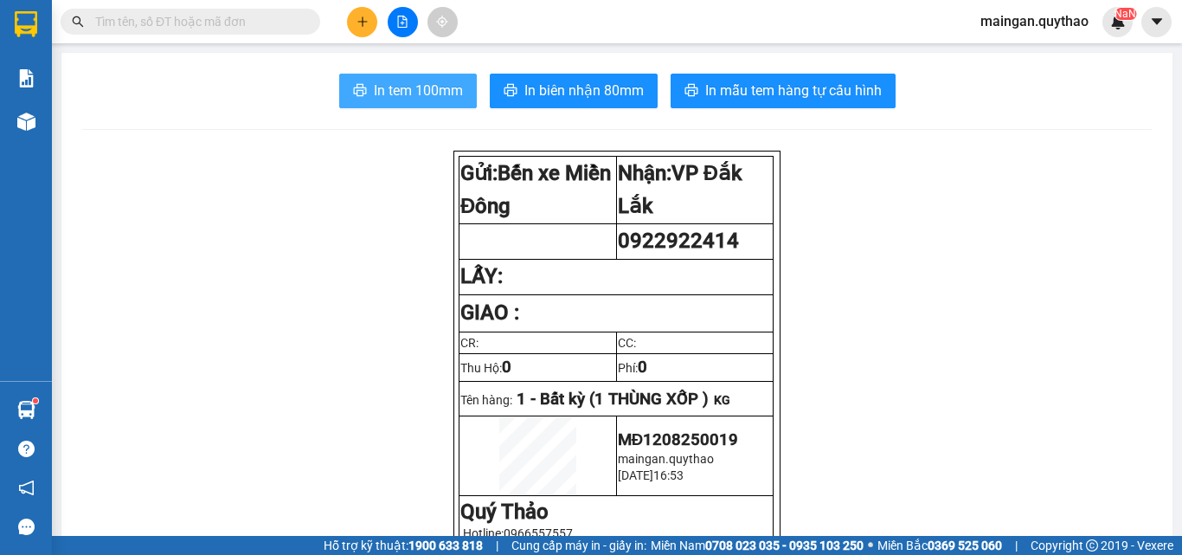
click at [395, 93] on span "In tem 100mm" at bounding box center [418, 91] width 89 height 22
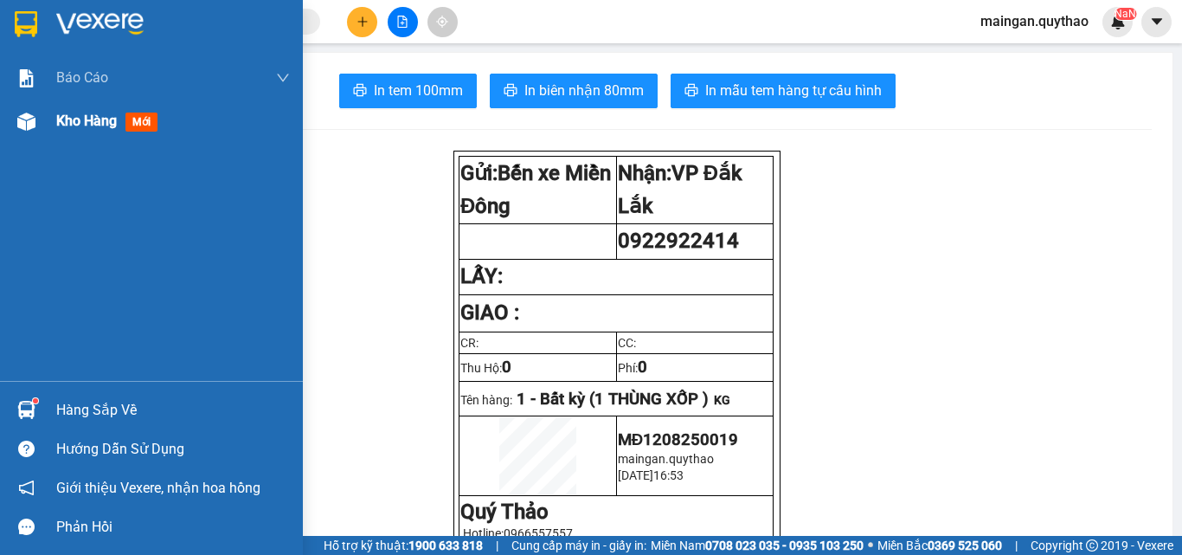
click at [189, 123] on div "Kho hàng mới" at bounding box center [173, 120] width 234 height 43
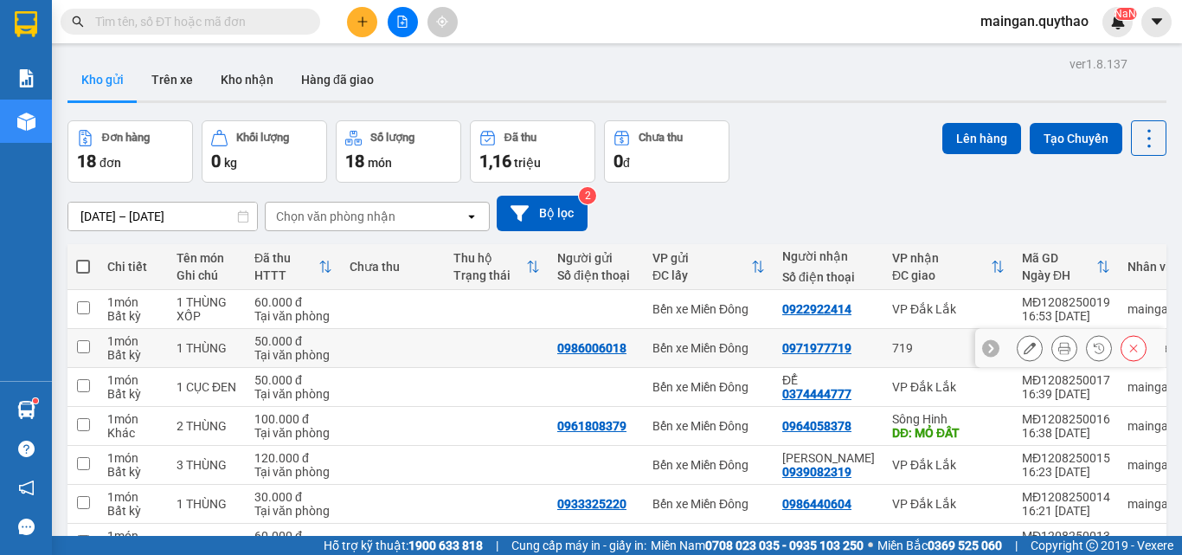
click at [599, 554] on html "Kết quả tìm kiếm ( 0 ) Bộ lọc No Data maingan.[PERSON_NAME] cáo Báo cáo dòng ti…" at bounding box center [591, 277] width 1182 height 555
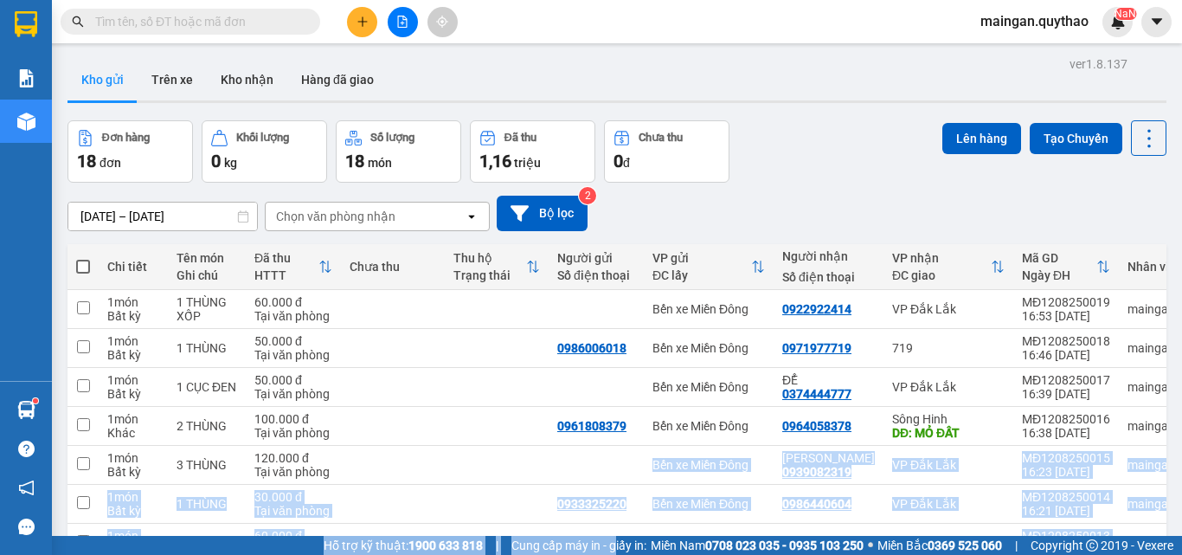
scroll to position [74, 0]
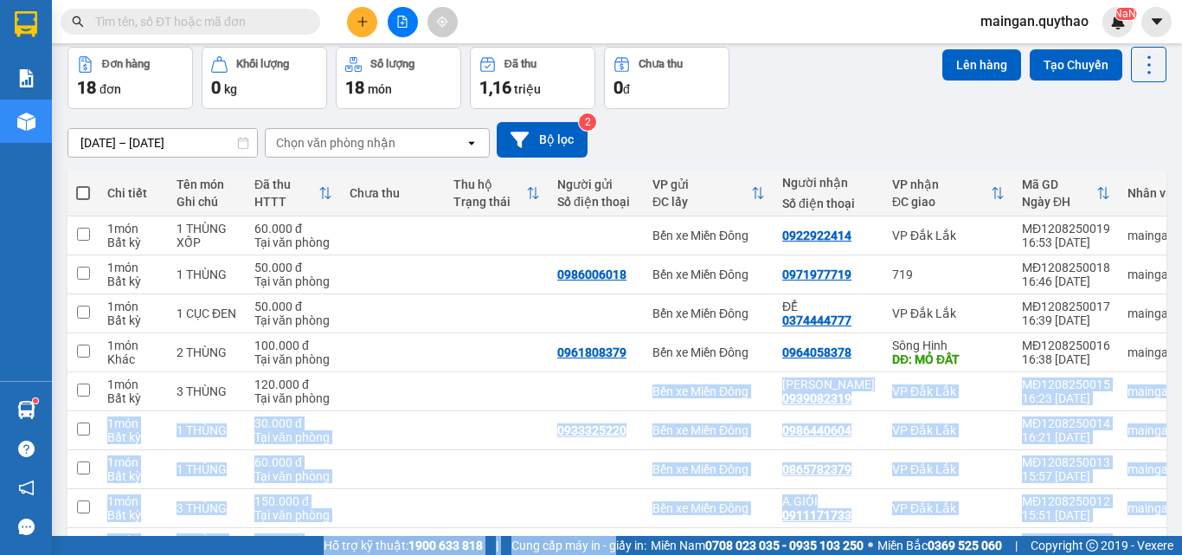
click at [365, 10] on button at bounding box center [362, 22] width 30 height 30
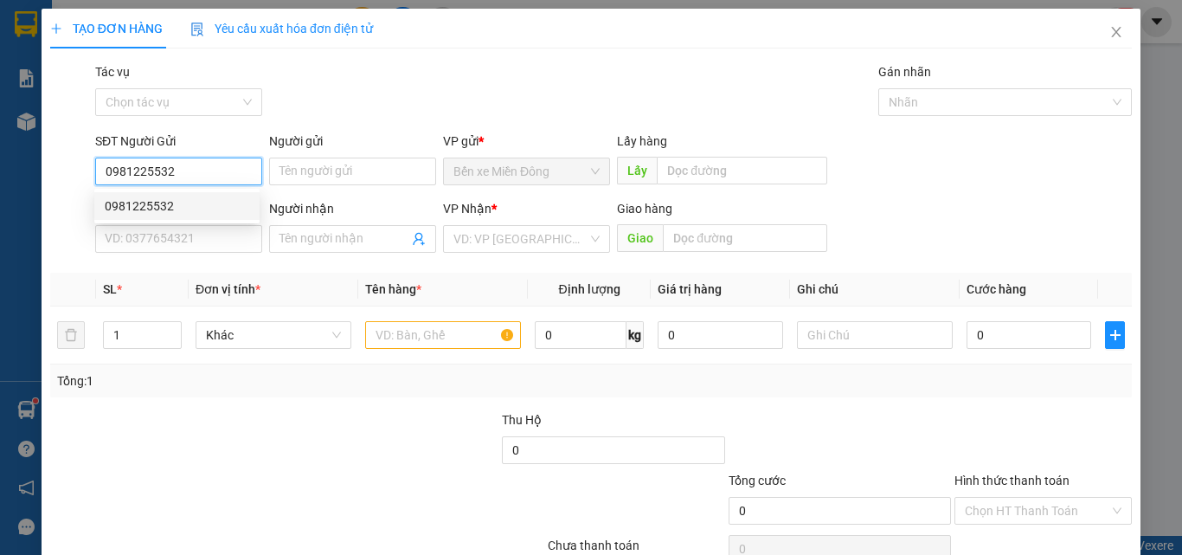
click at [180, 199] on div "0981225532" at bounding box center [177, 205] width 144 height 19
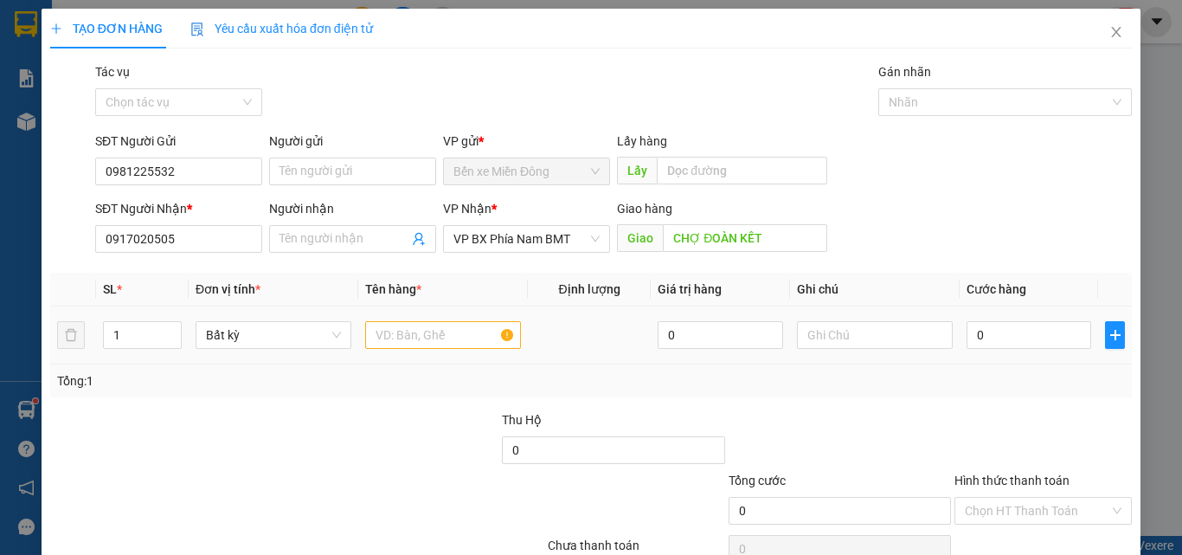
click at [421, 317] on td at bounding box center [443, 335] width 170 height 58
click at [421, 334] on input "text" at bounding box center [443, 335] width 156 height 28
click at [966, 332] on input "0" at bounding box center [1028, 335] width 125 height 28
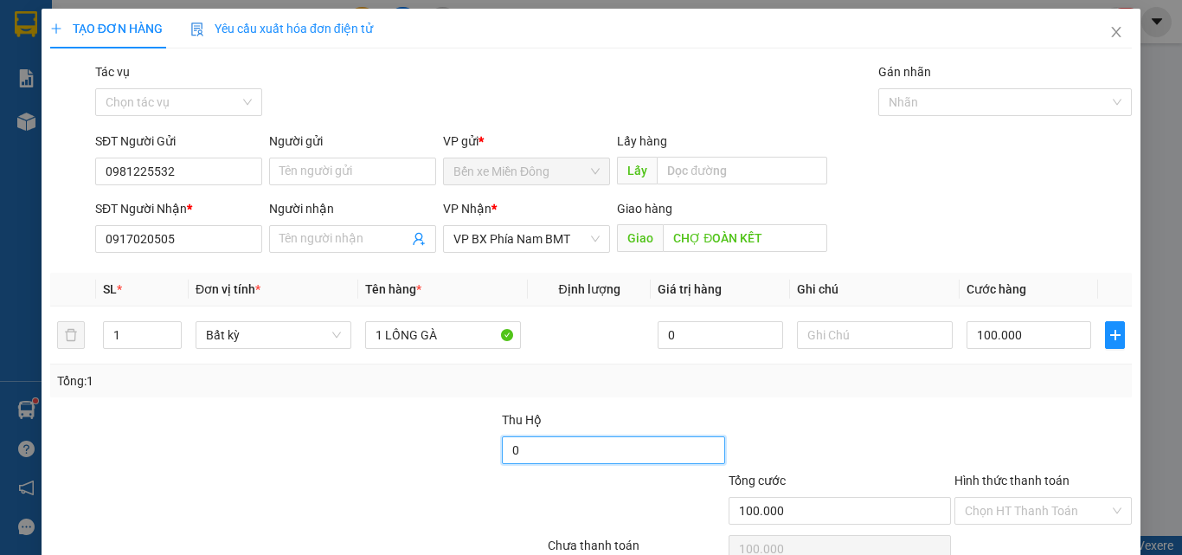
click at [502, 457] on input "0" at bounding box center [613, 450] width 222 height 28
click at [605, 381] on div "Tổng: 1" at bounding box center [591, 380] width 1068 height 19
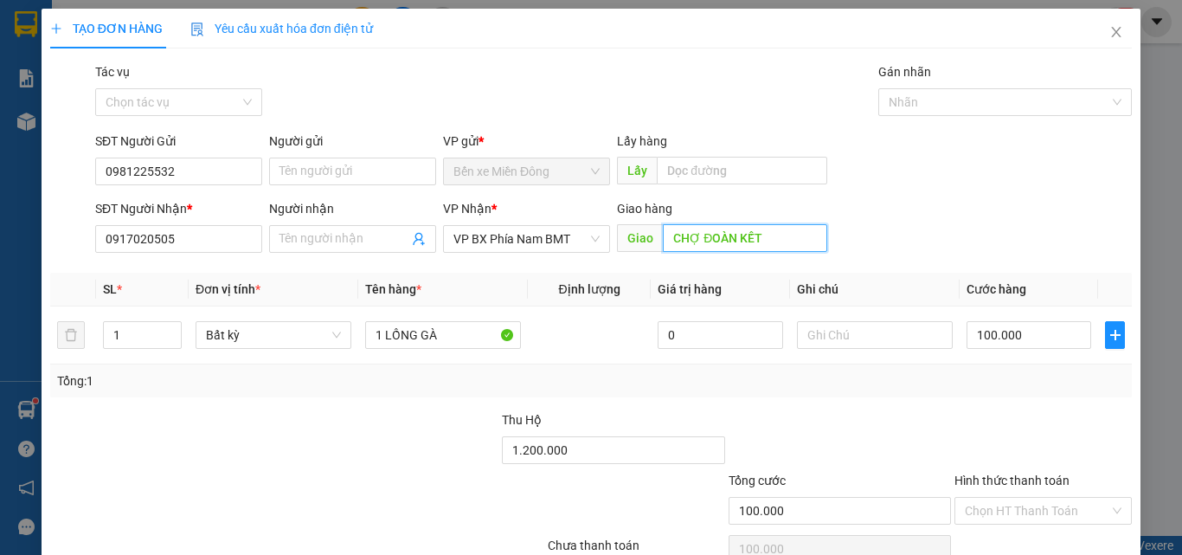
click at [744, 233] on input "CHỢ ĐOÀN KẾT" at bounding box center [745, 238] width 164 height 28
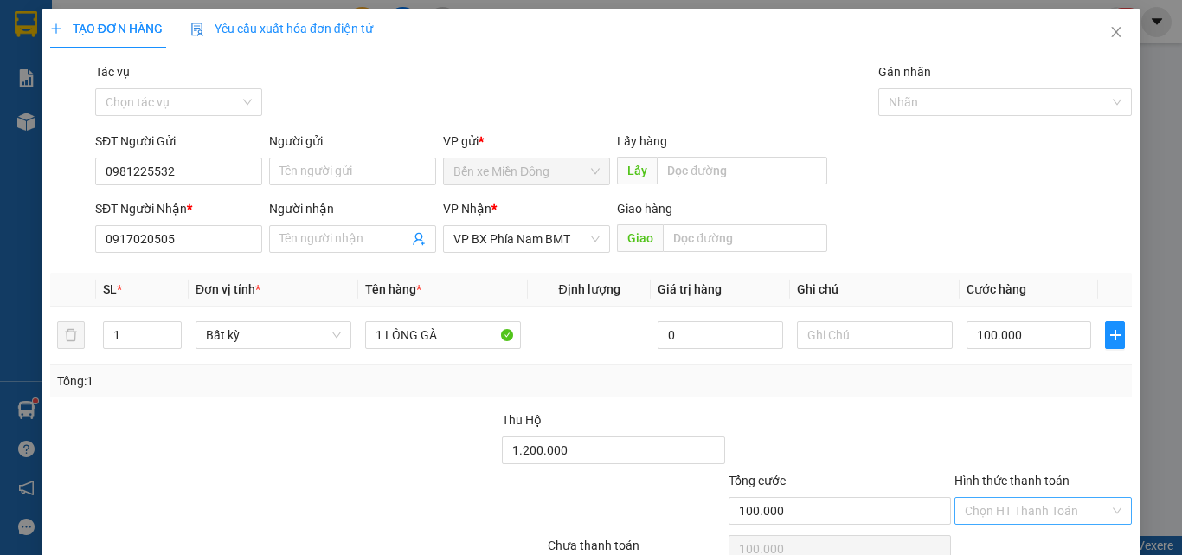
drag, startPoint x: 1001, startPoint y: 405, endPoint x: 1025, endPoint y: 503, distance: 100.7
click at [1011, 415] on div "Transit Pickup Surcharge Ids Transit Deliver Surcharge Ids Transit Deliver Surc…" at bounding box center [590, 334] width 1081 height 544
drag, startPoint x: 1025, startPoint y: 503, endPoint x: 1005, endPoint y: 408, distance: 96.4
click at [1025, 500] on input "Hình thức thanh toán" at bounding box center [1037, 510] width 144 height 26
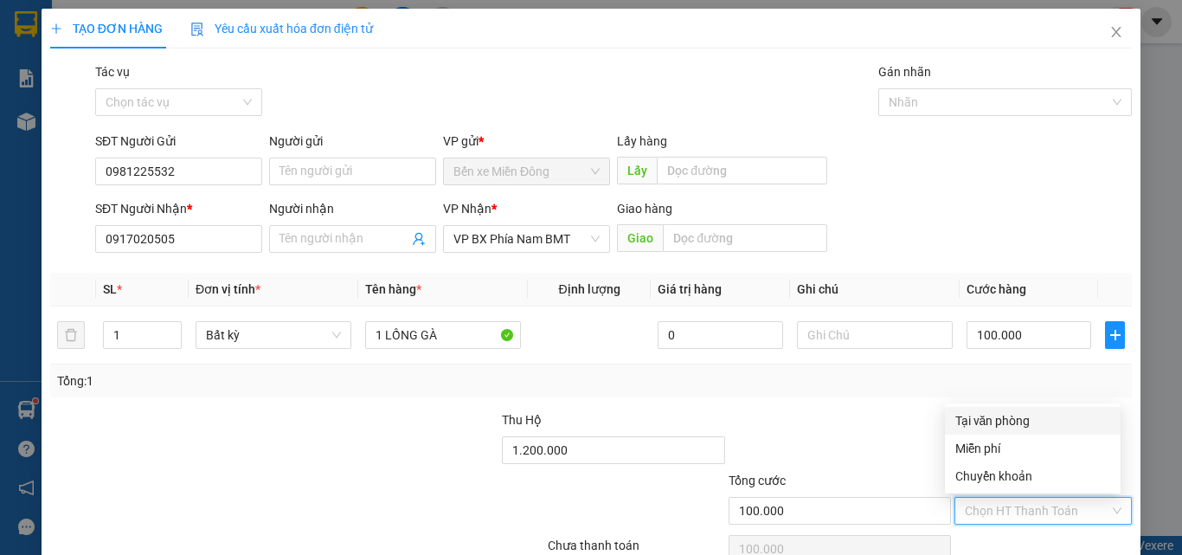
drag, startPoint x: 1007, startPoint y: 407, endPoint x: 1009, endPoint y: 420, distance: 14.0
click at [1009, 407] on div "Tại văn phòng" at bounding box center [1033, 421] width 176 height 28
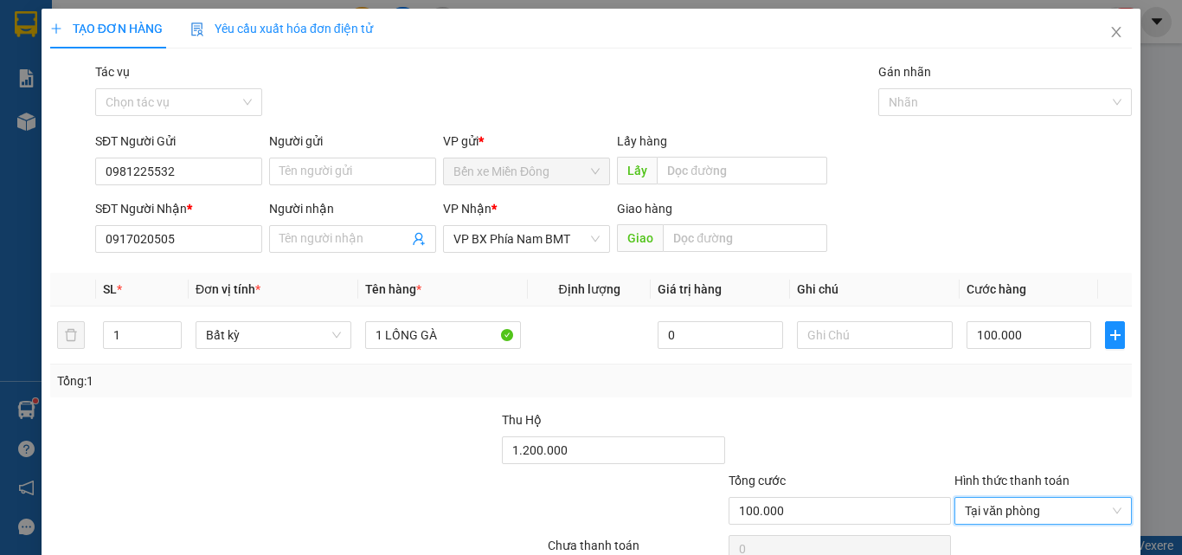
scroll to position [86, 0]
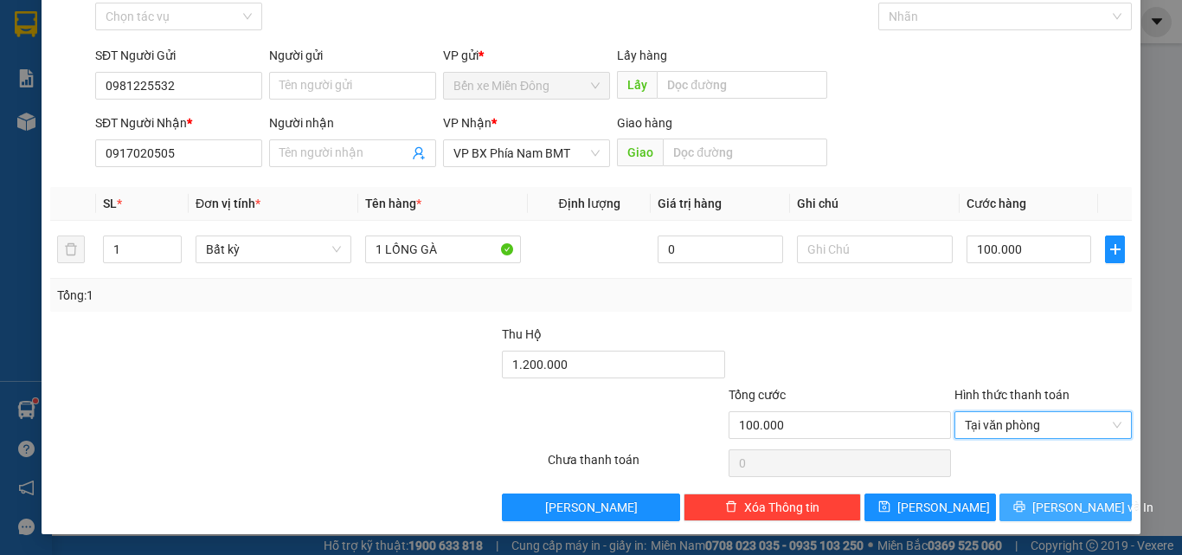
click at [1037, 510] on button "[PERSON_NAME] và In" at bounding box center [1065, 507] width 132 height 28
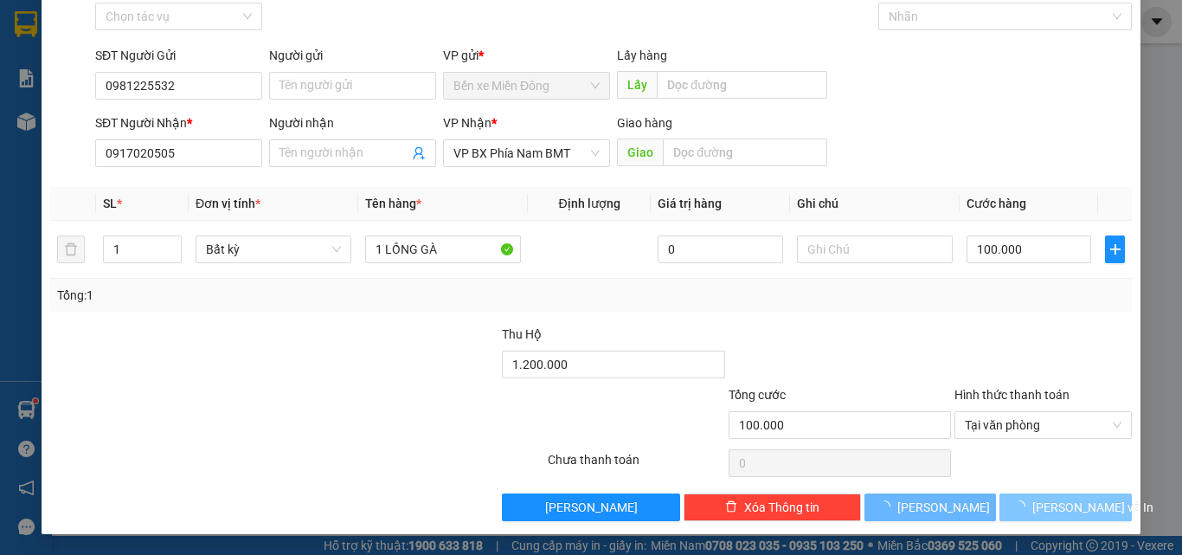
drag, startPoint x: 1040, startPoint y: 510, endPoint x: 966, endPoint y: 485, distance: 78.5
click at [1040, 510] on span "[PERSON_NAME] và In" at bounding box center [1092, 506] width 121 height 19
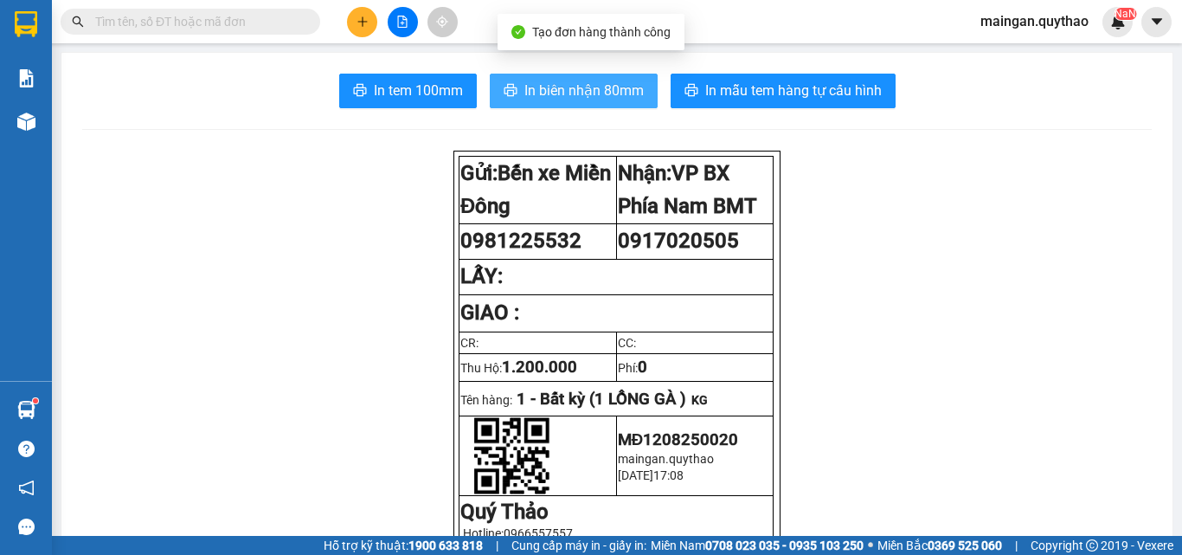
click at [612, 104] on button "In biên nhận 80mm" at bounding box center [574, 91] width 168 height 35
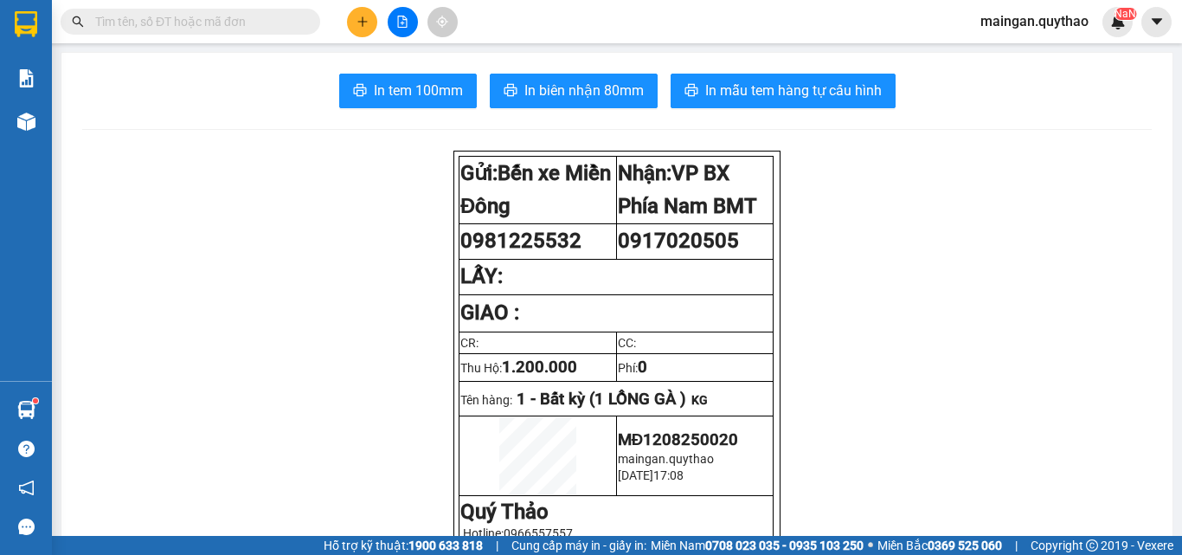
click at [345, 23] on div at bounding box center [402, 22] width 130 height 30
click at [351, 24] on button at bounding box center [362, 22] width 30 height 30
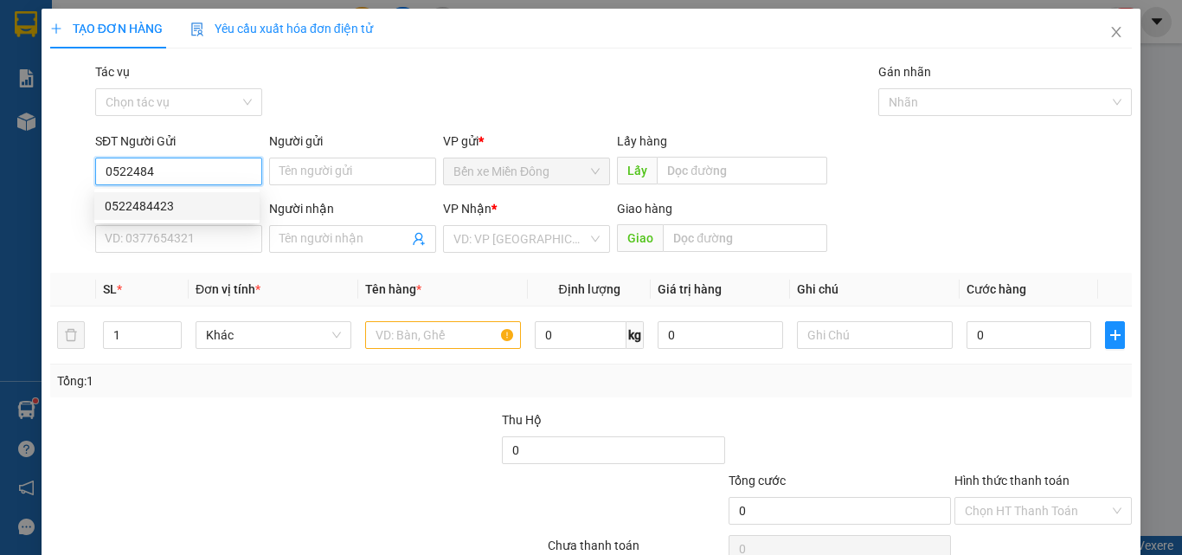
click at [119, 198] on div "0522484423" at bounding box center [177, 205] width 144 height 19
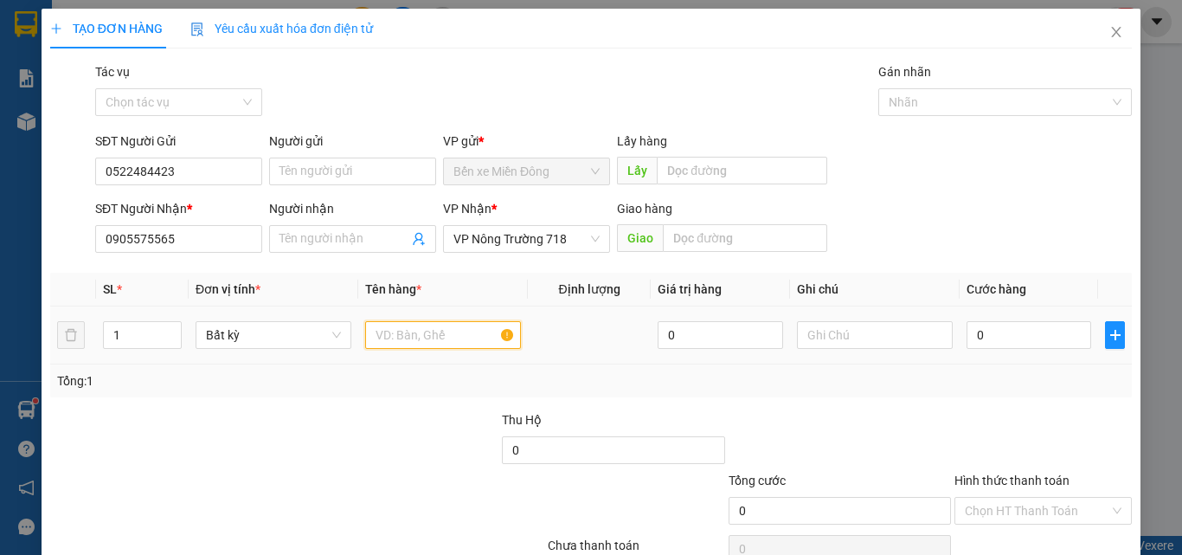
click at [389, 340] on input "text" at bounding box center [443, 335] width 156 height 28
click at [998, 341] on input "0" at bounding box center [1028, 335] width 125 height 28
drag, startPoint x: 1076, startPoint y: 418, endPoint x: 1100, endPoint y: 482, distance: 68.1
click at [1071, 426] on div at bounding box center [1043, 440] width 181 height 61
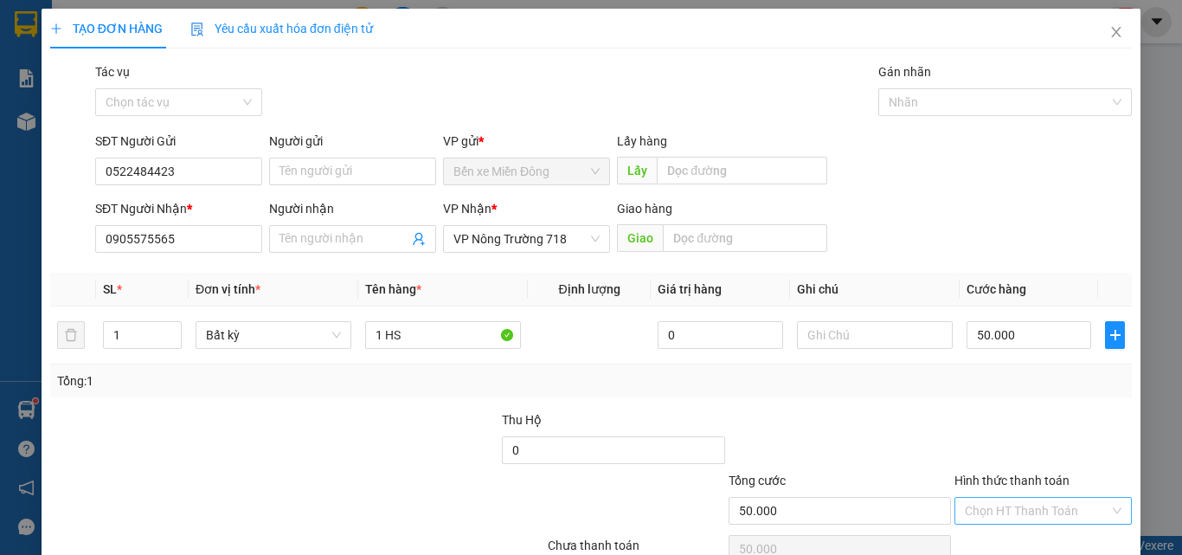
click at [1060, 502] on input "Hình thức thanh toán" at bounding box center [1037, 510] width 144 height 26
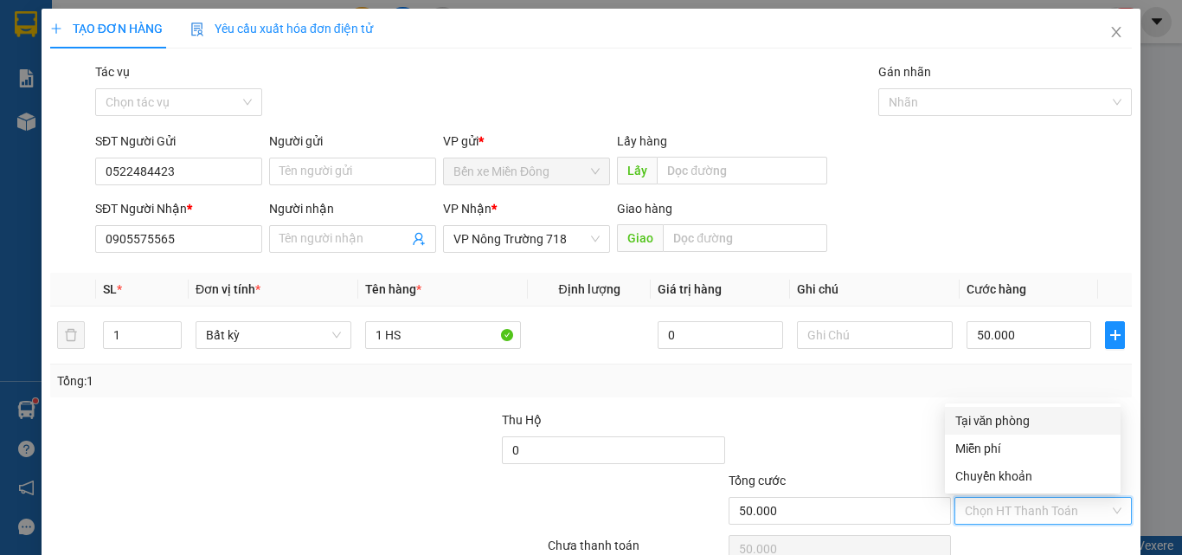
drag, startPoint x: 1004, startPoint y: 409, endPoint x: 1005, endPoint y: 422, distance: 13.0
click at [1005, 410] on div "Tại văn phòng" at bounding box center [1033, 421] width 176 height 28
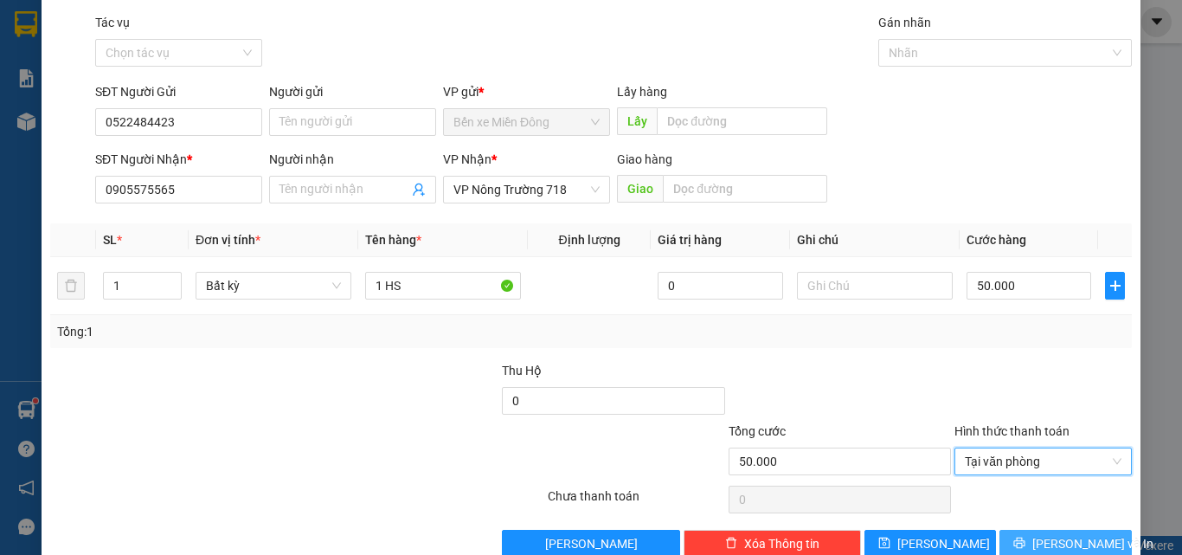
scroll to position [86, 0]
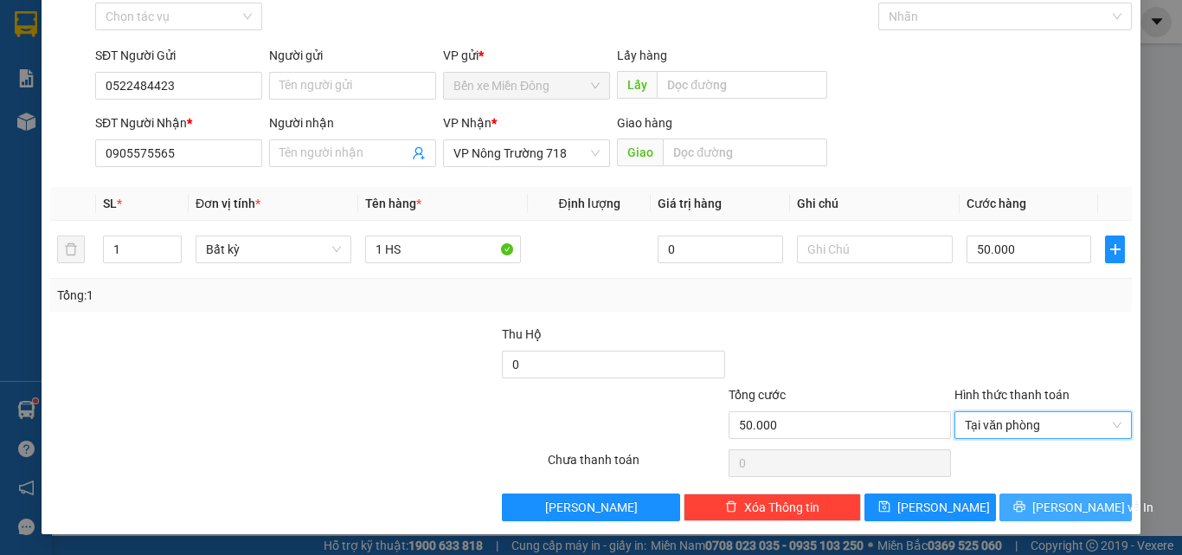
click at [1059, 502] on span "[PERSON_NAME] và In" at bounding box center [1092, 506] width 121 height 19
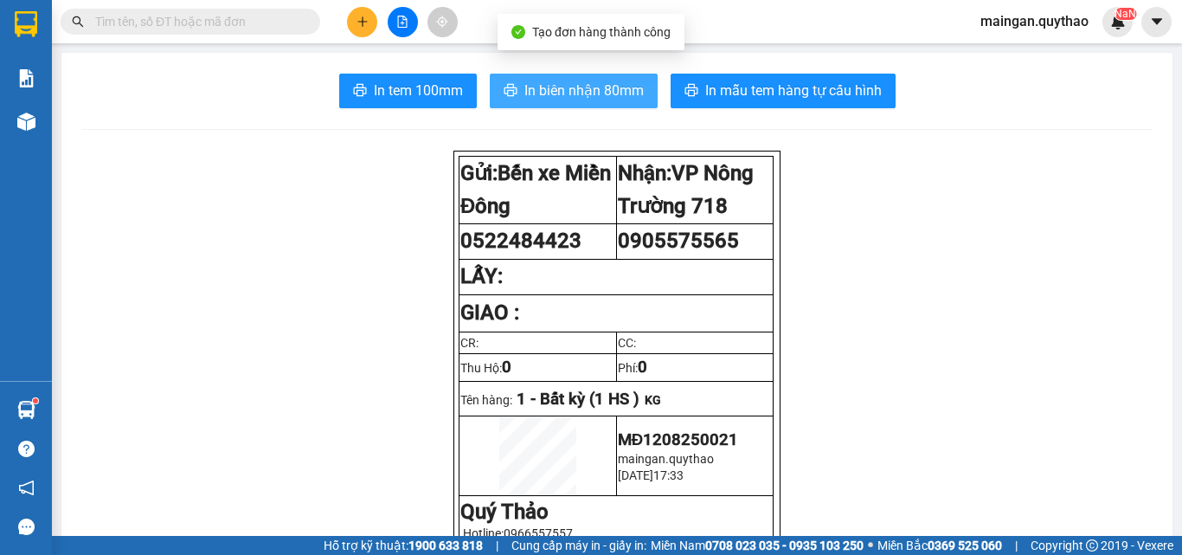
click at [558, 103] on button "In biên nhận 80mm" at bounding box center [574, 91] width 168 height 35
click at [565, 102] on button "In biên nhận 80mm" at bounding box center [574, 91] width 168 height 35
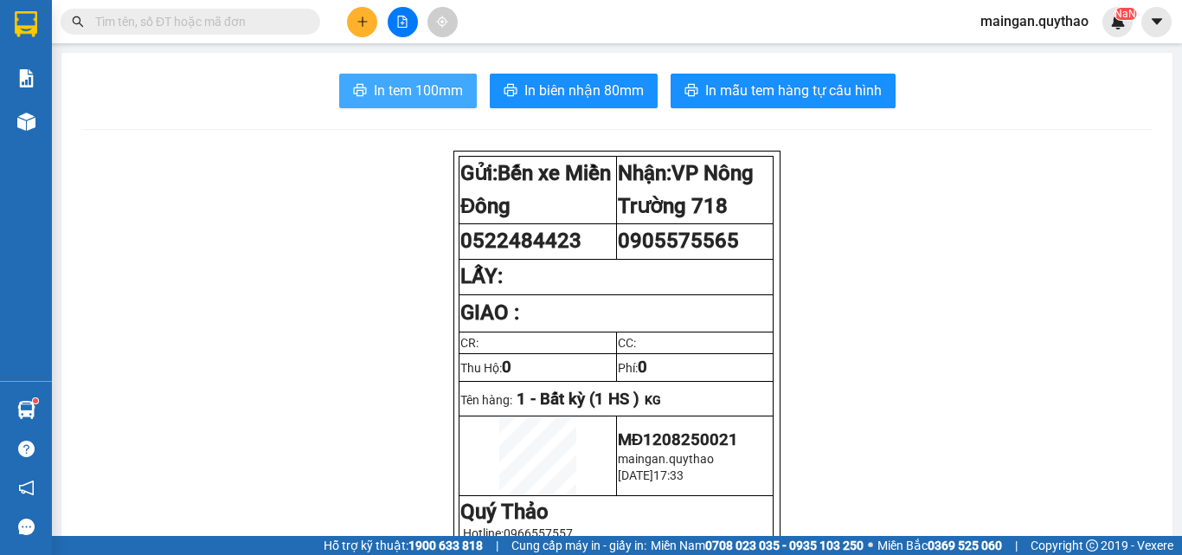
click at [441, 77] on button "In tem 100mm" at bounding box center [408, 91] width 138 height 35
click at [360, 26] on icon "plus" at bounding box center [362, 22] width 12 height 12
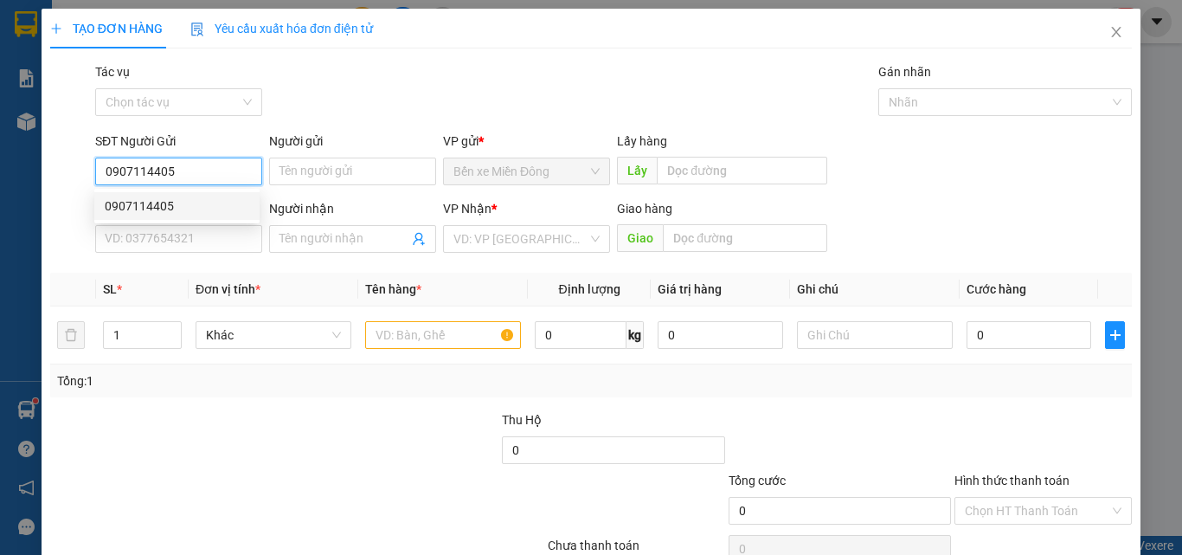
click at [183, 202] on div "0907114405" at bounding box center [177, 205] width 144 height 19
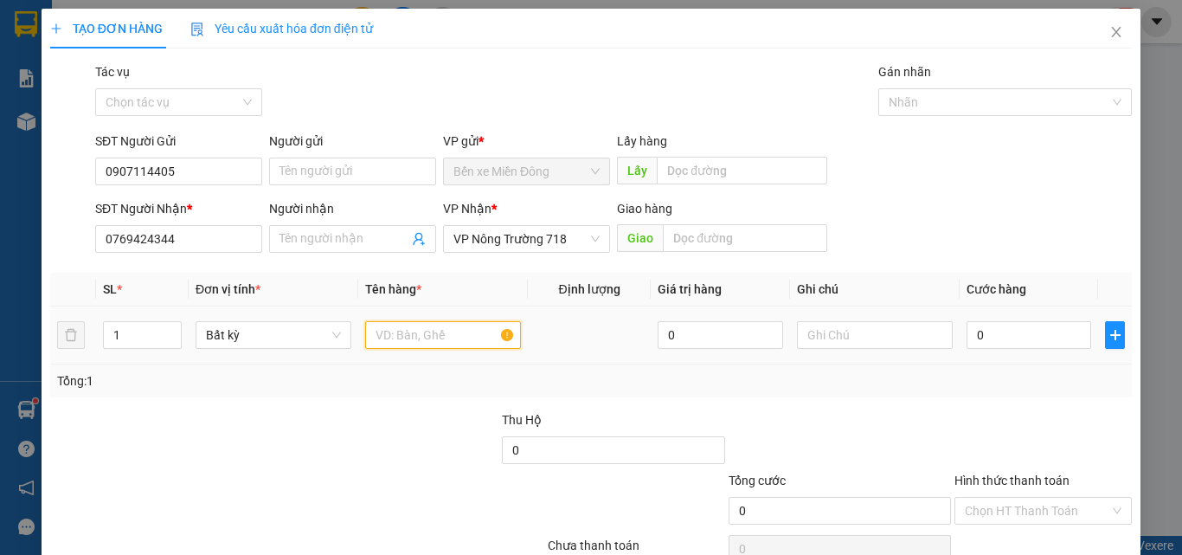
click at [401, 344] on input "text" at bounding box center [443, 335] width 156 height 28
drag, startPoint x: 992, startPoint y: 315, endPoint x: 976, endPoint y: 320, distance: 17.2
click at [990, 315] on td "0" at bounding box center [1028, 335] width 138 height 58
click at [1043, 341] on input "0" at bounding box center [1028, 335] width 125 height 28
drag, startPoint x: 1037, startPoint y: 450, endPoint x: 1065, endPoint y: 488, distance: 47.1
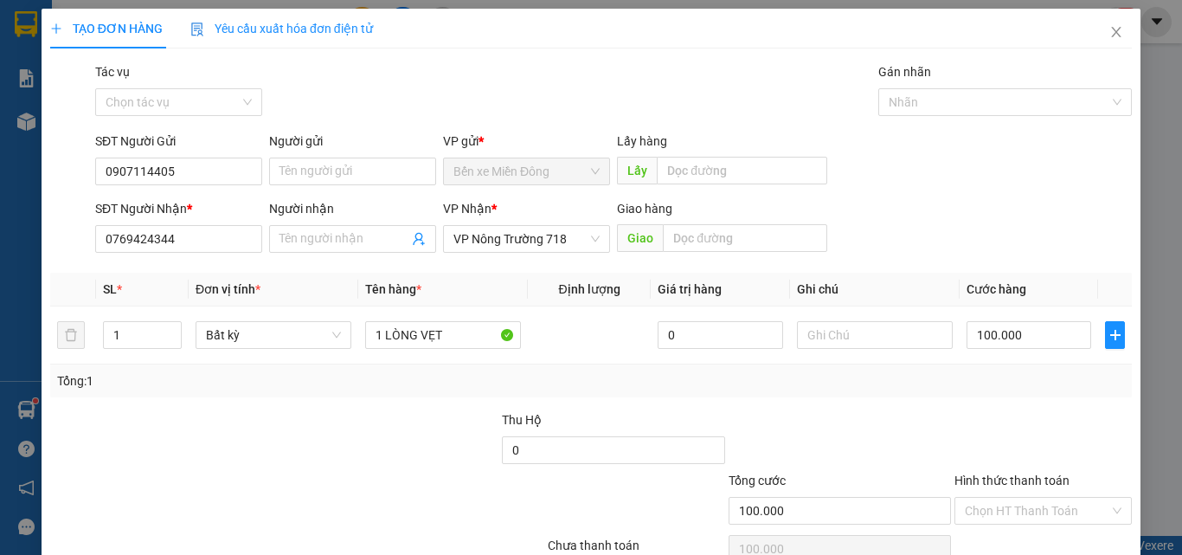
click at [1043, 452] on div at bounding box center [1043, 440] width 181 height 61
drag, startPoint x: 1056, startPoint y: 493, endPoint x: 1050, endPoint y: 505, distance: 13.5
click at [1051, 504] on div "Hình thức thanh toán Chọn HT Thanh Toán" at bounding box center [1042, 501] width 177 height 61
drag, startPoint x: 1043, startPoint y: 516, endPoint x: 1047, endPoint y: 502, distance: 14.5
click at [1046, 507] on input "Hình thức thanh toán" at bounding box center [1037, 510] width 144 height 26
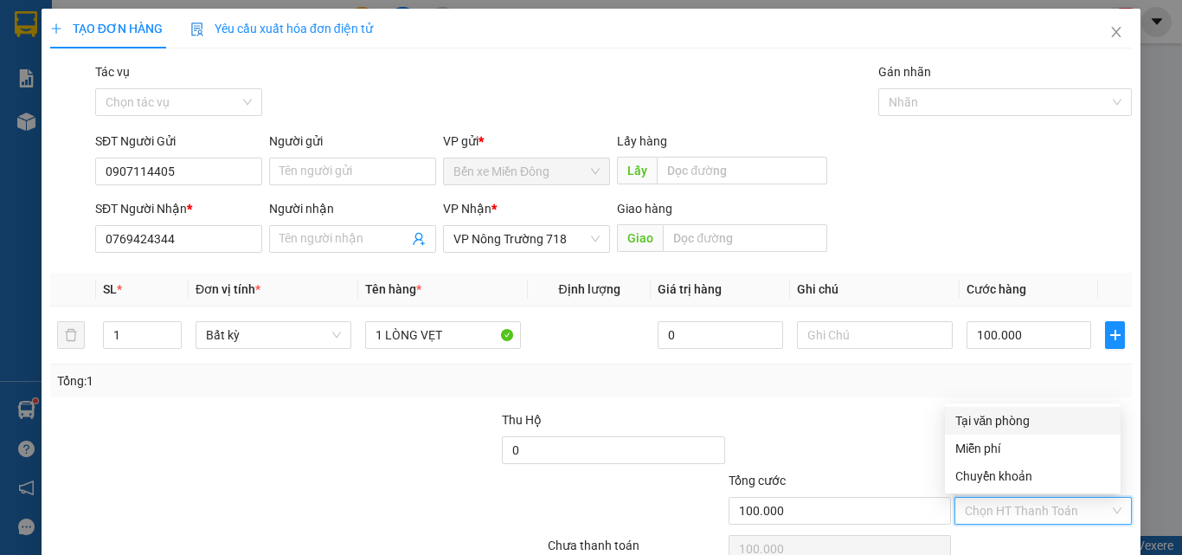
drag, startPoint x: 1040, startPoint y: 406, endPoint x: 1037, endPoint y: 420, distance: 14.9
click at [1037, 416] on div "Transit Pickup Surcharge Ids Transit Deliver Surcharge Ids Transit Deliver Surc…" at bounding box center [590, 334] width 1081 height 544
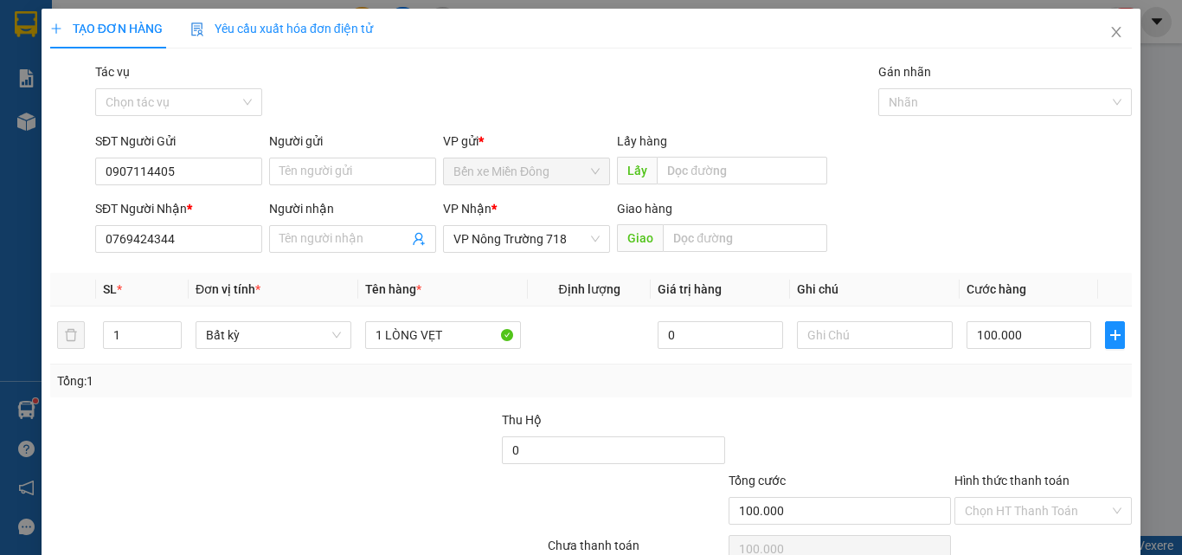
drag, startPoint x: 1058, startPoint y: 509, endPoint x: 1037, endPoint y: 437, distance: 74.7
click at [1057, 504] on input "Hình thức thanh toán" at bounding box center [1037, 510] width 144 height 26
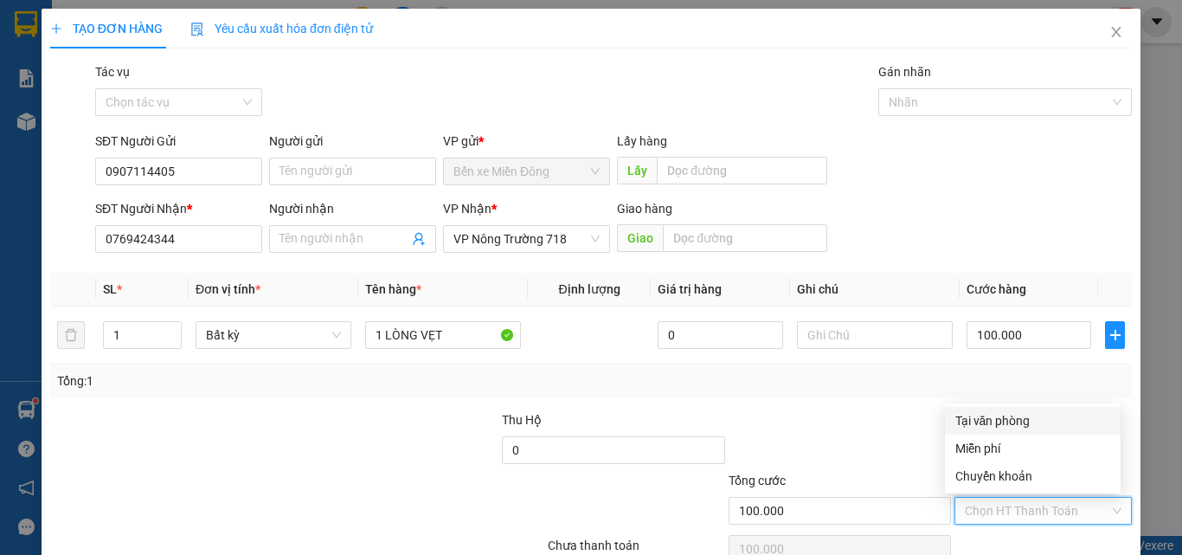
click at [1036, 419] on div "Tại văn phòng" at bounding box center [1032, 420] width 155 height 19
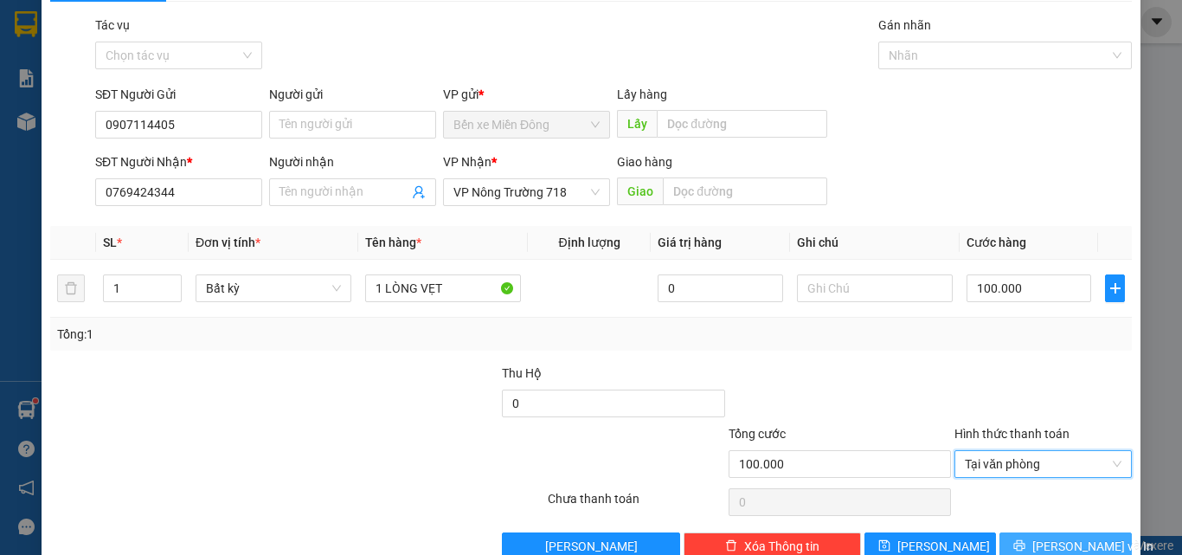
scroll to position [86, 0]
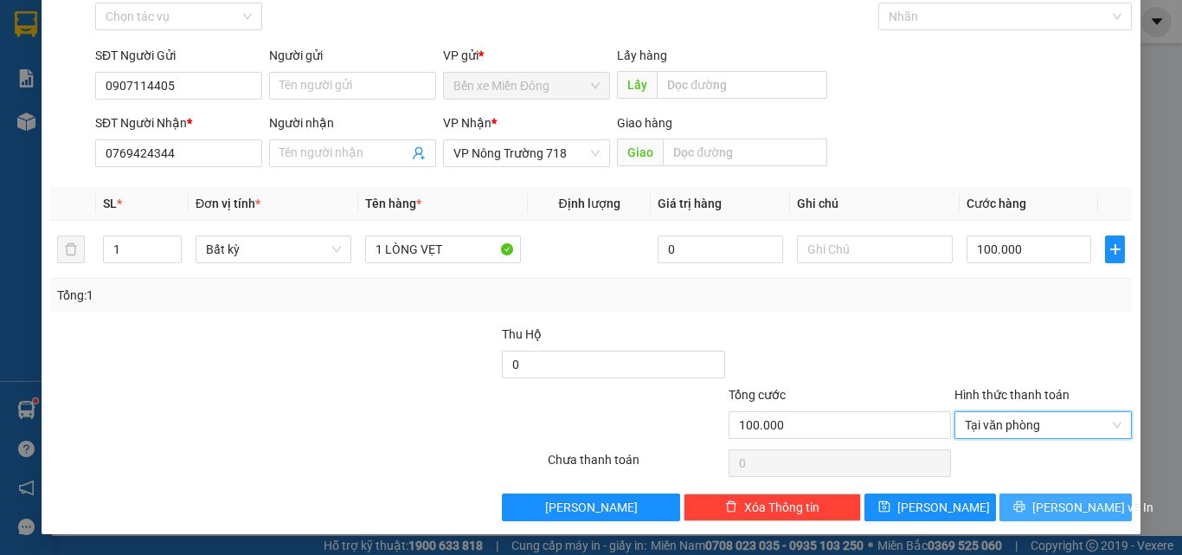
click at [1068, 502] on span "[PERSON_NAME] và In" at bounding box center [1092, 506] width 121 height 19
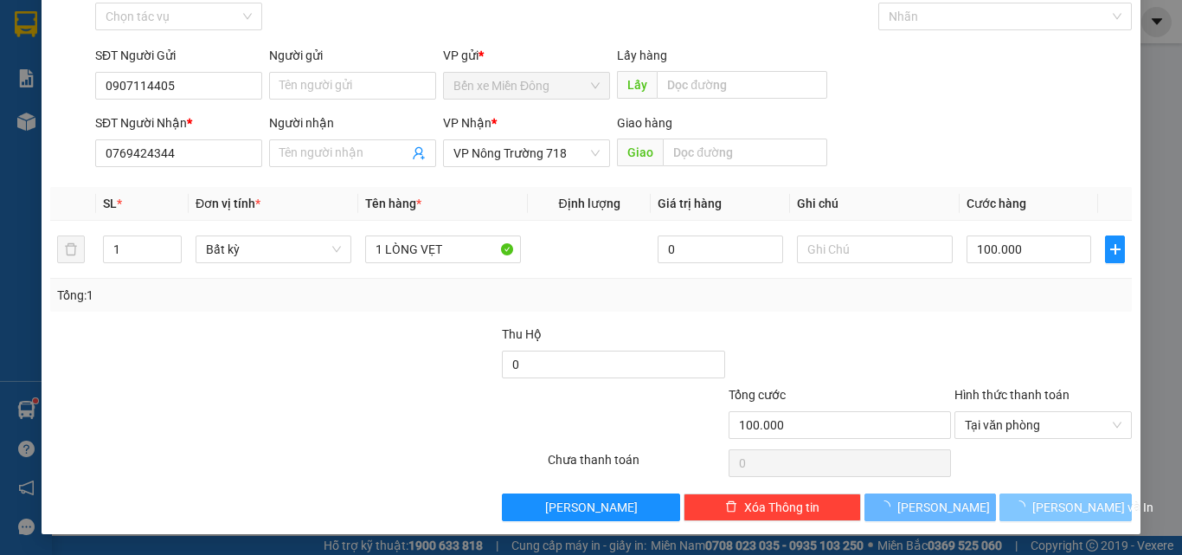
drag, startPoint x: 1068, startPoint y: 502, endPoint x: 1055, endPoint y: 480, distance: 24.8
click at [1067, 493] on button "[PERSON_NAME] và In" at bounding box center [1065, 507] width 132 height 28
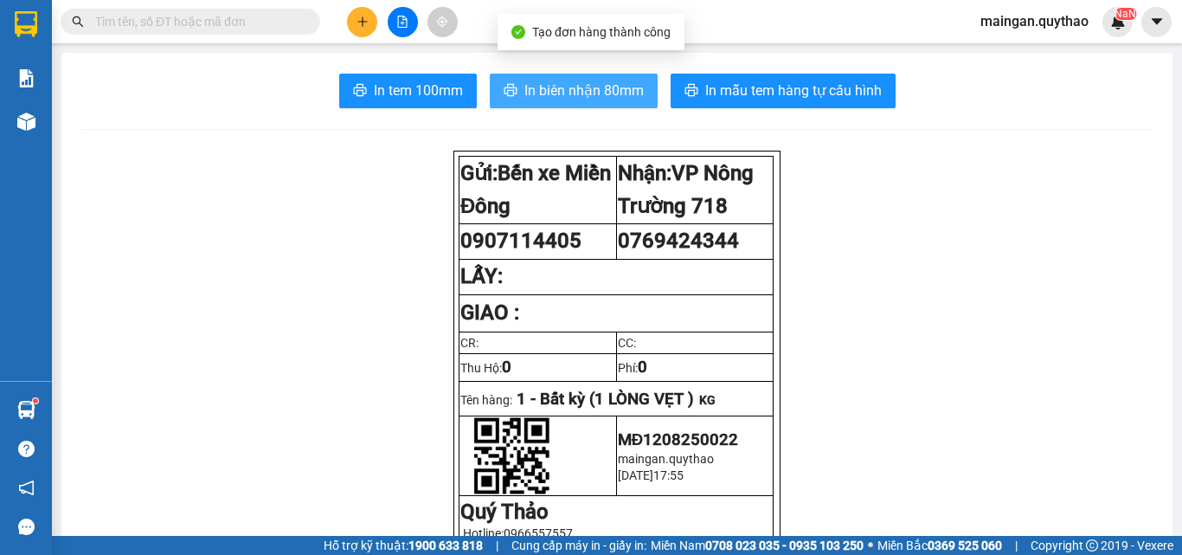
click at [610, 90] on span "In biên nhận 80mm" at bounding box center [583, 91] width 119 height 22
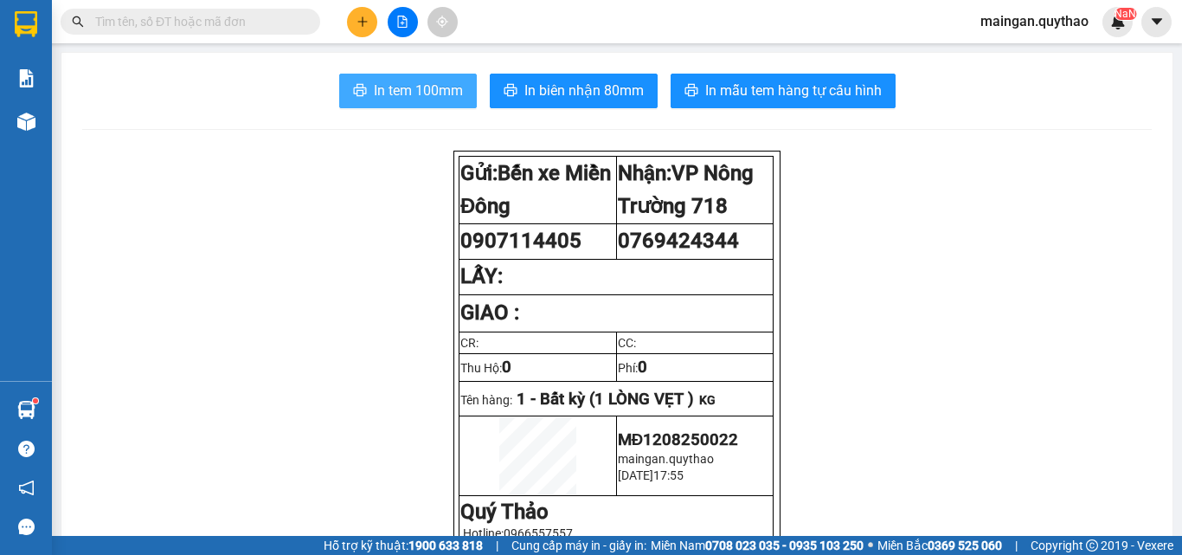
drag, startPoint x: 442, startPoint y: 87, endPoint x: 447, endPoint y: 108, distance: 21.4
click at [443, 89] on span "In tem 100mm" at bounding box center [418, 91] width 89 height 22
click at [376, 38] on div "Kết quả tìm kiếm ( 0 ) Bộ lọc No Data maingan.quythao NaN" at bounding box center [591, 21] width 1182 height 43
click at [375, 22] on button at bounding box center [362, 22] width 30 height 30
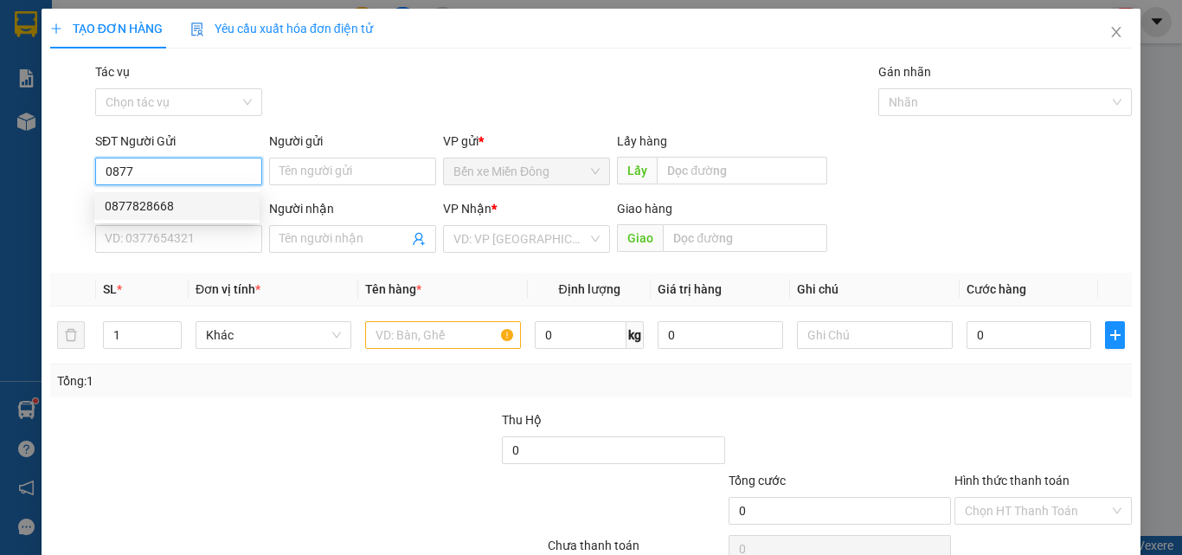
click at [160, 204] on div "0877828668" at bounding box center [177, 205] width 144 height 19
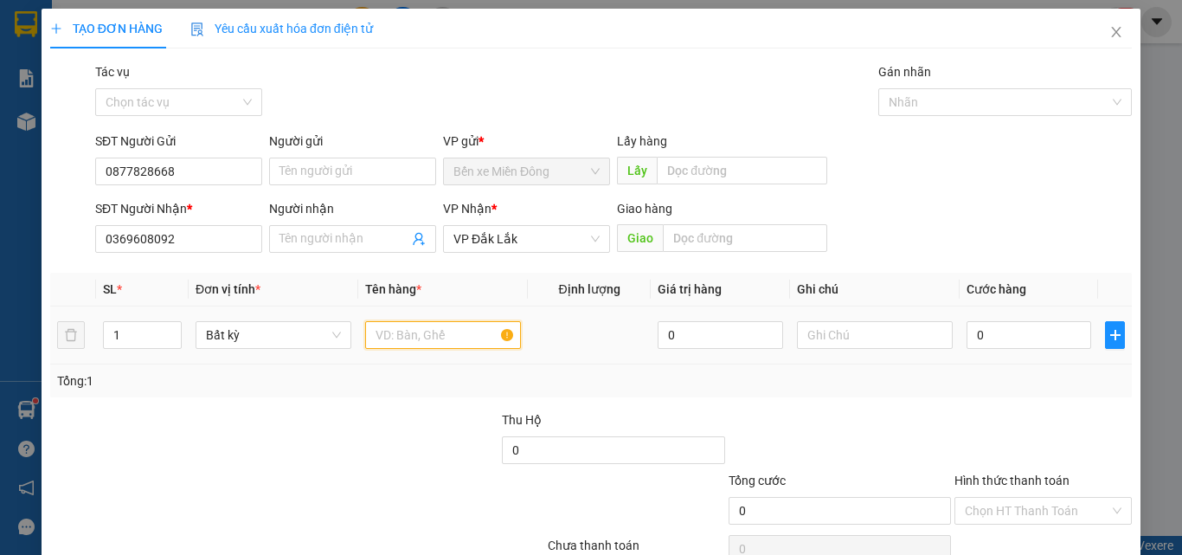
drag, startPoint x: 391, startPoint y: 332, endPoint x: 401, endPoint y: 336, distance: 10.1
click at [401, 336] on input "text" at bounding box center [443, 335] width 156 height 28
click at [1006, 427] on div at bounding box center [1043, 440] width 181 height 61
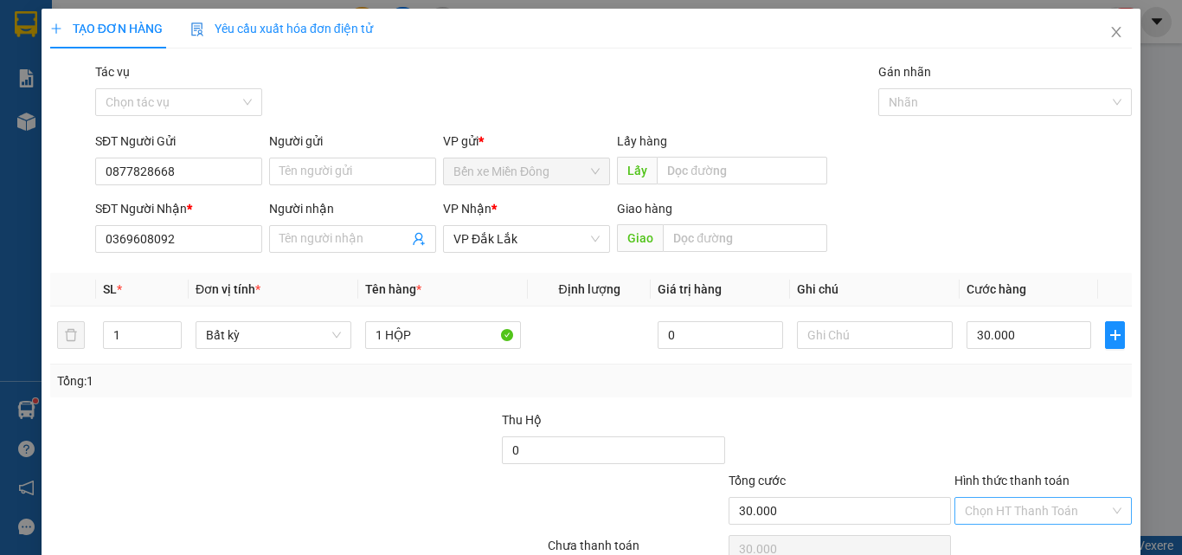
click at [1039, 507] on input "Hình thức thanh toán" at bounding box center [1037, 510] width 144 height 26
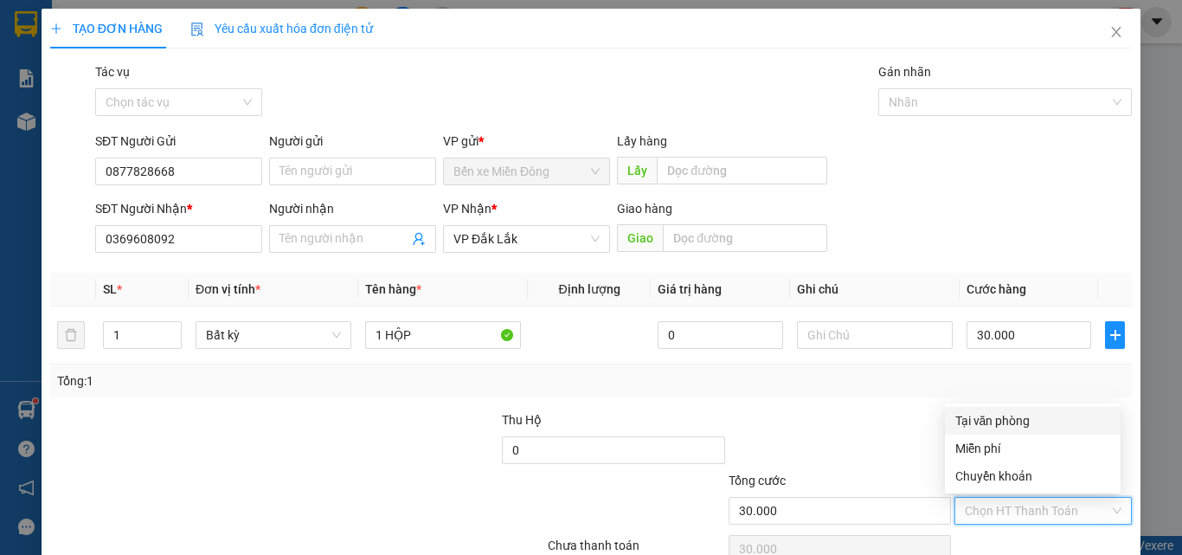
click at [994, 422] on div "Tại văn phòng" at bounding box center [1032, 420] width 155 height 19
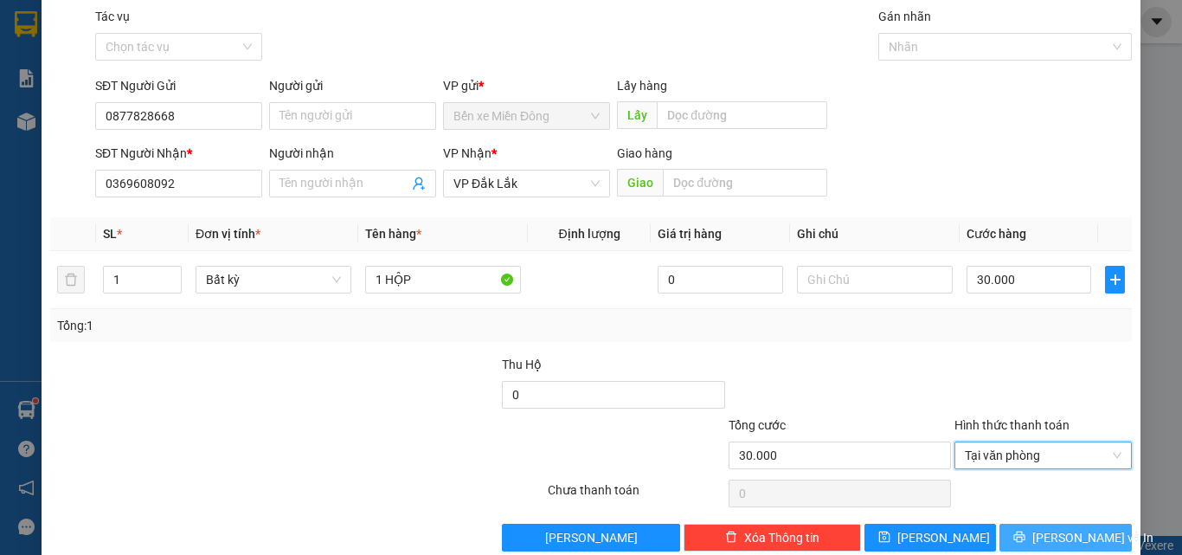
scroll to position [86, 0]
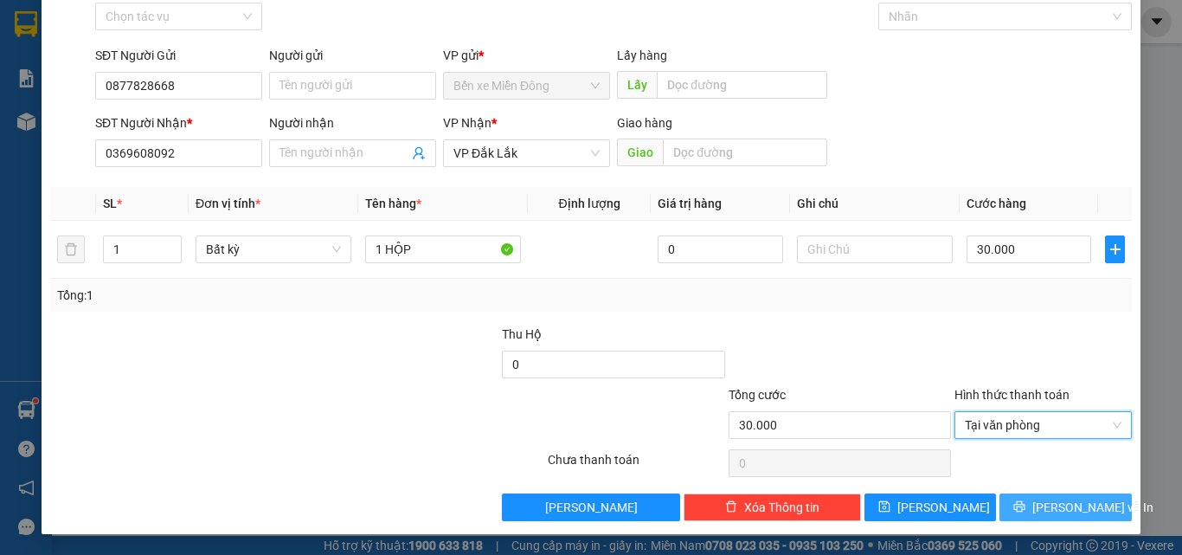
click at [1063, 504] on span "[PERSON_NAME] và In" at bounding box center [1092, 506] width 121 height 19
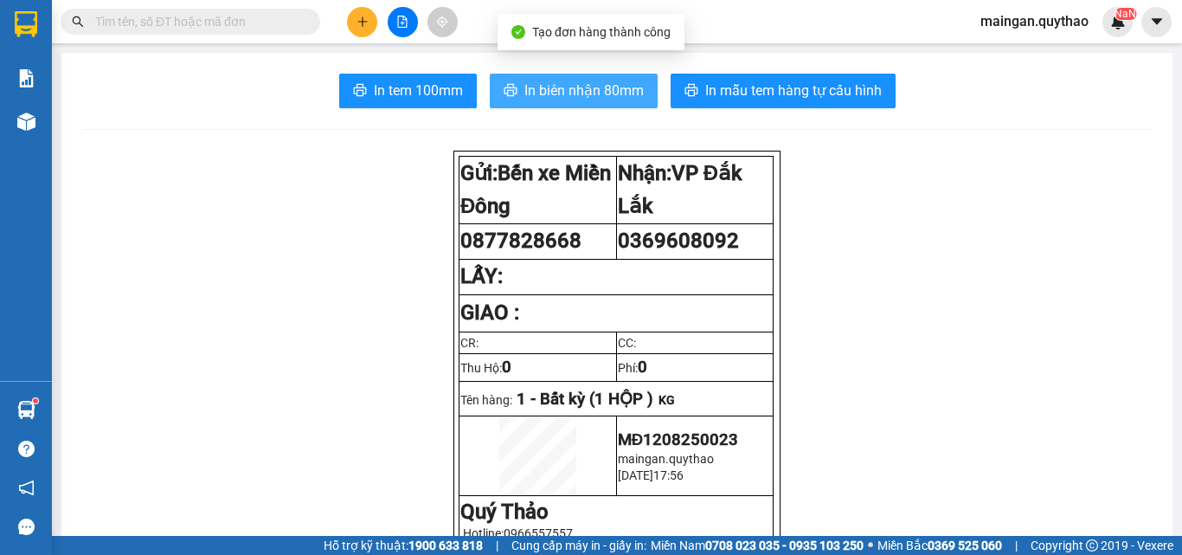
click at [523, 106] on button "In biên nhận 80mm" at bounding box center [574, 91] width 168 height 35
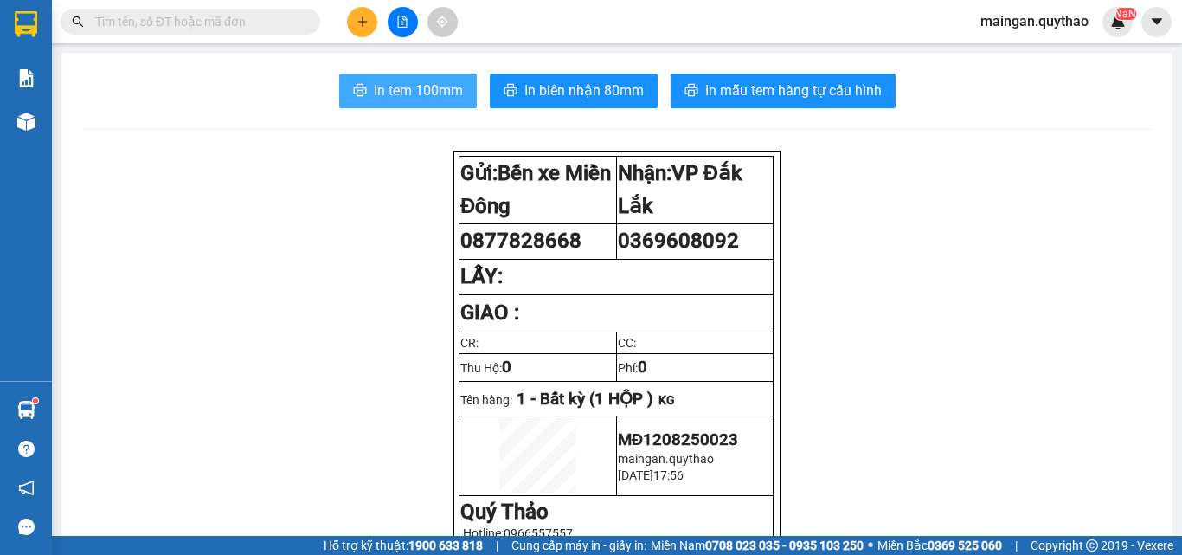
click at [408, 88] on span "In tem 100mm" at bounding box center [418, 91] width 89 height 22
drag, startPoint x: 338, startPoint y: 22, endPoint x: 362, endPoint y: 25, distance: 23.5
click at [340, 22] on div at bounding box center [402, 22] width 130 height 30
click at [362, 25] on icon "plus" at bounding box center [362, 22] width 12 height 12
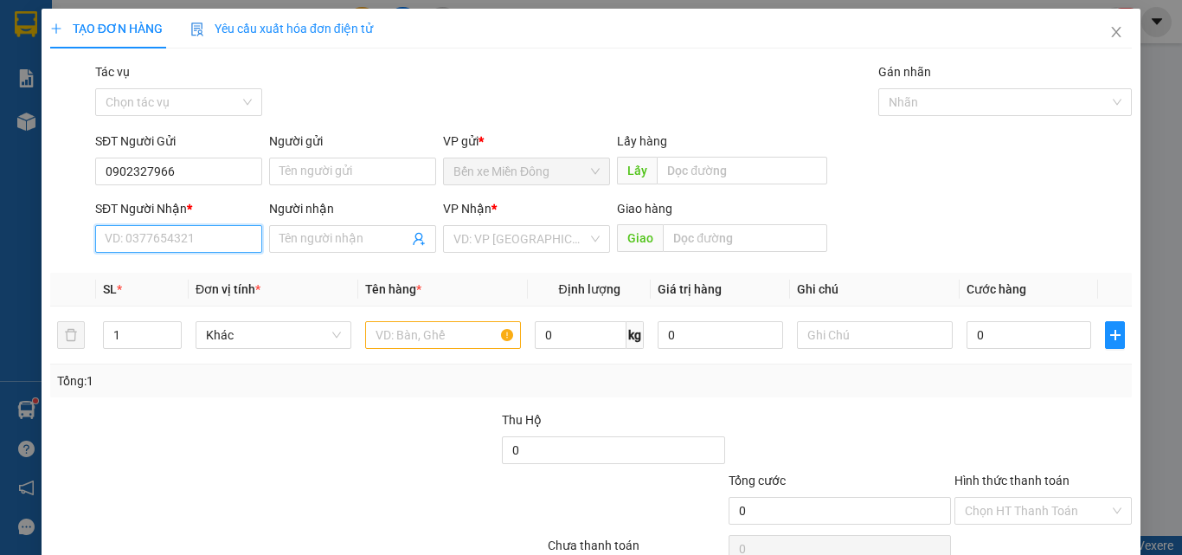
click at [239, 233] on input "SĐT Người Nhận *" at bounding box center [178, 239] width 167 height 28
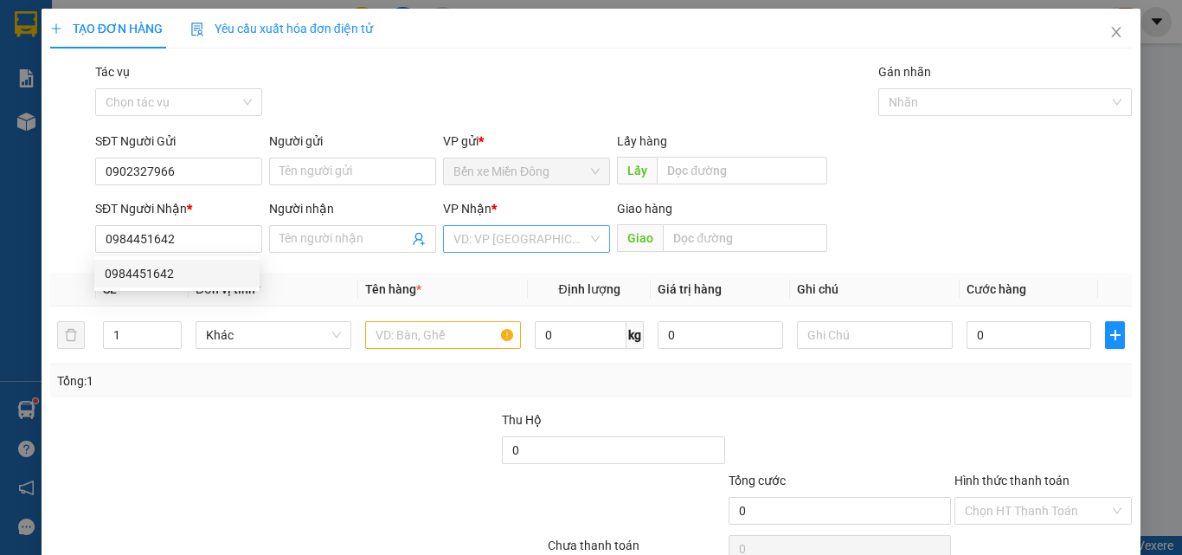
drag, startPoint x: 446, startPoint y: 224, endPoint x: 452, endPoint y: 238, distance: 15.1
click at [448, 228] on div "VP Nhận * VD: VP [GEOGRAPHIC_DATA]" at bounding box center [526, 229] width 167 height 61
drag, startPoint x: 459, startPoint y: 238, endPoint x: 464, endPoint y: 403, distance: 165.3
click at [459, 239] on input "search" at bounding box center [520, 239] width 134 height 26
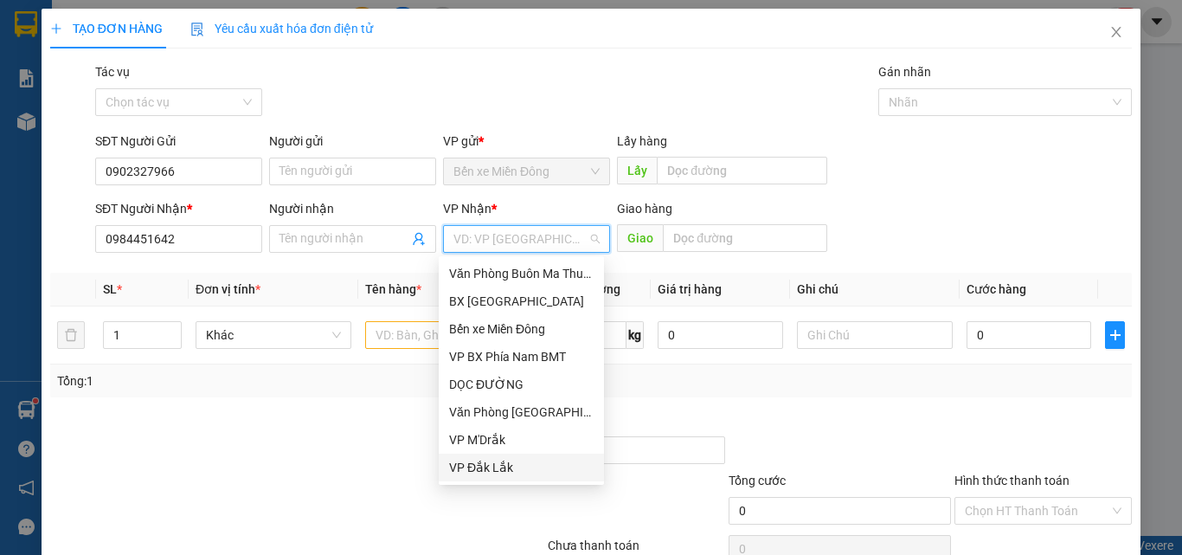
click at [484, 472] on div "VP Đắk Lắk" at bounding box center [521, 467] width 144 height 19
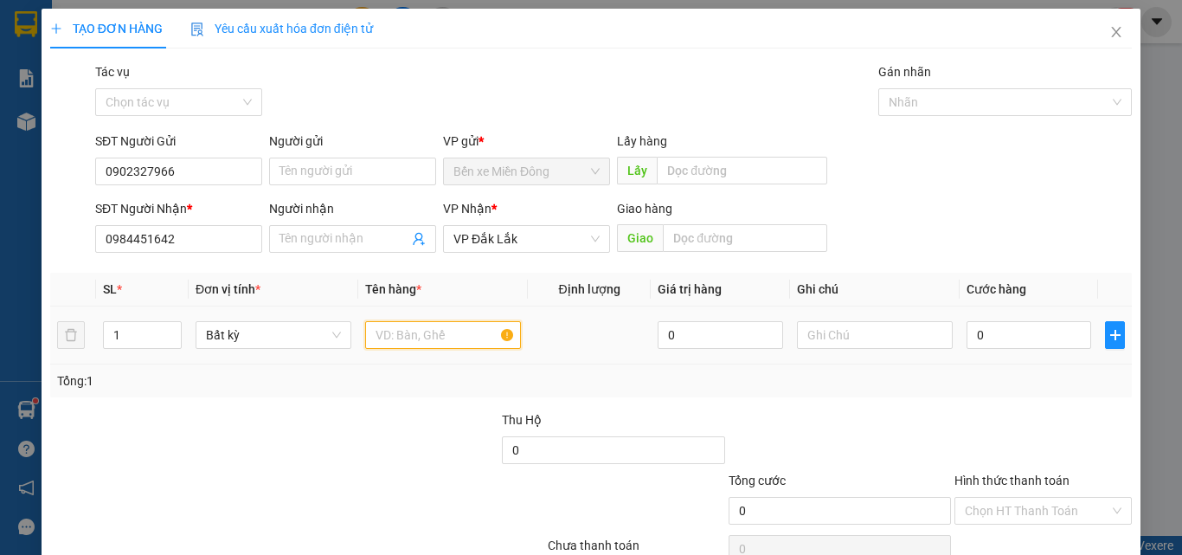
click at [436, 346] on input "text" at bounding box center [443, 335] width 156 height 28
drag, startPoint x: 1037, startPoint y: 333, endPoint x: 1038, endPoint y: 324, distance: 8.7
click at [1037, 332] on input "0" at bounding box center [1028, 335] width 125 height 28
drag, startPoint x: 1049, startPoint y: 417, endPoint x: 1042, endPoint y: 427, distance: 11.8
click at [1049, 418] on div at bounding box center [1043, 440] width 181 height 61
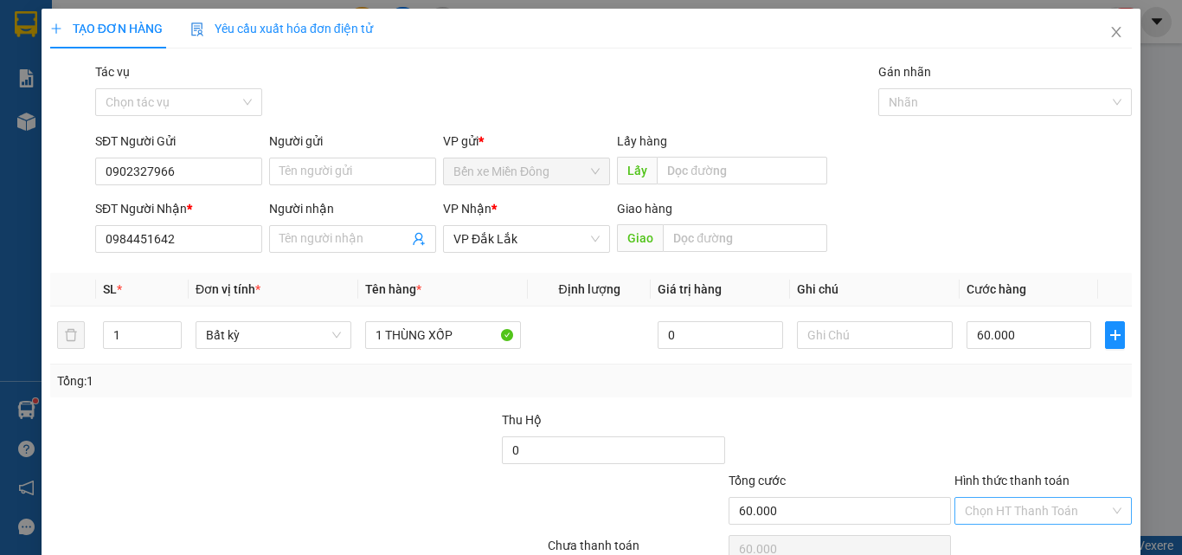
click at [1002, 509] on input "Hình thức thanh toán" at bounding box center [1037, 510] width 144 height 26
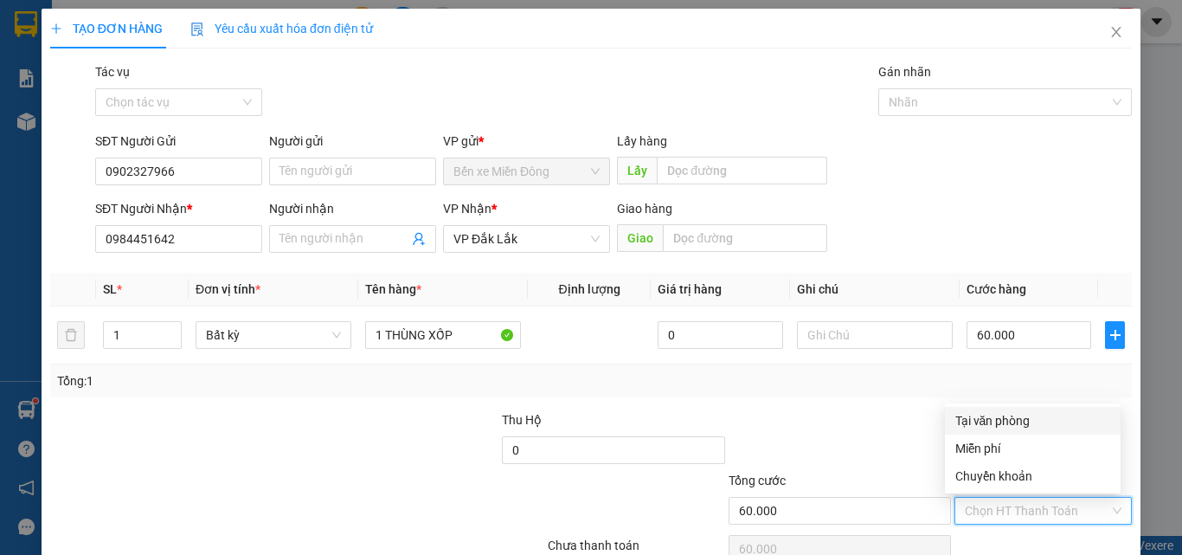
click at [986, 419] on div "Tại văn phòng" at bounding box center [1032, 420] width 155 height 19
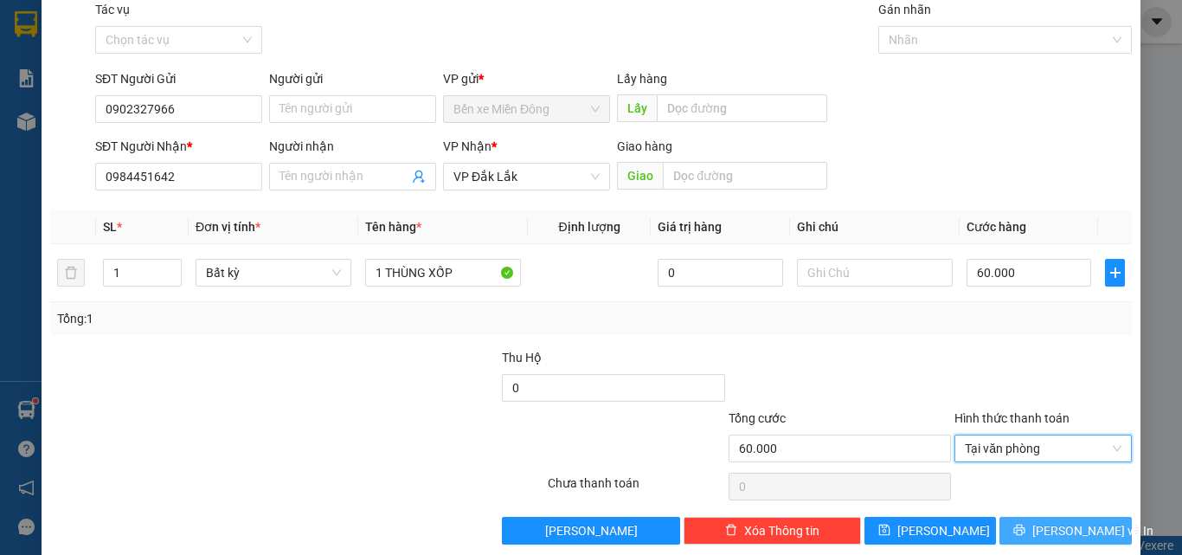
scroll to position [86, 0]
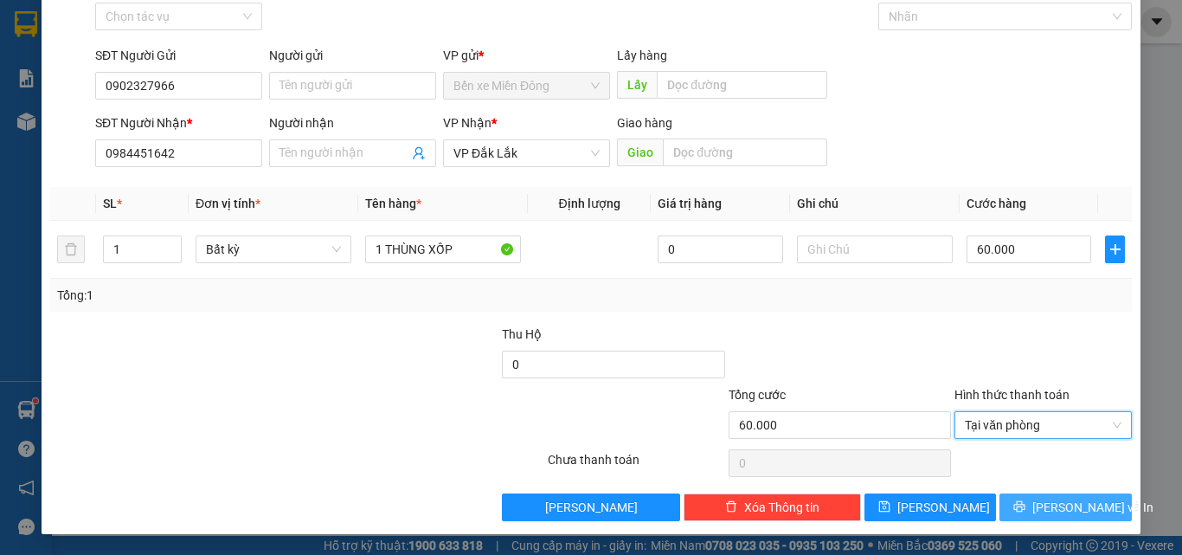
click at [1025, 503] on icon "printer" at bounding box center [1019, 506] width 12 height 12
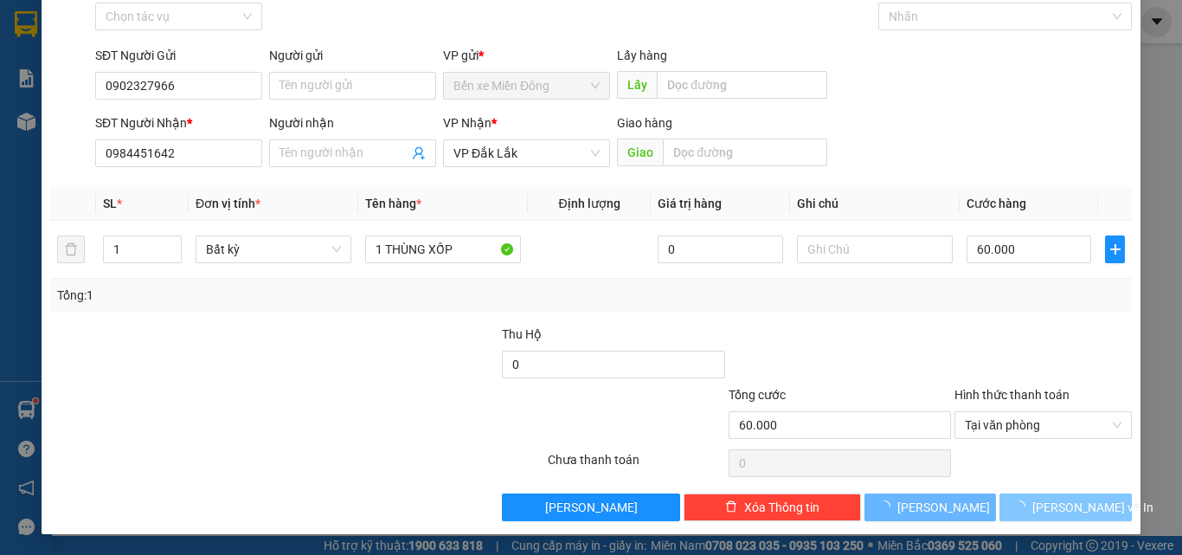
click at [1023, 502] on icon "loading" at bounding box center [1019, 506] width 16 height 16
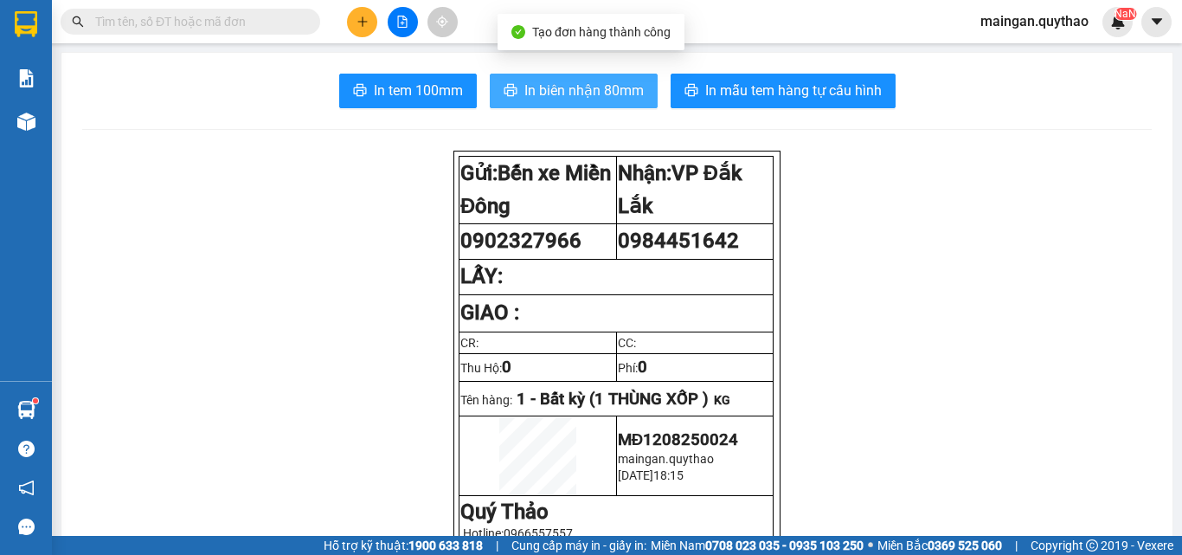
click at [612, 102] on button "In biên nhận 80mm" at bounding box center [574, 91] width 168 height 35
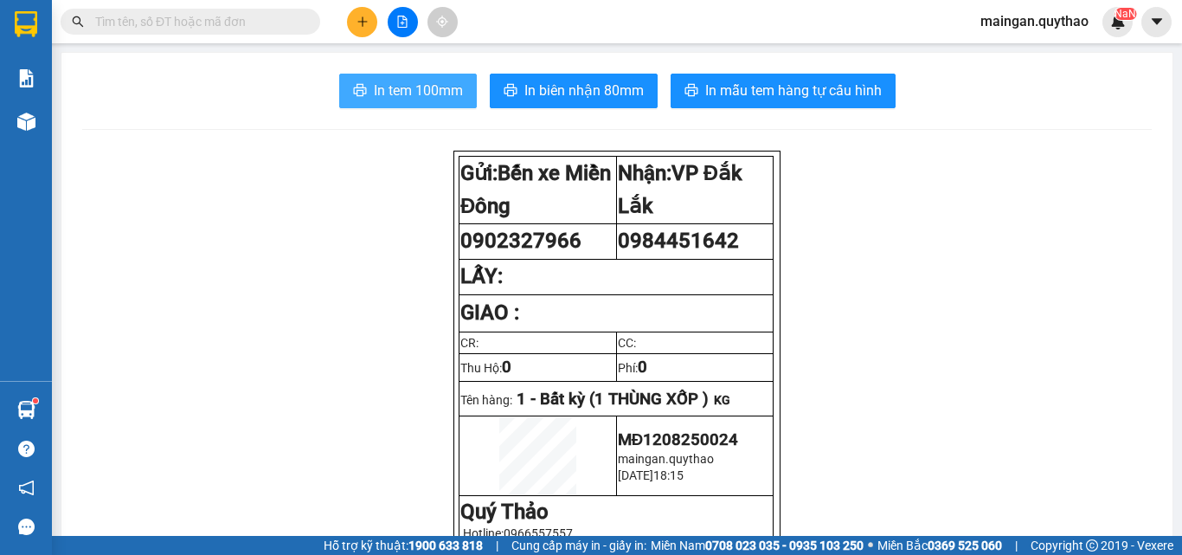
click at [399, 99] on span "In tem 100mm" at bounding box center [418, 91] width 89 height 22
drag, startPoint x: 1050, startPoint y: 314, endPoint x: 1042, endPoint y: 304, distance: 13.5
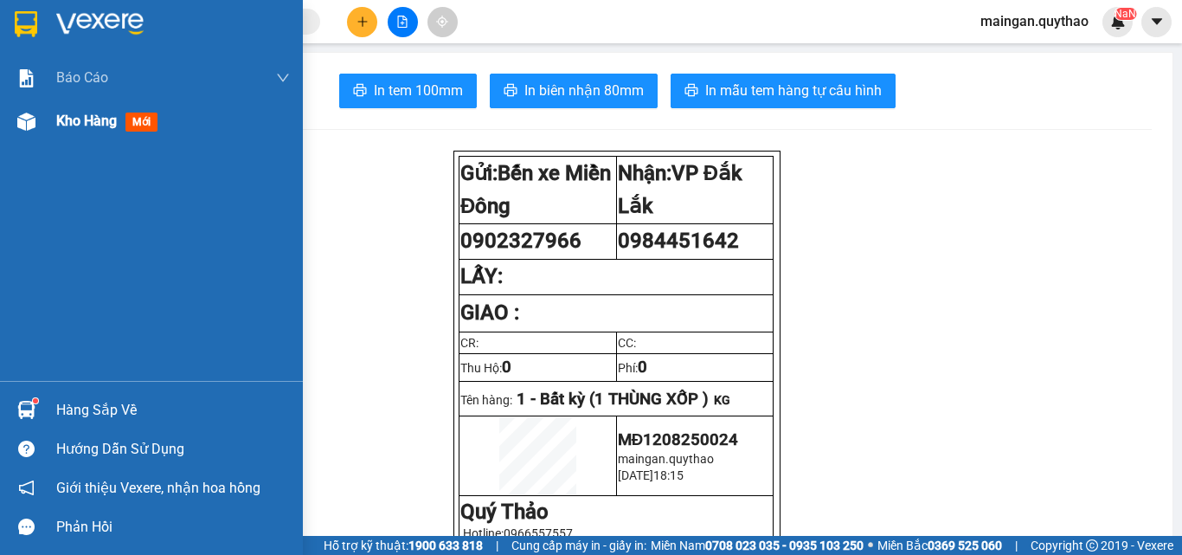
click at [123, 142] on div "Kho hàng mới" at bounding box center [173, 120] width 234 height 43
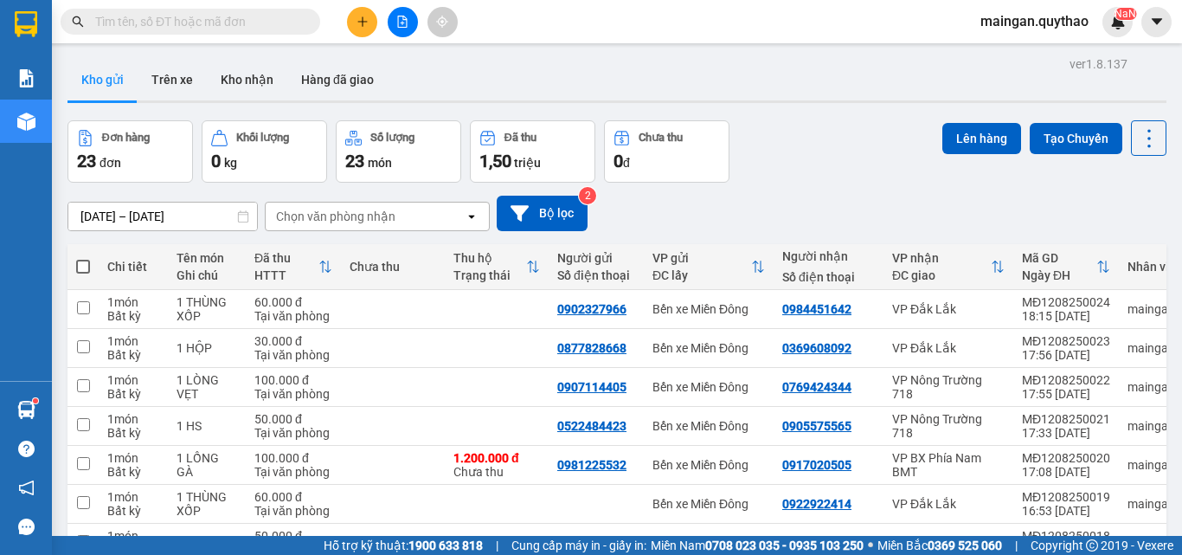
click at [131, 206] on input "[DATE] – [DATE]" at bounding box center [162, 216] width 189 height 28
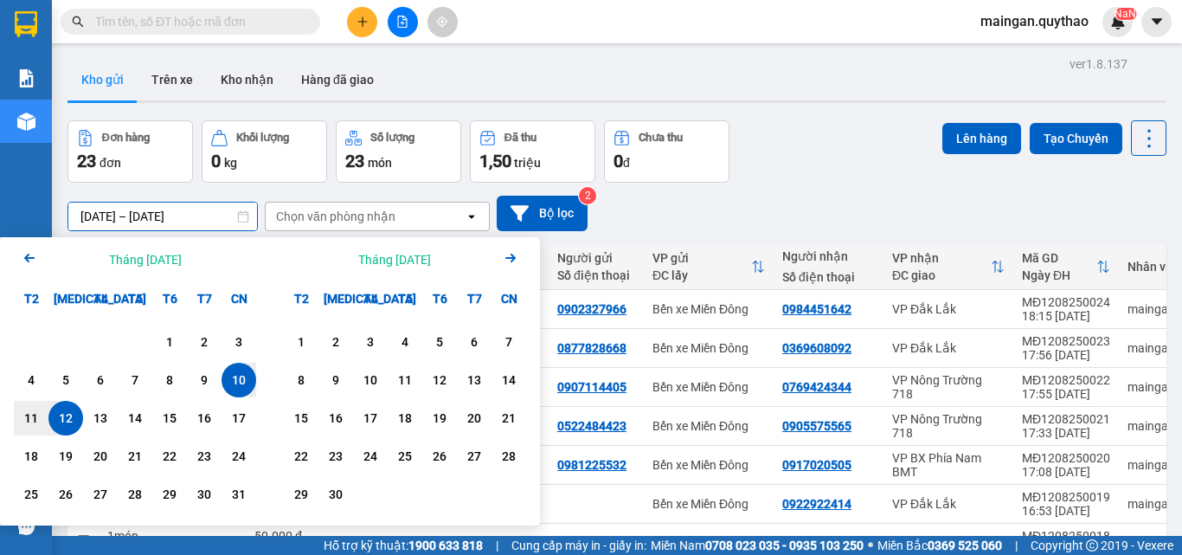
click at [65, 405] on div "12" at bounding box center [65, 418] width 35 height 35
